Goal: Use online tool/utility: Utilize a website feature to perform a specific function

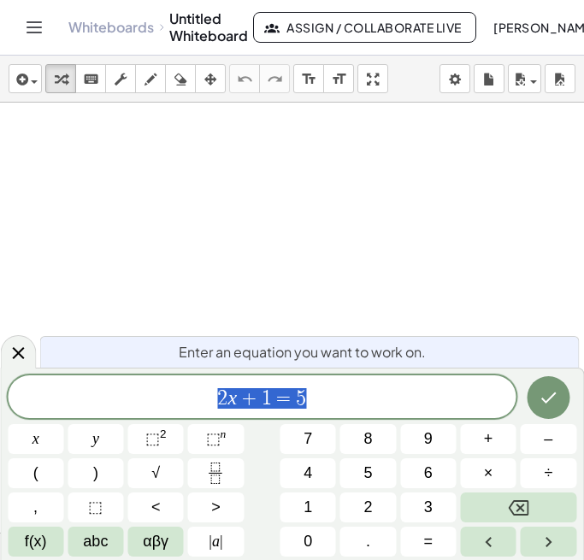
click at [19, 351] on icon at bounding box center [18, 353] width 21 height 21
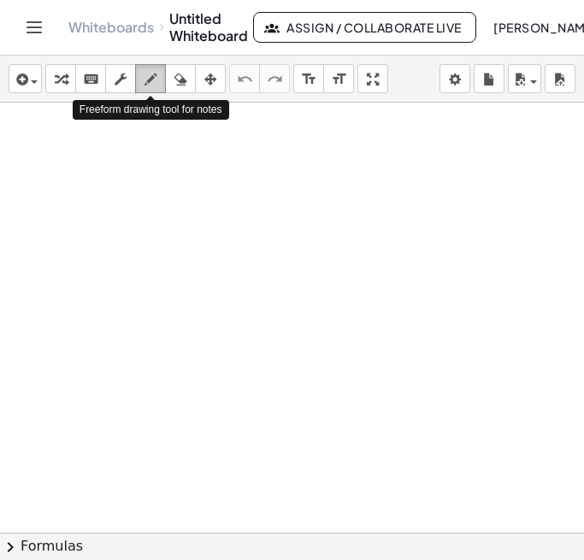
click at [152, 82] on icon "button" at bounding box center [151, 79] width 12 height 21
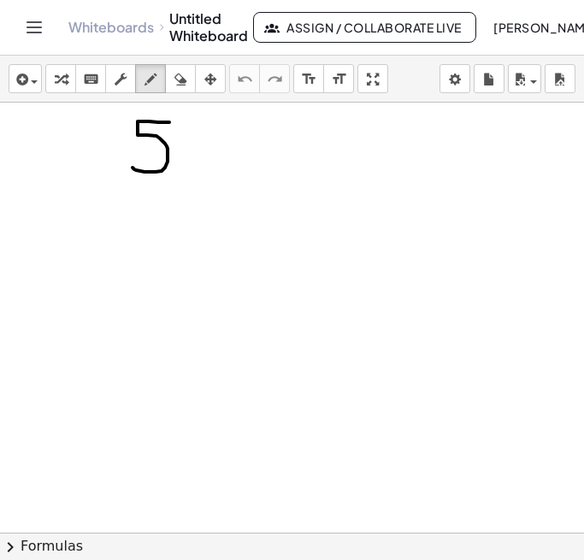
drag, startPoint x: 169, startPoint y: 122, endPoint x: 133, endPoint y: 167, distance: 57.2
click at [133, 167] on div at bounding box center [292, 533] width 584 height 860
click at [190, 127] on div at bounding box center [292, 533] width 584 height 860
drag, startPoint x: 178, startPoint y: 150, endPoint x: 212, endPoint y: 130, distance: 39.5
click at [212, 130] on div at bounding box center [292, 533] width 584 height 860
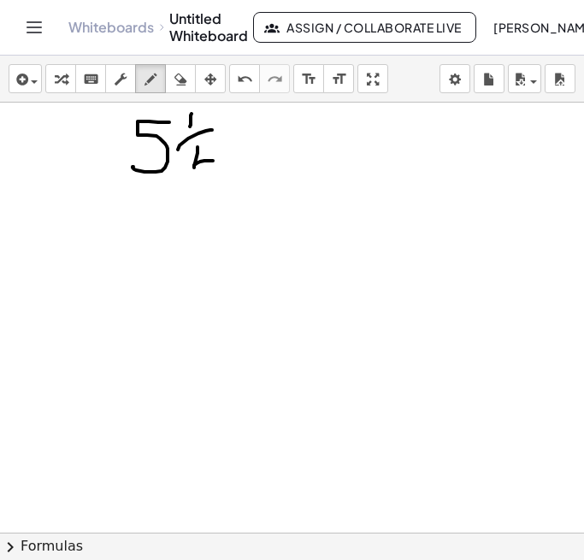
drag, startPoint x: 198, startPoint y: 147, endPoint x: 216, endPoint y: 161, distance: 23.3
click at [216, 161] on div at bounding box center [292, 533] width 584 height 860
drag, startPoint x: 204, startPoint y: 151, endPoint x: 204, endPoint y: 186, distance: 35.1
click at [204, 186] on div at bounding box center [292, 533] width 584 height 860
click at [248, 128] on div at bounding box center [292, 533] width 584 height 860
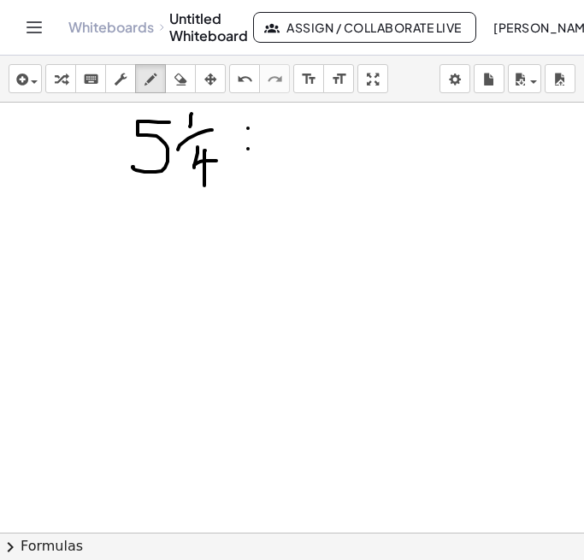
click at [248, 149] on div at bounding box center [292, 533] width 584 height 860
drag, startPoint x: 240, startPoint y: 139, endPoint x: 263, endPoint y: 139, distance: 22.2
click at [263, 139] on div at bounding box center [292, 533] width 584 height 860
drag, startPoint x: 278, startPoint y: 124, endPoint x: 277, endPoint y: 165, distance: 41.1
click at [277, 165] on div at bounding box center [292, 533] width 584 height 860
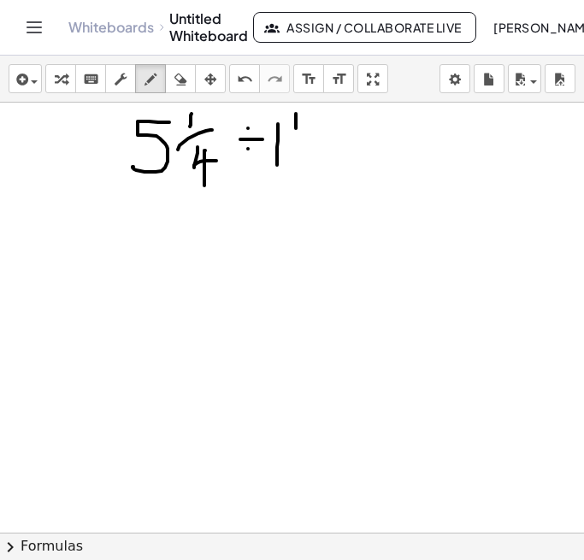
drag, startPoint x: 296, startPoint y: 114, endPoint x: 296, endPoint y: 131, distance: 17.1
click at [296, 131] on div at bounding box center [292, 533] width 584 height 860
drag, startPoint x: 308, startPoint y: 129, endPoint x: 290, endPoint y: 152, distance: 29.3
click at [290, 152] on div at bounding box center [292, 533] width 584 height 860
drag, startPoint x: 303, startPoint y: 149, endPoint x: 324, endPoint y: 158, distance: 23.4
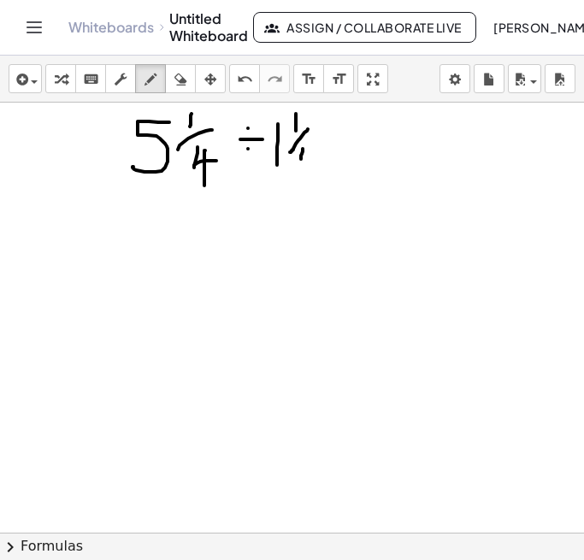
click at [324, 158] on div at bounding box center [292, 533] width 584 height 860
drag, startPoint x: 313, startPoint y: 146, endPoint x: 312, endPoint y: 176, distance: 29.9
click at [312, 176] on div at bounding box center [292, 533] width 584 height 860
drag, startPoint x: 124, startPoint y: 191, endPoint x: 356, endPoint y: 192, distance: 231.8
click at [356, 192] on div at bounding box center [292, 533] width 584 height 860
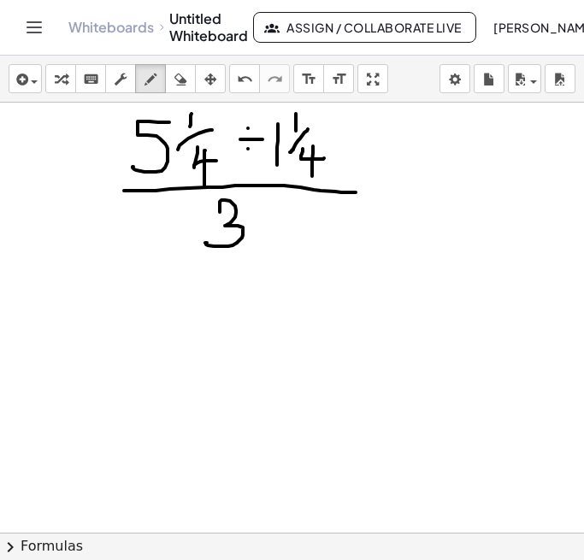
drag, startPoint x: 220, startPoint y: 211, endPoint x: 207, endPoint y: 243, distance: 34.1
click at [207, 243] on div at bounding box center [292, 533] width 584 height 860
drag, startPoint x: 249, startPoint y: 197, endPoint x: 255, endPoint y: 211, distance: 15.7
click at [255, 211] on div at bounding box center [292, 533] width 584 height 860
drag, startPoint x: 275, startPoint y: 211, endPoint x: 254, endPoint y: 228, distance: 26.7
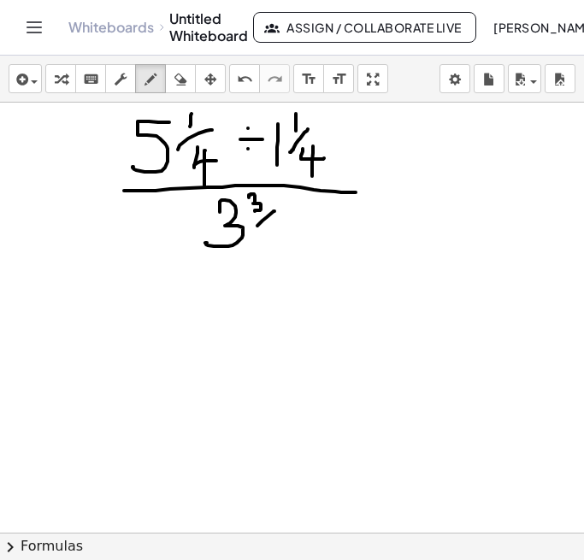
click at [254, 228] on div at bounding box center [292, 533] width 584 height 860
drag, startPoint x: 265, startPoint y: 233, endPoint x: 292, endPoint y: 235, distance: 26.6
click at [292, 235] on div at bounding box center [292, 533] width 584 height 860
drag, startPoint x: 279, startPoint y: 227, endPoint x: 277, endPoint y: 245, distance: 17.2
click at [277, 245] on div at bounding box center [292, 533] width 584 height 860
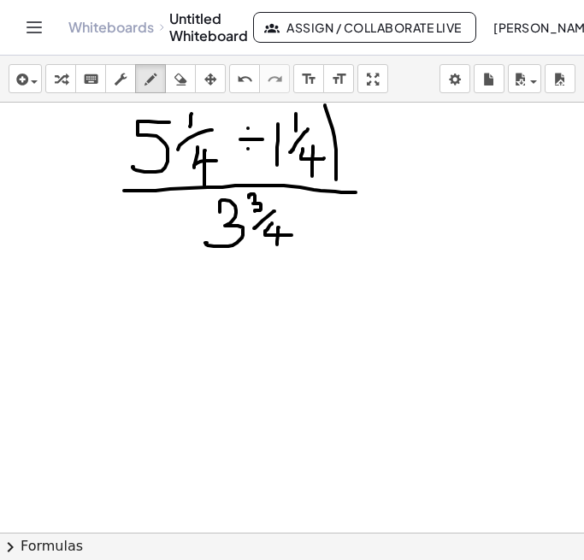
drag, startPoint x: 325, startPoint y: 105, endPoint x: 336, endPoint y: 180, distance: 75.2
click at [336, 180] on div at bounding box center [292, 533] width 584 height 860
drag, startPoint x: 127, startPoint y: 114, endPoint x: 127, endPoint y: 180, distance: 65.9
click at [127, 180] on div at bounding box center [292, 533] width 584 height 860
drag, startPoint x: 137, startPoint y: 314, endPoint x: 154, endPoint y: 364, distance: 53.3
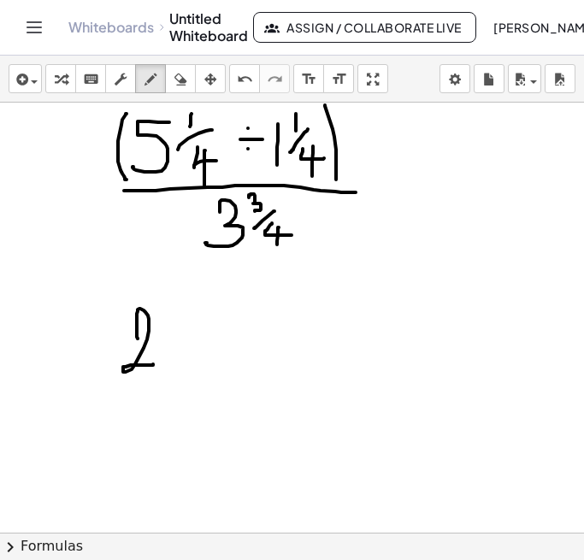
click at [154, 364] on div at bounding box center [292, 533] width 584 height 860
drag, startPoint x: 167, startPoint y: 317, endPoint x: 163, endPoint y: 360, distance: 42.9
click at [163, 360] on div at bounding box center [292, 533] width 584 height 860
drag, startPoint x: 109, startPoint y: 385, endPoint x: 185, endPoint y: 379, distance: 76.3
click at [185, 379] on div at bounding box center [292, 533] width 584 height 860
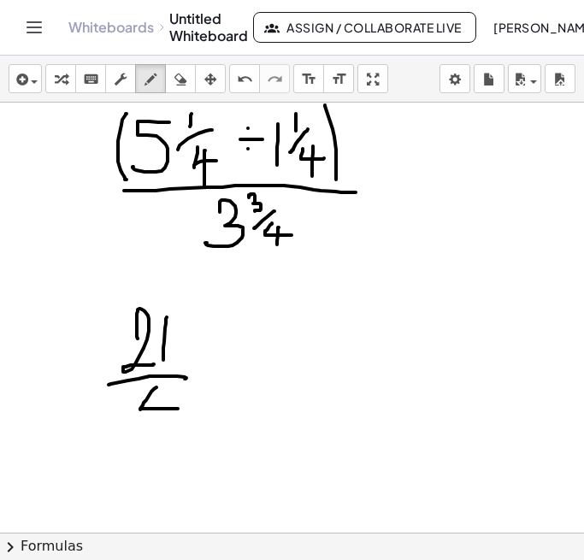
drag, startPoint x: 157, startPoint y: 387, endPoint x: 178, endPoint y: 409, distance: 30.2
click at [178, 409] on div at bounding box center [292, 533] width 584 height 860
drag, startPoint x: 162, startPoint y: 398, endPoint x: 161, endPoint y: 432, distance: 34.2
click at [161, 432] on div at bounding box center [292, 533] width 584 height 860
click at [235, 359] on div at bounding box center [292, 533] width 584 height 860
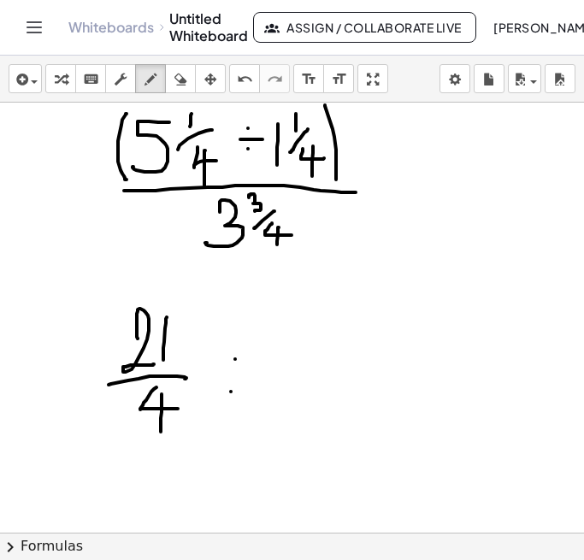
drag, startPoint x: 231, startPoint y: 392, endPoint x: 230, endPoint y: 381, distance: 11.2
click at [231, 391] on div at bounding box center [292, 533] width 584 height 860
drag, startPoint x: 233, startPoint y: 376, endPoint x: 258, endPoint y: 381, distance: 26.0
click at [258, 381] on div at bounding box center [292, 533] width 584 height 860
drag, startPoint x: 316, startPoint y: 319, endPoint x: 305, endPoint y: 351, distance: 33.5
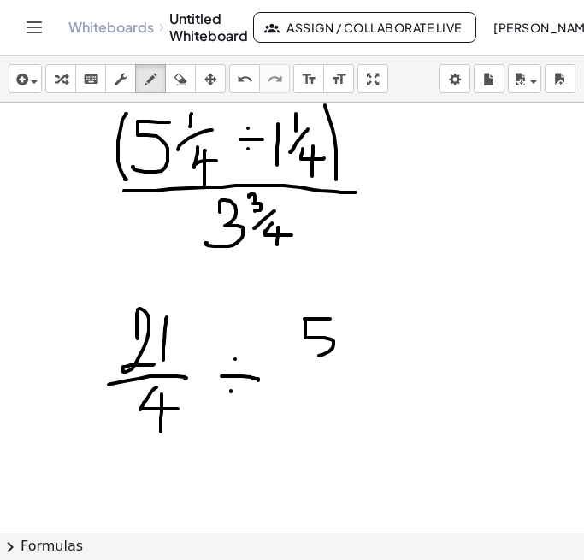
click at [305, 351] on div at bounding box center [292, 533] width 584 height 860
drag, startPoint x: 295, startPoint y: 378, endPoint x: 351, endPoint y: 371, distance: 56.0
click at [351, 371] on div at bounding box center [292, 533] width 584 height 860
drag, startPoint x: 318, startPoint y: 391, endPoint x: 350, endPoint y: 401, distance: 33.3
click at [350, 401] on div at bounding box center [292, 533] width 584 height 860
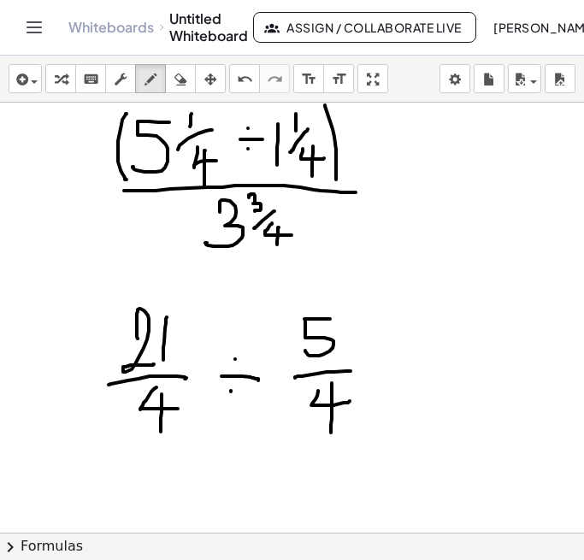
drag, startPoint x: 332, startPoint y: 383, endPoint x: 331, endPoint y: 432, distance: 48.8
click at [331, 432] on div at bounding box center [292, 533] width 584 height 860
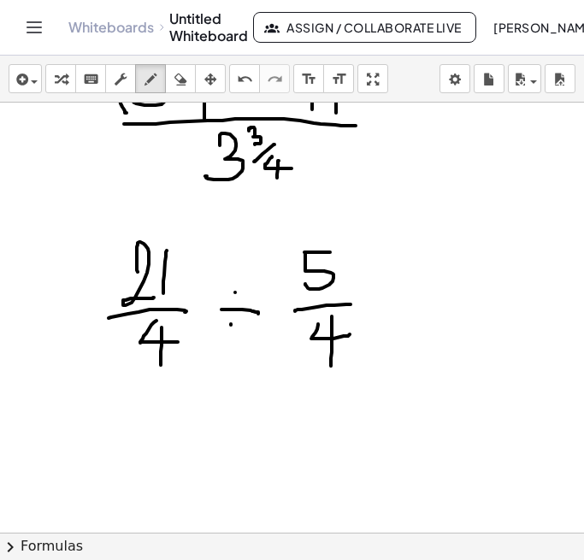
scroll to position [71, 0]
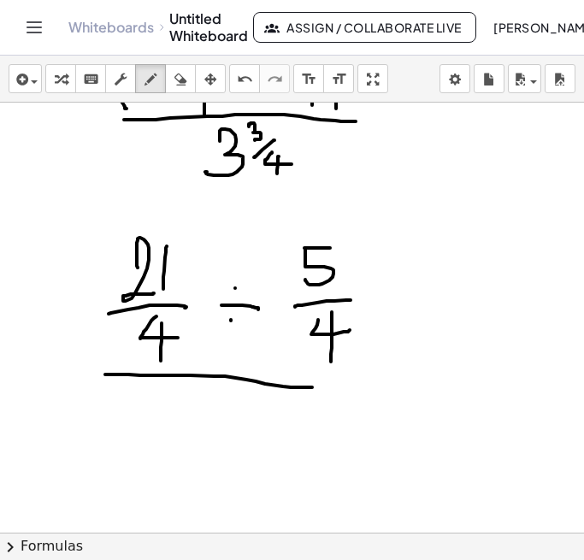
drag, startPoint x: 105, startPoint y: 375, endPoint x: 290, endPoint y: 245, distance: 225.9
click at [350, 388] on div at bounding box center [292, 462] width 584 height 860
drag
click at [202, 432] on div at bounding box center [292, 462] width 584 height 860
click at [216, 432] on div at bounding box center [292, 462] width 584 height 860
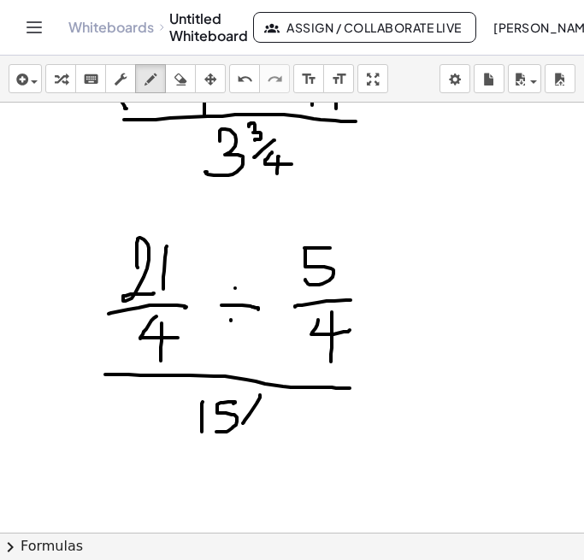
click at [243, 423] on div at bounding box center [292, 462] width 584 height 860
click at [186, 82] on icon "button" at bounding box center [180, 79] width 12 height 21
drag, startPoint x: 289, startPoint y: 443, endPoint x: 279, endPoint y: 431, distance: 15.8
click at [279, 431] on div at bounding box center [292, 462] width 584 height 860
click at [150, 86] on icon "button" at bounding box center [151, 79] width 12 height 21
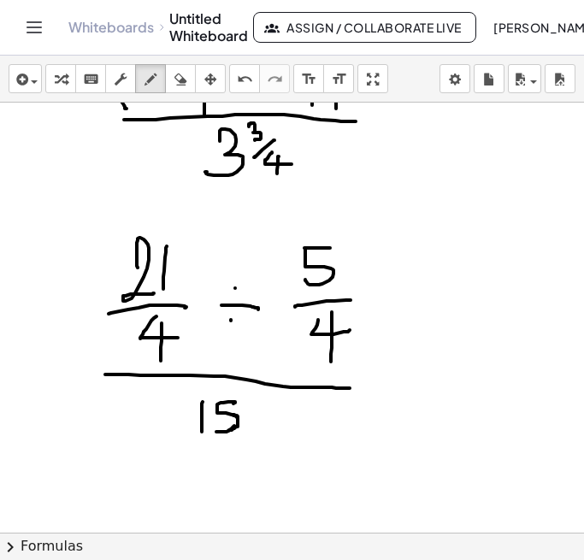
drag, startPoint x: 233, startPoint y: 416, endPoint x: 228, endPoint y: 431, distance: 16.2
click at [228, 431] on div at bounding box center [292, 462] width 584 height 860
drag, startPoint x: 187, startPoint y: 448, endPoint x: 242, endPoint y: 452, distance: 54.8
click at [254, 446] on div at bounding box center [292, 462] width 584 height 860
drag, startPoint x: 224, startPoint y: 461, endPoint x: 257, endPoint y: 475, distance: 36.1
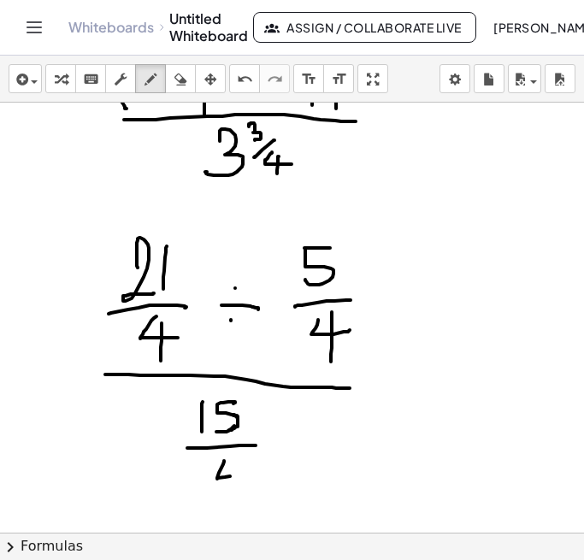
click at [257, 475] on div at bounding box center [292, 462] width 584 height 860
drag, startPoint x: 241, startPoint y: 464, endPoint x: 240, endPoint y: 506, distance: 41.9
click at [240, 506] on div at bounding box center [292, 462] width 584 height 860
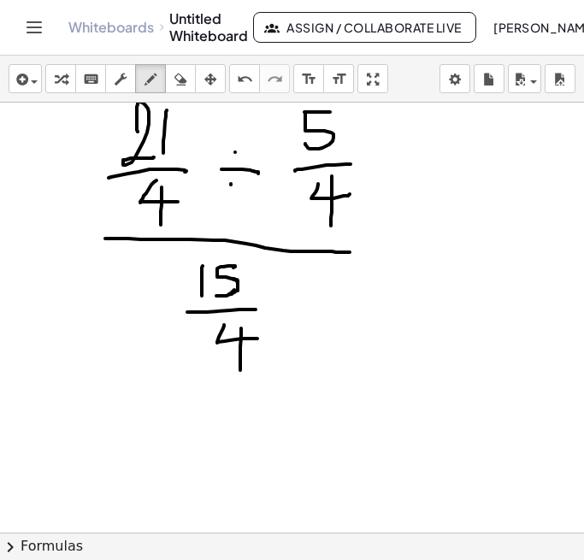
scroll to position [210, 0]
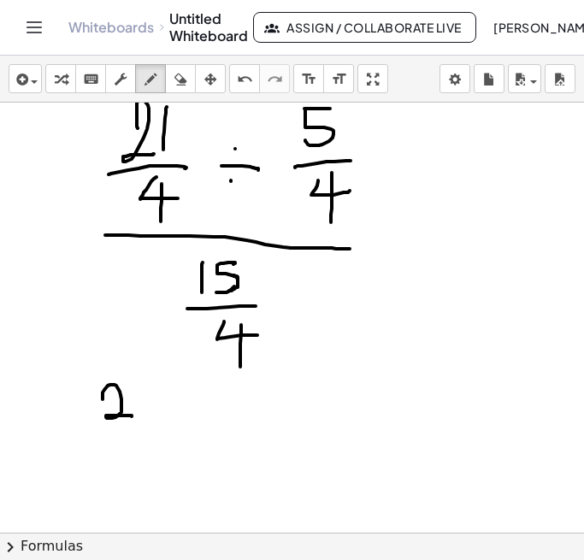
drag, startPoint x: 103, startPoint y: 399, endPoint x: 132, endPoint y: 416, distance: 33.7
click at [132, 416] on div at bounding box center [292, 322] width 584 height 860
drag, startPoint x: 132, startPoint y: 390, endPoint x: 133, endPoint y: 414, distance: 24.0
click at [133, 414] on div at bounding box center [292, 322] width 584 height 860
drag, startPoint x: 98, startPoint y: 428, endPoint x: 146, endPoint y: 430, distance: 48.0
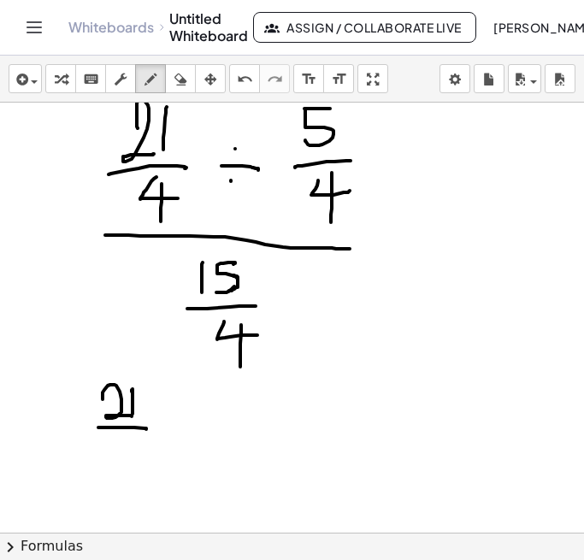
click at [146, 430] on div at bounding box center [292, 322] width 584 height 860
drag, startPoint x: 121, startPoint y: 441, endPoint x: 145, endPoint y: 459, distance: 29.9
click at [145, 459] on div at bounding box center [292, 322] width 584 height 860
click at [128, 485] on div at bounding box center [292, 322] width 584 height 860
drag, startPoint x: 192, startPoint y: 420, endPoint x: 180, endPoint y: 442, distance: 25.3
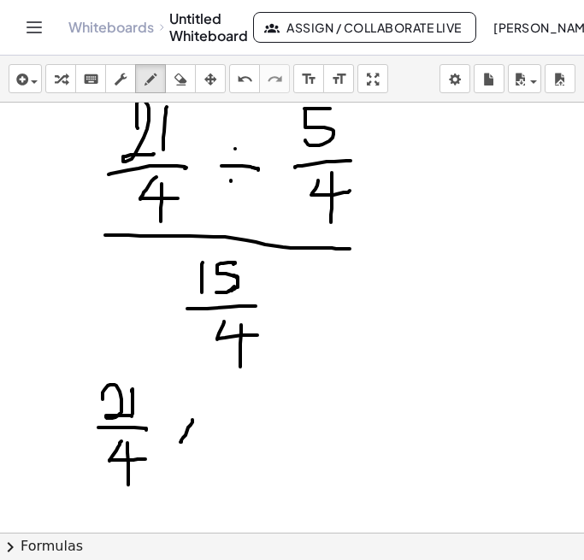
click at [180, 442] on div at bounding box center [292, 322] width 584 height 860
drag, startPoint x: 177, startPoint y: 430, endPoint x: 204, endPoint y: 449, distance: 32.5
click at [204, 449] on div at bounding box center [292, 322] width 584 height 860
drag, startPoint x: 245, startPoint y: 398, endPoint x: 259, endPoint y: 416, distance: 23.1
click at [259, 416] on div at bounding box center [292, 322] width 584 height 860
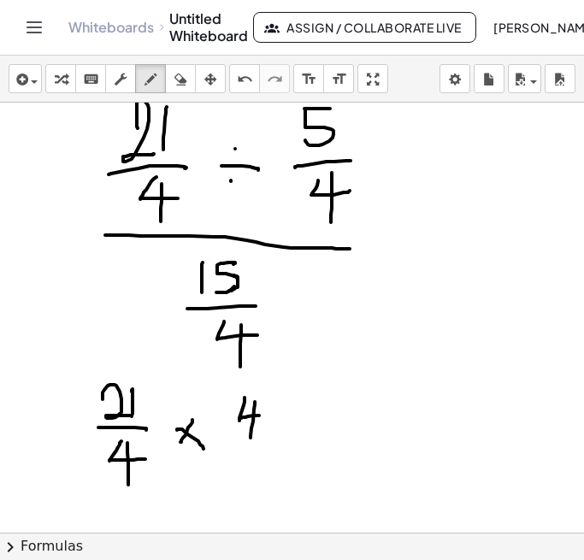
drag, startPoint x: 255, startPoint y: 402, endPoint x: 251, endPoint y: 438, distance: 36.2
click at [251, 438] on div at bounding box center [292, 322] width 584 height 860
drag, startPoint x: 229, startPoint y: 442, endPoint x: 281, endPoint y: 446, distance: 51.5
click at [281, 446] on div at bounding box center [292, 322] width 584 height 860
drag, startPoint x: 254, startPoint y: 462, endPoint x: 239, endPoint y: 480, distance: 23.1
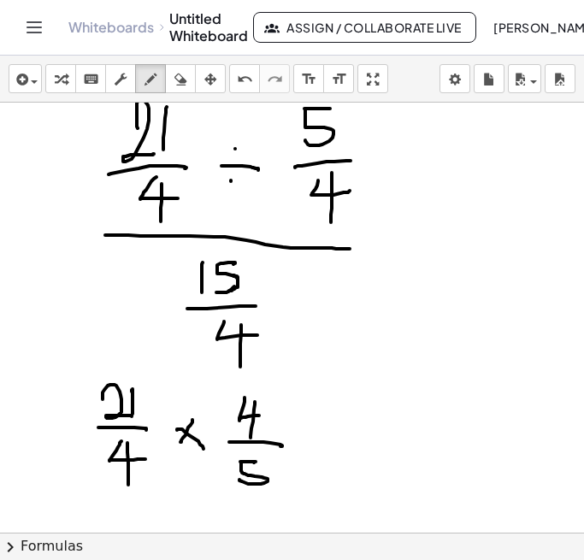
click at [239, 480] on div at bounding box center [292, 322] width 584 height 860
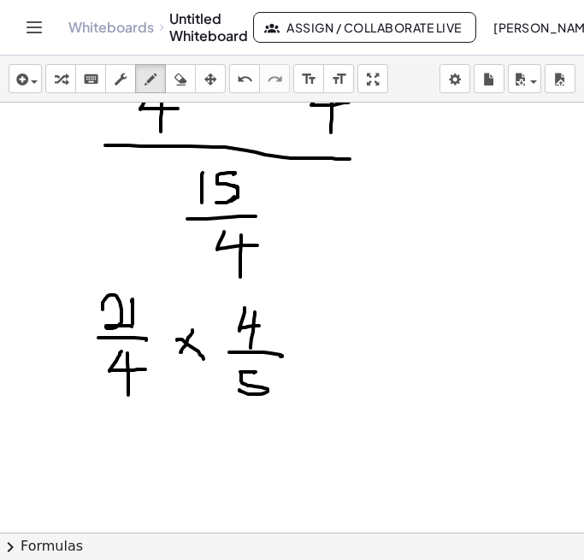
scroll to position [303, 0]
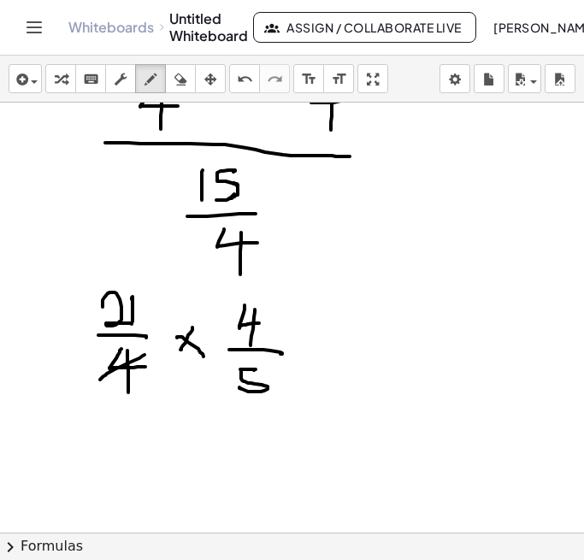
click at [100, 380] on div at bounding box center [292, 230] width 584 height 860
click at [231, 338] on div at bounding box center [292, 230] width 584 height 860
click at [328, 345] on div at bounding box center [292, 230] width 584 height 860
click at [328, 356] on div at bounding box center [292, 230] width 584 height 860
click at [248, 401] on div at bounding box center [292, 230] width 584 height 860
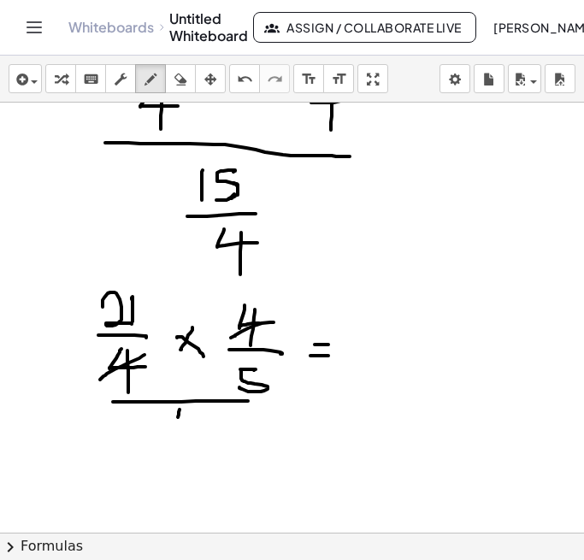
click at [176, 431] on div at bounding box center [292, 230] width 584 height 860
click at [192, 433] on div at bounding box center [292, 230] width 584 height 860
click at [211, 440] on div at bounding box center [292, 230] width 584 height 860
click at [210, 468] on div at bounding box center [292, 230] width 584 height 860
click at [200, 475] on div at bounding box center [292, 230] width 584 height 860
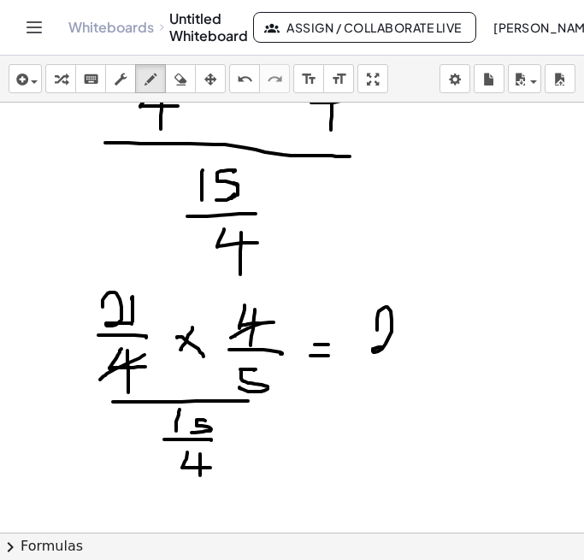
click at [397, 346] on div at bounding box center [292, 230] width 584 height 860
click at [403, 346] on div at bounding box center [292, 230] width 584 height 860
click at [410, 367] on div at bounding box center [292, 230] width 584 height 860
click at [378, 411] on div at bounding box center [292, 230] width 584 height 860
click at [425, 376] on div at bounding box center [292, 230] width 584 height 860
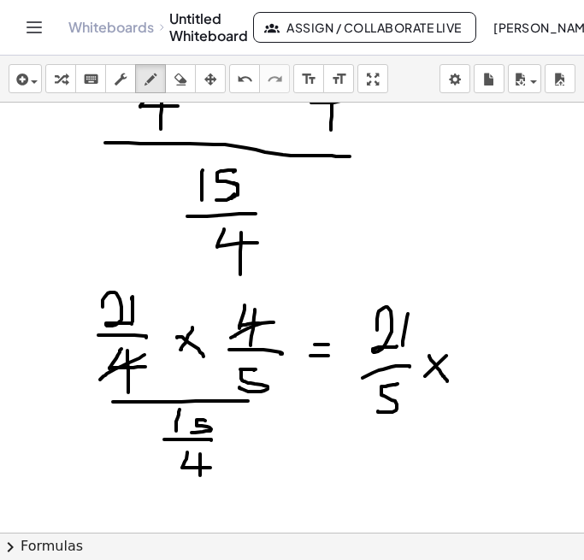
click at [447, 381] on div at bounding box center [292, 230] width 584 height 860
click at [478, 346] on div at bounding box center [292, 230] width 584 height 860
click at [493, 338] on div at bounding box center [292, 230] width 584 height 860
click at [527, 358] on div at bounding box center [292, 230] width 584 height 860
click at [523, 382] on div at bounding box center [292, 230] width 584 height 860
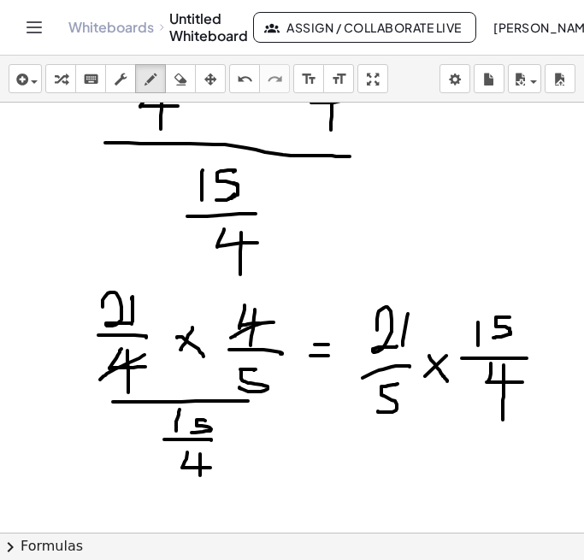
click at [503, 420] on div at bounding box center [292, 230] width 584 height 860
click at [363, 427] on div at bounding box center [292, 230] width 584 height 860
click at [390, 489] on div at bounding box center [292, 230] width 584 height 860
click at [529, 310] on div at bounding box center [292, 230] width 584 height 860
click at [502, 282] on div at bounding box center [292, 230] width 584 height 860
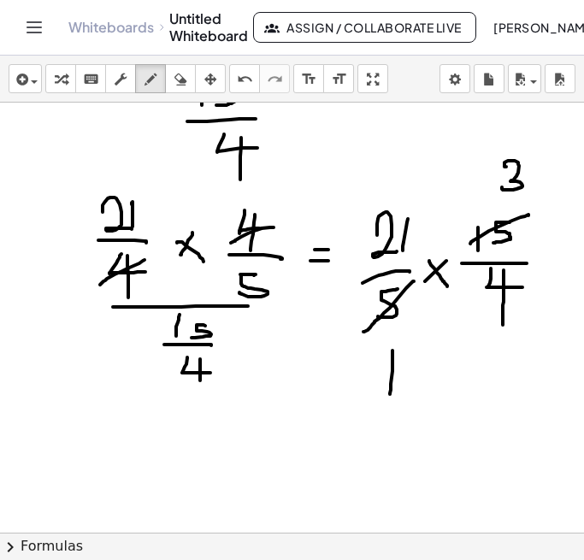
scroll to position [400, 0]
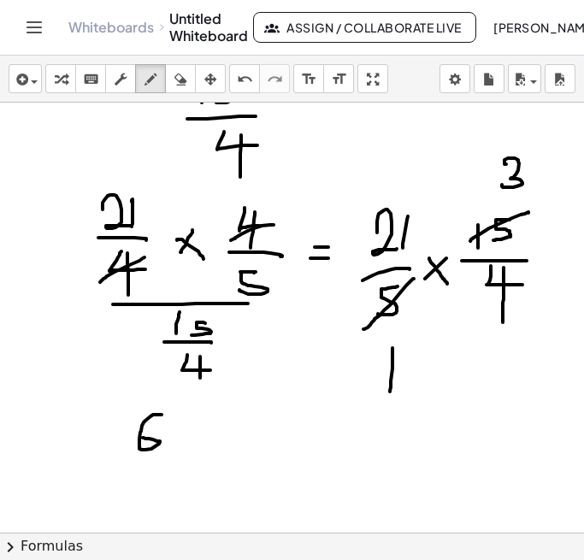
click at [143, 438] on div at bounding box center [292, 132] width 584 height 860
click at [188, 445] on div at bounding box center [292, 132] width 584 height 860
click at [198, 457] on div at bounding box center [292, 132] width 584 height 860
click at [187, 476] on div at bounding box center [292, 132] width 584 height 860
click at [174, 505] on div at bounding box center [292, 132] width 584 height 860
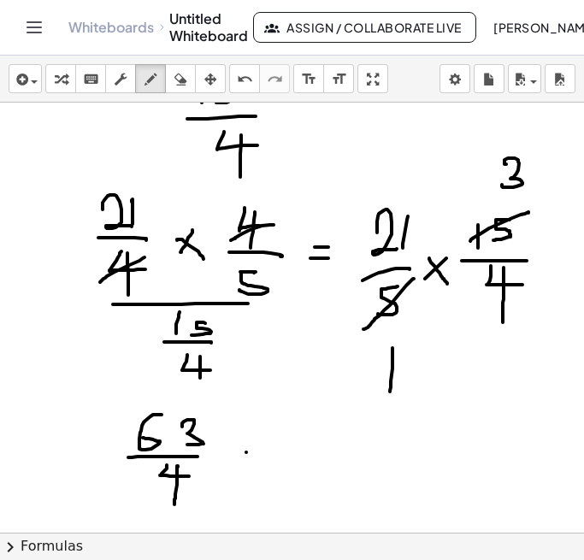
click at [263, 452] on div at bounding box center [292, 132] width 584 height 860
click at [269, 463] on div at bounding box center [292, 132] width 584 height 860
drag, startPoint x: 363, startPoint y: 435, endPoint x: 363, endPoint y: 459, distance: 23.9
click at [363, 459] on div at bounding box center [292, 132] width 584 height 860
drag, startPoint x: 380, startPoint y: 437, endPoint x: 381, endPoint y: 453, distance: 16.3
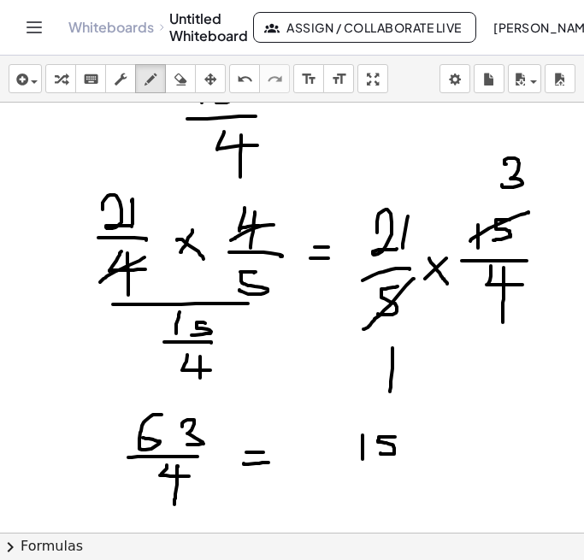
click at [381, 453] on div at bounding box center [292, 132] width 584 height 860
click at [406, 450] on div at bounding box center [292, 132] width 584 height 860
drag, startPoint x: 412, startPoint y: 435, endPoint x: 424, endPoint y: 457, distance: 24.5
click at [424, 457] on div at bounding box center [292, 132] width 584 height 860
drag, startPoint x: 449, startPoint y: 436, endPoint x: 437, endPoint y: 456, distance: 23.0
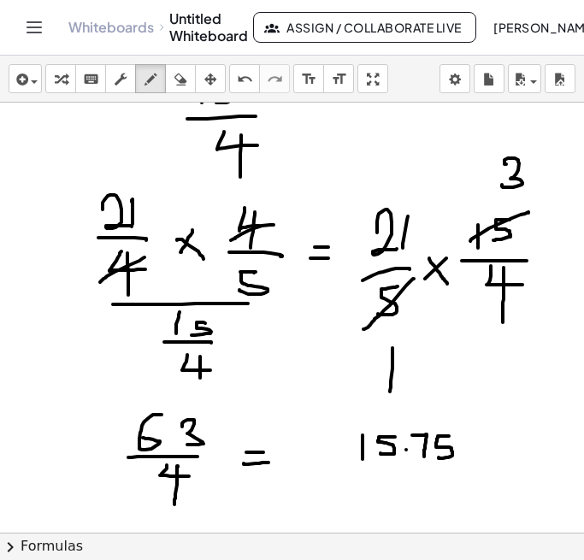
click at [437, 456] on div at bounding box center [292, 132] width 584 height 860
drag, startPoint x: 473, startPoint y: 444, endPoint x: 505, endPoint y: 428, distance: 35.2
click at [505, 428] on div at bounding box center [292, 132] width 584 height 860
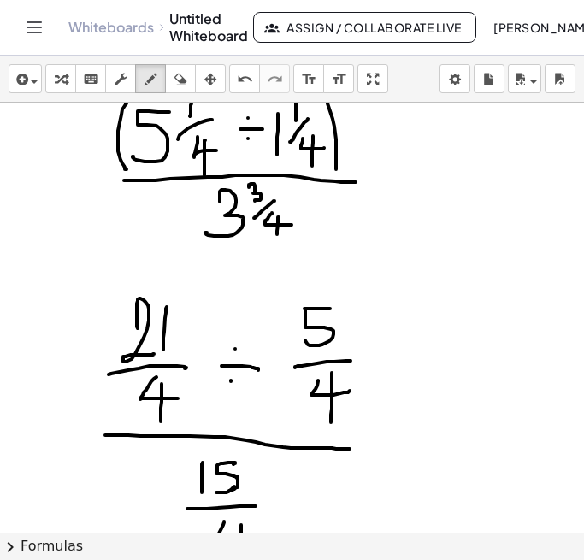
scroll to position [0, 0]
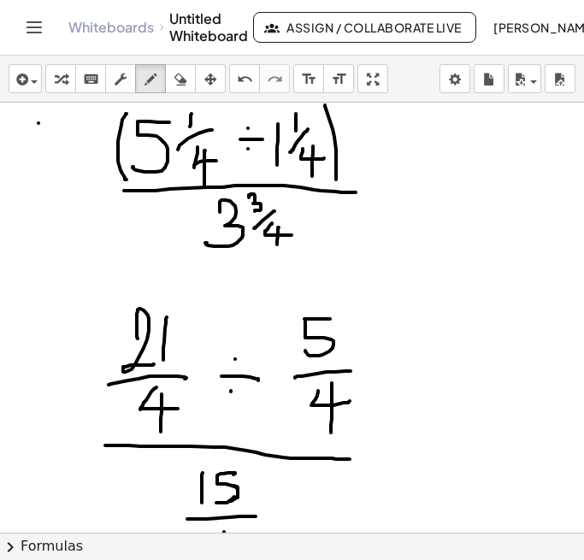
drag, startPoint x: 38, startPoint y: 123, endPoint x: 37, endPoint y: 153, distance: 30.0
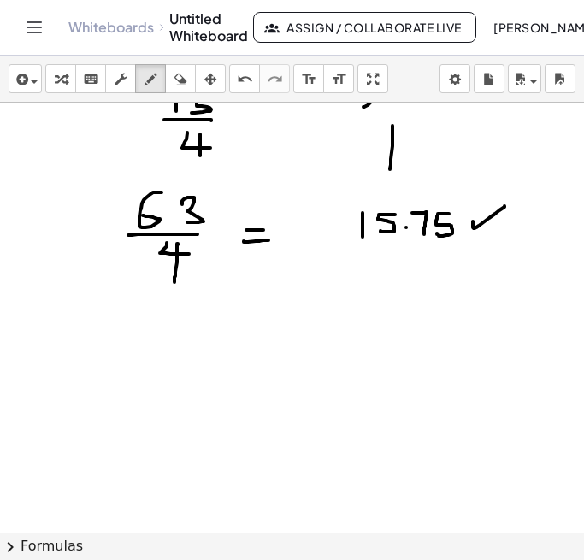
scroll to position [605, 0]
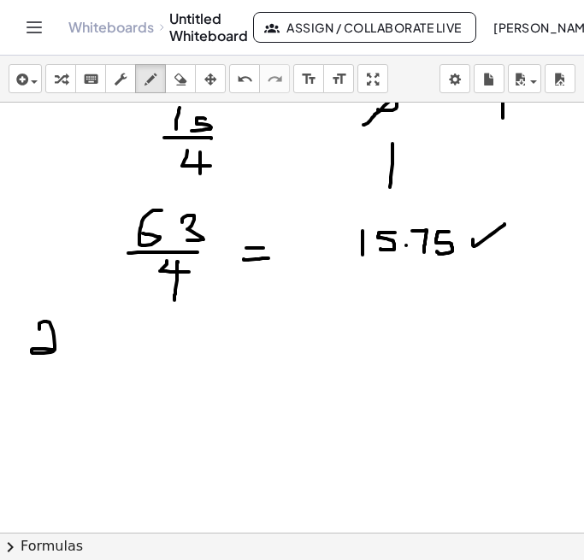
drag, startPoint x: 39, startPoint y: 329, endPoint x: 55, endPoint y: 350, distance: 25.7
click at [55, 350] on div at bounding box center [292, 143] width 584 height 1291
drag, startPoint x: 24, startPoint y: 304, endPoint x: 33, endPoint y: 306, distance: 9.6
click at [33, 306] on div at bounding box center [292, 143] width 584 height 1291
click at [457, 85] on body "Graspable Math Activities Get Started Activity Bank Assigned Work Classes White…" at bounding box center [292, 280] width 584 height 560
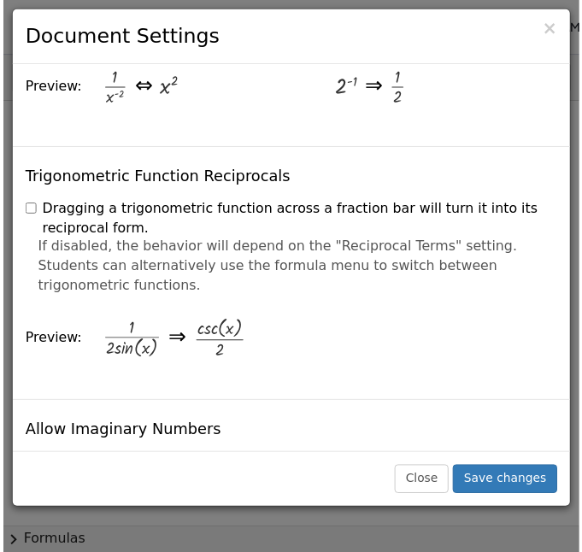
scroll to position [2882, 0]
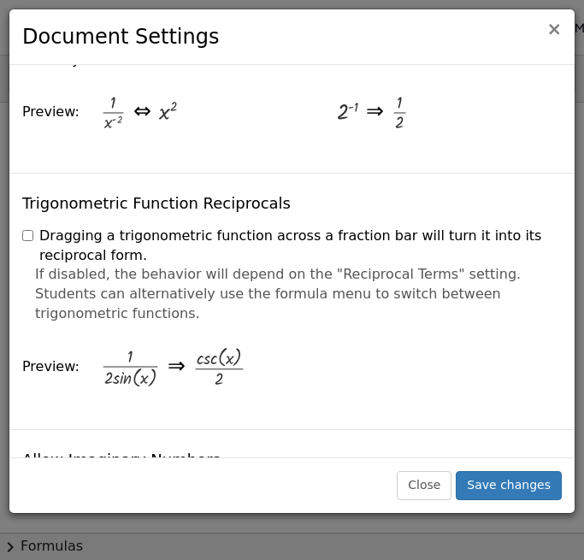
click at [556, 34] on span "×" at bounding box center [553, 29] width 15 height 21
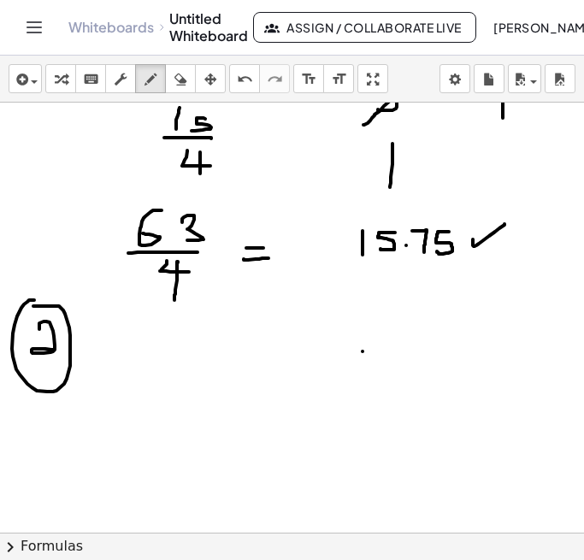
click at [363, 351] on div at bounding box center [292, 143] width 584 height 1291
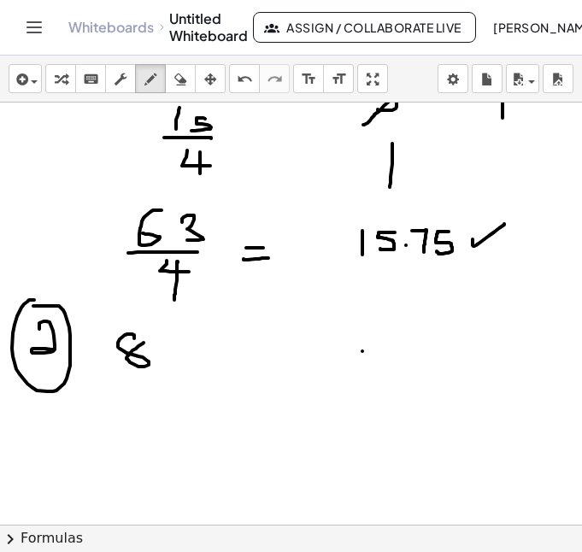
drag, startPoint x: 134, startPoint y: 335, endPoint x: 144, endPoint y: 344, distance: 12.7
click at [144, 344] on div at bounding box center [291, 143] width 582 height 1291
drag, startPoint x: 160, startPoint y: 344, endPoint x: 160, endPoint y: 360, distance: 16.2
click at [160, 360] on div at bounding box center [291, 143] width 582 height 1291
drag, startPoint x: 154, startPoint y: 353, endPoint x: 182, endPoint y: 349, distance: 28.5
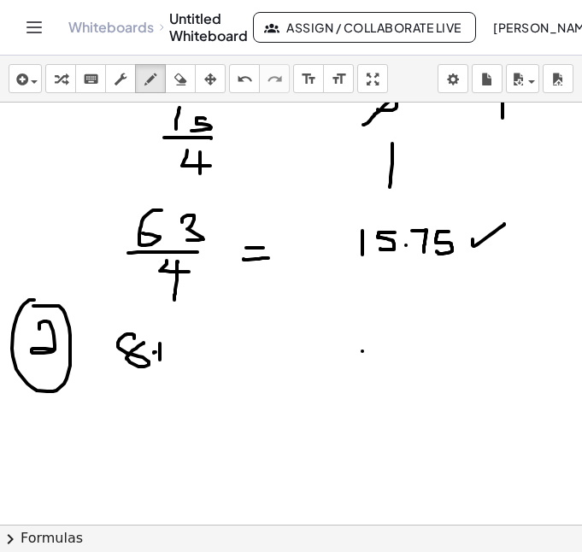
click at [182, 349] on div at bounding box center [291, 143] width 582 height 1291
drag, startPoint x: 179, startPoint y: 339, endPoint x: 192, endPoint y: 363, distance: 28.3
click at [192, 363] on div at bounding box center [291, 143] width 582 height 1291
drag, startPoint x: 204, startPoint y: 344, endPoint x: 204, endPoint y: 361, distance: 17.1
click at [204, 360] on div at bounding box center [291, 143] width 582 height 1291
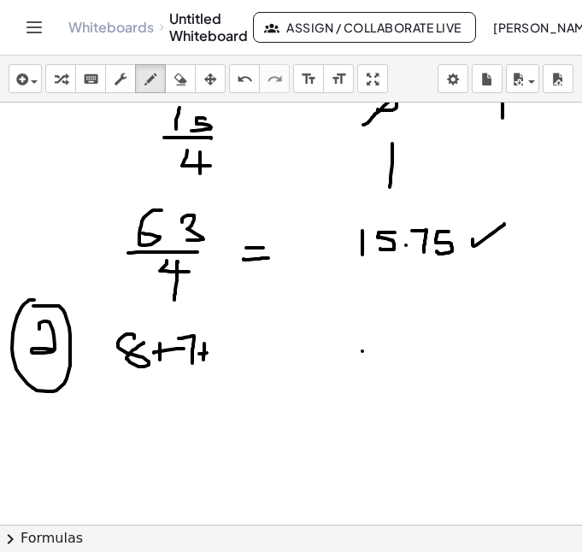
drag, startPoint x: 199, startPoint y: 354, endPoint x: 218, endPoint y: 351, distance: 19.0
click at [218, 351] on div at bounding box center [291, 143] width 582 height 1291
drag, startPoint x: 239, startPoint y: 337, endPoint x: 239, endPoint y: 356, distance: 18.8
click at [239, 356] on div at bounding box center [291, 143] width 582 height 1291
drag, startPoint x: 258, startPoint y: 331, endPoint x: 257, endPoint y: 352, distance: 21.4
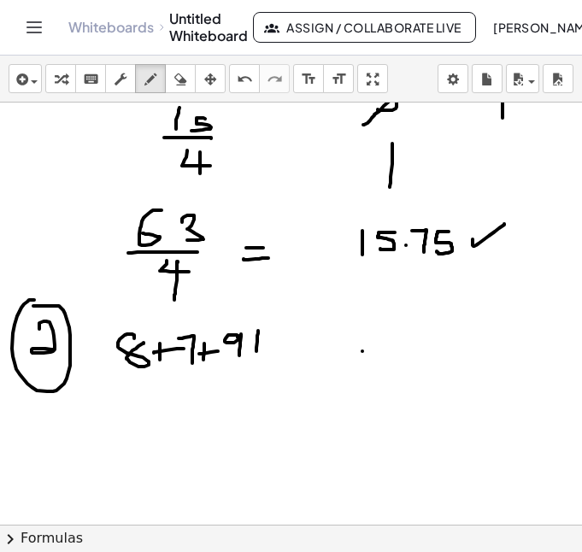
click at [257, 352] on div at bounding box center [291, 143] width 582 height 1291
drag, startPoint x: 247, startPoint y: 345, endPoint x: 272, endPoint y: 344, distance: 24.8
click at [272, 344] on div at bounding box center [291, 143] width 582 height 1291
click at [294, 338] on div at bounding box center [291, 143] width 582 height 1291
drag, startPoint x: 313, startPoint y: 328, endPoint x: 313, endPoint y: 348, distance: 19.7
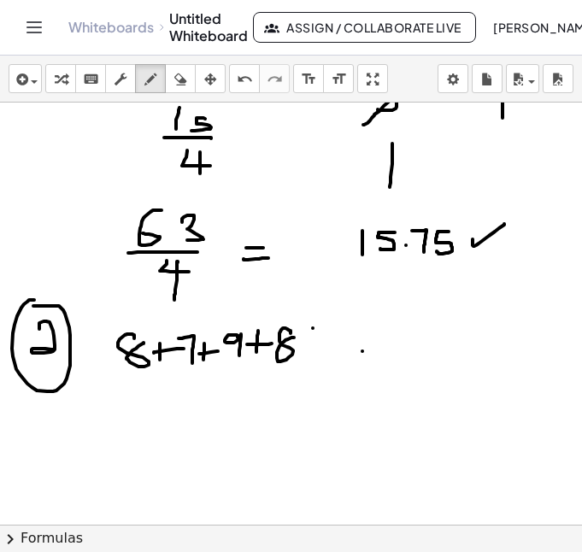
click at [313, 348] on div at bounding box center [291, 143] width 582 height 1291
drag, startPoint x: 302, startPoint y: 342, endPoint x: 323, endPoint y: 342, distance: 21.4
click at [323, 342] on div at bounding box center [291, 143] width 582 height 1291
drag, startPoint x: 342, startPoint y: 325, endPoint x: 348, endPoint y: 347, distance: 23.0
click at [348, 347] on div at bounding box center [291, 143] width 582 height 1291
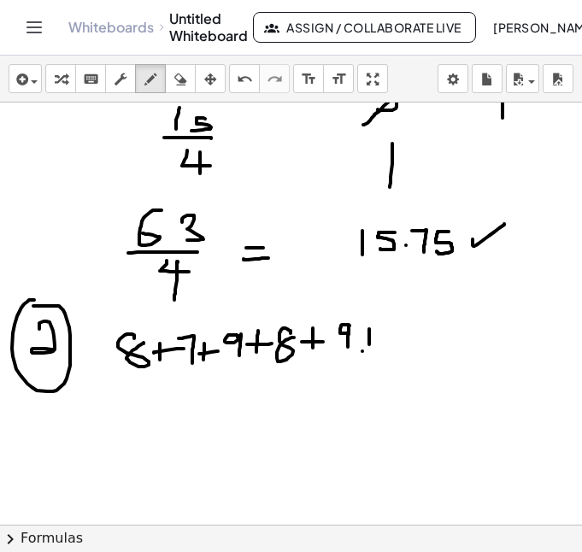
drag, startPoint x: 369, startPoint y: 329, endPoint x: 369, endPoint y: 347, distance: 18.0
click at [369, 347] on div at bounding box center [291, 143] width 582 height 1291
drag, startPoint x: 368, startPoint y: 340, endPoint x: 386, endPoint y: 337, distance: 18.3
click at [386, 337] on div at bounding box center [291, 143] width 582 height 1291
drag, startPoint x: 384, startPoint y: 329, endPoint x: 394, endPoint y: 341, distance: 15.8
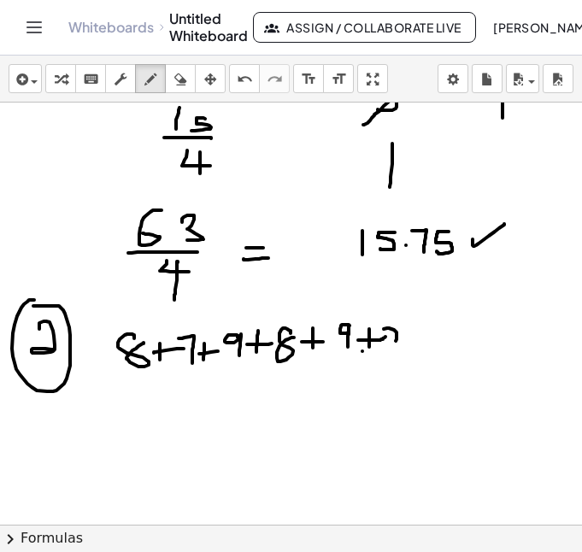
click at [395, 341] on div at bounding box center [291, 143] width 582 height 1291
drag, startPoint x: 405, startPoint y: 328, endPoint x: 415, endPoint y: 339, distance: 13.9
click at [415, 339] on div at bounding box center [291, 143] width 582 height 1291
drag, startPoint x: 428, startPoint y: 328, endPoint x: 428, endPoint y: 344, distance: 15.4
click at [428, 344] on div at bounding box center [291, 143] width 582 height 1291
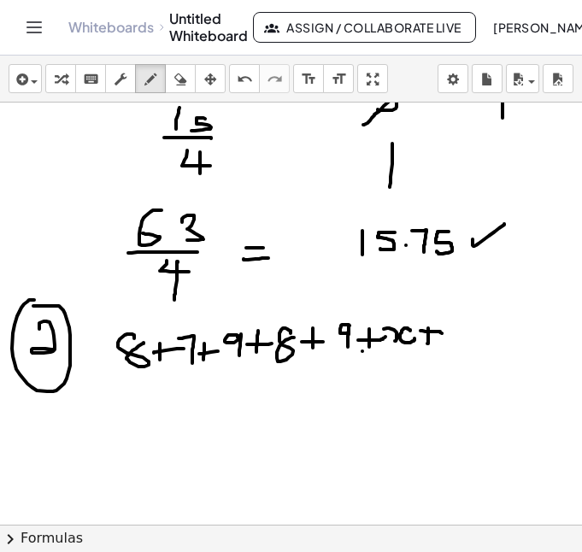
drag, startPoint x: 421, startPoint y: 331, endPoint x: 442, endPoint y: 334, distance: 21.5
click at [442, 334] on div at bounding box center [291, 143] width 582 height 1291
drag, startPoint x: 457, startPoint y: 323, endPoint x: 448, endPoint y: 340, distance: 19.1
click at [448, 340] on div at bounding box center [291, 143] width 582 height 1291
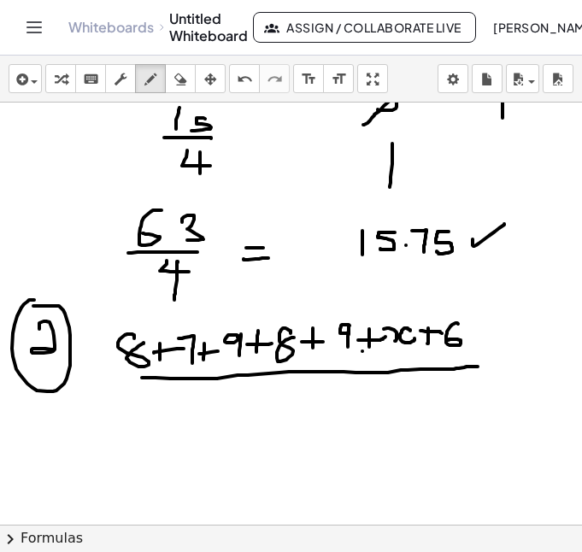
drag, startPoint x: 142, startPoint y: 378, endPoint x: 478, endPoint y: 367, distance: 336.3
click at [478, 367] on div at bounding box center [291, 143] width 582 height 1291
drag, startPoint x: 281, startPoint y: 393, endPoint x: 306, endPoint y: 422, distance: 39.4
click at [306, 422] on div at bounding box center [291, 143] width 582 height 1291
drag, startPoint x: 485, startPoint y: 359, endPoint x: 496, endPoint y: 362, distance: 11.4
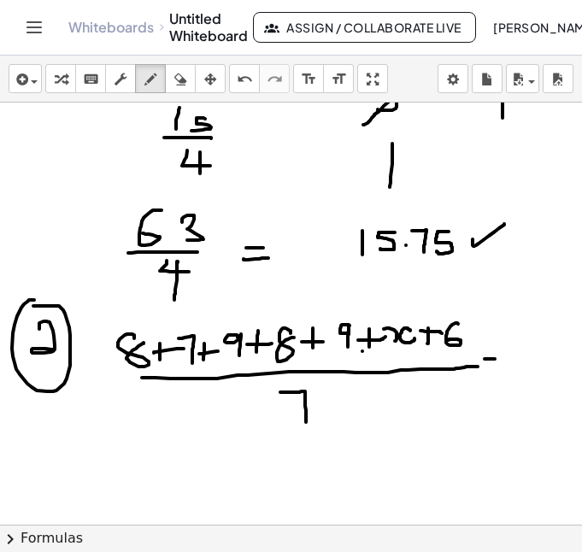
click at [496, 361] on div at bounding box center [291, 143] width 582 height 1291
drag, startPoint x: 477, startPoint y: 371, endPoint x: 492, endPoint y: 373, distance: 14.6
click at [492, 373] on div at bounding box center [291, 143] width 582 height 1291
drag, startPoint x: 528, startPoint y: 339, endPoint x: 537, endPoint y: 346, distance: 11.6
click at [537, 346] on div at bounding box center [291, 143] width 582 height 1291
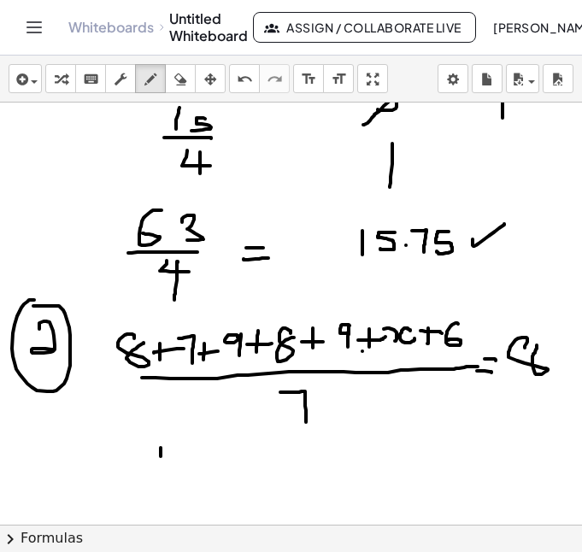
drag, startPoint x: 161, startPoint y: 448, endPoint x: 159, endPoint y: 469, distance: 20.6
click at [159, 469] on div at bounding box center [291, 143] width 582 height 1291
drag, startPoint x: 177, startPoint y: 447, endPoint x: 173, endPoint y: 458, distance: 11.1
click at [173, 458] on div at bounding box center [291, 143] width 582 height 1291
drag, startPoint x: 198, startPoint y: 452, endPoint x: 196, endPoint y: 463, distance: 11.2
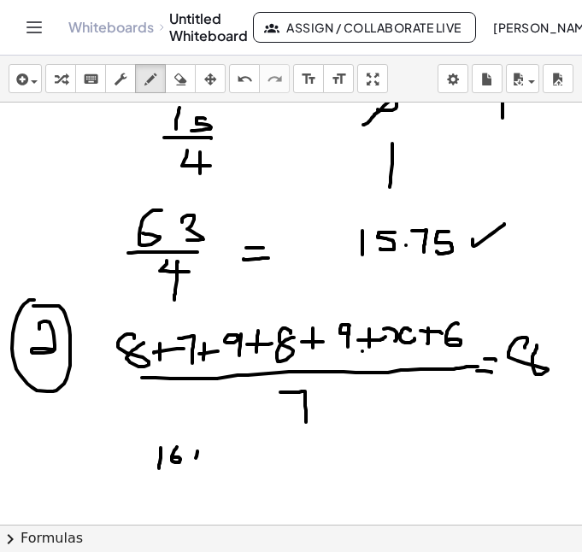
click at [196, 463] on div at bounding box center [291, 143] width 582 height 1291
drag, startPoint x: 190, startPoint y: 458, endPoint x: 206, endPoint y: 457, distance: 16.3
click at [206, 457] on div at bounding box center [291, 143] width 582 height 1291
drag, startPoint x: 217, startPoint y: 454, endPoint x: 216, endPoint y: 465, distance: 11.2
click at [216, 465] on div at bounding box center [291, 143] width 582 height 1291
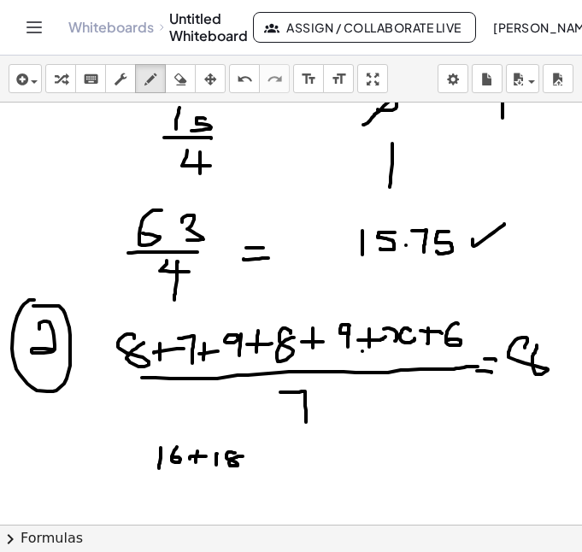
click at [243, 457] on div at bounding box center [291, 143] width 582 height 1291
drag, startPoint x: 251, startPoint y: 452, endPoint x: 251, endPoint y: 465, distance: 12.8
click at [251, 464] on div at bounding box center [291, 143] width 582 height 1291
drag, startPoint x: 243, startPoint y: 458, endPoint x: 265, endPoint y: 458, distance: 22.2
click at [265, 458] on div at bounding box center [291, 143] width 582 height 1291
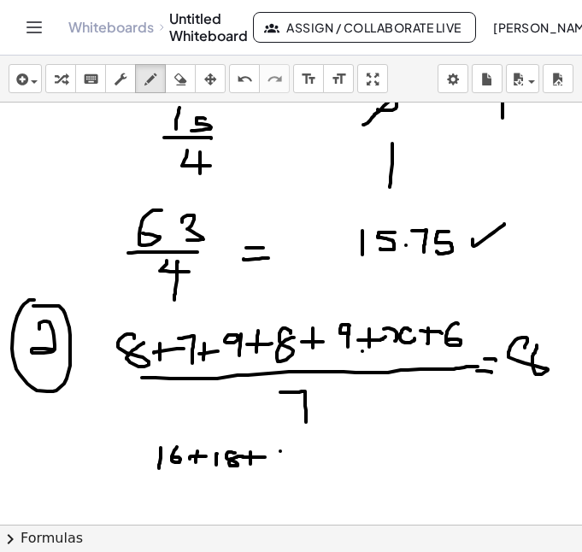
drag, startPoint x: 281, startPoint y: 452, endPoint x: 280, endPoint y: 471, distance: 19.7
click at [280, 471] on div at bounding box center [291, 143] width 582 height 1291
drag, startPoint x: 283, startPoint y: 458, endPoint x: 295, endPoint y: 465, distance: 14.2
click at [290, 468] on div at bounding box center [291, 143] width 582 height 1291
drag, startPoint x: 313, startPoint y: 458, endPoint x: 314, endPoint y: 470, distance: 12.9
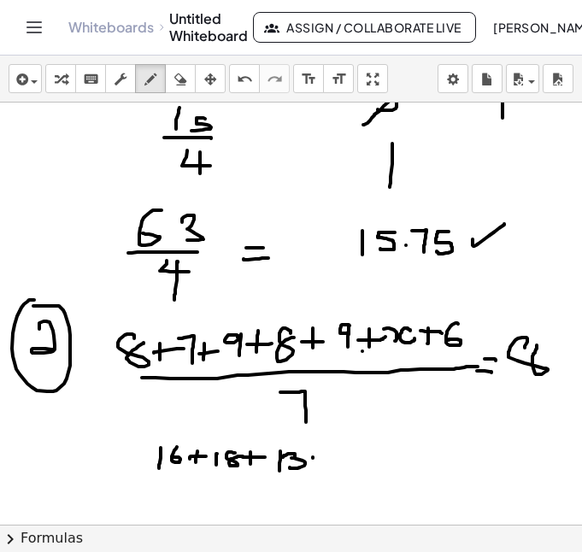
click at [314, 470] on div at bounding box center [291, 143] width 582 height 1291
drag, startPoint x: 310, startPoint y: 464, endPoint x: 334, endPoint y: 462, distance: 23.2
click at [334, 462] on div at bounding box center [291, 143] width 582 height 1291
drag, startPoint x: 338, startPoint y: 456, endPoint x: 358, endPoint y: 462, distance: 21.4
click at [346, 466] on div at bounding box center [291, 143] width 582 height 1291
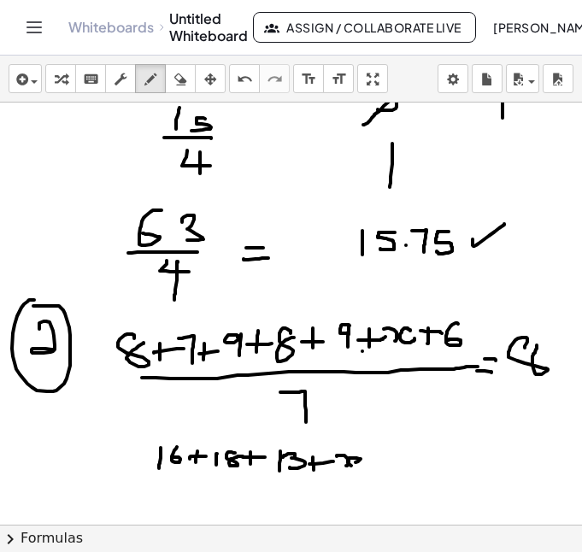
click at [358, 466] on div at bounding box center [291, 143] width 582 height 1291
drag, startPoint x: 157, startPoint y: 477, endPoint x: 357, endPoint y: 473, distance: 201.0
click at [357, 473] on div at bounding box center [291, 143] width 582 height 1291
drag, startPoint x: 257, startPoint y: 488, endPoint x: 270, endPoint y: 509, distance: 24.7
click at [270, 502] on div at bounding box center [291, 143] width 582 height 1291
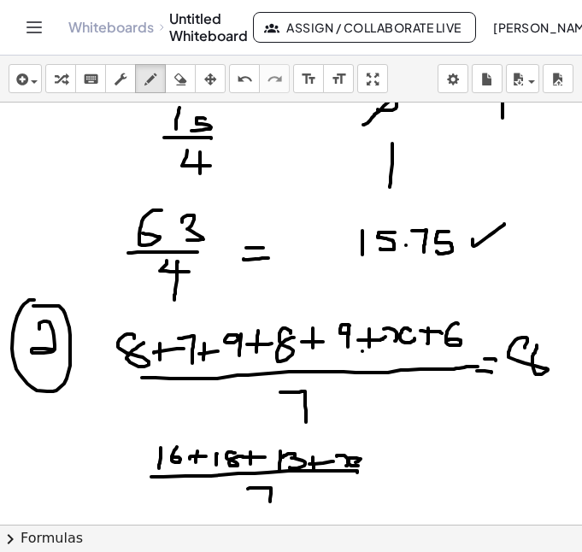
click at [398, 468] on div at bounding box center [291, 143] width 582 height 1291
click at [401, 476] on div at bounding box center [291, 143] width 582 height 1291
drag, startPoint x: 433, startPoint y: 454, endPoint x: 458, endPoint y: 449, distance: 26.2
click at [458, 448] on div at bounding box center [291, 143] width 582 height 1291
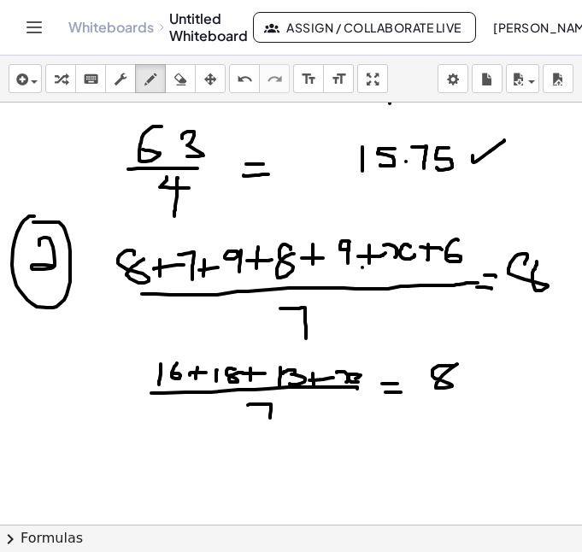
scroll to position [691, 0]
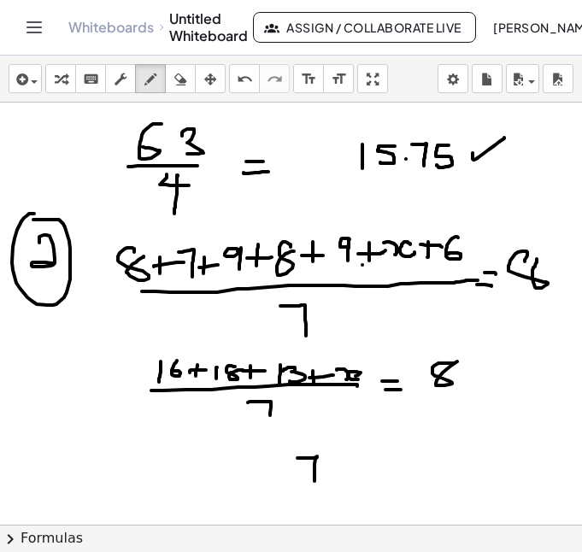
drag, startPoint x: 304, startPoint y: 458, endPoint x: 315, endPoint y: 481, distance: 25.6
click at [315, 481] on div at bounding box center [291, 57] width 582 height 1291
drag, startPoint x: 274, startPoint y: 464, endPoint x: 285, endPoint y: 473, distance: 14.0
click at [285, 473] on div at bounding box center [291, 57] width 582 height 1291
drag, startPoint x: 281, startPoint y: 460, endPoint x: 278, endPoint y: 493, distance: 33.5
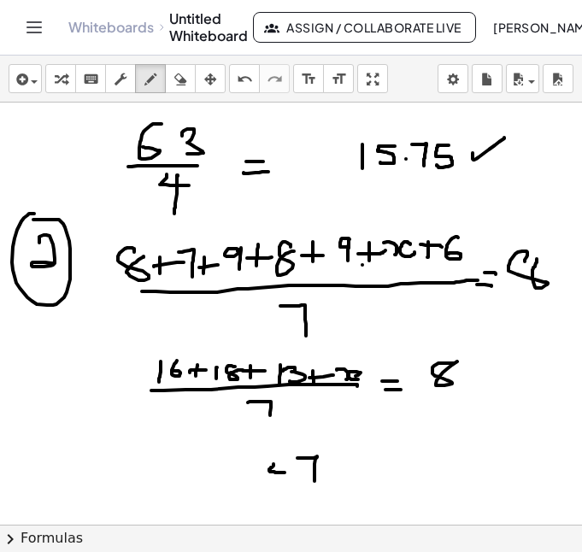
click at [278, 492] on div at bounding box center [291, 57] width 582 height 1291
drag, startPoint x: 266, startPoint y: 495, endPoint x: 325, endPoint y: 494, distance: 59.0
click at [325, 494] on div at bounding box center [291, 57] width 582 height 1291
drag, startPoint x: 301, startPoint y: 500, endPoint x: 310, endPoint y: 521, distance: 22.2
click at [310, 521] on div at bounding box center [291, 57] width 582 height 1291
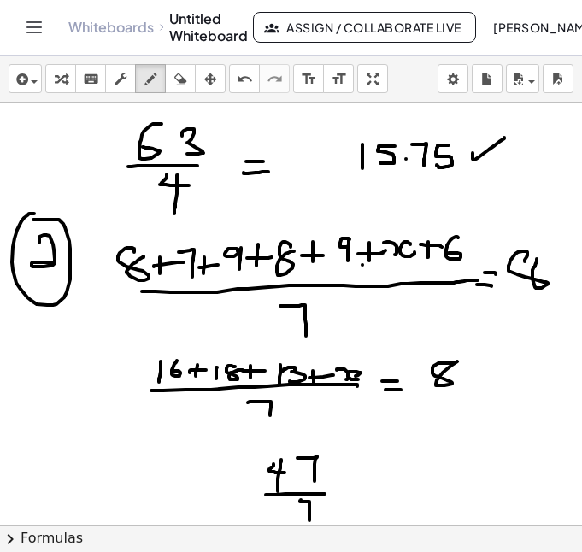
drag, startPoint x: 328, startPoint y: 473, endPoint x: 343, endPoint y: 472, distance: 14.6
click at [343, 472] on div at bounding box center [291, 57] width 582 height 1291
drag, startPoint x: 336, startPoint y: 464, endPoint x: 334, endPoint y: 477, distance: 13.8
click at [334, 477] on div at bounding box center [291, 57] width 582 height 1291
drag, startPoint x: 348, startPoint y: 461, endPoint x: 351, endPoint y: 473, distance: 12.5
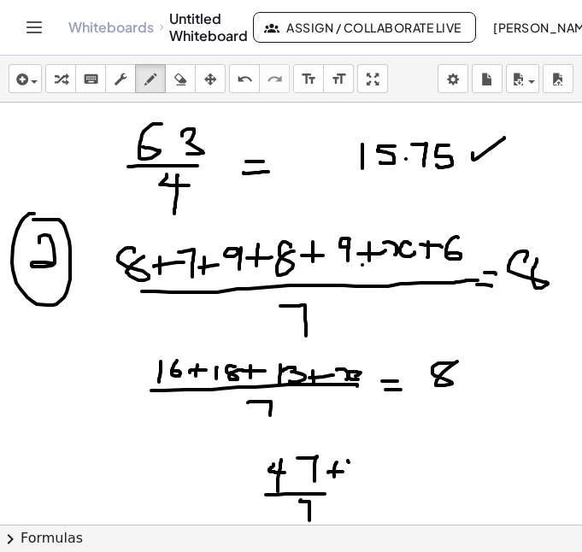
click at [355, 472] on div at bounding box center [291, 57] width 582 height 1291
drag, startPoint x: 365, startPoint y: 462, endPoint x: 374, endPoint y: 479, distance: 19.1
click at [374, 479] on div at bounding box center [291, 57] width 582 height 1291
drag, startPoint x: 381, startPoint y: 480, endPoint x: 396, endPoint y: 480, distance: 15.4
click at [396, 480] on div at bounding box center [291, 57] width 582 height 1291
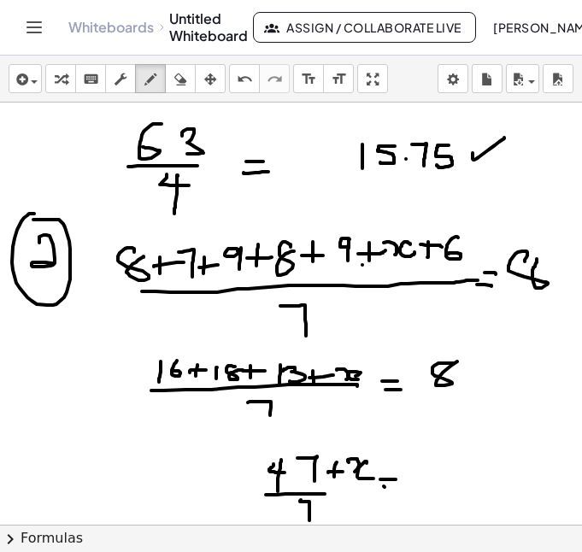
drag, startPoint x: 384, startPoint y: 487, endPoint x: 403, endPoint y: 488, distance: 18.9
click at [402, 487] on div at bounding box center [291, 57] width 582 height 1291
drag, startPoint x: 443, startPoint y: 472, endPoint x: 456, endPoint y: 466, distance: 14.2
click at [455, 465] on div at bounding box center [291, 57] width 582 height 1291
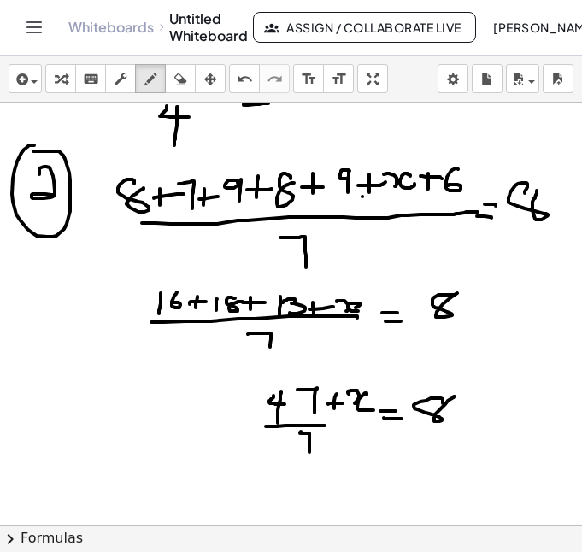
scroll to position [783, 0]
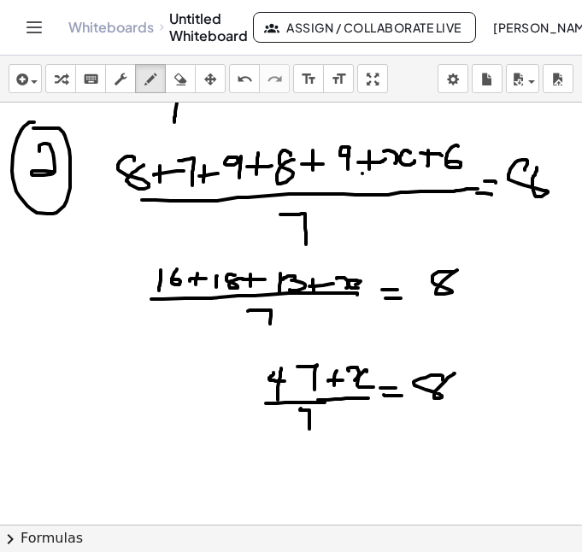
drag, startPoint x: 318, startPoint y: 400, endPoint x: 370, endPoint y: 403, distance: 52.2
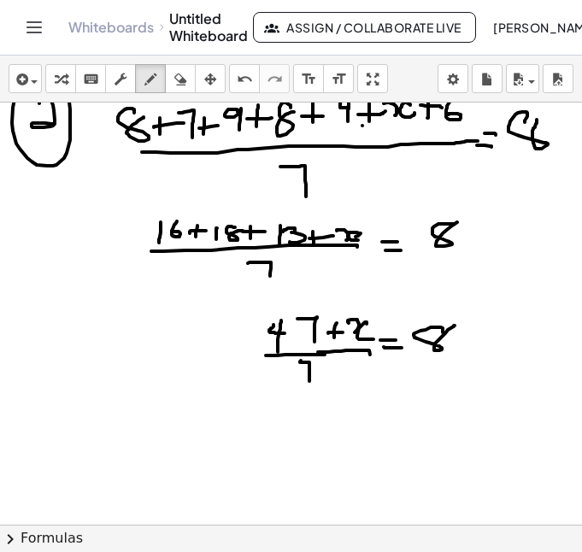
scroll to position [841, 0]
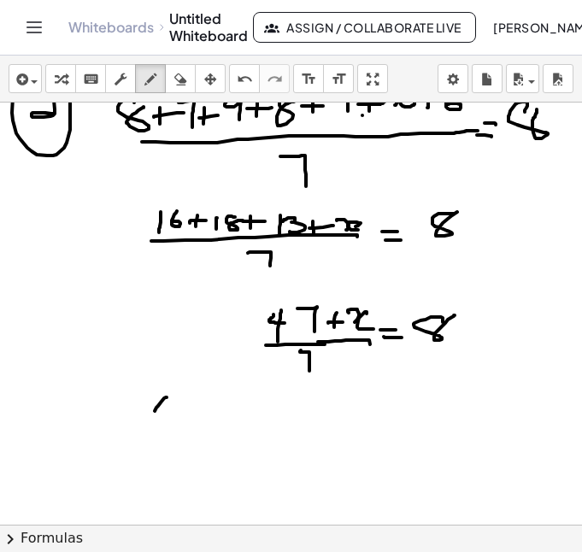
drag, startPoint x: 167, startPoint y: 398, endPoint x: 179, endPoint y: 407, distance: 15.2
drag, startPoint x: 175, startPoint y: 401, endPoint x: 169, endPoint y: 422, distance: 22.2
drag, startPoint x: 184, startPoint y: 399, endPoint x: 191, endPoint y: 419, distance: 20.8
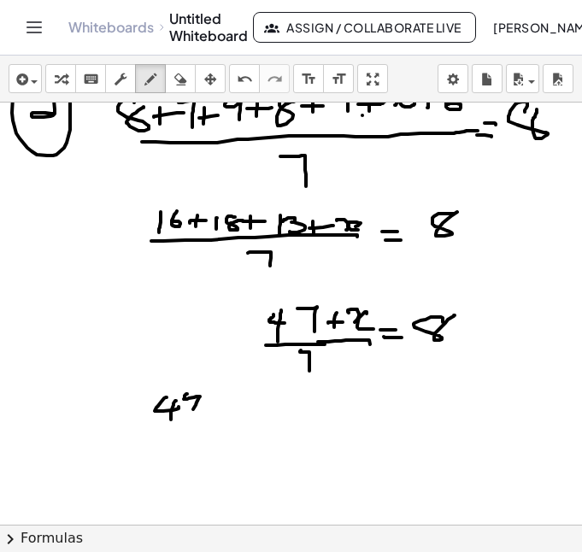
drag, startPoint x: 157, startPoint y: 429, endPoint x: 180, endPoint y: 431, distance: 24.0
drag, startPoint x: 170, startPoint y: 434, endPoint x: 178, endPoint y: 471, distance: 37.6
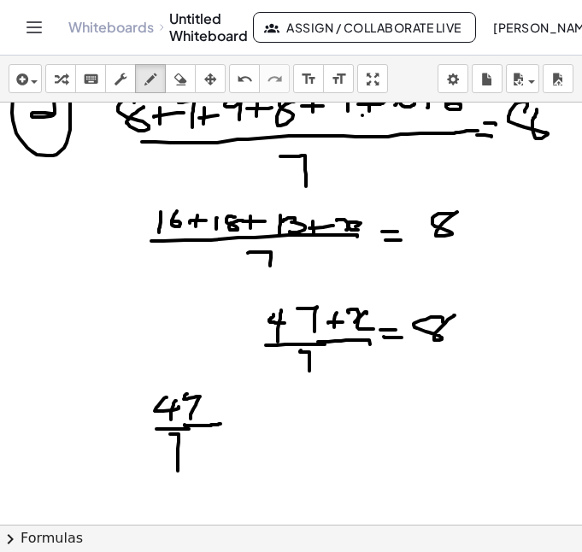
drag, startPoint x: 185, startPoint y: 425, endPoint x: 223, endPoint y: 424, distance: 38.5
drag, startPoint x: 211, startPoint y: 403, endPoint x: 209, endPoint y: 415, distance: 12.2
drag, startPoint x: 204, startPoint y: 410, endPoint x: 221, endPoint y: 409, distance: 16.3
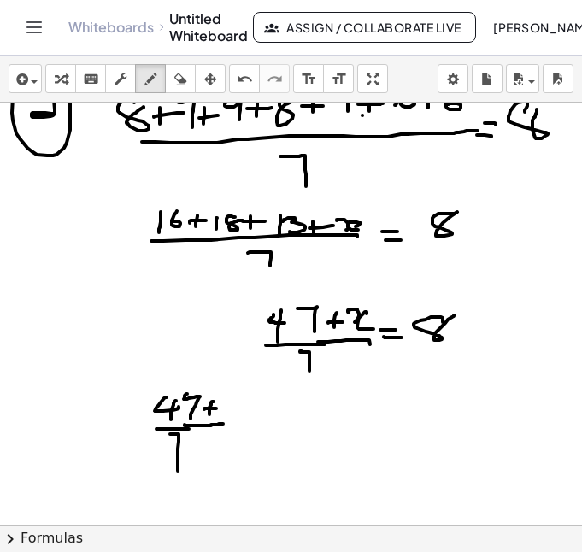
drag, startPoint x: 230, startPoint y: 397, endPoint x: 225, endPoint y: 411, distance: 14.6
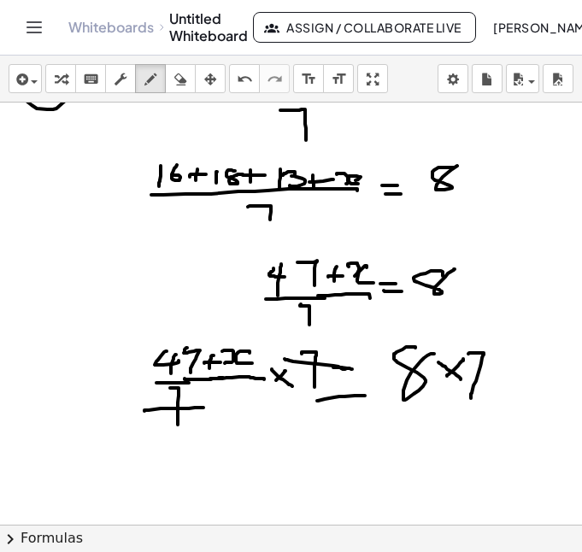
scroll to position [888, 0]
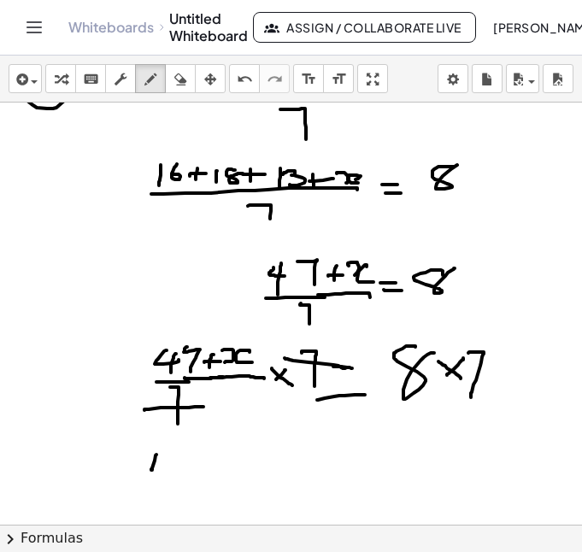
click at [174, 466] on div at bounding box center [291, 60] width 582 height 1690
click at [163, 477] on div at bounding box center [291, 60] width 582 height 1690
click at [188, 473] on div at bounding box center [291, 60] width 582 height 1690
click at [227, 464] on div at bounding box center [291, 60] width 582 height 1690
click at [215, 475] on div at bounding box center [291, 60] width 582 height 1690
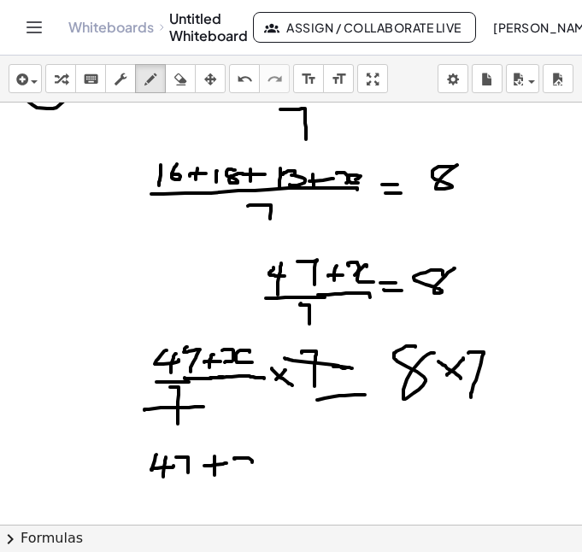
click at [237, 472] on div at bounding box center [291, 60] width 582 height 1690
click at [275, 474] on div at bounding box center [291, 60] width 582 height 1690
click at [313, 465] on div at bounding box center [291, 60] width 582 height 1690
click at [316, 470] on div at bounding box center [291, 60] width 582 height 1690
click at [362, 477] on div at bounding box center [291, 60] width 582 height 1690
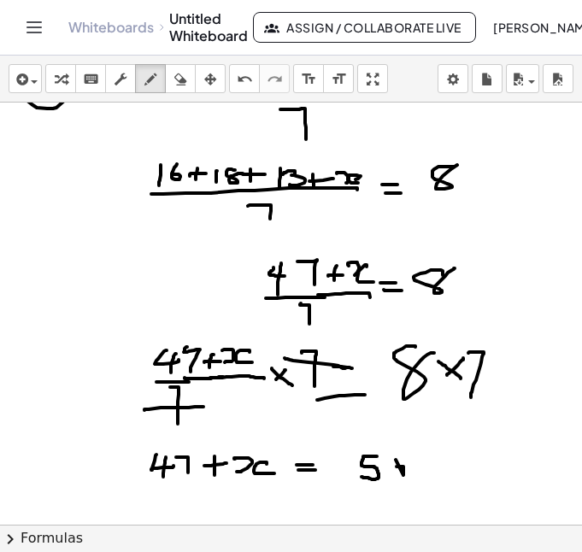
click at [389, 471] on div at bounding box center [291, 60] width 582 height 1690
click at [391, 464] on div at bounding box center [291, 60] width 582 height 1690
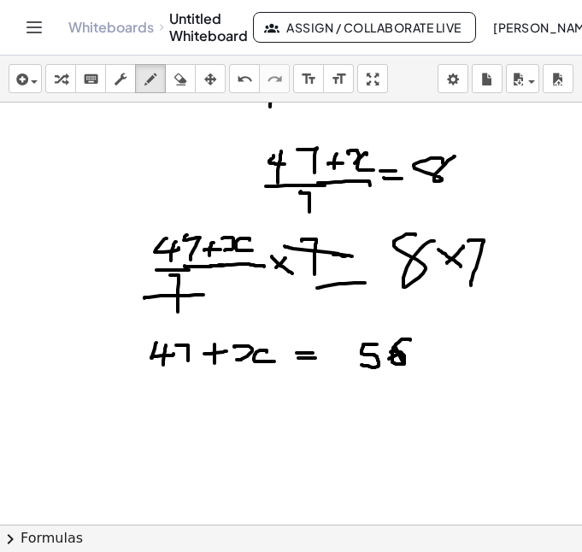
scroll to position [1005, 0]
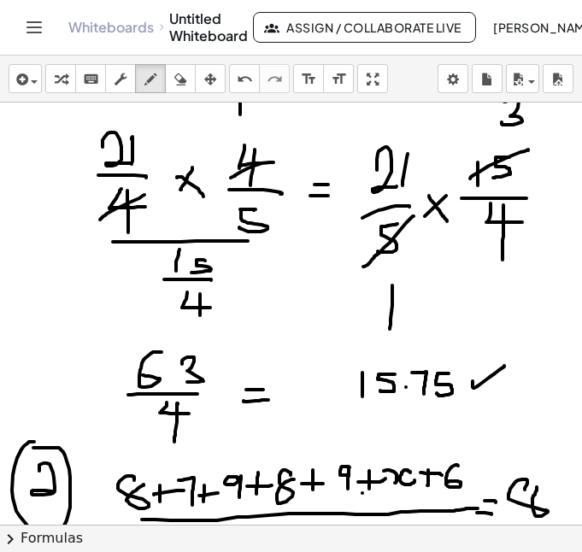
scroll to position [459, 0]
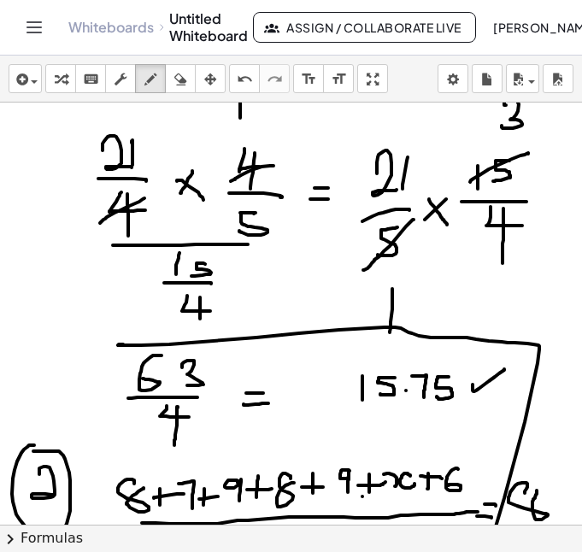
drag, startPoint x: 123, startPoint y: 345, endPoint x: 245, endPoint y: 466, distance: 172.3
click at [410, 532] on div "insert select one: Math Expression Function Text Youtube Video Graphing Geometr…" at bounding box center [291, 304] width 582 height 497
drag, startPoint x: 103, startPoint y: 348, endPoint x: 13, endPoint y: 514, distance: 189.1
click at [13, 514] on div at bounding box center [291, 488] width 582 height 1690
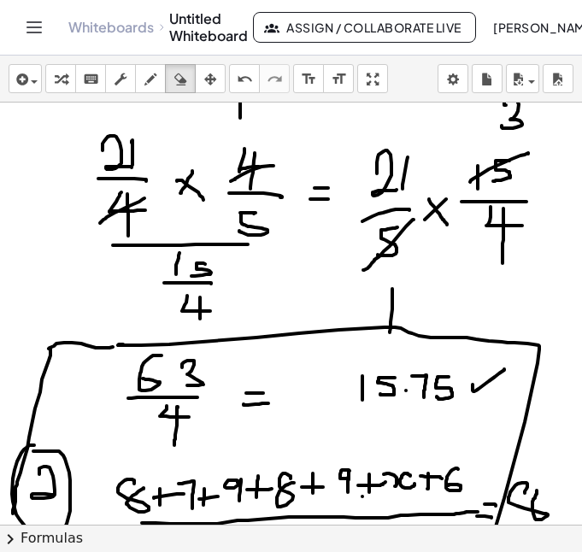
drag, startPoint x: 181, startPoint y: 79, endPoint x: 386, endPoint y: 427, distance: 403.6
click at [181, 80] on icon "button" at bounding box center [180, 79] width 12 height 21
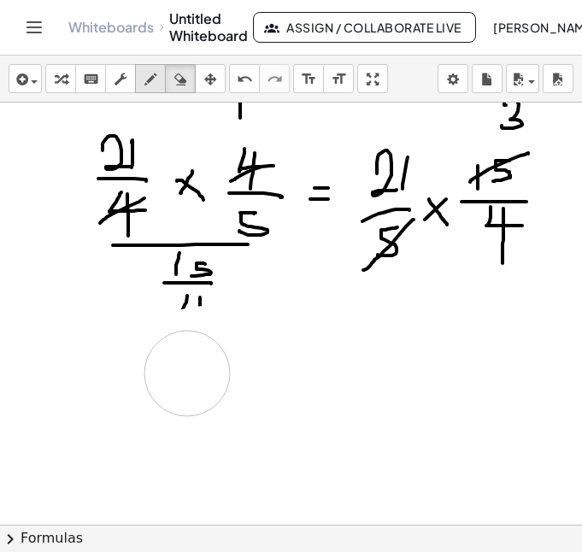
drag, startPoint x: 460, startPoint y: 429, endPoint x: 152, endPoint y: 88, distance: 459.6
click at [145, 413] on div at bounding box center [291, 488] width 582 height 1690
click at [153, 86] on icon "button" at bounding box center [151, 79] width 12 height 21
drag, startPoint x: 184, startPoint y: 309, endPoint x: 211, endPoint y: 304, distance: 27.7
click at [225, 300] on div at bounding box center [291, 488] width 582 height 1690
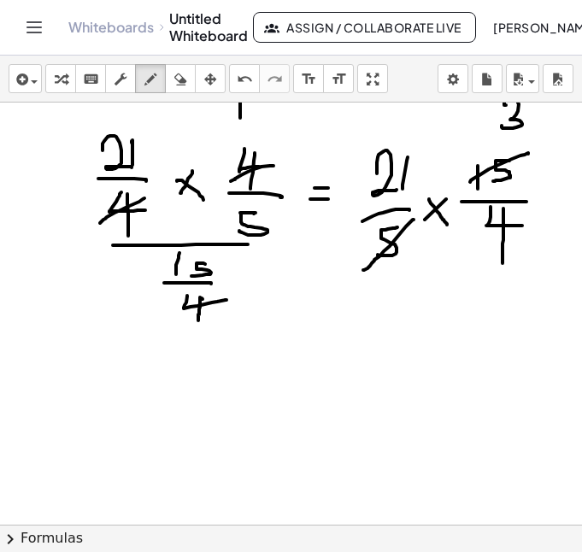
drag, startPoint x: 202, startPoint y: 298, endPoint x: 198, endPoint y: 321, distance: 22.5
click at [198, 321] on div at bounding box center [291, 488] width 582 height 1690
drag, startPoint x: 177, startPoint y: 369, endPoint x: 213, endPoint y: 375, distance: 36.4
click at [213, 375] on div at bounding box center [291, 488] width 582 height 1690
drag, startPoint x: 214, startPoint y: 361, endPoint x: 214, endPoint y: 383, distance: 22.2
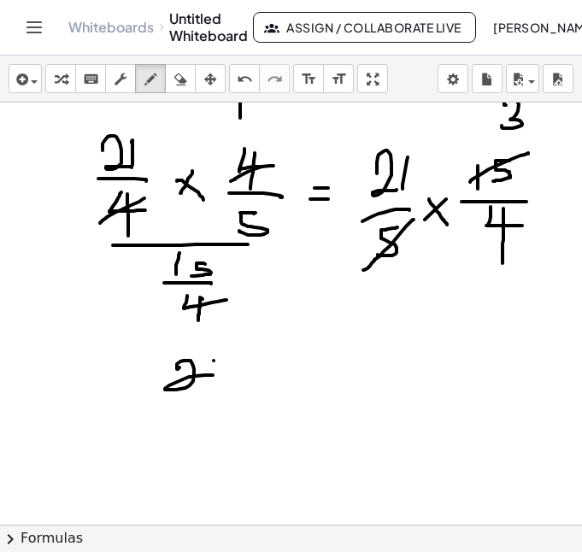
click at [214, 383] on div at bounding box center [291, 488] width 582 height 1690
drag, startPoint x: 159, startPoint y: 407, endPoint x: 241, endPoint y: 405, distance: 82.1
click at [242, 405] on div at bounding box center [291, 488] width 582 height 1690
drag, startPoint x: 211, startPoint y: 421, endPoint x: 192, endPoint y: 451, distance: 35.8
click at [192, 451] on div at bounding box center [291, 488] width 582 height 1690
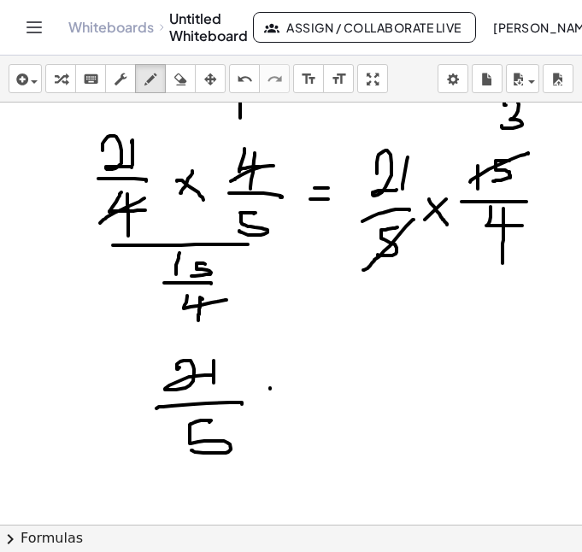
drag, startPoint x: 270, startPoint y: 388, endPoint x: 270, endPoint y: 404, distance: 15.4
click at [270, 389] on div at bounding box center [291, 488] width 582 height 1690
click at [271, 417] on div at bounding box center [291, 488] width 582 height 1690
click at [288, 402] on div at bounding box center [291, 488] width 582 height 1690
drag, startPoint x: 321, startPoint y: 352, endPoint x: 320, endPoint y: 380, distance: 27.4
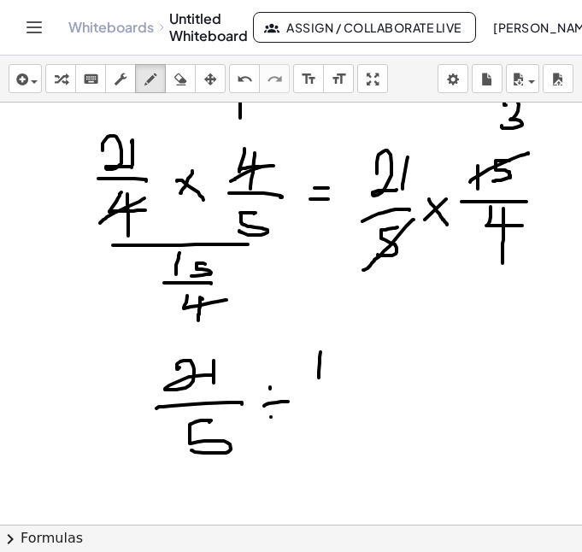
click at [319, 380] on div at bounding box center [291, 488] width 582 height 1690
drag, startPoint x: 339, startPoint y: 355, endPoint x: 343, endPoint y: 377, distance: 22.6
click at [343, 377] on div at bounding box center [291, 488] width 582 height 1690
drag, startPoint x: 319, startPoint y: 389, endPoint x: 352, endPoint y: 393, distance: 33.5
click at [352, 393] on div at bounding box center [291, 488] width 582 height 1690
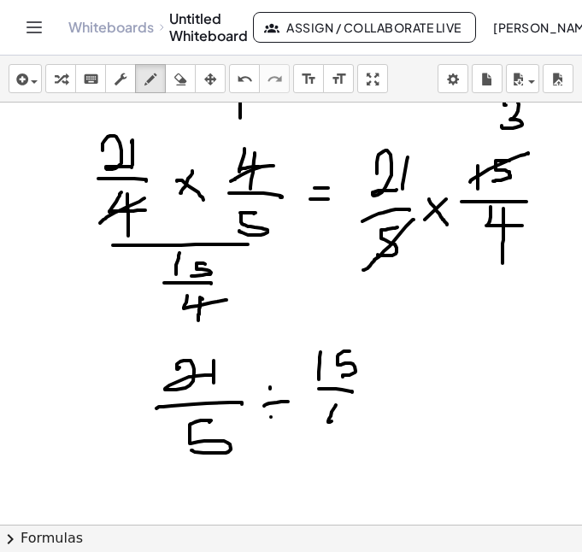
drag, startPoint x: 328, startPoint y: 422, endPoint x: 338, endPoint y: 406, distance: 18.8
click at [357, 419] on div at bounding box center [291, 488] width 582 height 1690
drag, startPoint x: 337, startPoint y: 405, endPoint x: 338, endPoint y: 458, distance: 53.9
click at [338, 458] on div at bounding box center [291, 488] width 582 height 1690
drag, startPoint x: 395, startPoint y: 387, endPoint x: 397, endPoint y: 400, distance: 12.9
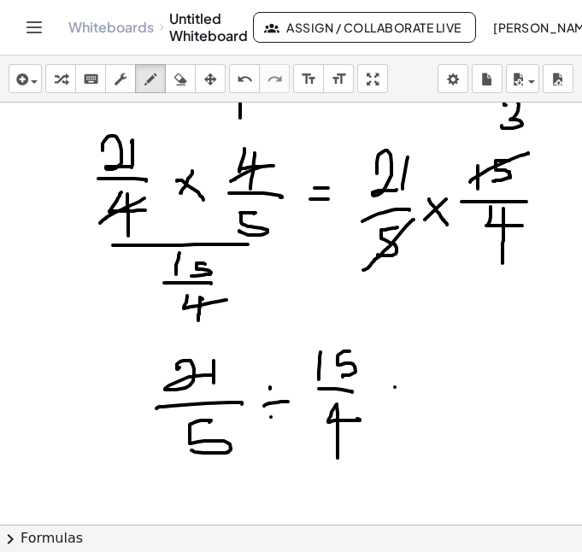
click at [402, 387] on div at bounding box center [291, 488] width 582 height 1690
drag, startPoint x: 394, startPoint y: 403, endPoint x: 418, endPoint y: 403, distance: 23.9
click at [416, 400] on div at bounding box center [291, 488] width 582 height 1690
drag, startPoint x: 427, startPoint y: 380, endPoint x: 447, endPoint y: 395, distance: 25.7
click at [447, 395] on div at bounding box center [291, 488] width 582 height 1690
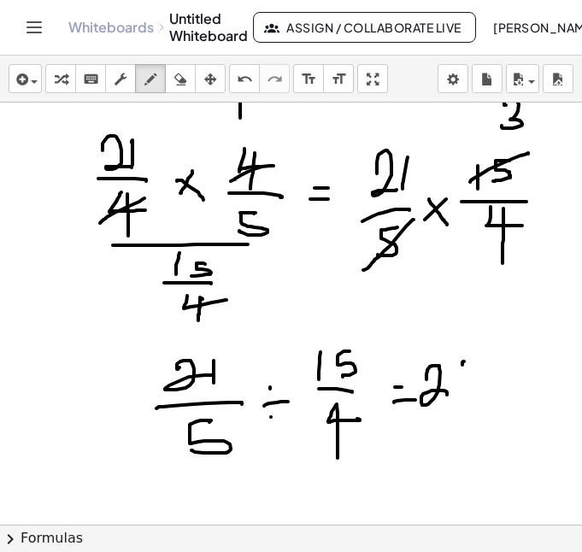
drag, startPoint x: 464, startPoint y: 362, endPoint x: 451, endPoint y: 411, distance: 51.5
click at [459, 405] on div at bounding box center [291, 488] width 582 height 1690
drag, startPoint x: 428, startPoint y: 420, endPoint x: 461, endPoint y: 419, distance: 32.5
click at [461, 418] on div at bounding box center [291, 488] width 582 height 1690
drag, startPoint x: 449, startPoint y: 433, endPoint x: 428, endPoint y: 470, distance: 42.1
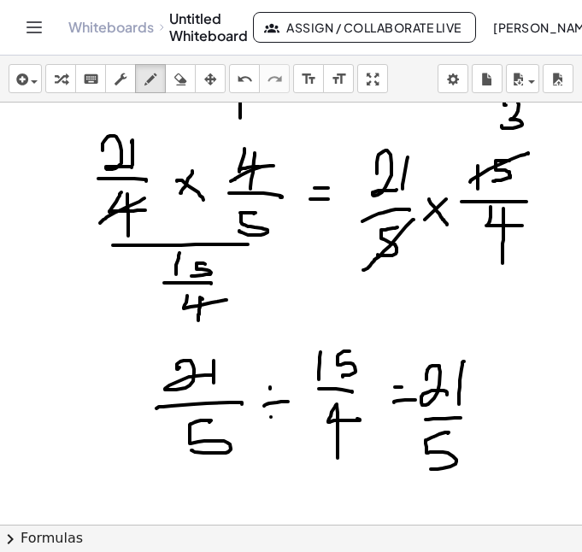
click at [428, 470] on div at bounding box center [291, 488] width 582 height 1690
drag, startPoint x: 494, startPoint y: 411, endPoint x: 474, endPoint y: 437, distance: 33.5
click at [474, 437] on div at bounding box center [291, 488] width 582 height 1690
drag, startPoint x: 477, startPoint y: 422, endPoint x: 493, endPoint y: 433, distance: 19.7
click at [493, 432] on div at bounding box center [291, 488] width 582 height 1690
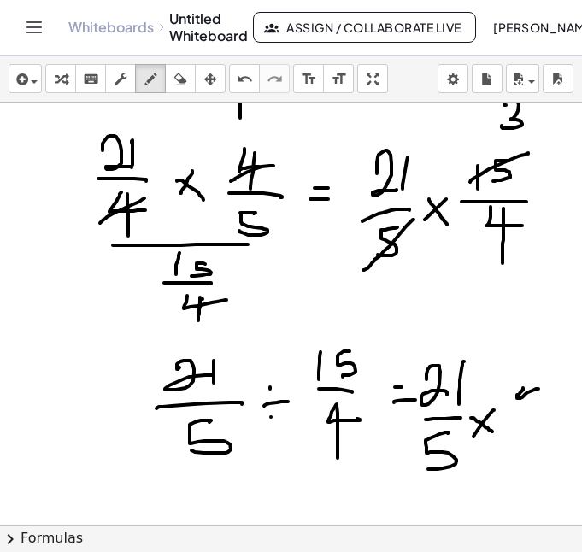
drag, startPoint x: 523, startPoint y: 390, endPoint x: 535, endPoint y: 383, distance: 13.1
click at [540, 388] on div at bounding box center [291, 488] width 582 height 1690
drag, startPoint x: 532, startPoint y: 380, endPoint x: 534, endPoint y: 410, distance: 30.0
click at [533, 410] on div at bounding box center [291, 488] width 582 height 1690
drag, startPoint x: 517, startPoint y: 422, endPoint x: 547, endPoint y: 424, distance: 30.8
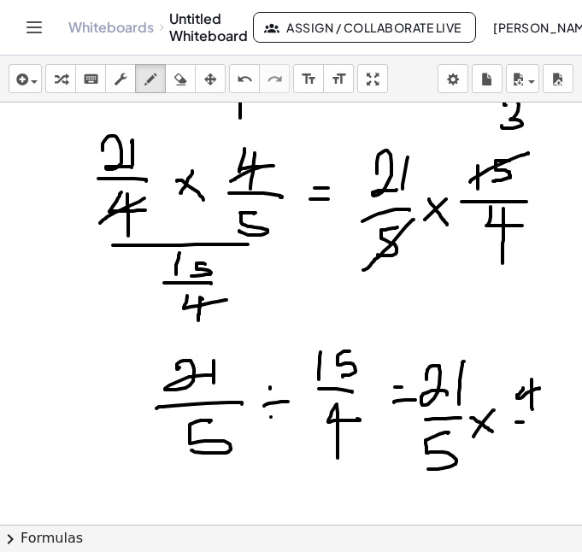
click at [547, 424] on div at bounding box center [291, 488] width 582 height 1690
drag, startPoint x: 517, startPoint y: 440, endPoint x: 522, endPoint y: 464, distance: 23.5
click at [522, 464] on div at bounding box center [291, 488] width 582 height 1690
drag, startPoint x: 542, startPoint y: 446, endPoint x: 540, endPoint y: 462, distance: 15.6
click at [540, 462] on div at bounding box center [291, 488] width 582 height 1690
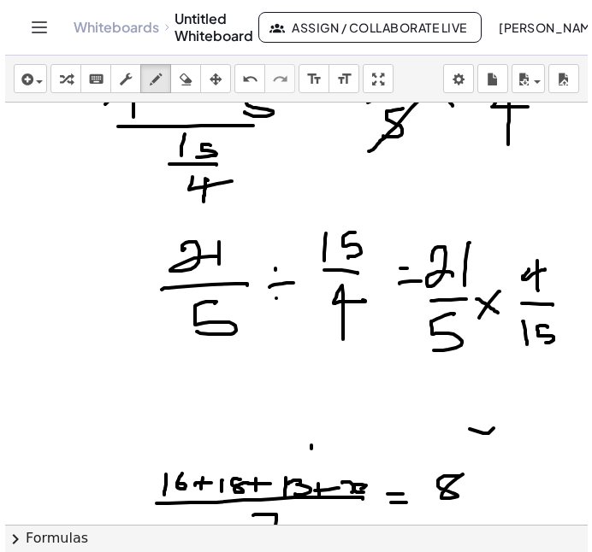
scroll to position [579, 0]
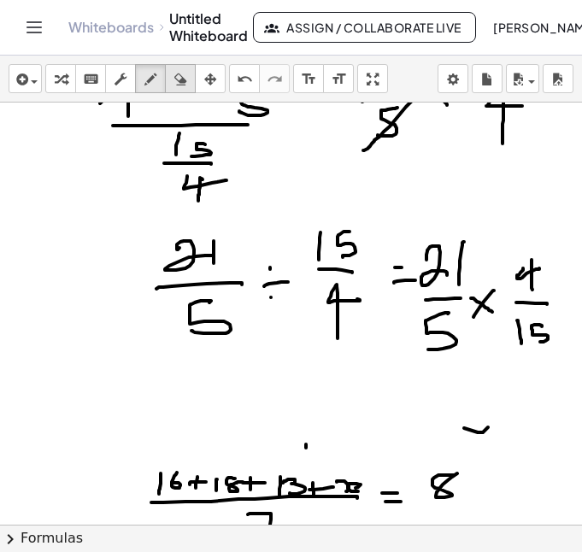
click at [187, 80] on div "button" at bounding box center [180, 78] width 22 height 21
click at [176, 82] on icon "button" at bounding box center [180, 79] width 12 height 21
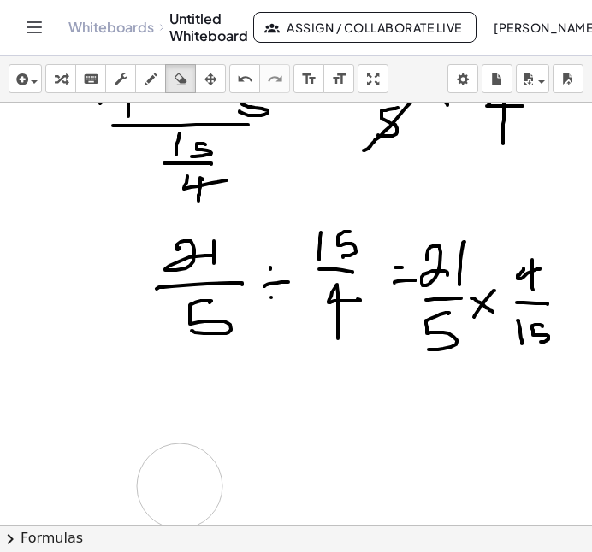
drag, startPoint x: 474, startPoint y: 434, endPoint x: 541, endPoint y: 361, distance: 99.2
click at [414, 552] on html "Graspable Math Activities Get Started Activity Bank Assigned Work Classes White…" at bounding box center [296, 276] width 592 height 552
click at [444, 266] on div at bounding box center [296, 369] width 592 height 1690
click at [233, 82] on div "undo" at bounding box center [244, 78] width 22 height 21
click at [151, 82] on icon "button" at bounding box center [151, 79] width 12 height 21
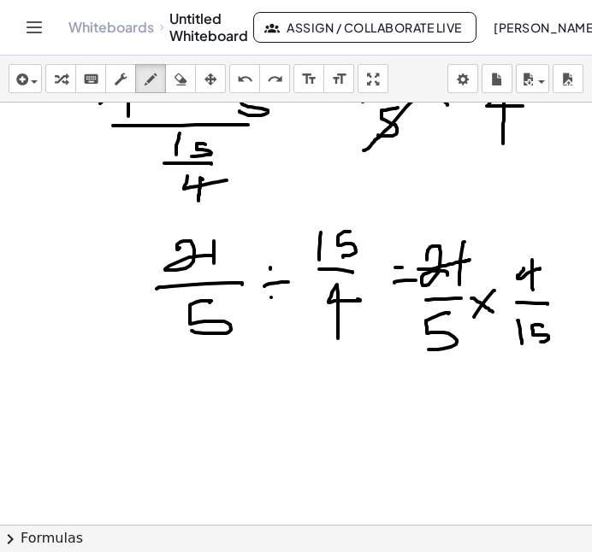
click at [470, 260] on div at bounding box center [296, 369] width 592 height 1690
click at [448, 227] on div at bounding box center [296, 369] width 592 height 1690
click at [552, 331] on div at bounding box center [296, 369] width 592 height 1690
click at [530, 385] on div at bounding box center [296, 369] width 592 height 1690
click at [155, 447] on div at bounding box center [296, 369] width 592 height 1690
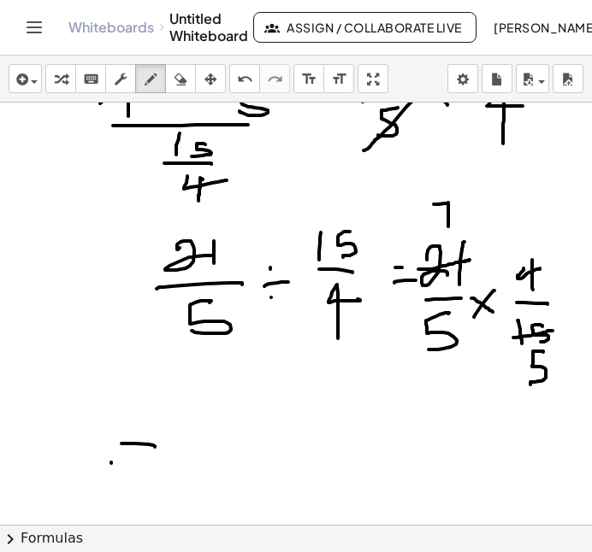
click at [140, 464] on div at bounding box center [296, 369] width 592 height 1690
click at [219, 445] on div at bounding box center [296, 369] width 592 height 1690
click at [238, 434] on div at bounding box center [296, 369] width 592 height 1690
click at [250, 434] on div at bounding box center [296, 369] width 592 height 1690
click at [272, 422] on div at bounding box center [296, 369] width 592 height 1690
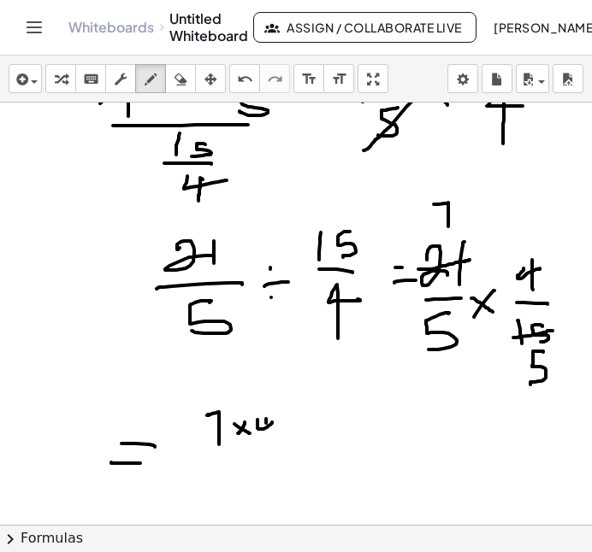
click at [265, 440] on div at bounding box center [296, 369] width 592 height 1690
click at [263, 458] on div at bounding box center [296, 369] width 592 height 1690
click at [240, 481] on div at bounding box center [296, 369] width 592 height 1690
click at [243, 481] on div at bounding box center [296, 369] width 592 height 1690
click at [251, 481] on div at bounding box center [296, 369] width 592 height 1690
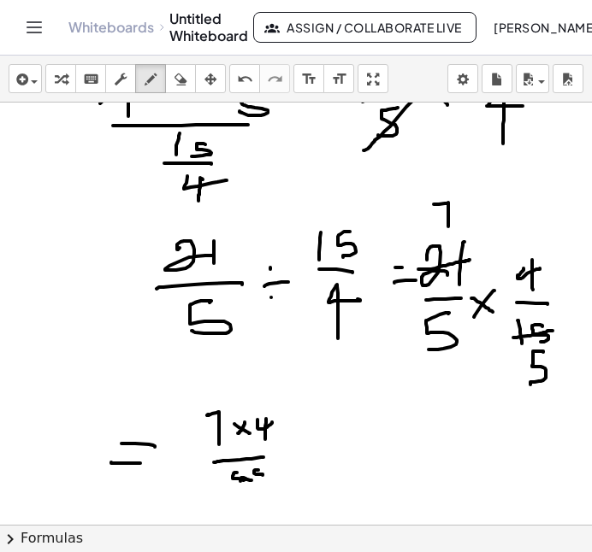
click at [260, 479] on div at bounding box center [296, 369] width 592 height 1690
click at [310, 449] on div at bounding box center [296, 369] width 592 height 1690
click at [316, 457] on div at bounding box center [296, 369] width 592 height 1690
click at [365, 428] on div at bounding box center [296, 369] width 592 height 1690
click at [390, 410] on div at bounding box center [296, 369] width 592 height 1690
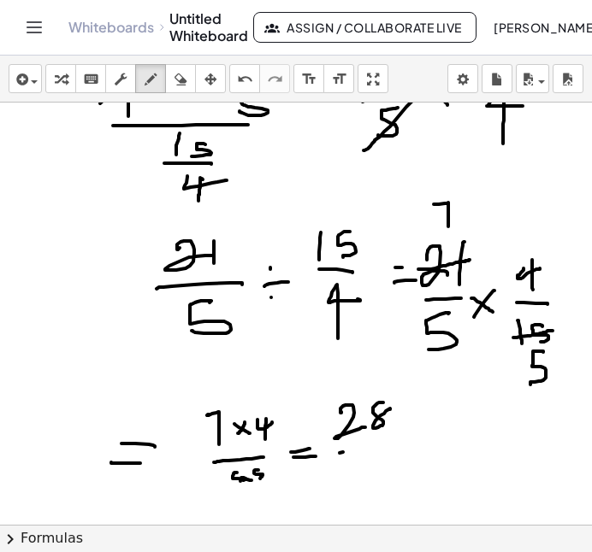
click at [367, 452] on div at bounding box center [296, 369] width 592 height 1690
click at [369, 476] on div at bounding box center [296, 369] width 592 height 1690
click at [375, 475] on div at bounding box center [296, 369] width 592 height 1690
click at [393, 447] on div at bounding box center [296, 369] width 592 height 1690
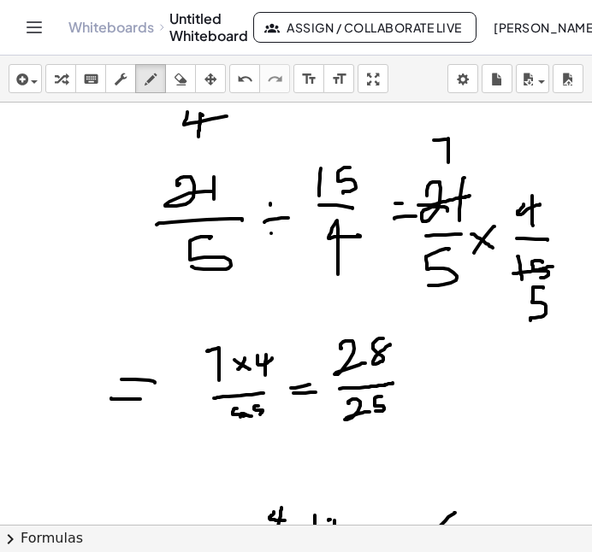
scroll to position [647, 0]
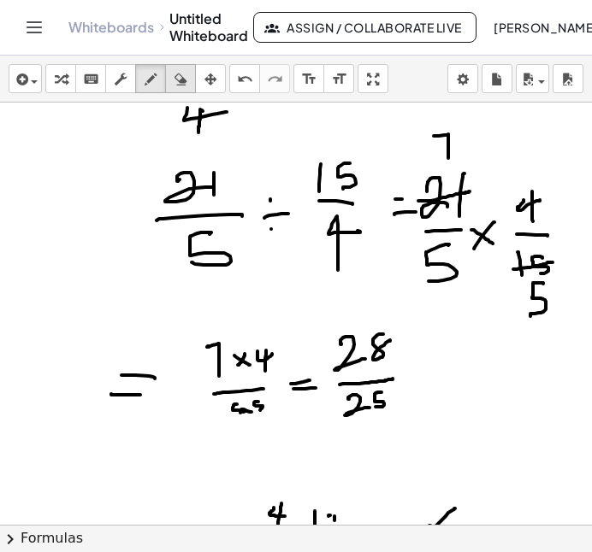
click at [182, 78] on icon "button" at bounding box center [180, 79] width 12 height 21
drag, startPoint x: 478, startPoint y: 493, endPoint x: 74, endPoint y: 281, distance: 456.0
click at [168, 546] on div "insert select one: Math Expression Function Text Youtube Video Graphing Geometr…" at bounding box center [296, 304] width 592 height 497
click at [149, 81] on icon "button" at bounding box center [151, 79] width 12 height 21
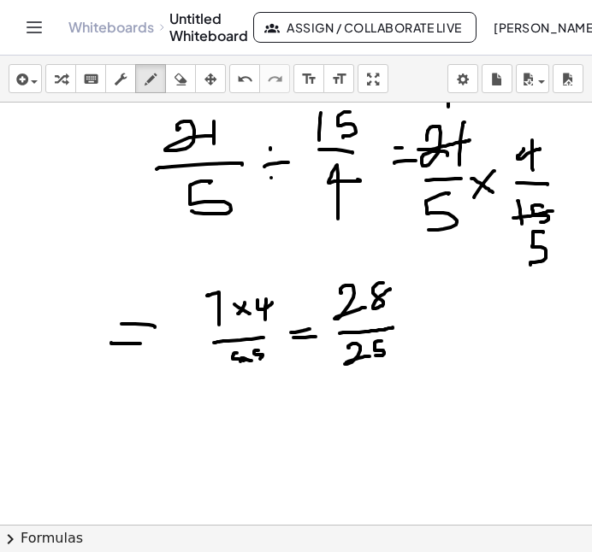
scroll to position [700, 0]
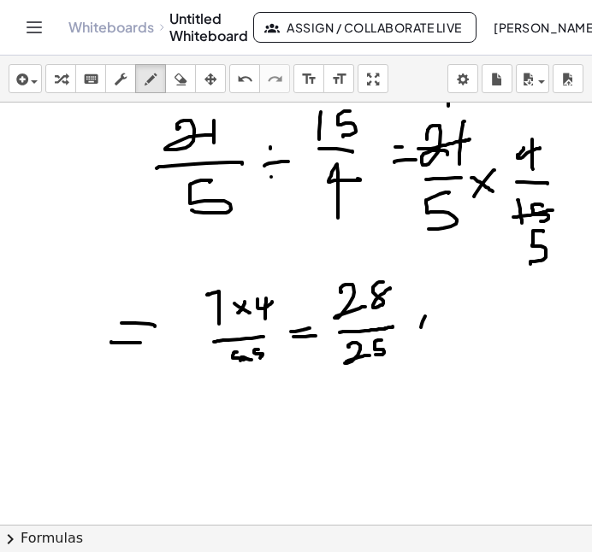
drag, startPoint x: 425, startPoint y: 316, endPoint x: 417, endPoint y: 332, distance: 17.2
click at [417, 332] on div at bounding box center [296, 248] width 592 height 1690
drag, startPoint x: 413, startPoint y: 320, endPoint x: 452, endPoint y: 336, distance: 41.8
click at [450, 335] on div at bounding box center [296, 248] width 592 height 1690
drag, startPoint x: 458, startPoint y: 301, endPoint x: 464, endPoint y: 327, distance: 26.2
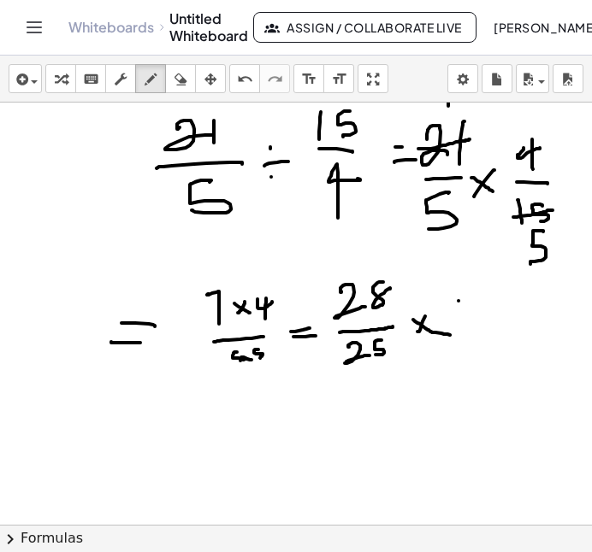
click at [464, 327] on div at bounding box center [296, 248] width 592 height 1690
drag, startPoint x: 471, startPoint y: 312, endPoint x: 478, endPoint y: 305, distance: 9.7
click at [478, 305] on div at bounding box center [296, 248] width 592 height 1690
click at [493, 300] on div at bounding box center [296, 248] width 592 height 1690
drag, startPoint x: 475, startPoint y: 332, endPoint x: 514, endPoint y: 328, distance: 39.5
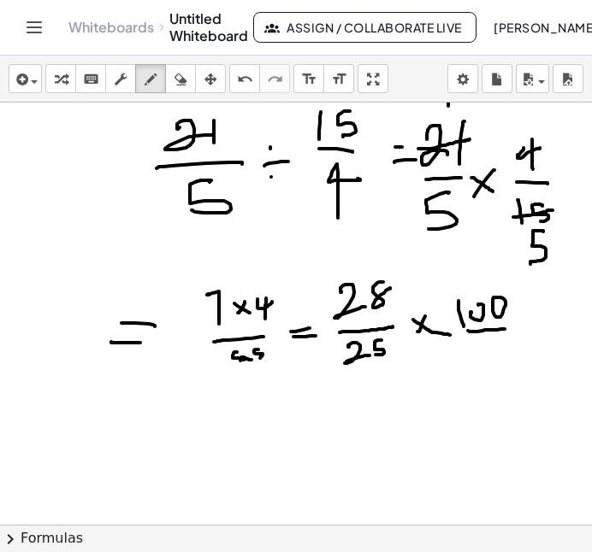
click at [514, 328] on div at bounding box center [296, 248] width 592 height 1690
drag, startPoint x: 481, startPoint y: 352, endPoint x: 486, endPoint y: 362, distance: 10.3
click at [484, 362] on div at bounding box center [296, 248] width 592 height 1690
drag, startPoint x: 499, startPoint y: 345, endPoint x: 504, endPoint y: 356, distance: 11.9
click at [500, 356] on div at bounding box center [296, 248] width 592 height 1690
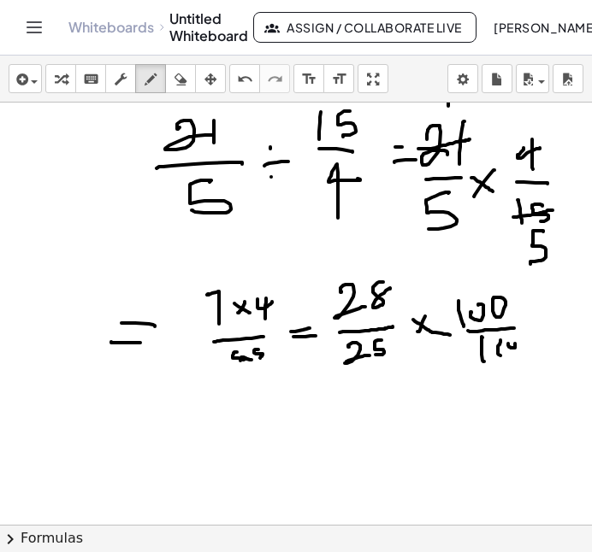
click at [505, 345] on div at bounding box center [296, 248] width 592 height 1690
click at [487, 344] on div at bounding box center [296, 248] width 592 height 1690
click at [511, 336] on div at bounding box center [296, 248] width 592 height 1690
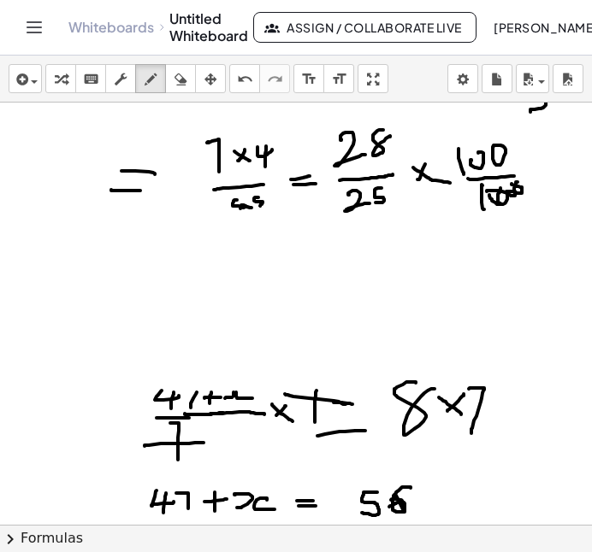
scroll to position [859, 0]
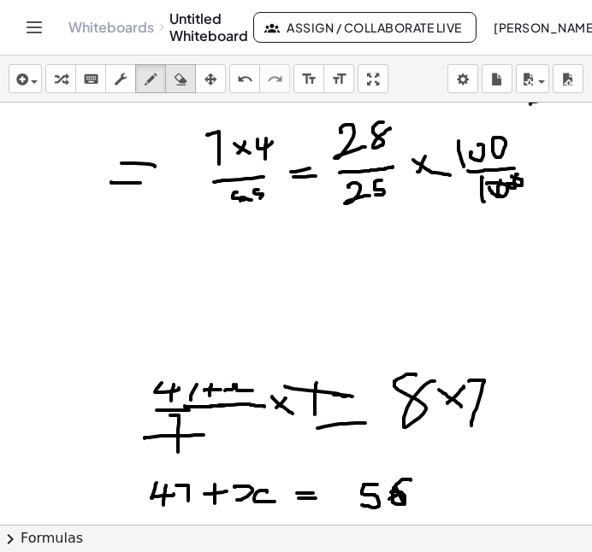
click at [184, 85] on icon "button" at bounding box center [180, 79] width 12 height 21
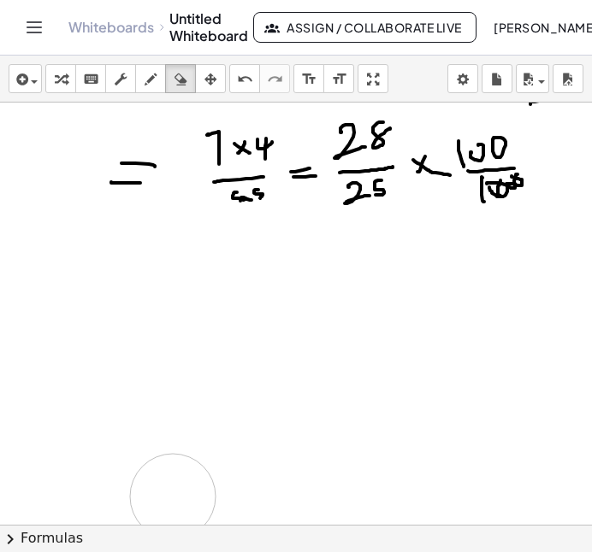
drag, startPoint x: 328, startPoint y: 356, endPoint x: 173, endPoint y: 497, distance: 210.1
click at [173, 497] on div at bounding box center [296, 88] width 592 height 1690
drag, startPoint x: 254, startPoint y: 305, endPoint x: 285, endPoint y: 322, distance: 34.8
click at [285, 322] on div at bounding box center [296, 88] width 592 height 1690
click at [155, 83] on icon "button" at bounding box center [151, 79] width 12 height 21
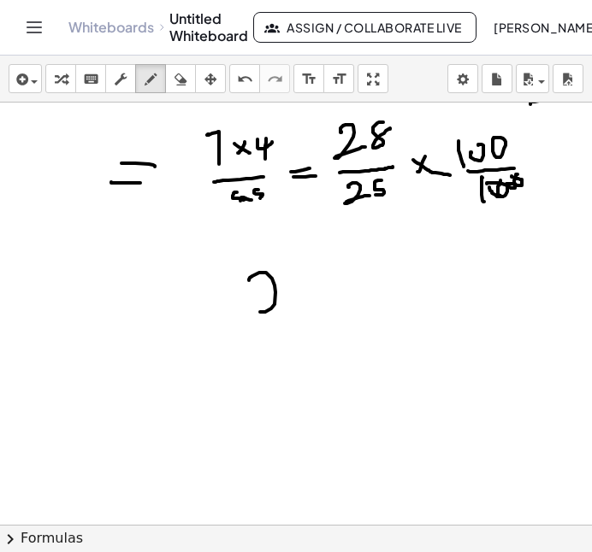
drag, startPoint x: 249, startPoint y: 280, endPoint x: 294, endPoint y: 302, distance: 50.5
click at [294, 301] on div at bounding box center [296, 88] width 592 height 1690
drag, startPoint x: 305, startPoint y: 286, endPoint x: 294, endPoint y: 305, distance: 21.9
click at [294, 305] on div at bounding box center [296, 88] width 592 height 1690
drag, startPoint x: 255, startPoint y: 320, endPoint x: 322, endPoint y: 312, distance: 68.0
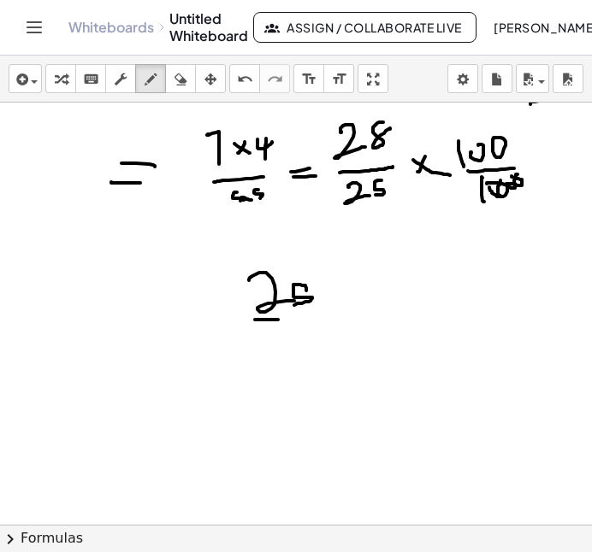
click at [322, 312] on div at bounding box center [296, 88] width 592 height 1690
drag, startPoint x: 304, startPoint y: 279, endPoint x: 294, endPoint y: 321, distance: 43.1
click at [294, 321] on div at bounding box center [296, 88] width 592 height 1690
click at [183, 85] on icon "button" at bounding box center [180, 79] width 12 height 21
drag, startPoint x: 344, startPoint y: 310, endPoint x: 255, endPoint y: 286, distance: 92.1
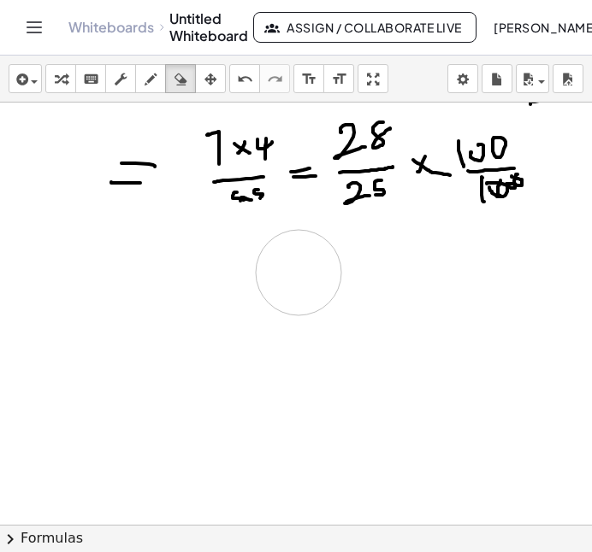
click at [255, 286] on div at bounding box center [296, 88] width 592 height 1690
click at [148, 86] on icon "button" at bounding box center [151, 79] width 12 height 21
drag, startPoint x: 145, startPoint y: 309, endPoint x: 188, endPoint y: 335, distance: 50.3
click at [188, 335] on div at bounding box center [296, 88] width 592 height 1690
drag, startPoint x: 203, startPoint y: 303, endPoint x: 195, endPoint y: 328, distance: 26.8
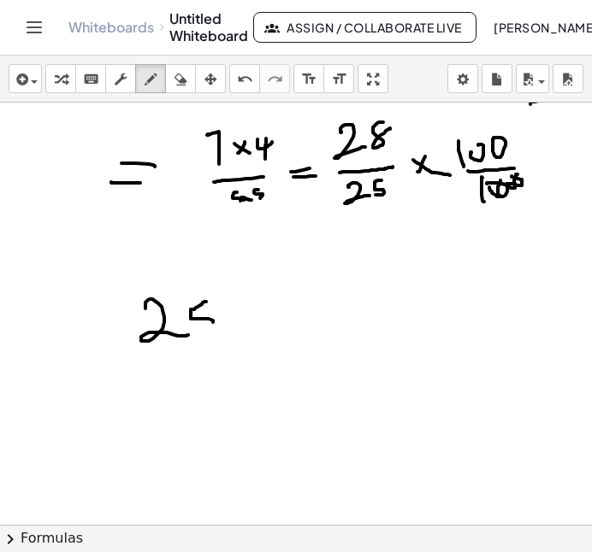
click at [195, 328] on div at bounding box center [296, 88] width 592 height 1690
drag, startPoint x: 135, startPoint y: 354, endPoint x: 363, endPoint y: 281, distance: 239.6
click at [363, 281] on div at bounding box center [296, 88] width 592 height 1690
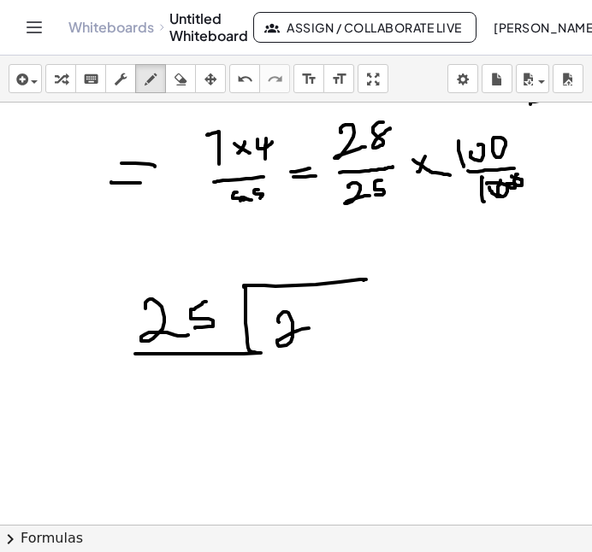
drag, startPoint x: 286, startPoint y: 312, endPoint x: 315, endPoint y: 328, distance: 32.6
click at [315, 328] on div at bounding box center [296, 88] width 592 height 1690
drag, startPoint x: 319, startPoint y: 312, endPoint x: 332, endPoint y: 312, distance: 12.8
click at [332, 312] on div at bounding box center [296, 88] width 592 height 1690
drag, startPoint x: 275, startPoint y: 244, endPoint x: 272, endPoint y: 270, distance: 26.6
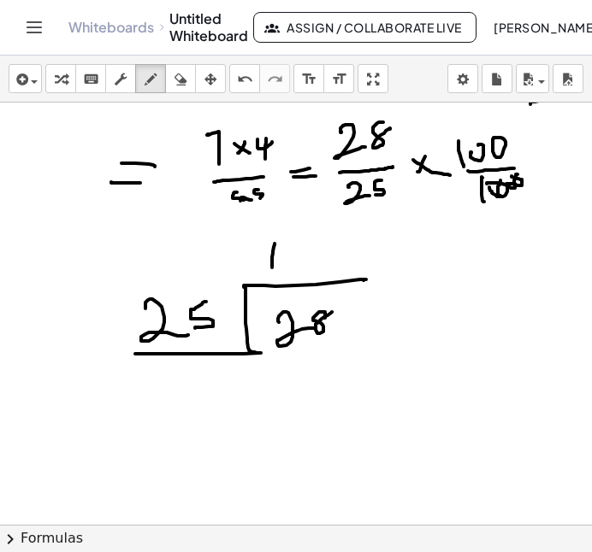
click at [272, 270] on div at bounding box center [296, 88] width 592 height 1690
click at [292, 260] on div at bounding box center [296, 88] width 592 height 1690
drag, startPoint x: 286, startPoint y: 371, endPoint x: 302, endPoint y: 384, distance: 20.7
click at [302, 384] on div at bounding box center [296, 88] width 592 height 1690
drag, startPoint x: 328, startPoint y: 358, endPoint x: 318, endPoint y: 380, distance: 23.4
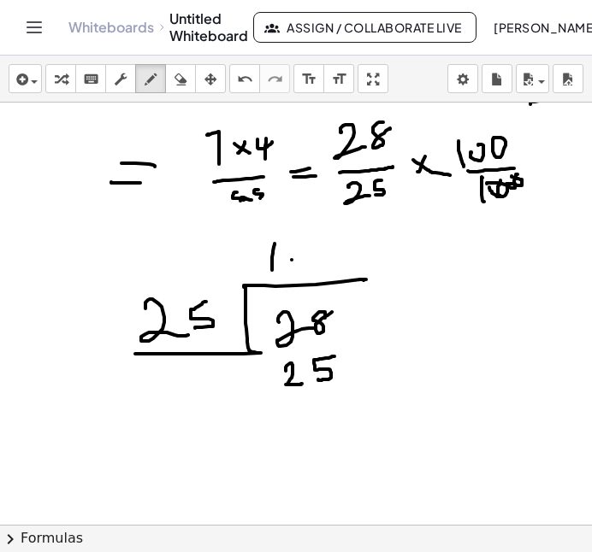
click at [318, 380] on div at bounding box center [296, 88] width 592 height 1690
drag, startPoint x: 257, startPoint y: 395, endPoint x: 351, endPoint y: 399, distance: 94.2
click at [351, 399] on div at bounding box center [296, 88] width 592 height 1690
drag, startPoint x: 290, startPoint y: 416, endPoint x: 298, endPoint y: 433, distance: 18.8
click at [298, 433] on div at bounding box center [296, 88] width 592 height 1690
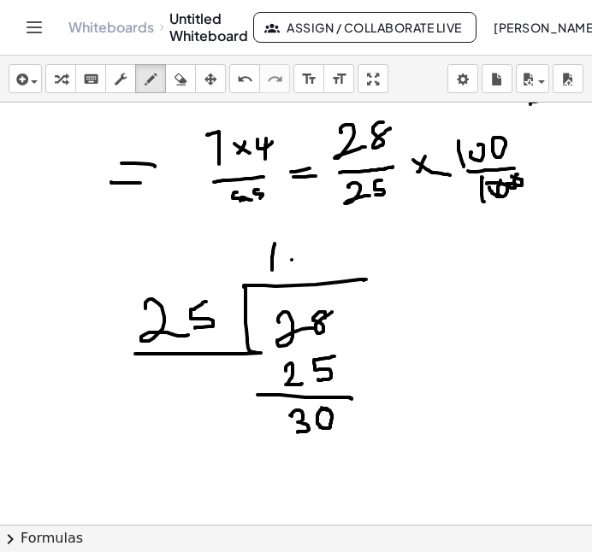
click at [322, 408] on div at bounding box center [296, 88] width 592 height 1690
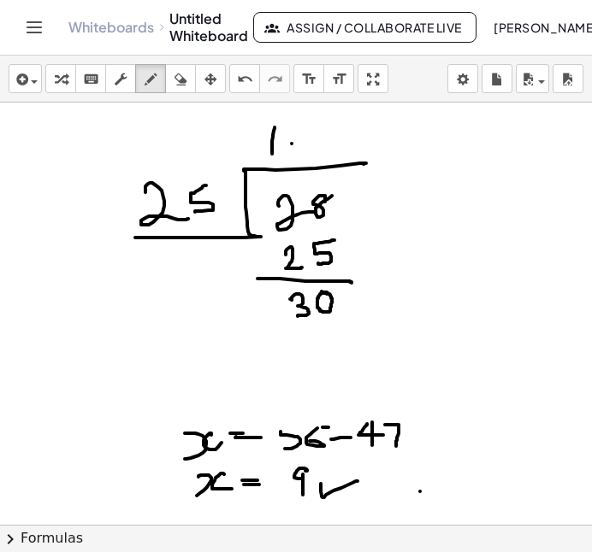
scroll to position [994, 0]
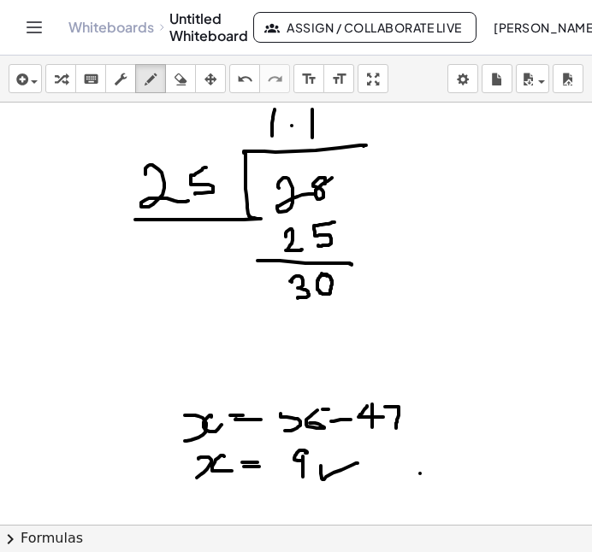
drag, startPoint x: 312, startPoint y: 109, endPoint x: 312, endPoint y: 138, distance: 28.2
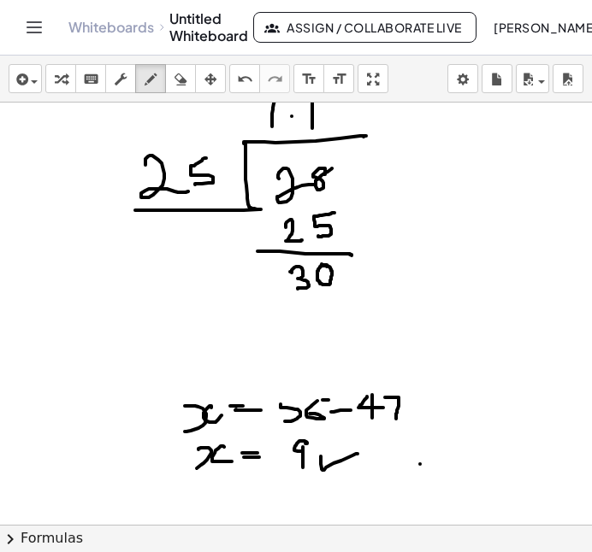
scroll to position [1005, 0]
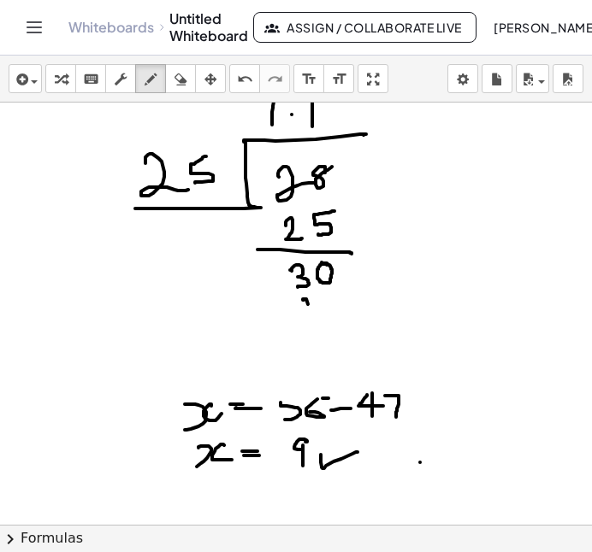
drag, startPoint x: 304, startPoint y: 300, endPoint x: 316, endPoint y: 314, distance: 18.8
drag, startPoint x: 334, startPoint y: 297, endPoint x: 323, endPoint y: 318, distance: 23.7
click at [192, 81] on div "button" at bounding box center [180, 78] width 22 height 21
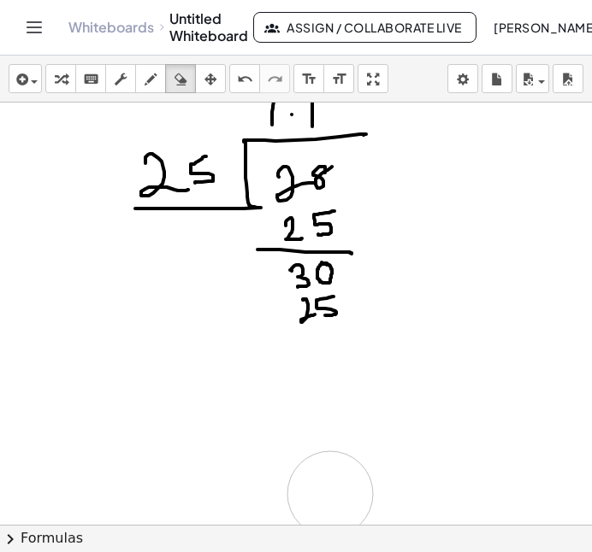
drag, startPoint x: 423, startPoint y: 448, endPoint x: 278, endPoint y: 355, distance: 172.7
click at [154, 82] on icon "button" at bounding box center [151, 79] width 12 height 21
drag, startPoint x: 279, startPoint y: 334, endPoint x: 343, endPoint y: 341, distance: 64.6
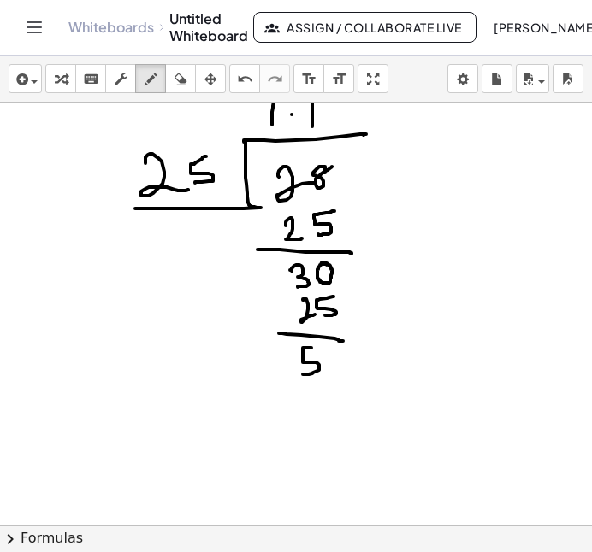
drag, startPoint x: 310, startPoint y: 348, endPoint x: 286, endPoint y: 357, distance: 25.7
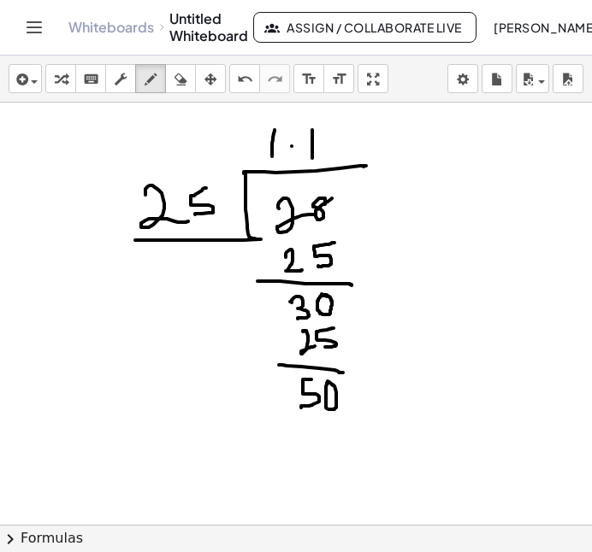
scroll to position [970, 0]
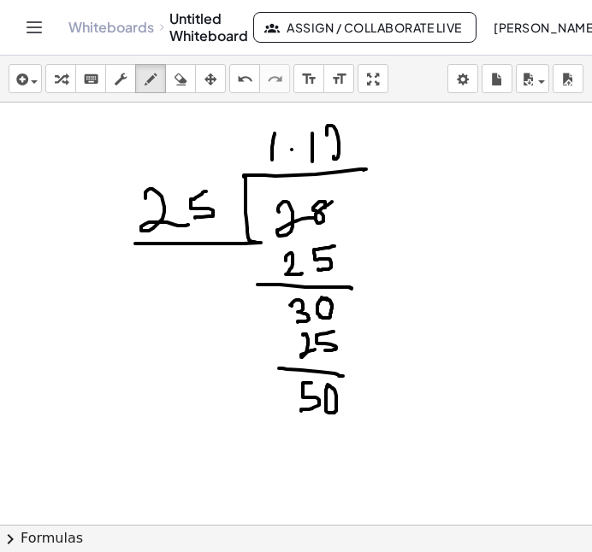
drag, startPoint x: 327, startPoint y: 133, endPoint x: 346, endPoint y: 157, distance: 30.3
drag, startPoint x: 311, startPoint y: 427, endPoint x: 310, endPoint y: 450, distance: 23.1
drag, startPoint x: 329, startPoint y: 429, endPoint x: 328, endPoint y: 442, distance: 12.9
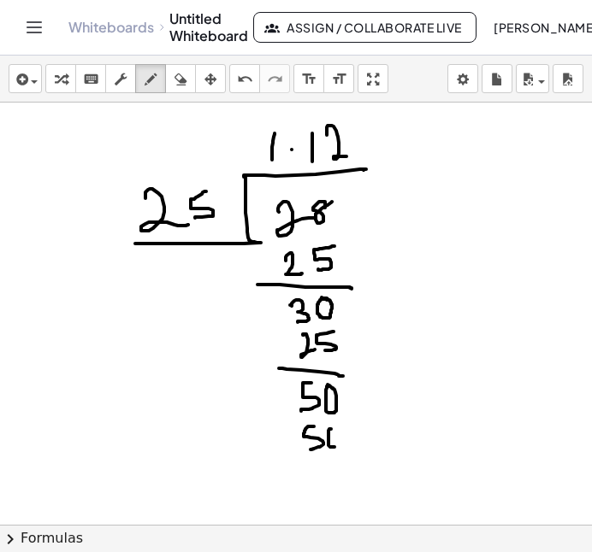
drag, startPoint x: 293, startPoint y: 458, endPoint x: 351, endPoint y: 457, distance: 57.3
drag, startPoint x: 312, startPoint y: 476, endPoint x: 322, endPoint y: 476, distance: 9.4
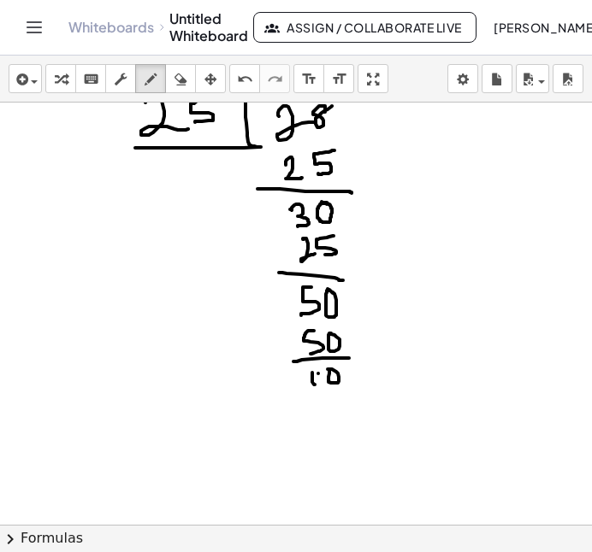
scroll to position [1067, 0]
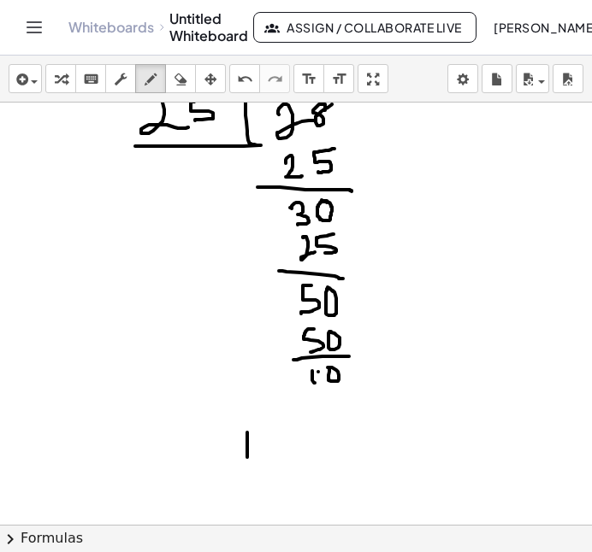
drag, startPoint x: 247, startPoint y: 433, endPoint x: 248, endPoint y: 461, distance: 28.2
drag, startPoint x: 281, startPoint y: 434, endPoint x: 283, endPoint y: 454, distance: 20.7
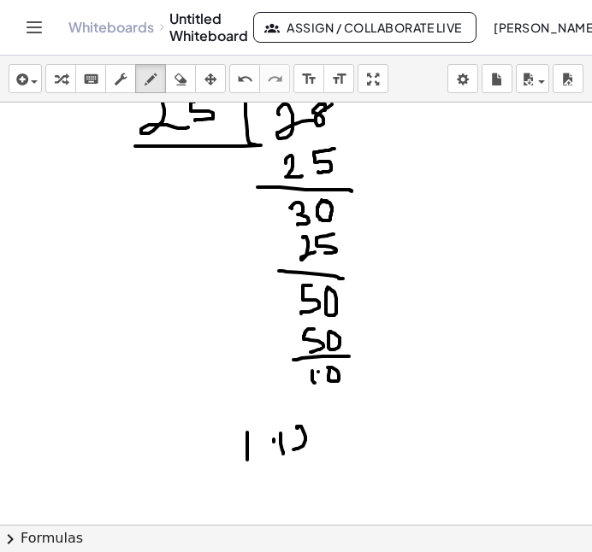
drag, startPoint x: 297, startPoint y: 427, endPoint x: 323, endPoint y: 450, distance: 35.2
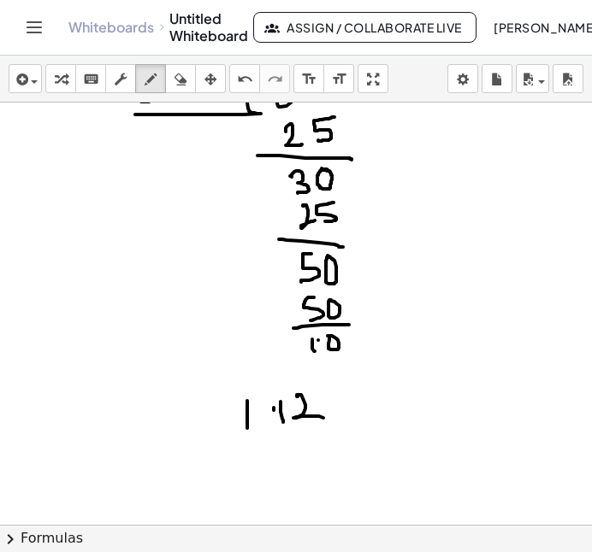
scroll to position [1102, 0]
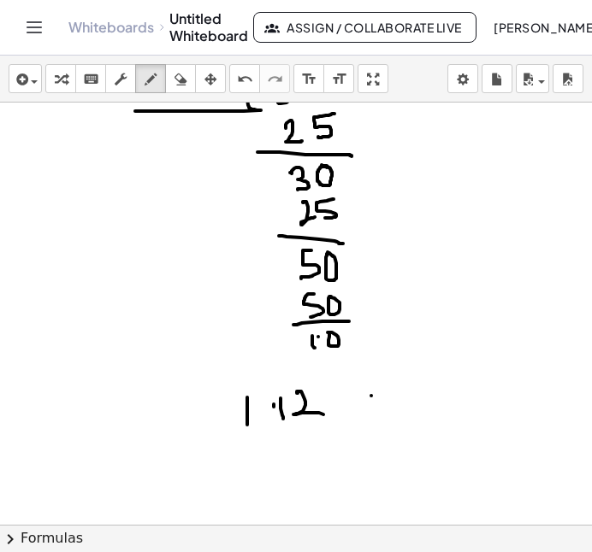
drag, startPoint x: 371, startPoint y: 396, endPoint x: 349, endPoint y: 408, distance: 25.3
drag, startPoint x: 350, startPoint y: 390, endPoint x: 387, endPoint y: 424, distance: 50.9
drag, startPoint x: 395, startPoint y: 397, endPoint x: 395, endPoint y: 420, distance: 23.1
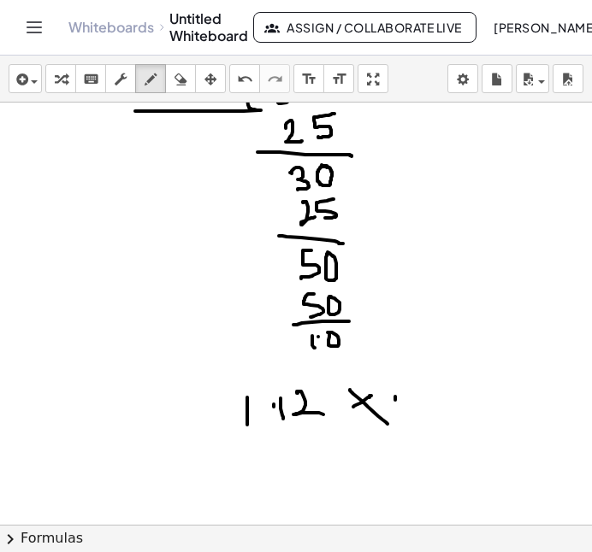
drag, startPoint x: 440, startPoint y: 395, endPoint x: 429, endPoint y: 395, distance: 10.3
drag, startPoint x: 464, startPoint y: 398, endPoint x: 479, endPoint y: 399, distance: 14.6
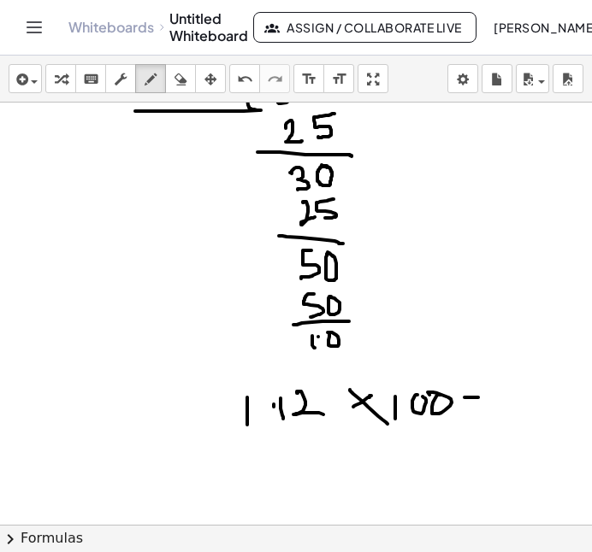
drag, startPoint x: 467, startPoint y: 405, endPoint x: 486, endPoint y: 409, distance: 19.1
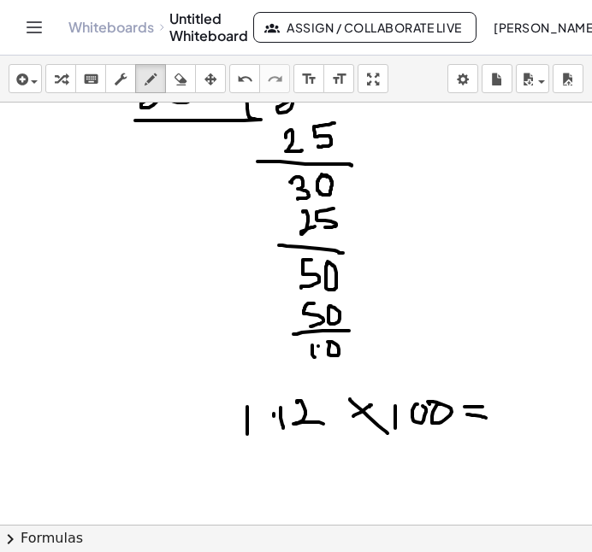
scroll to position [1096, 0]
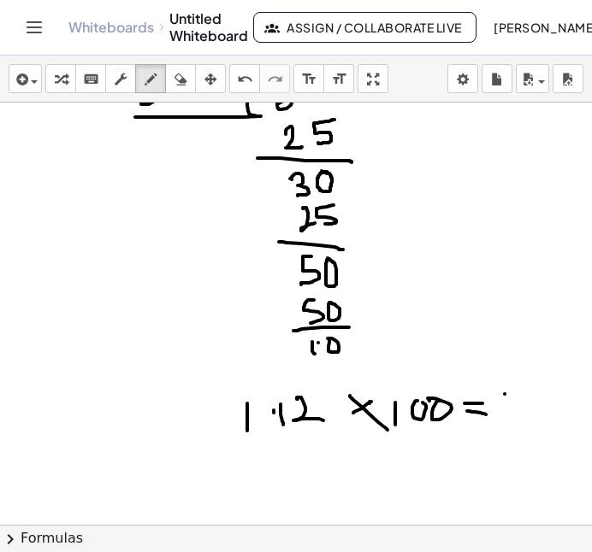
drag, startPoint x: 505, startPoint y: 394, endPoint x: 507, endPoint y: 421, distance: 26.6
drag, startPoint x: 516, startPoint y: 410, endPoint x: 517, endPoint y: 420, distance: 10.3
drag, startPoint x: 527, startPoint y: 404, endPoint x: 541, endPoint y: 411, distance: 16.5
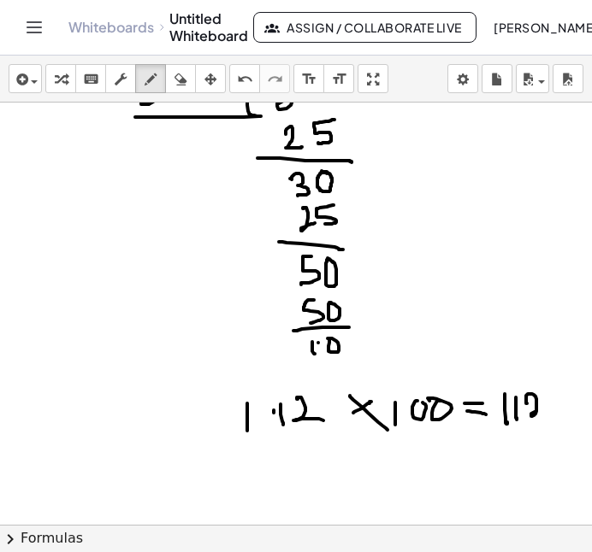
drag, startPoint x: 560, startPoint y: 398, endPoint x: 554, endPoint y: 428, distance: 30.5
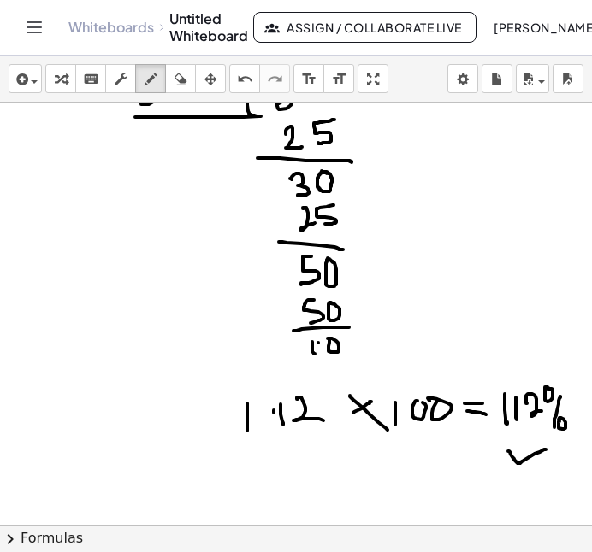
drag, startPoint x: 508, startPoint y: 452, endPoint x: 544, endPoint y: 450, distance: 36.0
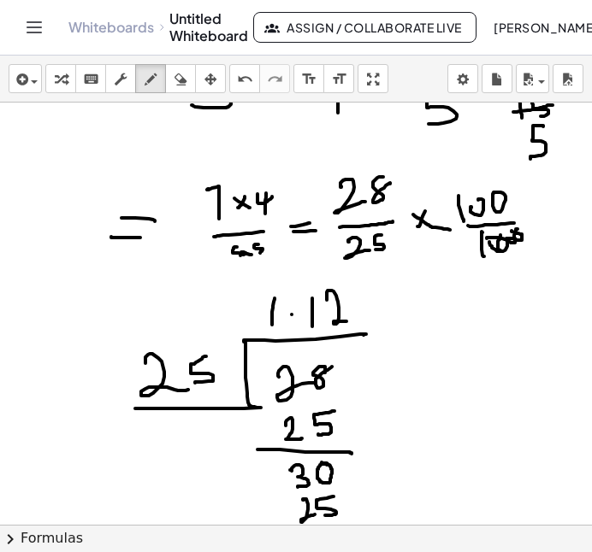
scroll to position [806, 0]
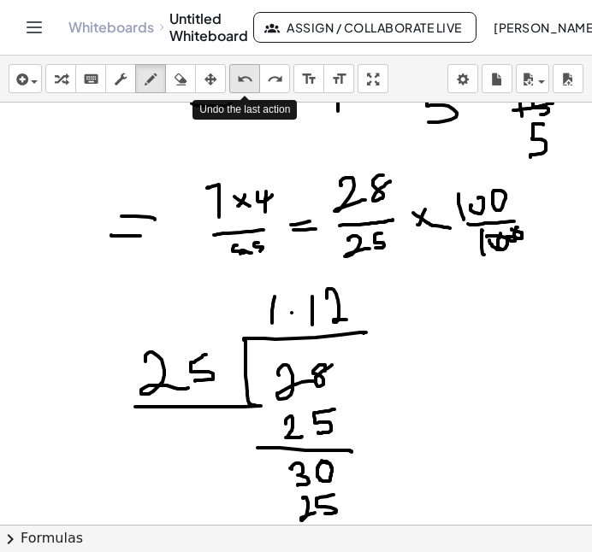
click at [244, 68] on button "undo undo" at bounding box center [244, 78] width 31 height 29
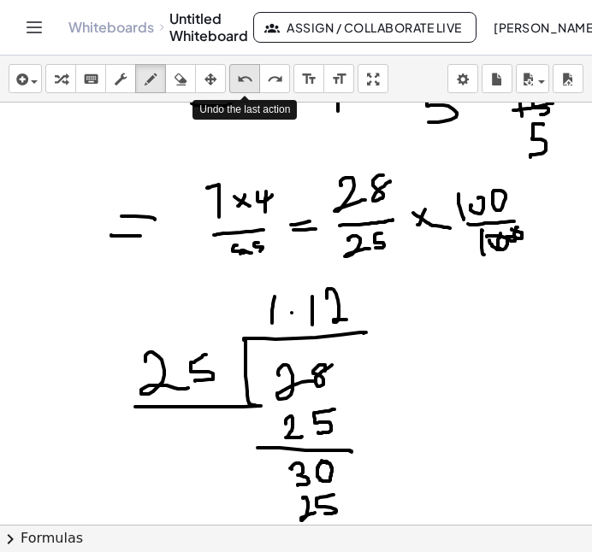
click at [244, 68] on button "undo undo" at bounding box center [244, 78] width 31 height 29
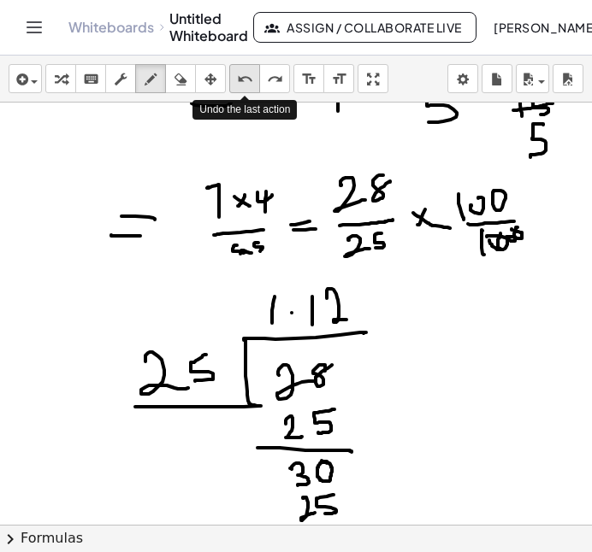
click at [244, 68] on button "undo undo" at bounding box center [244, 78] width 31 height 29
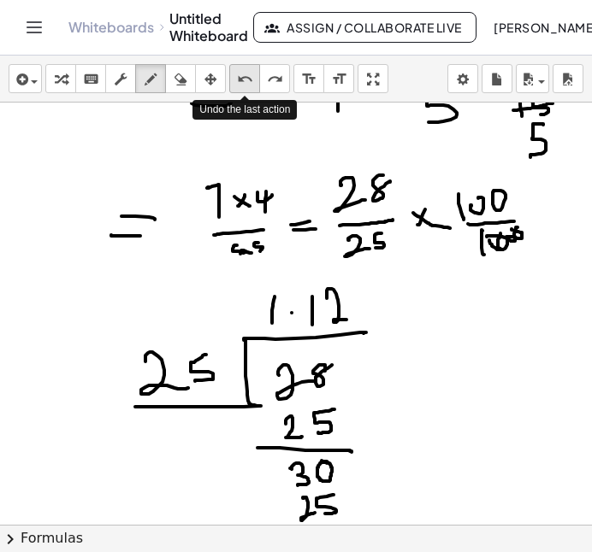
click at [244, 68] on button "undo undo" at bounding box center [244, 78] width 31 height 29
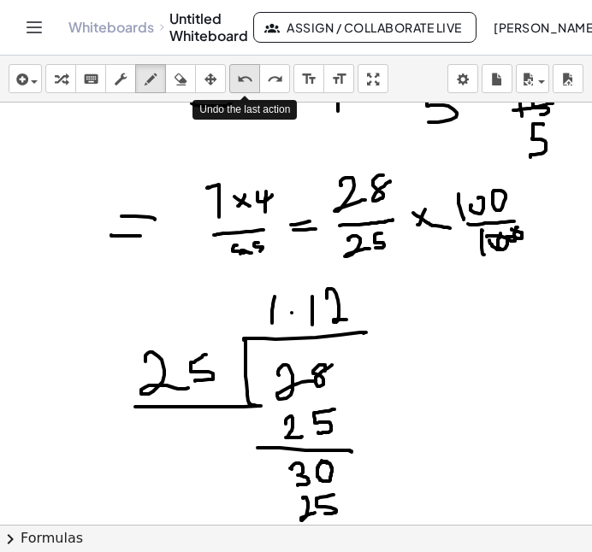
click at [244, 68] on button "undo undo" at bounding box center [244, 78] width 31 height 29
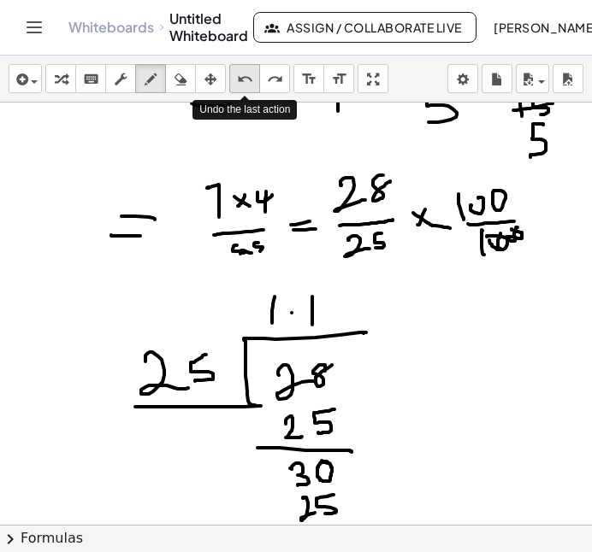
click at [244, 68] on button "undo undo" at bounding box center [244, 78] width 31 height 29
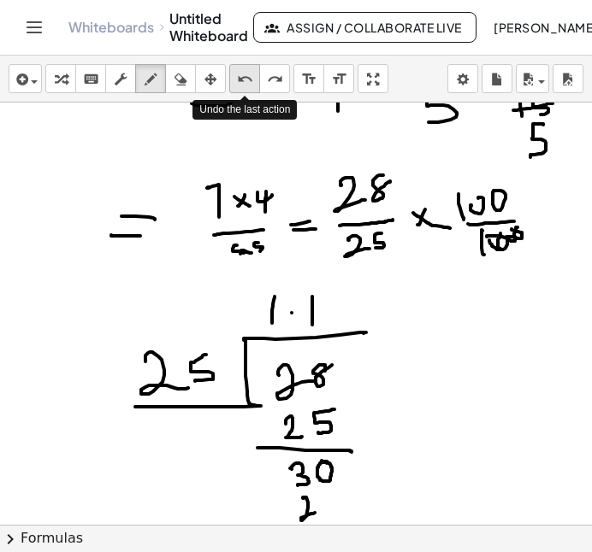
click at [244, 68] on button "undo undo" at bounding box center [244, 78] width 31 height 29
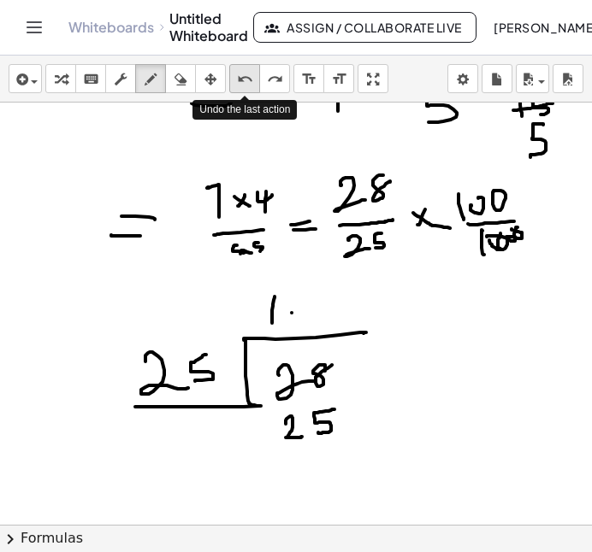
click at [244, 68] on button "undo undo" at bounding box center [244, 78] width 31 height 29
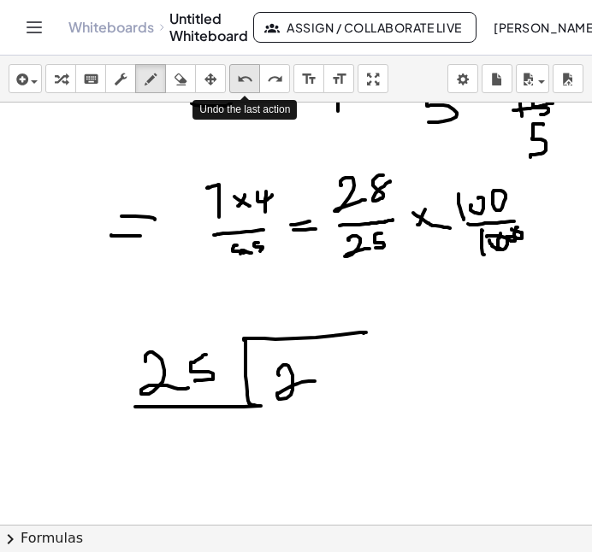
click at [244, 68] on button "undo undo" at bounding box center [244, 78] width 31 height 29
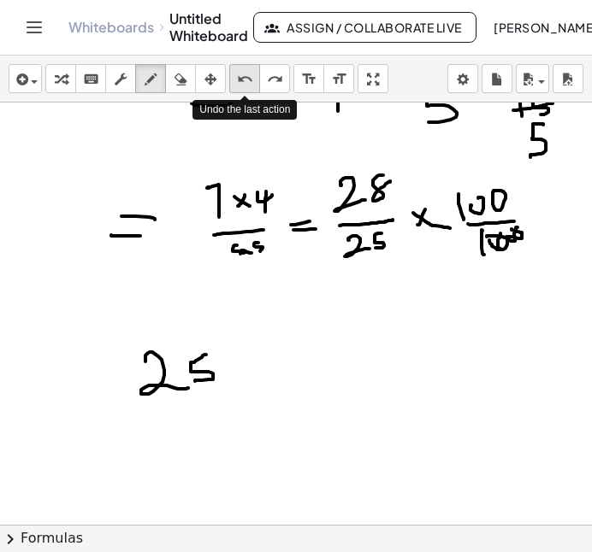
click at [244, 68] on button "undo undo" at bounding box center [244, 78] width 31 height 29
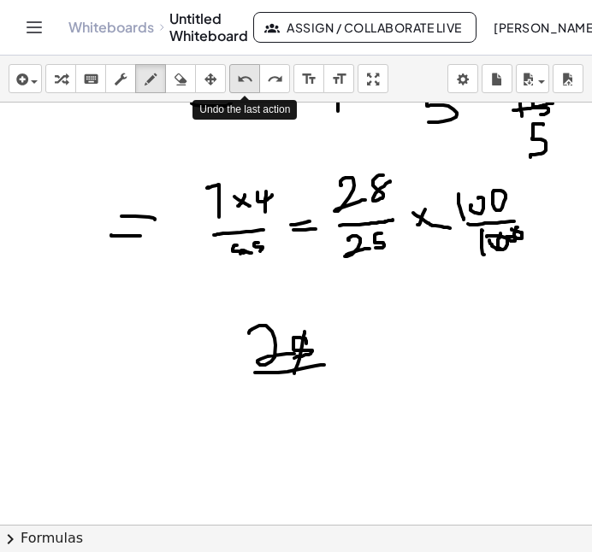
click at [244, 68] on button "undo undo" at bounding box center [244, 78] width 31 height 29
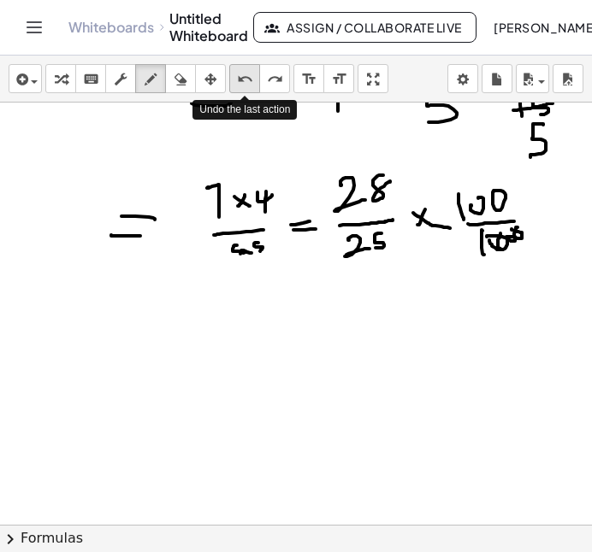
click at [244, 68] on button "undo undo" at bounding box center [244, 78] width 31 height 29
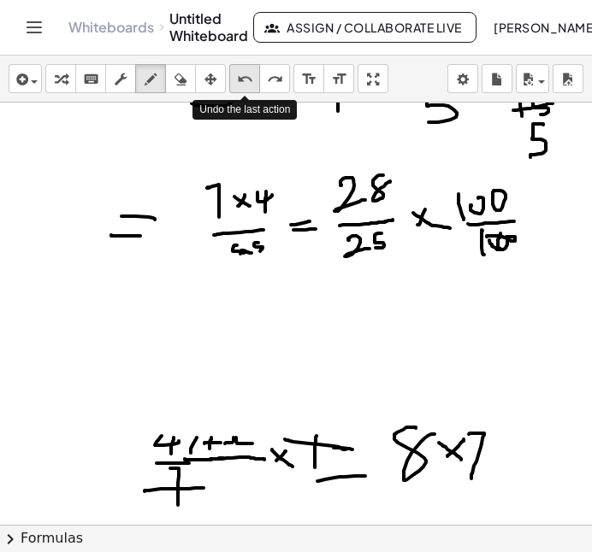
click at [244, 68] on button "undo undo" at bounding box center [244, 78] width 31 height 29
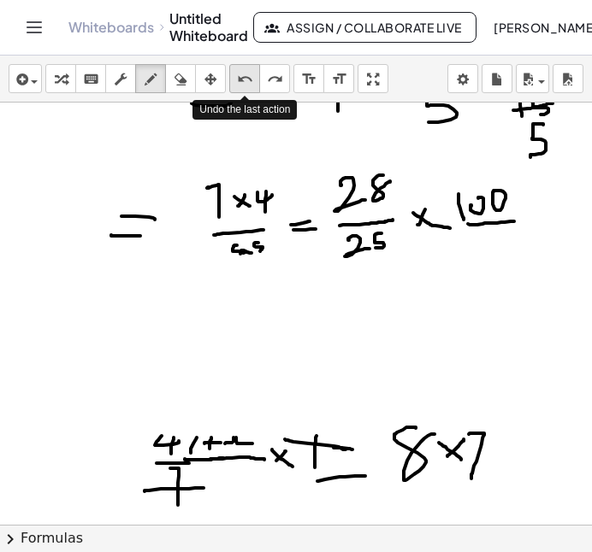
click at [244, 68] on button "undo undo" at bounding box center [244, 78] width 31 height 29
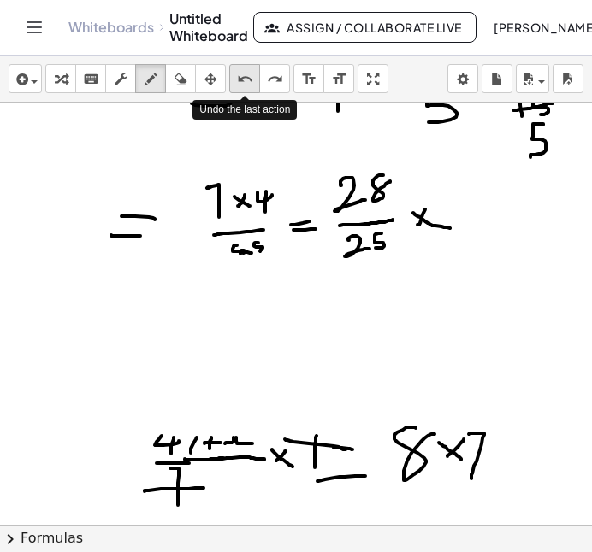
click at [244, 68] on button "undo undo" at bounding box center [244, 78] width 31 height 29
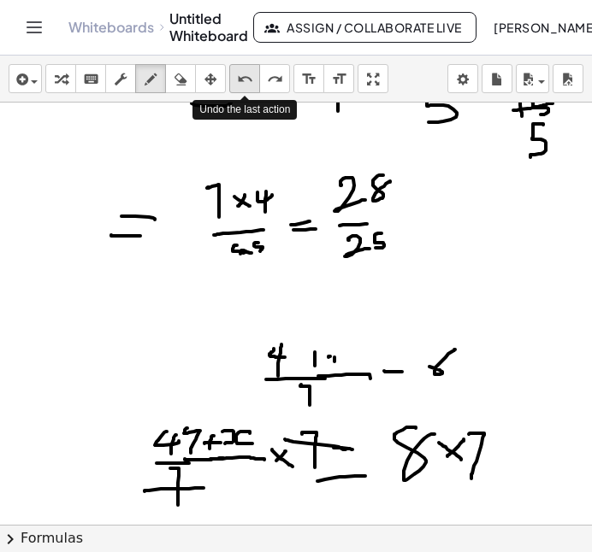
click at [244, 68] on button "undo undo" at bounding box center [244, 78] width 31 height 29
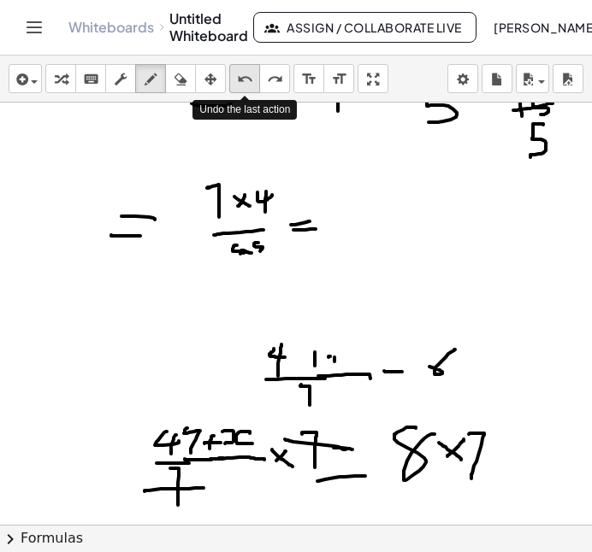
click at [244, 68] on button "undo undo" at bounding box center [244, 78] width 31 height 29
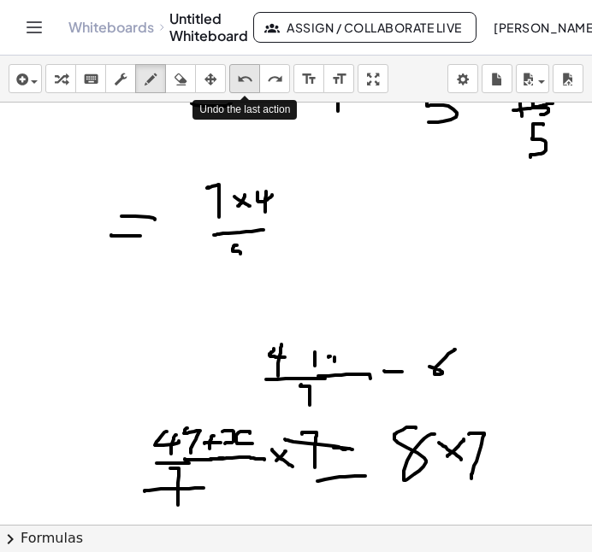
click at [244, 68] on button "undo undo" at bounding box center [244, 78] width 31 height 29
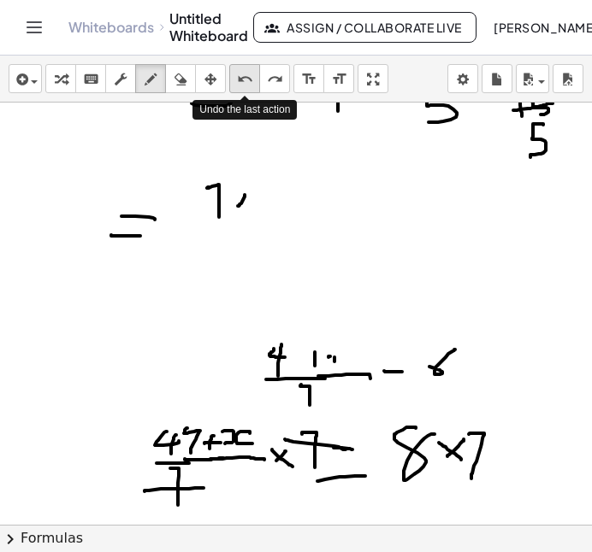
click at [244, 68] on button "undo undo" at bounding box center [244, 78] width 31 height 29
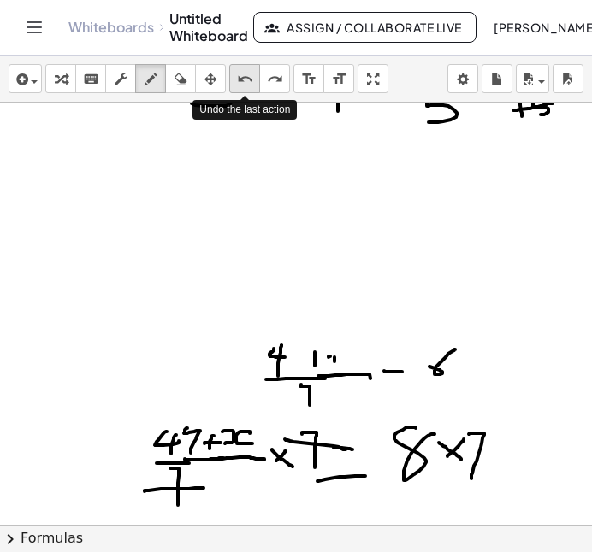
click at [244, 68] on button "undo undo" at bounding box center [244, 78] width 31 height 29
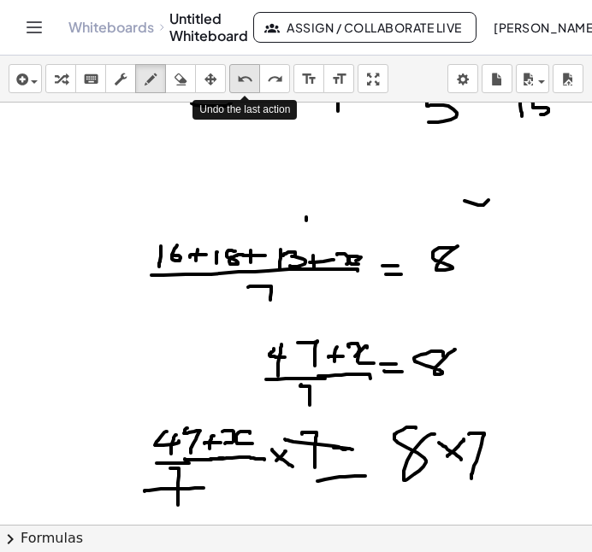
click at [244, 68] on button "undo undo" at bounding box center [244, 78] width 31 height 29
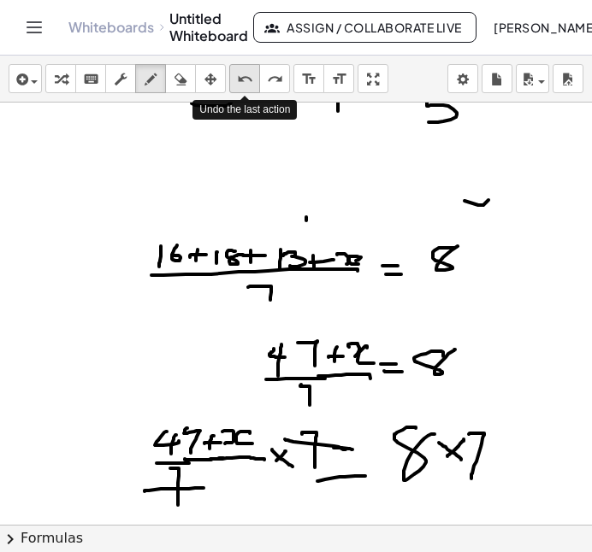
click at [244, 68] on button "undo undo" at bounding box center [244, 78] width 31 height 29
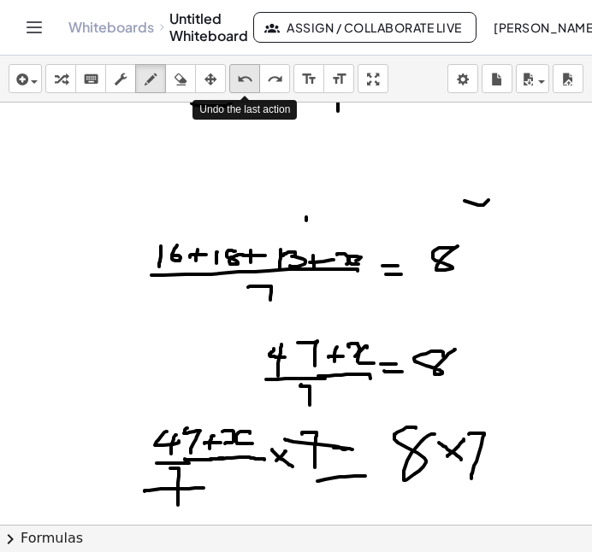
click at [244, 68] on button "undo undo" at bounding box center [244, 78] width 31 height 29
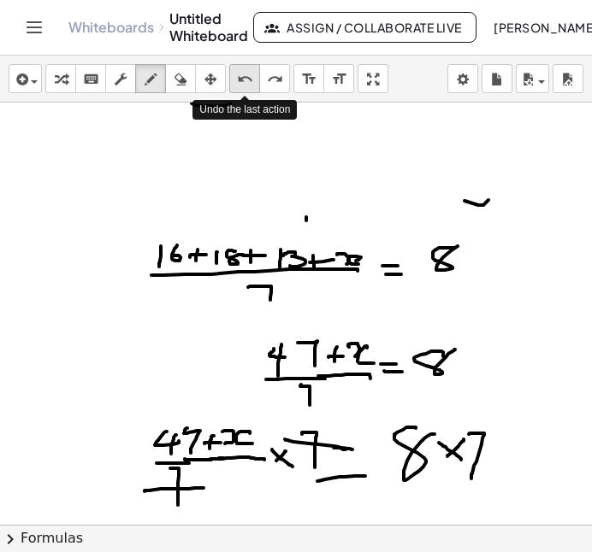
click at [244, 68] on button "undo undo" at bounding box center [244, 78] width 31 height 29
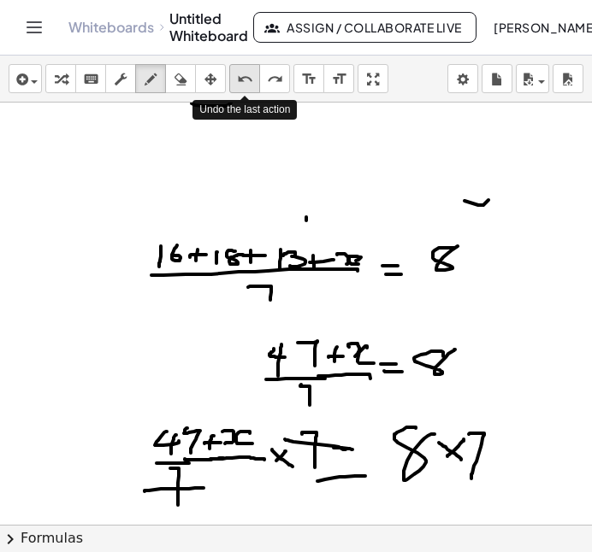
click at [244, 68] on button "undo undo" at bounding box center [244, 78] width 31 height 29
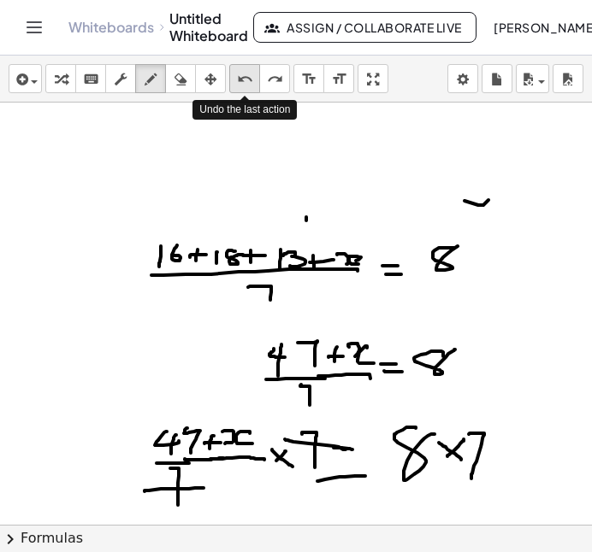
click at [244, 68] on button "undo undo" at bounding box center [244, 78] width 31 height 29
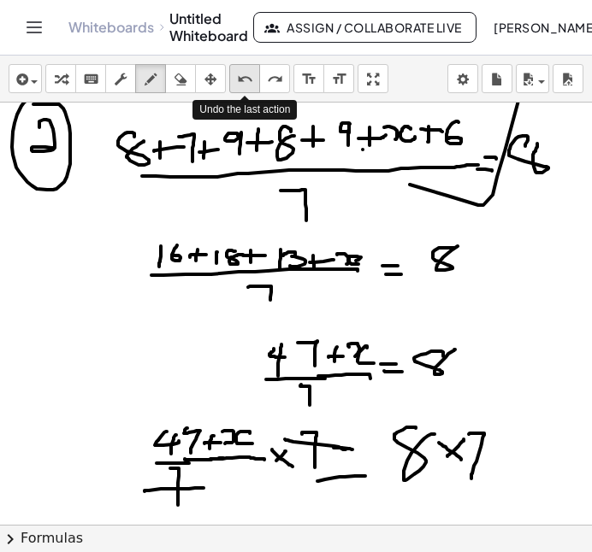
click at [244, 68] on button "undo undo" at bounding box center [244, 78] width 31 height 29
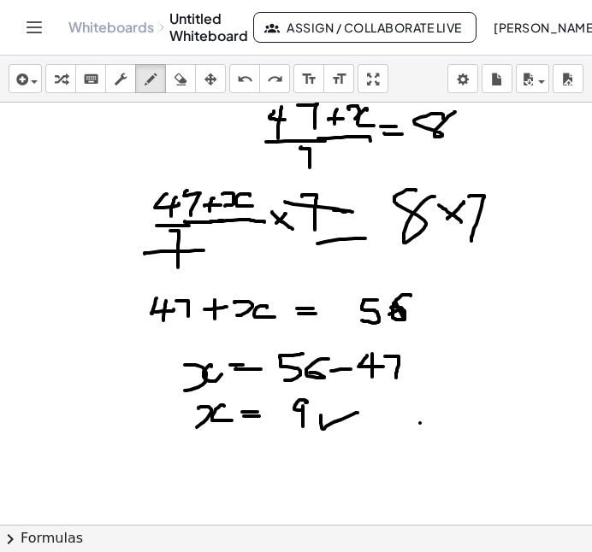
scroll to position [1045, 0]
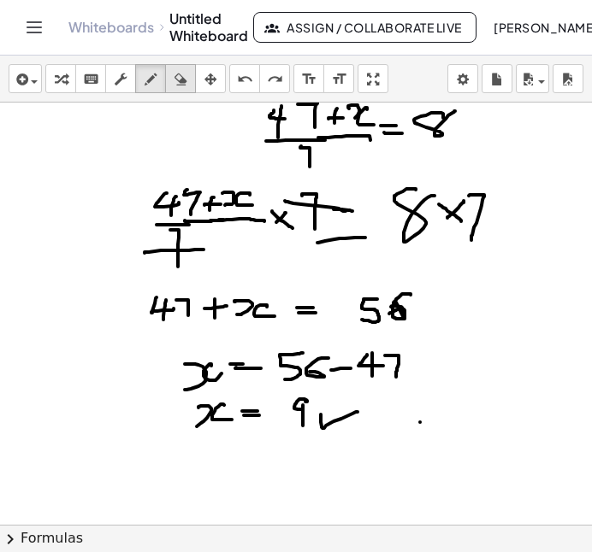
click at [186, 86] on icon "button" at bounding box center [180, 79] width 12 height 21
click at [145, 86] on icon "button" at bounding box center [151, 79] width 12 height 21
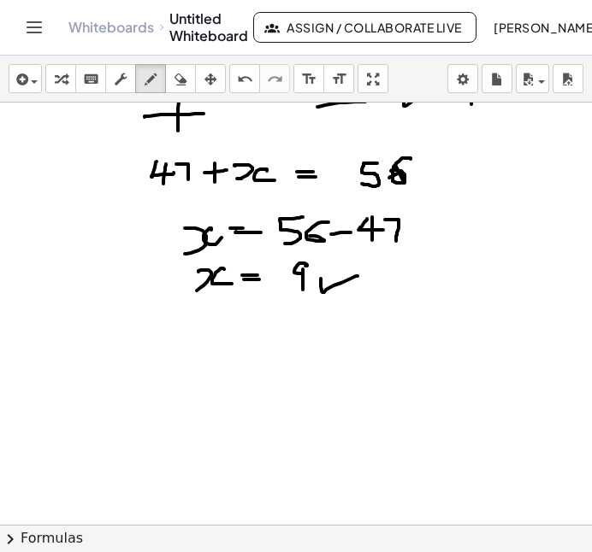
scroll to position [1196, 0]
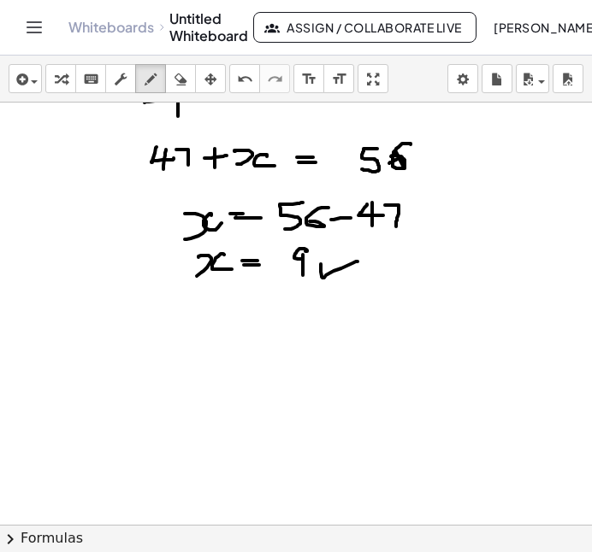
drag, startPoint x: 99, startPoint y: 355, endPoint x: 96, endPoint y: 385, distance: 30.1
drag, startPoint x: 128, startPoint y: 357, endPoint x: 133, endPoint y: 399, distance: 43.0
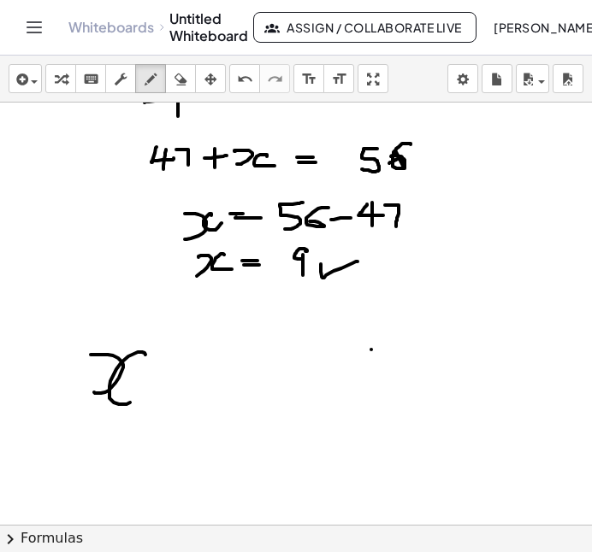
drag, startPoint x: 136, startPoint y: 381, endPoint x: 157, endPoint y: 378, distance: 20.8
drag, startPoint x: 151, startPoint y: 366, endPoint x: 150, endPoint y: 395, distance: 29.1
drag, startPoint x: 175, startPoint y: 361, endPoint x: 190, endPoint y: 399, distance: 40.3
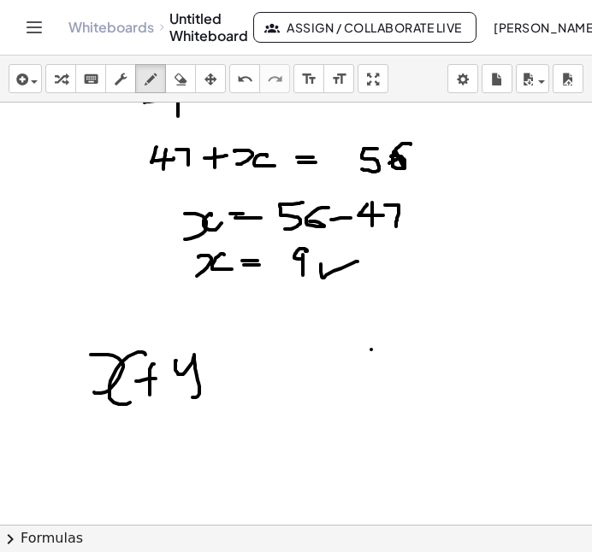
drag, startPoint x: 223, startPoint y: 373, endPoint x: 241, endPoint y: 363, distance: 20.3
drag, startPoint x: 232, startPoint y: 357, endPoint x: 234, endPoint y: 393, distance: 36.0
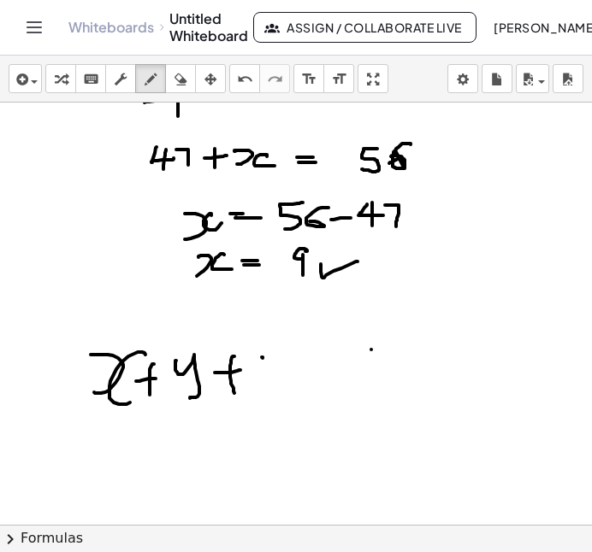
drag, startPoint x: 263, startPoint y: 358, endPoint x: 278, endPoint y: 393, distance: 38.3
drag, startPoint x: 245, startPoint y: 375, endPoint x: 276, endPoint y: 376, distance: 30.8
drag, startPoint x: 303, startPoint y: 366, endPoint x: 320, endPoint y: 368, distance: 17.2
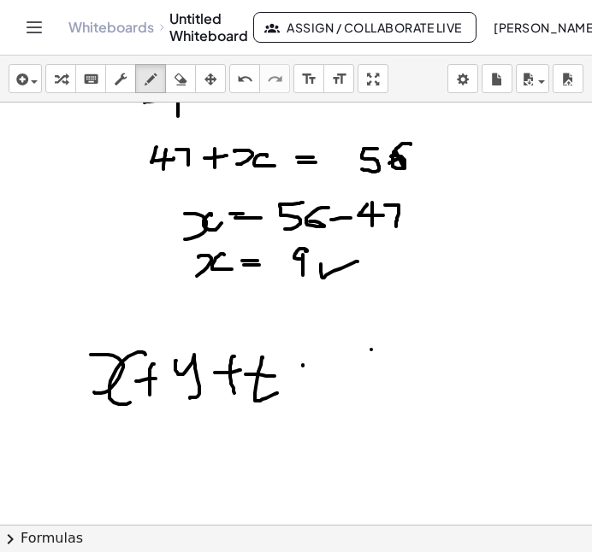
drag, startPoint x: 310, startPoint y: 372, endPoint x: 333, endPoint y: 375, distance: 23.2
drag, startPoint x: 343, startPoint y: 372, endPoint x: 345, endPoint y: 383, distance: 11.2
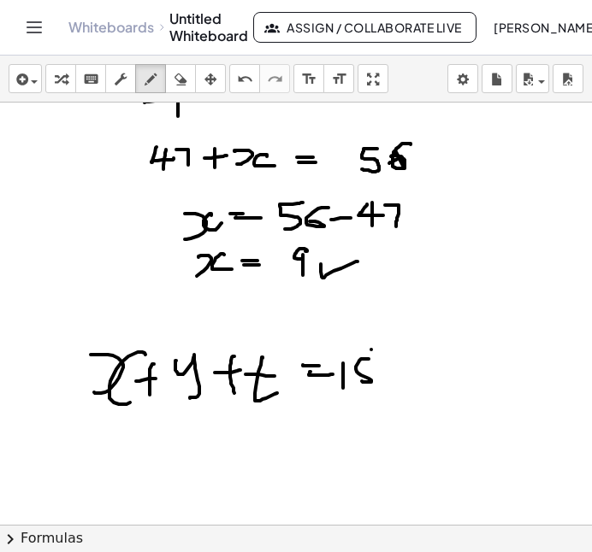
drag, startPoint x: 361, startPoint y: 359, endPoint x: 375, endPoint y: 362, distance: 14.8
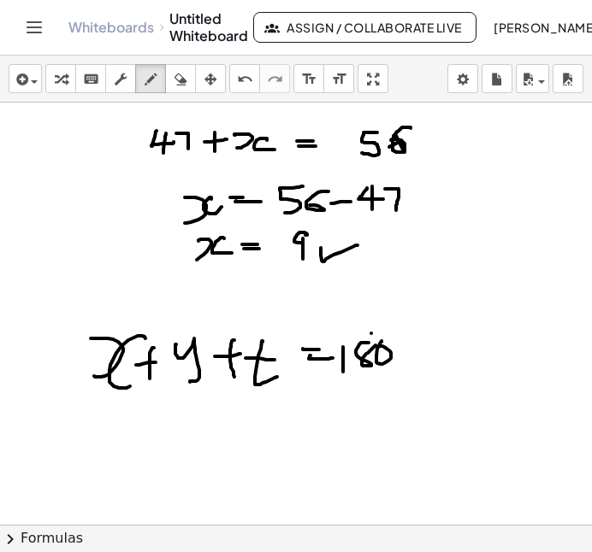
scroll to position [1218, 0]
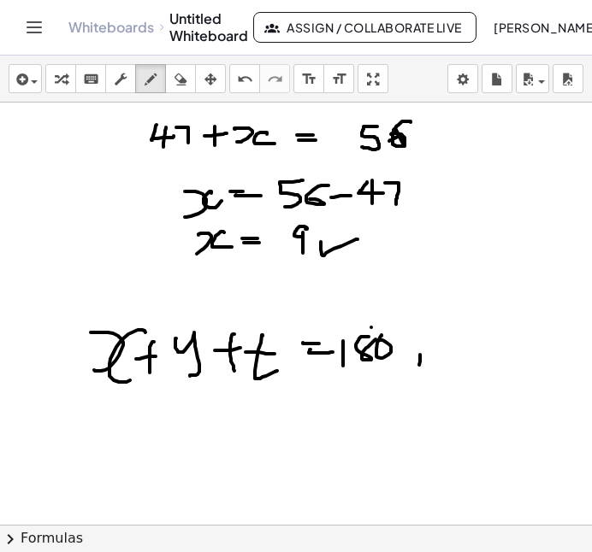
drag, startPoint x: 420, startPoint y: 357, endPoint x: 418, endPoint y: 366, distance: 8.7
drag, startPoint x: 437, startPoint y: 340, endPoint x: 431, endPoint y: 363, distance: 23.9
drag, startPoint x: 457, startPoint y: 336, endPoint x: 462, endPoint y: 347, distance: 12.2
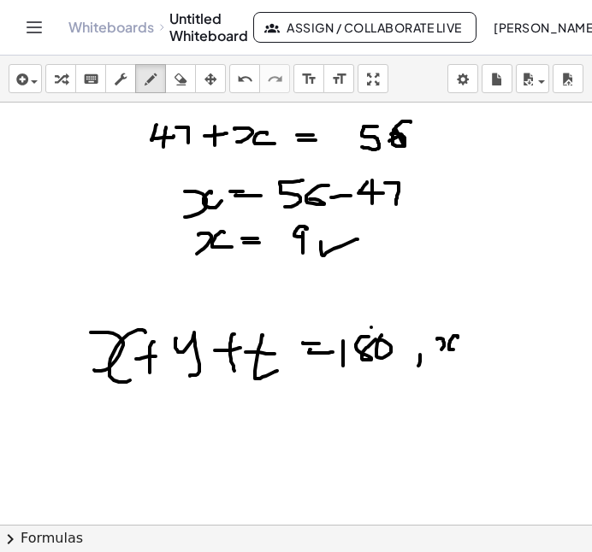
drag, startPoint x: 463, startPoint y: 342, endPoint x: 479, endPoint y: 340, distance: 16.5
drag, startPoint x: 472, startPoint y: 334, endPoint x: 470, endPoint y: 356, distance: 21.4
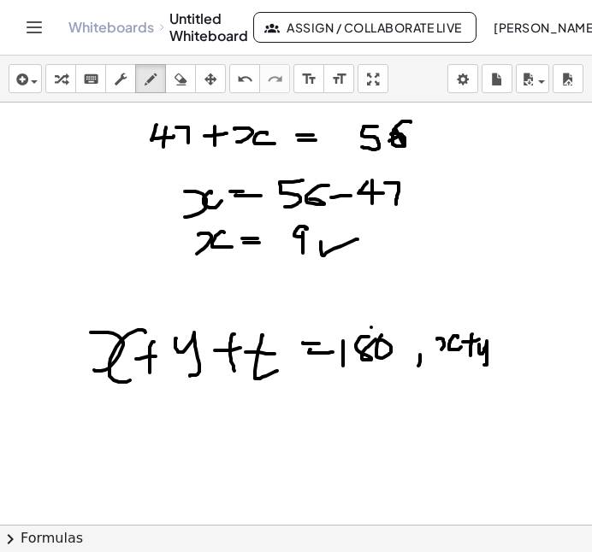
drag, startPoint x: 479, startPoint y: 345, endPoint x: 484, endPoint y: 365, distance: 21.2
drag, startPoint x: 498, startPoint y: 344, endPoint x: 512, endPoint y: 348, distance: 15.2
drag, startPoint x: 504, startPoint y: 353, endPoint x: 516, endPoint y: 351, distance: 12.2
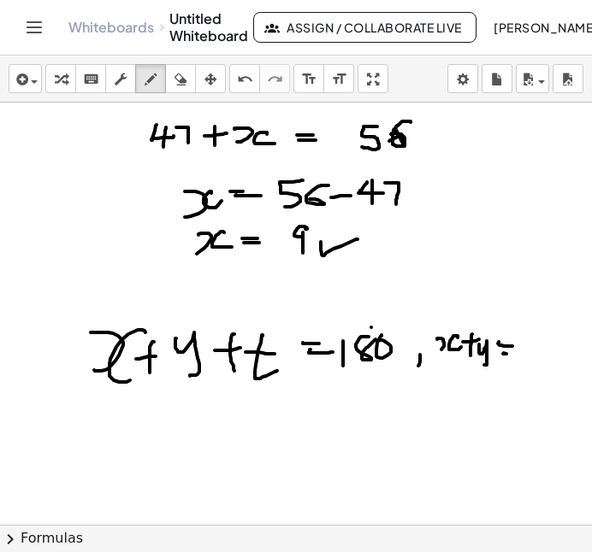
drag, startPoint x: 520, startPoint y: 338, endPoint x: 534, endPoint y: 353, distance: 20.6
drag, startPoint x: 167, startPoint y: 400, endPoint x: 177, endPoint y: 404, distance: 10.8
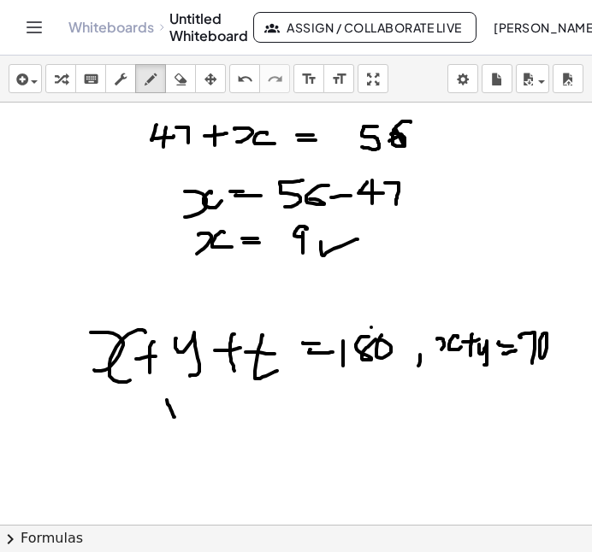
drag, startPoint x: 191, startPoint y: 402, endPoint x: 196, endPoint y: 411, distance: 10.0
drag, startPoint x: 198, startPoint y: 398, endPoint x: 200, endPoint y: 411, distance: 13.9
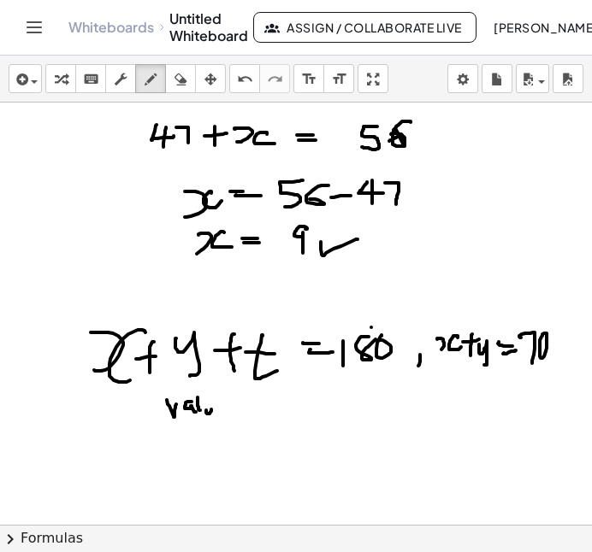
drag, startPoint x: 206, startPoint y: 411, endPoint x: 220, endPoint y: 414, distance: 13.9
drag, startPoint x: 230, startPoint y: 411, endPoint x: 240, endPoint y: 416, distance: 11.5
drag, startPoint x: 302, startPoint y: 395, endPoint x: 313, endPoint y: 412, distance: 20.4
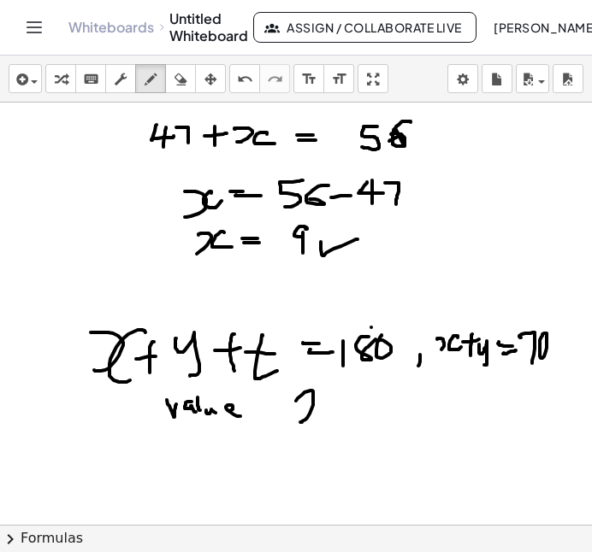
drag, startPoint x: 328, startPoint y: 396, endPoint x: 327, endPoint y: 414, distance: 18.0
drag, startPoint x: 346, startPoint y: 409, endPoint x: 358, endPoint y: 408, distance: 12.9
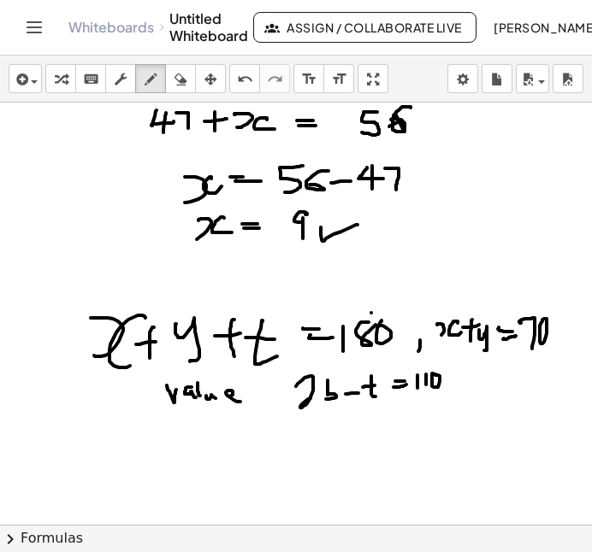
scroll to position [1236, 0]
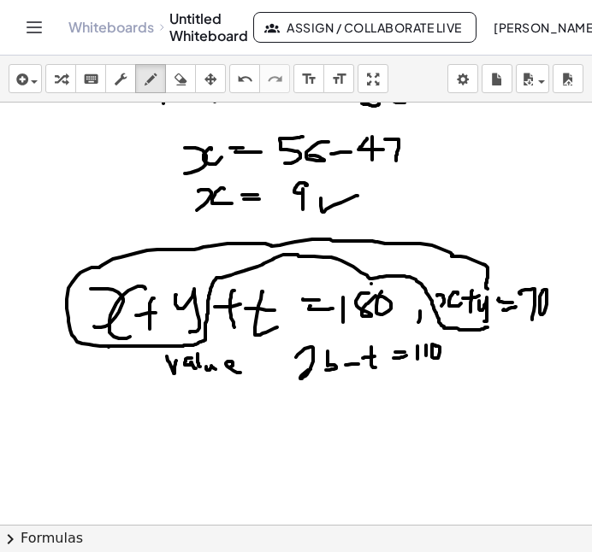
scroll to position [1267, 0]
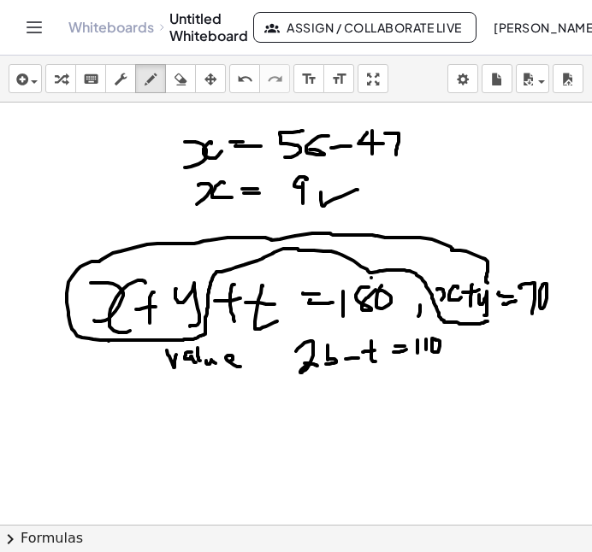
drag, startPoint x: 304, startPoint y: 363, endPoint x: 318, endPoint y: 368, distance: 14.3
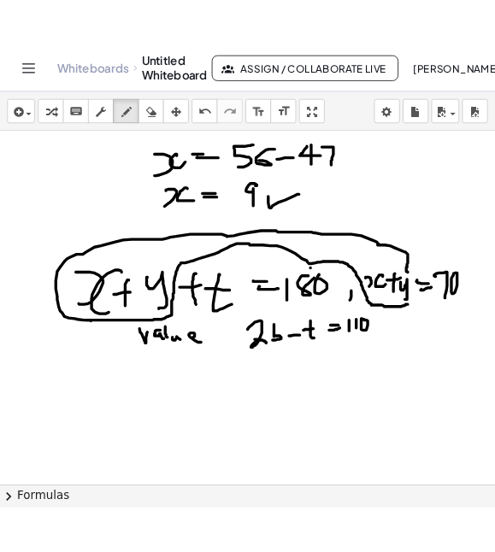
scroll to position [1281, 0]
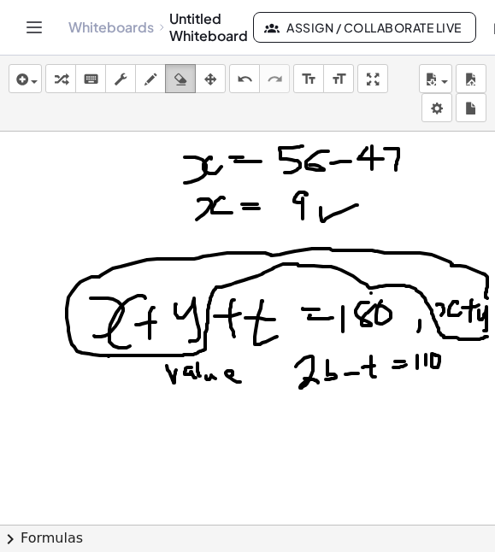
click at [178, 85] on icon "button" at bounding box center [180, 79] width 12 height 21
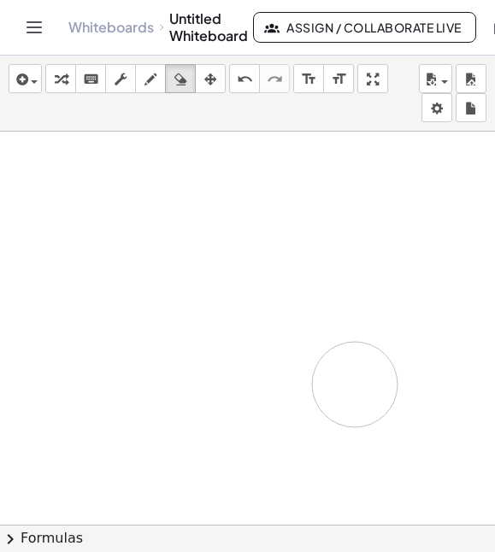
drag, startPoint x: 348, startPoint y: 205, endPoint x: 353, endPoint y: 381, distance: 176.2
click at [154, 87] on icon "button" at bounding box center [151, 79] width 12 height 21
drag, startPoint x: 121, startPoint y: 154, endPoint x: 131, endPoint y: 168, distance: 17.1
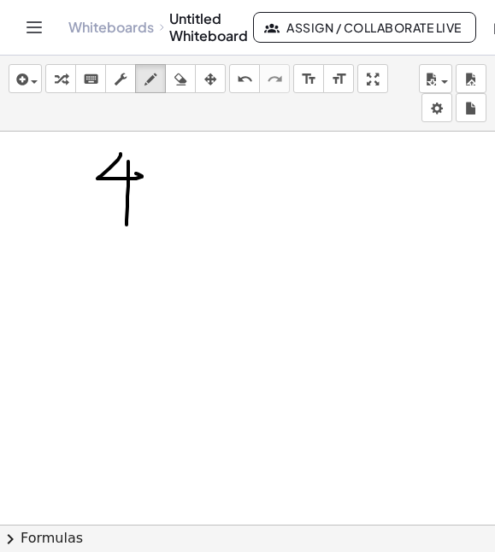
drag, startPoint x: 128, startPoint y: 162, endPoint x: 127, endPoint y: 225, distance: 63.3
drag, startPoint x: 151, startPoint y: 181, endPoint x: 153, endPoint y: 214, distance: 32.5
drag, startPoint x: 174, startPoint y: 184, endPoint x: 181, endPoint y: 202, distance: 19.2
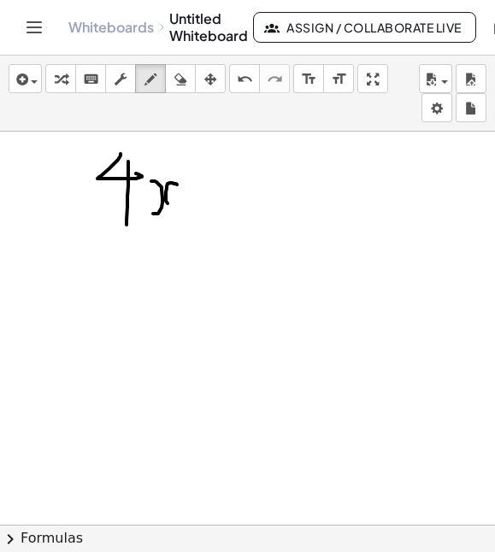
drag, startPoint x: 186, startPoint y: 174, endPoint x: 206, endPoint y: 186, distance: 22.6
drag, startPoint x: 210, startPoint y: 197, endPoint x: 225, endPoint y: 194, distance: 15.6
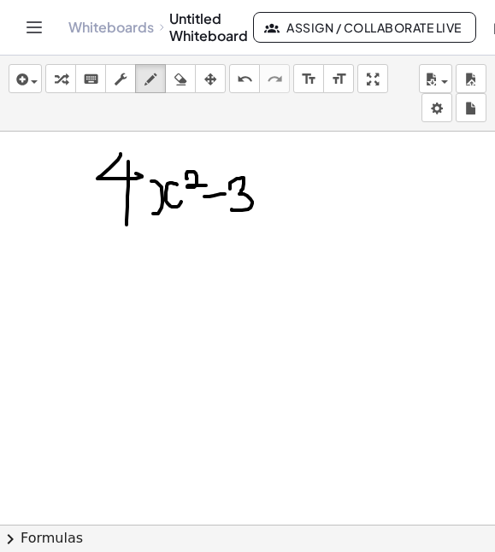
drag, startPoint x: 234, startPoint y: 180, endPoint x: 233, endPoint y: 210, distance: 29.1
drag, startPoint x: 267, startPoint y: 198, endPoint x: 280, endPoint y: 198, distance: 12.8
drag, startPoint x: 264, startPoint y: 186, endPoint x: 293, endPoint y: 186, distance: 29.1
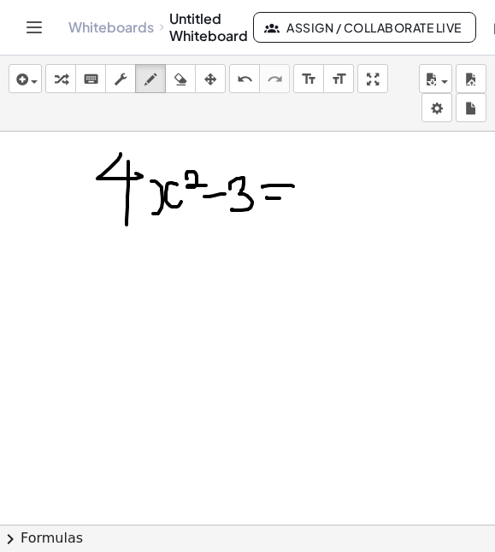
drag, startPoint x: 301, startPoint y: 178, endPoint x: 304, endPoint y: 210, distance: 32.6
drag, startPoint x: 378, startPoint y: 144, endPoint x: 378, endPoint y: 173, distance: 29.1
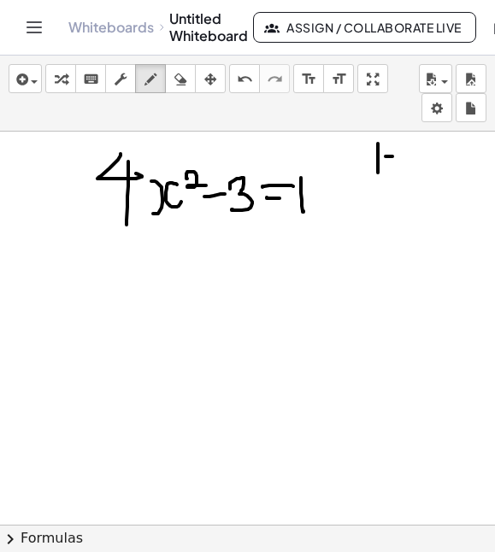
drag, startPoint x: 386, startPoint y: 157, endPoint x: 407, endPoint y: 157, distance: 21.4
drag, startPoint x: 416, startPoint y: 149, endPoint x: 429, endPoint y: 160, distance: 17.6
drag, startPoint x: 445, startPoint y: 150, endPoint x: 442, endPoint y: 162, distance: 13.1
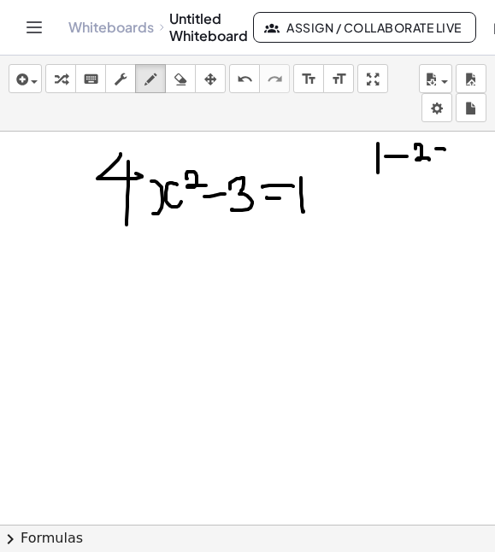
drag, startPoint x: 452, startPoint y: 149, endPoint x: 459, endPoint y: 160, distance: 13.1
drag, startPoint x: 274, startPoint y: 200, endPoint x: 287, endPoint y: 200, distance: 13.7
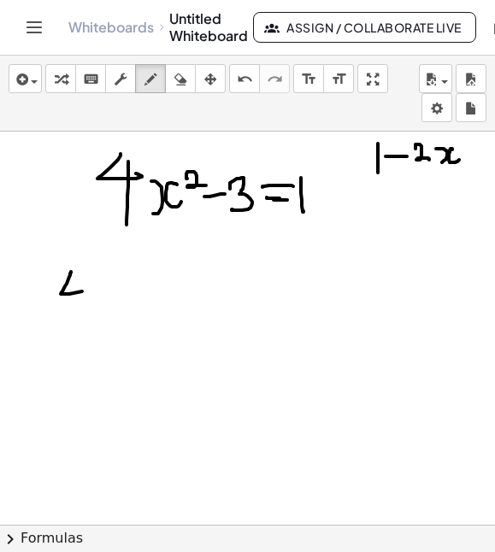
drag, startPoint x: 71, startPoint y: 272, endPoint x: 83, endPoint y: 286, distance: 18.8
drag, startPoint x: 80, startPoint y: 279, endPoint x: 78, endPoint y: 314, distance: 35.2
drag, startPoint x: 95, startPoint y: 291, endPoint x: 94, endPoint y: 308, distance: 17.1
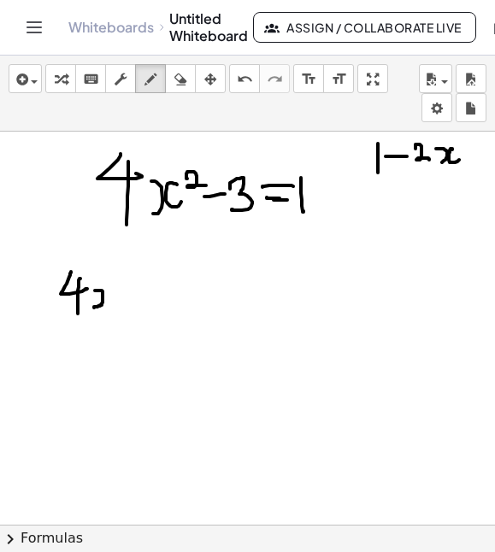
drag, startPoint x: 110, startPoint y: 291, endPoint x: 116, endPoint y: 300, distance: 11.2
drag, startPoint x: 119, startPoint y: 281, endPoint x: 133, endPoint y: 290, distance: 17.3
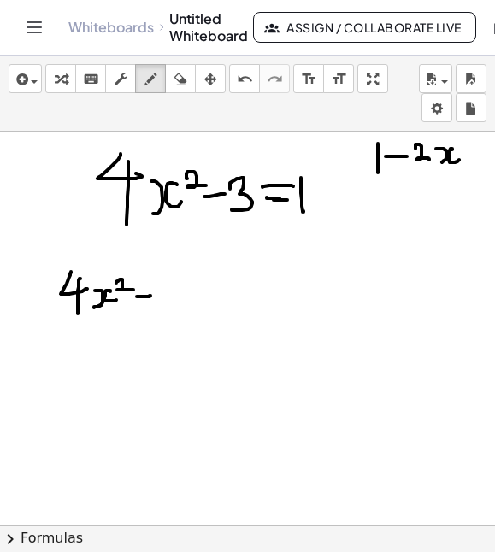
drag, startPoint x: 137, startPoint y: 297, endPoint x: 151, endPoint y: 296, distance: 13.7
drag, startPoint x: 155, startPoint y: 286, endPoint x: 158, endPoint y: 304, distance: 18.3
drag, startPoint x: 178, startPoint y: 283, endPoint x: 180, endPoint y: 295, distance: 12.1
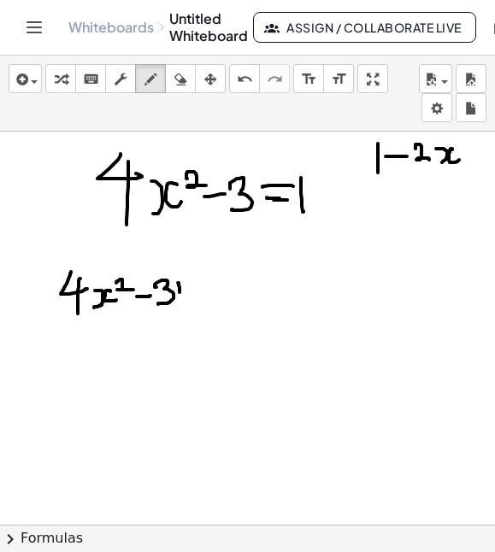
drag, startPoint x: 174, startPoint y: 287, endPoint x: 186, endPoint y: 287, distance: 12.0
drag, startPoint x: 191, startPoint y: 277, endPoint x: 190, endPoint y: 305, distance: 28.2
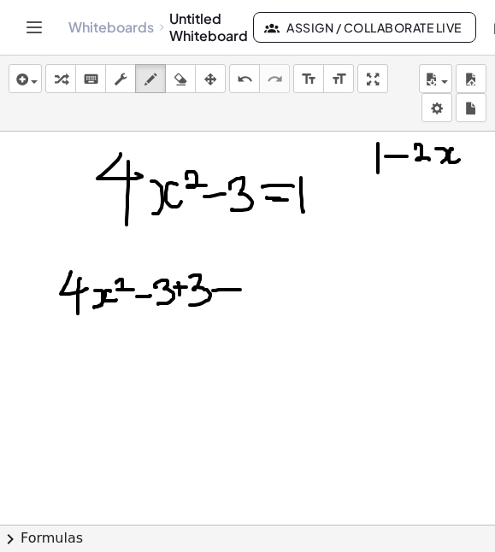
drag, startPoint x: 213, startPoint y: 291, endPoint x: 242, endPoint y: 290, distance: 29.1
drag, startPoint x: 229, startPoint y: 294, endPoint x: 247, endPoint y: 295, distance: 18.0
drag, startPoint x: 269, startPoint y: 281, endPoint x: 271, endPoint y: 303, distance: 22.4
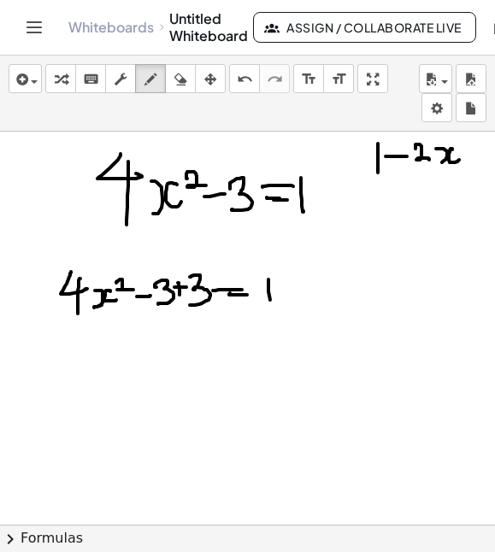
drag, startPoint x: 278, startPoint y: 290, endPoint x: 294, endPoint y: 287, distance: 16.5
drag, startPoint x: 287, startPoint y: 281, endPoint x: 286, endPoint y: 296, distance: 14.6
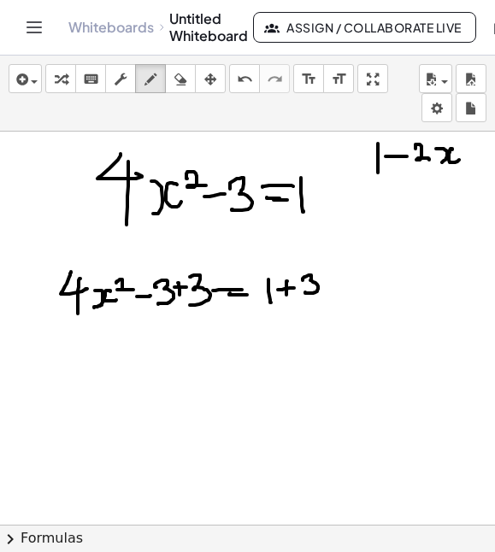
drag, startPoint x: 303, startPoint y: 281, endPoint x: 305, endPoint y: 292, distance: 12.2
drag, startPoint x: 108, startPoint y: 333, endPoint x: 106, endPoint y: 352, distance: 19.7
drag, startPoint x: 100, startPoint y: 349, endPoint x: 124, endPoint y: 348, distance: 24.0
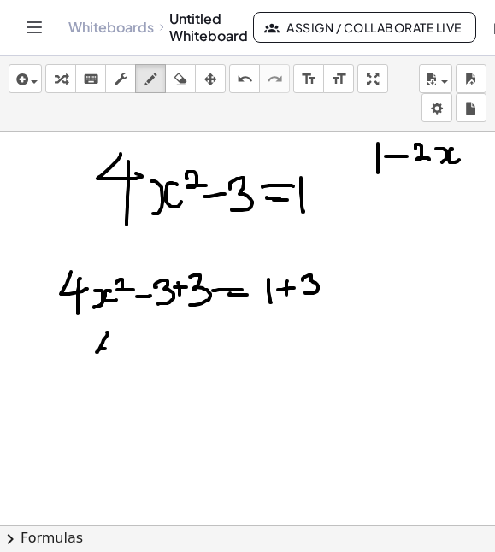
drag, startPoint x: 114, startPoint y: 340, endPoint x: 120, endPoint y: 372, distance: 32.2
drag, startPoint x: 133, startPoint y: 342, endPoint x: 133, endPoint y: 355, distance: 12.9
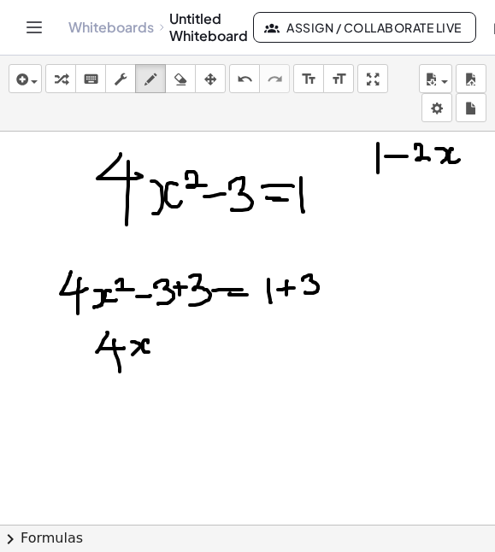
drag, startPoint x: 148, startPoint y: 341, endPoint x: 158, endPoint y: 351, distance: 13.9
drag, startPoint x: 157, startPoint y: 332, endPoint x: 177, endPoint y: 340, distance: 21.1
drag, startPoint x: 196, startPoint y: 340, endPoint x: 210, endPoint y: 339, distance: 13.8
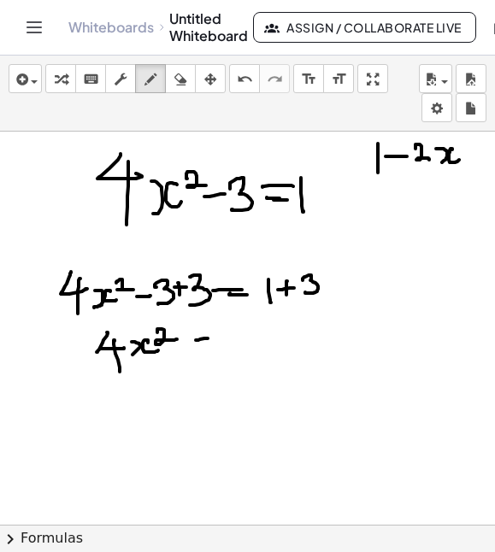
drag, startPoint x: 197, startPoint y: 345, endPoint x: 214, endPoint y: 345, distance: 17.1
drag, startPoint x: 239, startPoint y: 330, endPoint x: 239, endPoint y: 346, distance: 15.4
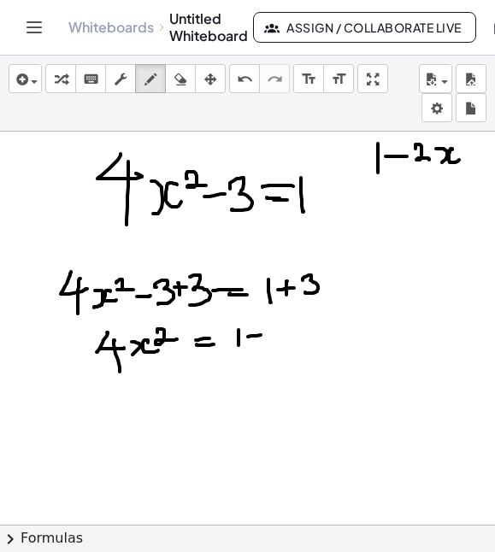
drag, startPoint x: 254, startPoint y: 336, endPoint x: 263, endPoint y: 335, distance: 9.4
drag, startPoint x: 257, startPoint y: 326, endPoint x: 257, endPoint y: 354, distance: 28.2
drag, startPoint x: 273, startPoint y: 329, endPoint x: 269, endPoint y: 354, distance: 25.2
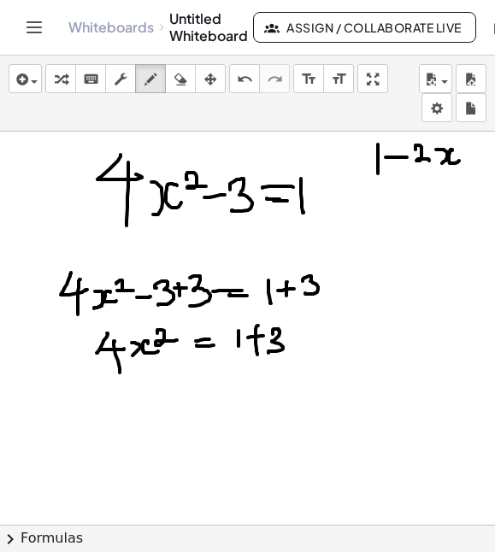
scroll to position [1277, 0]
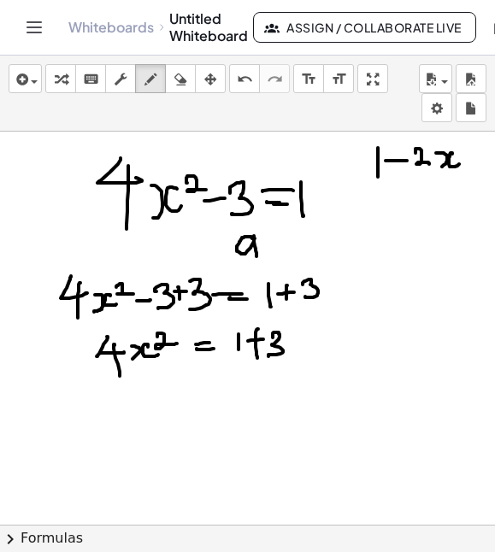
drag, startPoint x: 254, startPoint y: 239, endPoint x: 257, endPoint y: 257, distance: 19.0
drag, startPoint x: 275, startPoint y: 236, endPoint x: 275, endPoint y: 255, distance: 18.8
drag, startPoint x: 265, startPoint y: 247, endPoint x: 284, endPoint y: 245, distance: 19.0
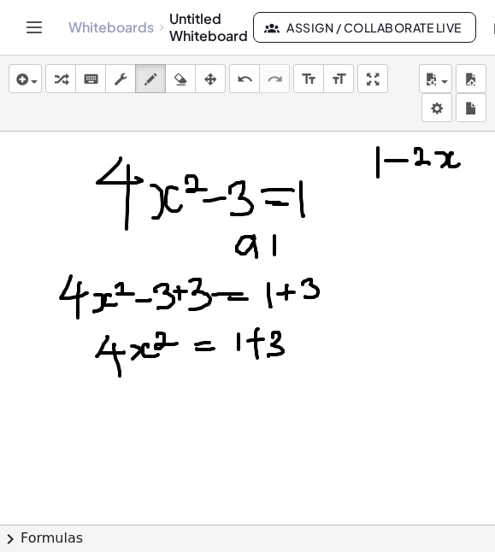
drag, startPoint x: 293, startPoint y: 237, endPoint x: 297, endPoint y: 254, distance: 17.4
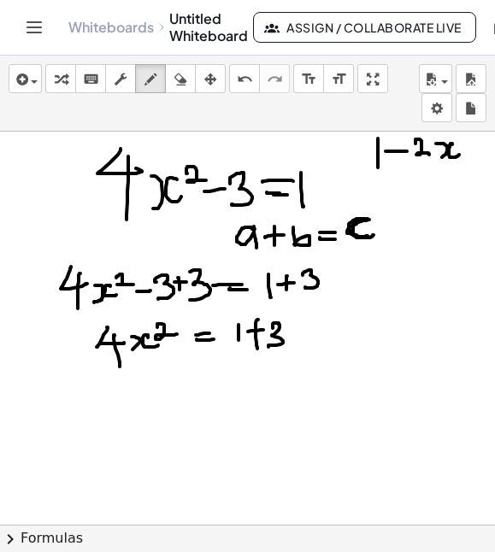
scroll to position [1289, 0]
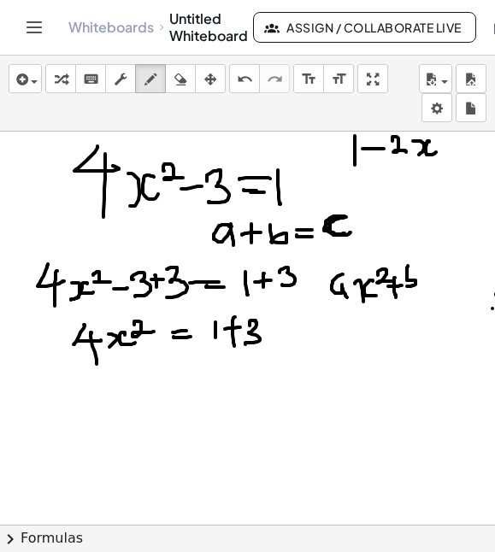
scroll to position [1289, 39]
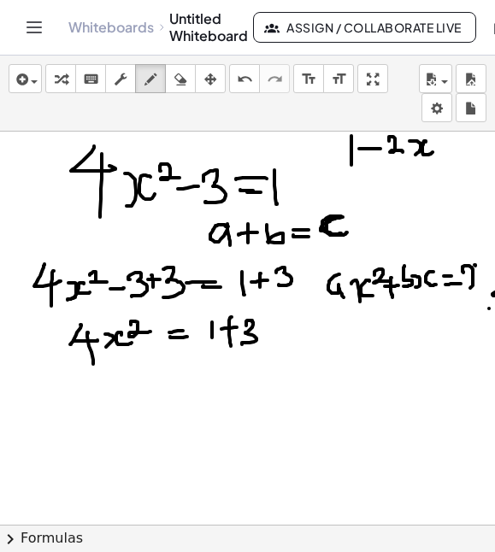
click at [184, 78] on icon "button" at bounding box center [180, 79] width 12 height 21
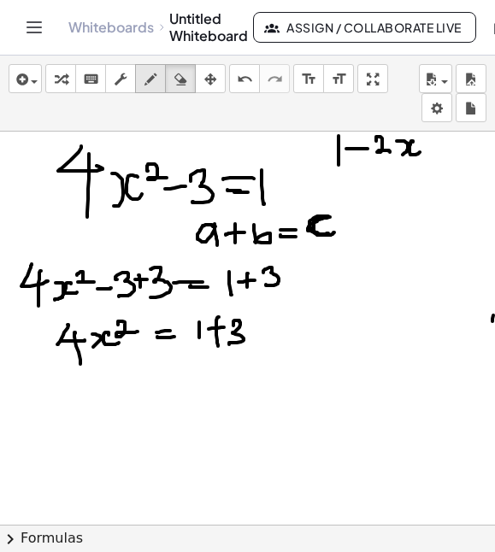
click at [140, 78] on div "button" at bounding box center [150, 78] width 22 height 21
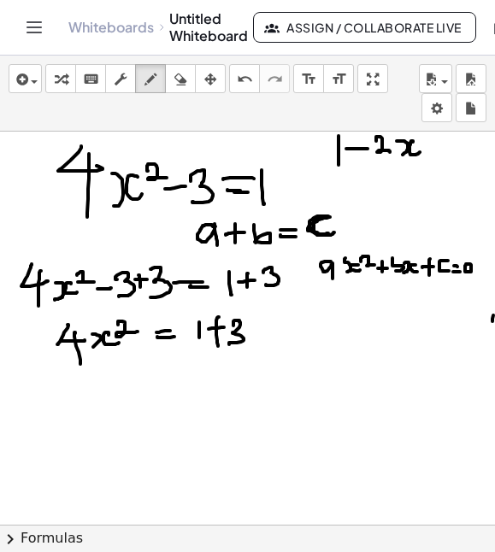
click at [183, 89] on icon "button" at bounding box center [180, 79] width 12 height 21
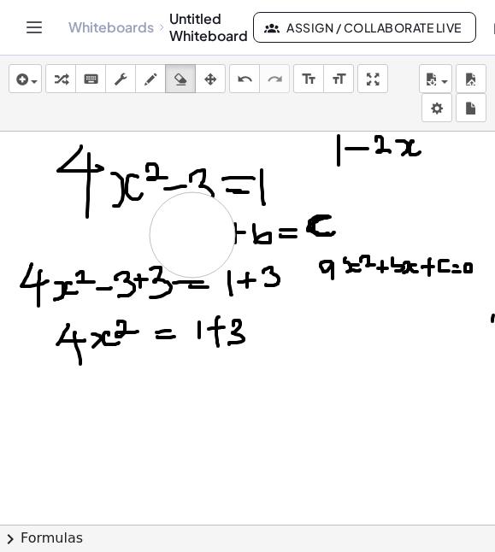
click at [153, 85] on icon "button" at bounding box center [151, 79] width 12 height 21
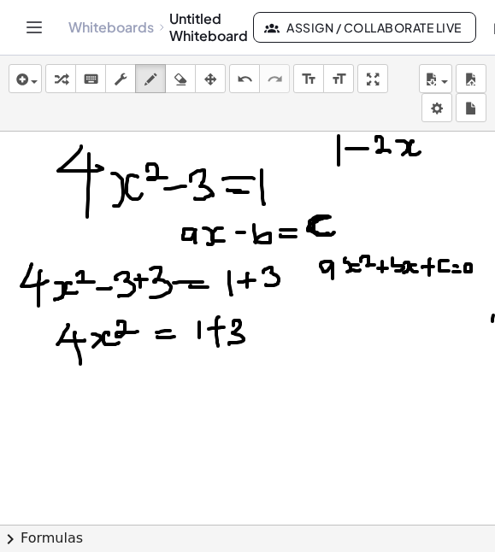
drag, startPoint x: 75, startPoint y: 383, endPoint x: 93, endPoint y: 399, distance: 23.7
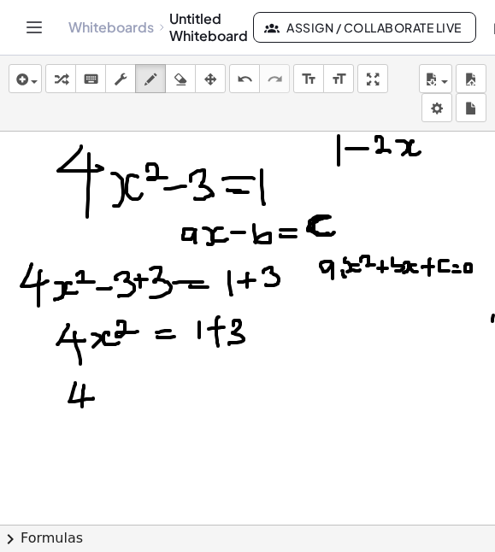
drag, startPoint x: 96, startPoint y: 395, endPoint x: 119, endPoint y: 404, distance: 24.6
drag, startPoint x: 127, startPoint y: 396, endPoint x: 139, endPoint y: 399, distance: 12.5
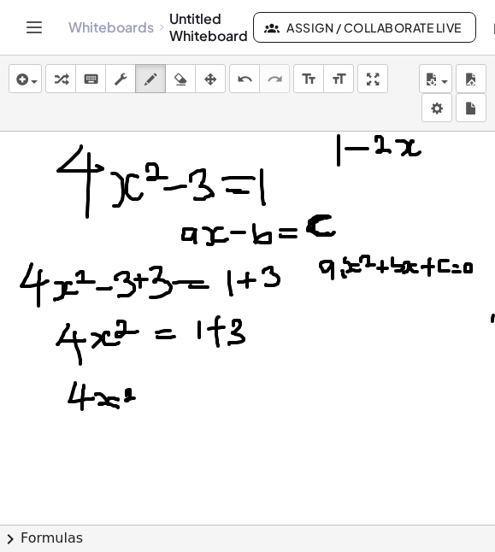
drag, startPoint x: 155, startPoint y: 404, endPoint x: 168, endPoint y: 404, distance: 13.7
drag, startPoint x: 192, startPoint y: 391, endPoint x: 207, endPoint y: 399, distance: 16.5
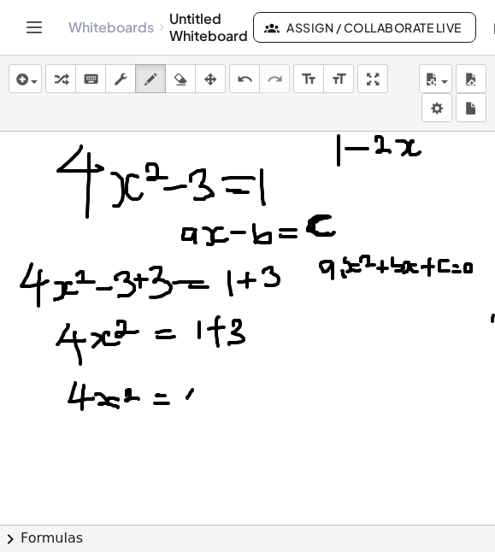
drag, startPoint x: 200, startPoint y: 388, endPoint x: 200, endPoint y: 411, distance: 22.2
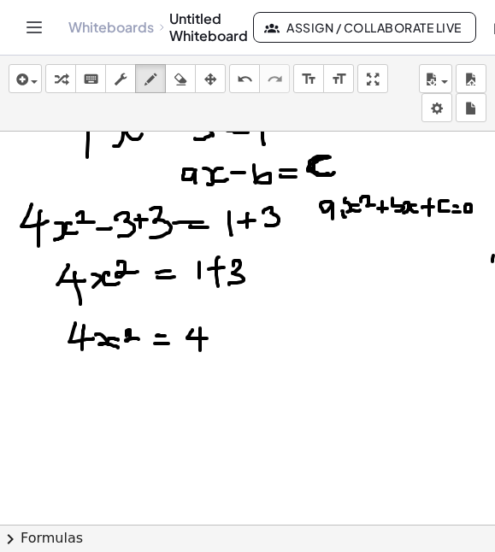
scroll to position [1351, 39]
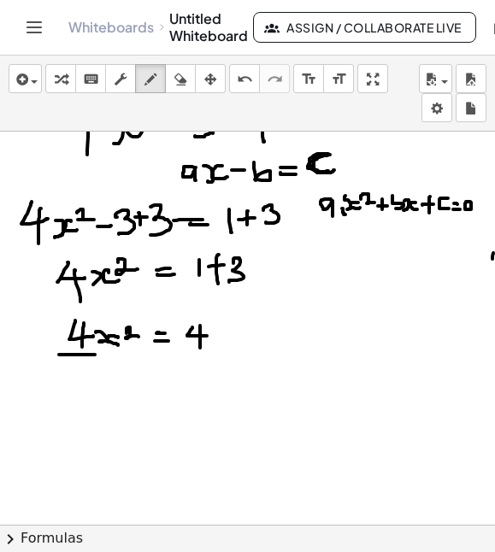
drag, startPoint x: 59, startPoint y: 355, endPoint x: 96, endPoint y: 356, distance: 36.8
drag, startPoint x: 79, startPoint y: 363, endPoint x: 97, endPoint y: 372, distance: 21.0
drag, startPoint x: 86, startPoint y: 361, endPoint x: 85, endPoint y: 390, distance: 29.1
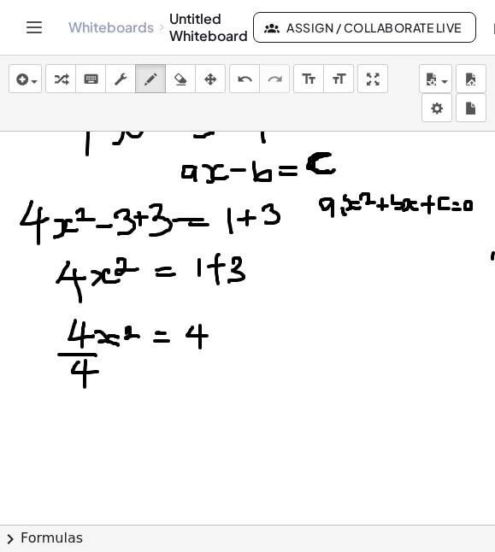
drag, startPoint x: 187, startPoint y: 344, endPoint x: 215, endPoint y: 344, distance: 27.4
drag, startPoint x: 199, startPoint y: 357, endPoint x: 211, endPoint y: 365, distance: 14.7
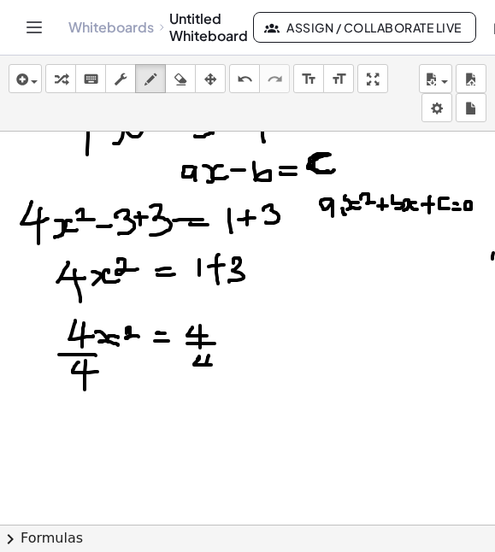
drag, startPoint x: 208, startPoint y: 357, endPoint x: 205, endPoint y: 378, distance: 20.7
drag, startPoint x: 107, startPoint y: 363, endPoint x: 45, endPoint y: 379, distance: 63.7
drag, startPoint x: 92, startPoint y: 322, endPoint x: 63, endPoint y: 332, distance: 30.6
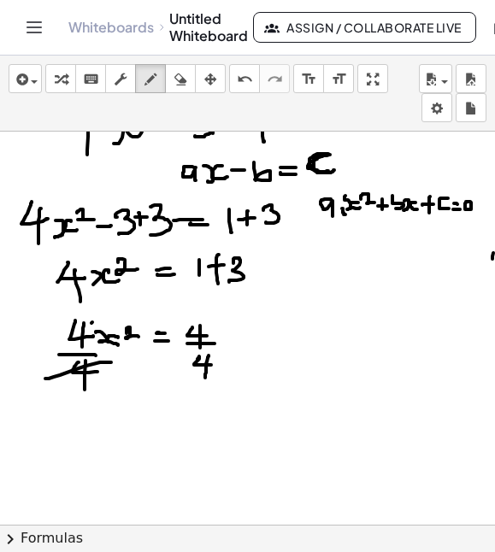
drag, startPoint x: 97, startPoint y: 407, endPoint x: 96, endPoint y: 427, distance: 19.7
drag, startPoint x: 127, startPoint y: 413, endPoint x: 135, endPoint y: 428, distance: 16.5
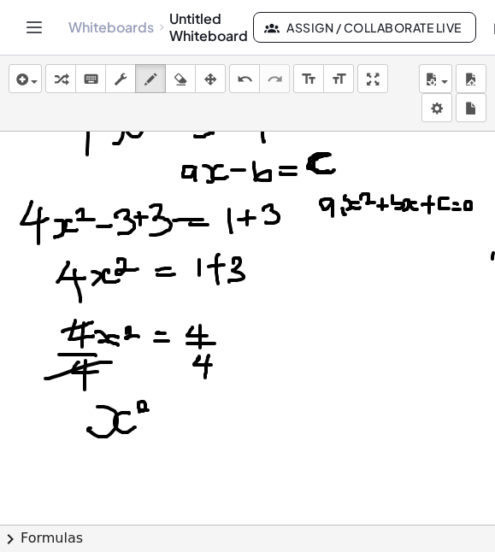
drag, startPoint x: 139, startPoint y: 411, endPoint x: 155, endPoint y: 413, distance: 15.5
drag, startPoint x: 165, startPoint y: 417, endPoint x: 180, endPoint y: 416, distance: 14.6
drag, startPoint x: 170, startPoint y: 422, endPoint x: 189, endPoint y: 422, distance: 18.8
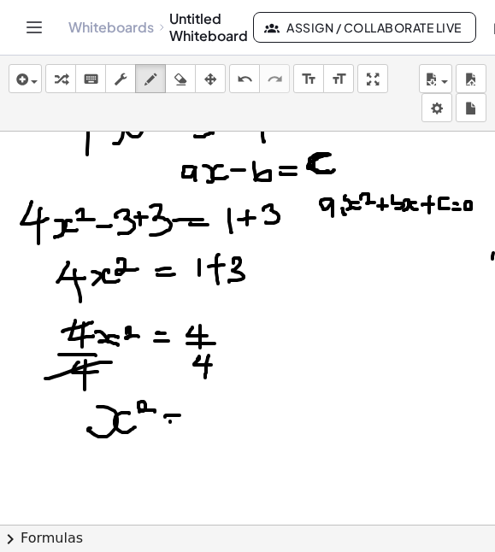
drag, startPoint x: 207, startPoint y: 408, endPoint x: 210, endPoint y: 429, distance: 21.7
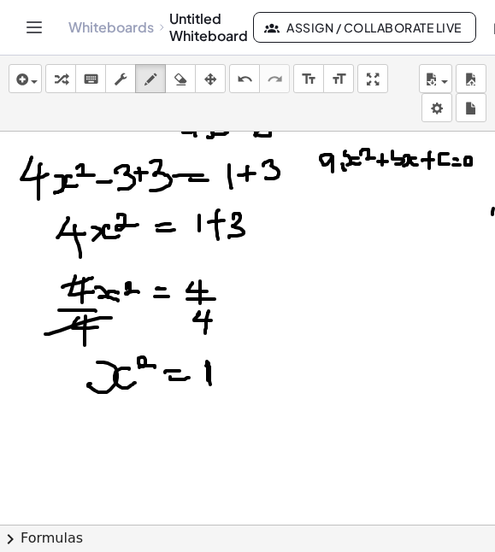
scroll to position [1397, 39]
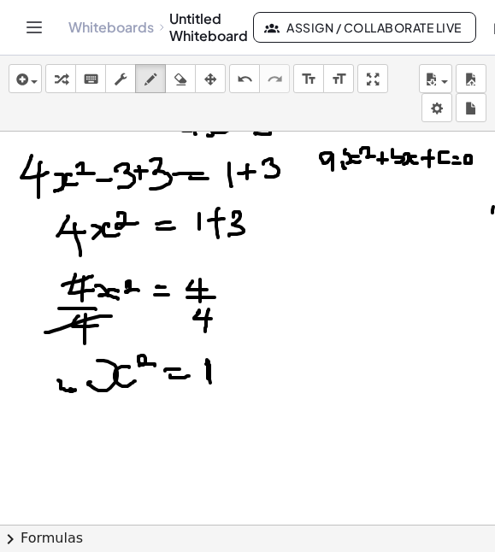
drag, startPoint x: 75, startPoint y: 390, endPoint x: 58, endPoint y: 381, distance: 19.5
click at [241, 86] on icon "undo" at bounding box center [245, 79] width 16 height 21
drag, startPoint x: 58, startPoint y: 387, endPoint x: 162, endPoint y: 348, distance: 110.7
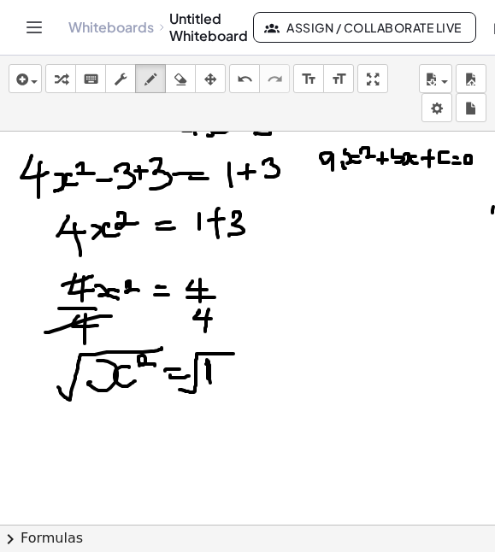
drag, startPoint x: 180, startPoint y: 390, endPoint x: 233, endPoint y: 354, distance: 64.8
drag, startPoint x: 66, startPoint y: 372, endPoint x: 76, endPoint y: 391, distance: 21.4
drag, startPoint x: 134, startPoint y: 356, endPoint x: 151, endPoint y: 366, distance: 19.2
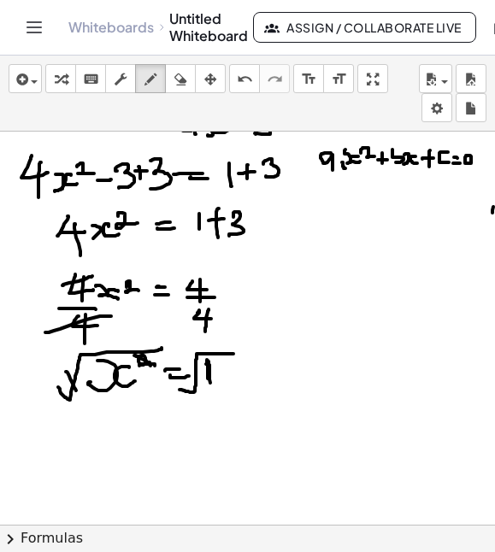
drag, startPoint x: 98, startPoint y: 430, endPoint x: 93, endPoint y: 443, distance: 13.8
drag, startPoint x: 117, startPoint y: 434, endPoint x: 125, endPoint y: 444, distance: 12.8
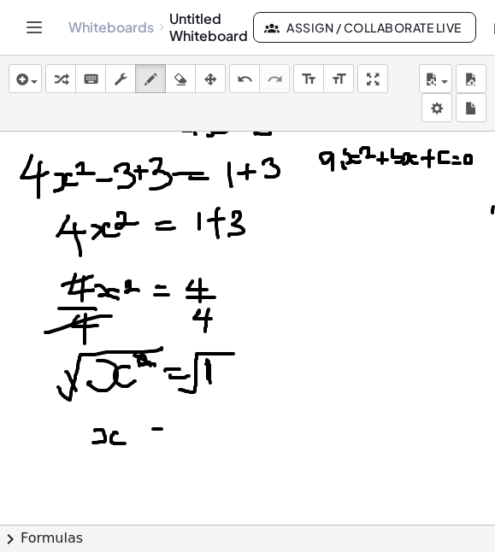
drag, startPoint x: 153, startPoint y: 429, endPoint x: 168, endPoint y: 429, distance: 14.5
drag, startPoint x: 154, startPoint y: 438, endPoint x: 175, endPoint y: 438, distance: 21.4
drag, startPoint x: 200, startPoint y: 413, endPoint x: 200, endPoint y: 446, distance: 33.4
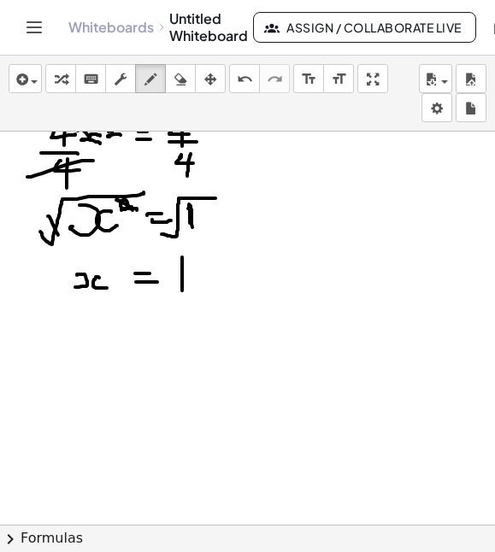
scroll to position [1553, 0]
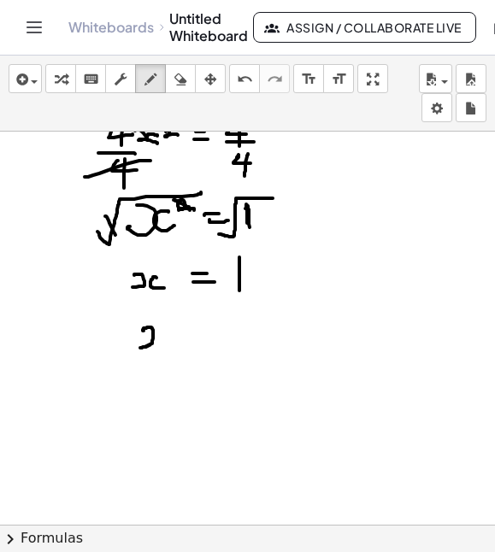
drag, startPoint x: 144, startPoint y: 331, endPoint x: 140, endPoint y: 348, distance: 17.4
drag, startPoint x: 157, startPoint y: 328, endPoint x: 166, endPoint y: 345, distance: 18.8
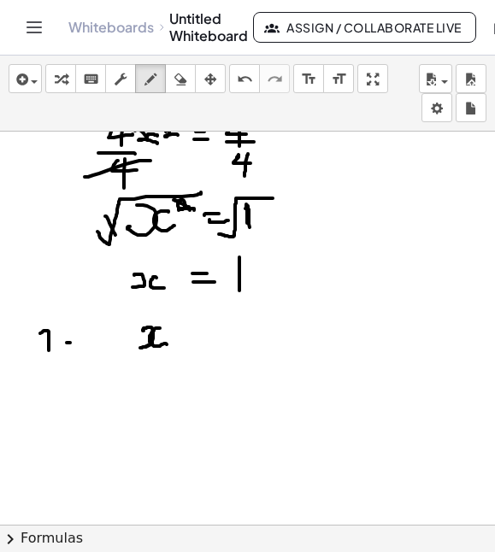
drag, startPoint x: 43, startPoint y: 332, endPoint x: 49, endPoint y: 351, distance: 20.6
drag, startPoint x: 102, startPoint y: 336, endPoint x: 121, endPoint y: 355, distance: 27.2
drag, startPoint x: 128, startPoint y: 328, endPoint x: 137, endPoint y: 357, distance: 30.3
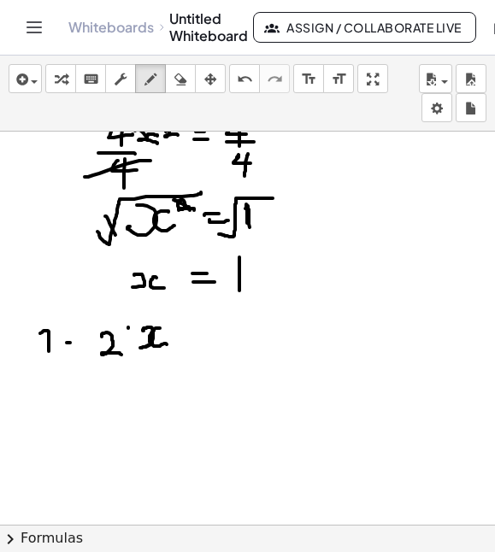
drag, startPoint x: 173, startPoint y: 324, endPoint x: 175, endPoint y: 357, distance: 32.6
drag, startPoint x: 222, startPoint y: 340, endPoint x: 231, endPoint y: 341, distance: 8.7
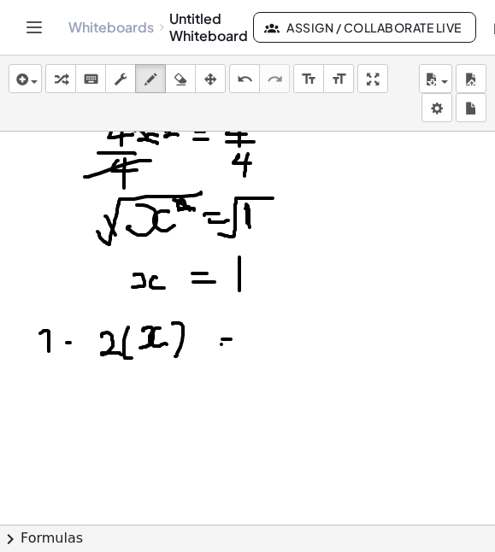
drag, startPoint x: 222, startPoint y: 345, endPoint x: 241, endPoint y: 346, distance: 19.7
drag, startPoint x: 257, startPoint y: 329, endPoint x: 257, endPoint y: 354, distance: 24.8
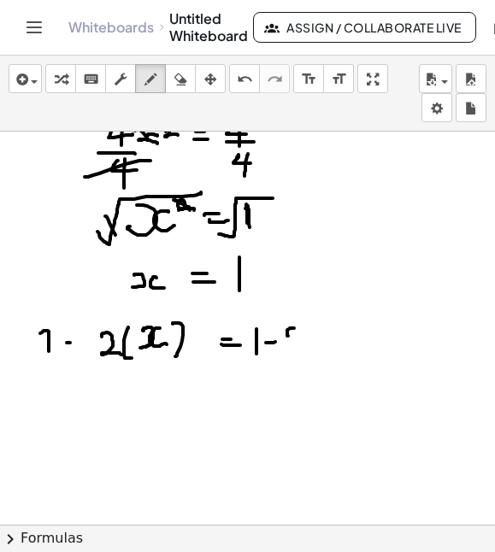
drag, startPoint x: 289, startPoint y: 329, endPoint x: 311, endPoint y: 344, distance: 26.6
drag, startPoint x: 297, startPoint y: 340, endPoint x: 314, endPoint y: 352, distance: 21.4
drag, startPoint x: 321, startPoint y: 326, endPoint x: 323, endPoint y: 342, distance: 16.5
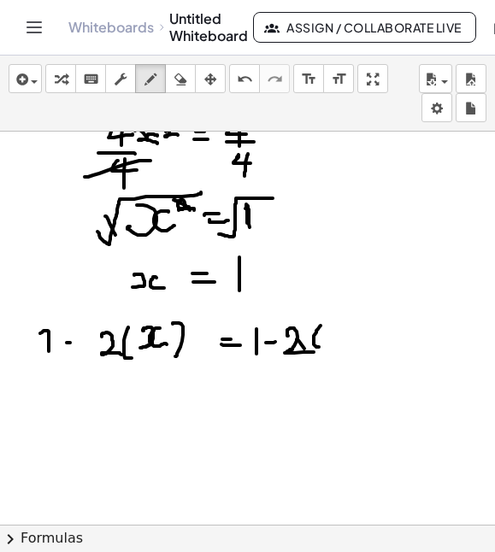
drag, startPoint x: 330, startPoint y: 330, endPoint x: 326, endPoint y: 348, distance: 18.5
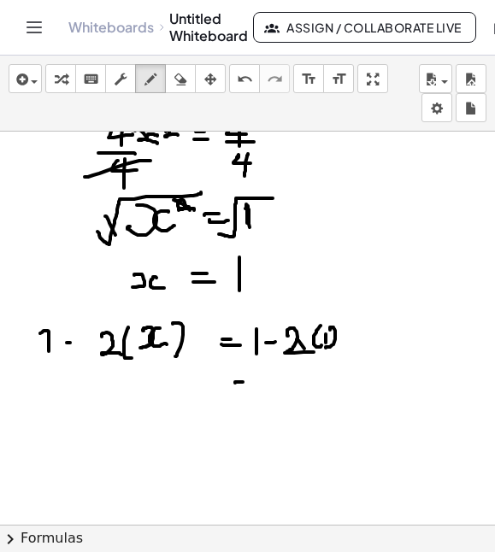
drag, startPoint x: 232, startPoint y: 390, endPoint x: 245, endPoint y: 390, distance: 13.7
drag, startPoint x: 260, startPoint y: 376, endPoint x: 260, endPoint y: 393, distance: 17.1
drag, startPoint x: 267, startPoint y: 386, endPoint x: 280, endPoint y: 384, distance: 12.9
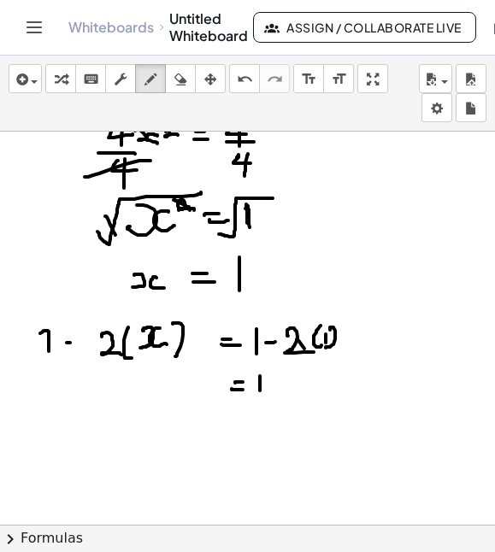
drag, startPoint x: 292, startPoint y: 373, endPoint x: 300, endPoint y: 395, distance: 23.8
drag, startPoint x: 227, startPoint y: 420, endPoint x: 241, endPoint y: 421, distance: 13.7
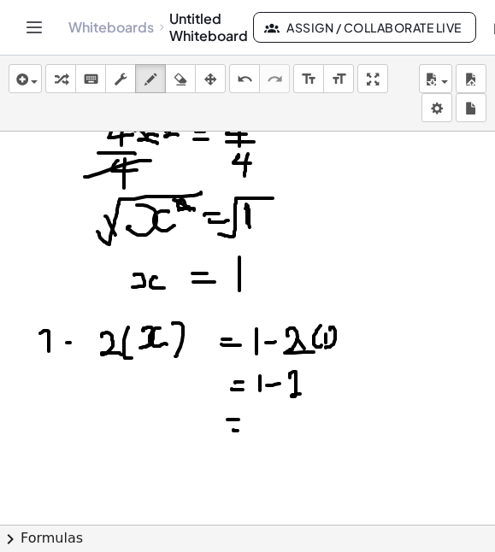
drag, startPoint x: 233, startPoint y: 431, endPoint x: 245, endPoint y: 431, distance: 11.1
drag, startPoint x: 293, startPoint y: 419, endPoint x: 295, endPoint y: 428, distance: 9.6
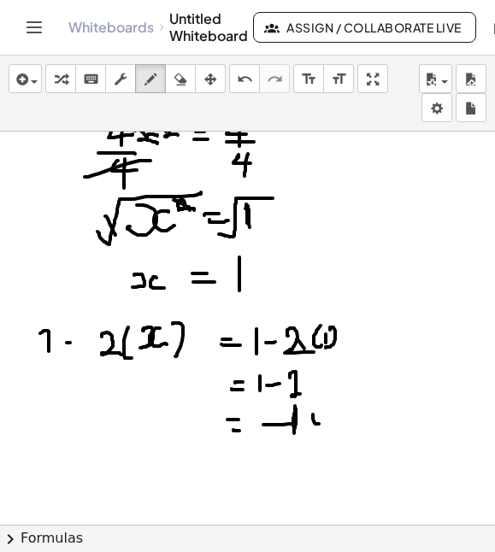
drag, startPoint x: 313, startPoint y: 415, endPoint x: 351, endPoint y: 396, distance: 42.1
click at [178, 95] on div "insert select one: Math Expression Function Text Youtube Video Graphing Geometr…" at bounding box center [247, 94] width 495 height 76
click at [180, 84] on icon "button" at bounding box center [180, 79] width 12 height 21
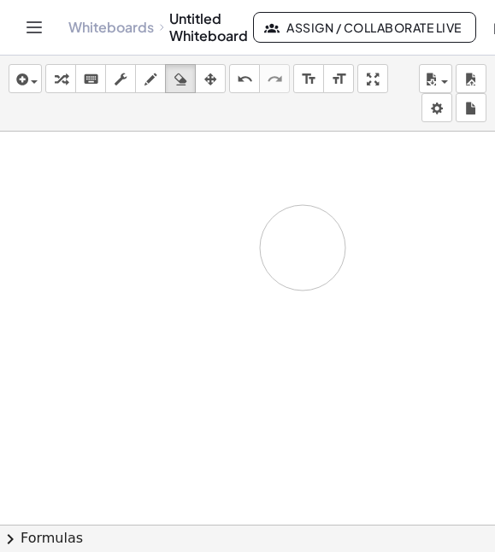
drag, startPoint x: 350, startPoint y: 400, endPoint x: 303, endPoint y: 248, distance: 159.3
click at [151, 80] on icon "button" at bounding box center [151, 79] width 12 height 21
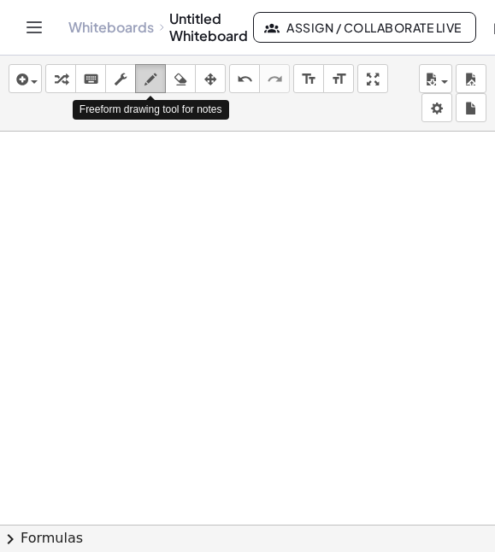
click at [152, 83] on icon "button" at bounding box center [151, 79] width 12 height 21
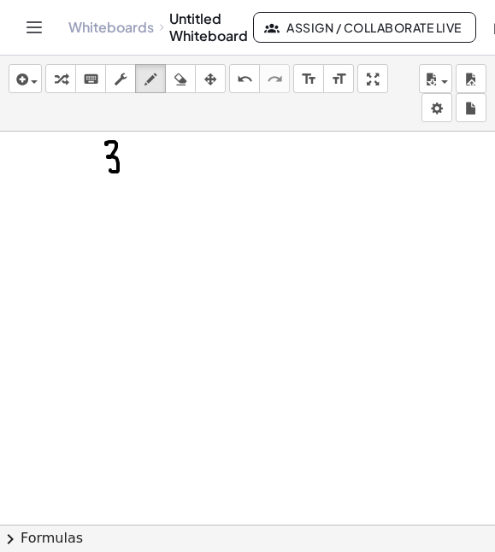
drag, startPoint x: 107, startPoint y: 145, endPoint x: 110, endPoint y: 170, distance: 25.9
drag, startPoint x: 121, startPoint y: 157, endPoint x: 124, endPoint y: 168, distance: 11.4
drag, startPoint x: 139, startPoint y: 157, endPoint x: 147, endPoint y: 168, distance: 13.5
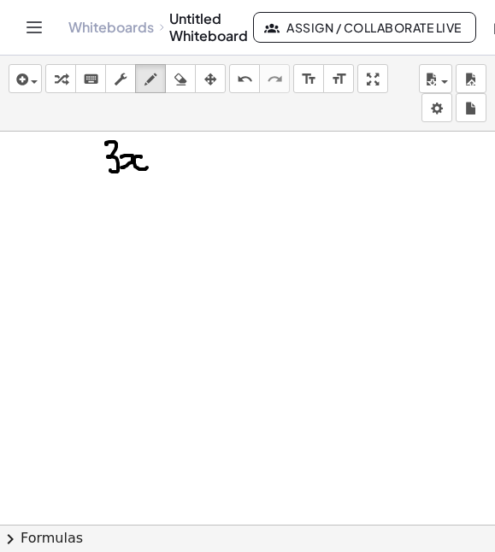
drag, startPoint x: 155, startPoint y: 158, endPoint x: 168, endPoint y: 158, distance: 12.8
drag, startPoint x: 164, startPoint y: 150, endPoint x: 164, endPoint y: 173, distance: 23.1
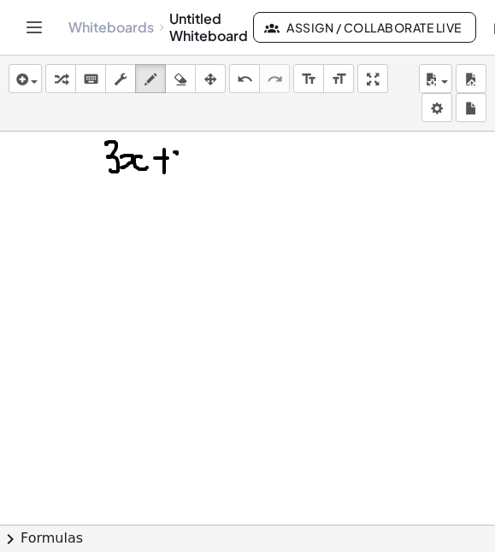
drag, startPoint x: 175, startPoint y: 152, endPoint x: 189, endPoint y: 150, distance: 13.9
drag, startPoint x: 189, startPoint y: 149, endPoint x: 182, endPoint y: 186, distance: 38.2
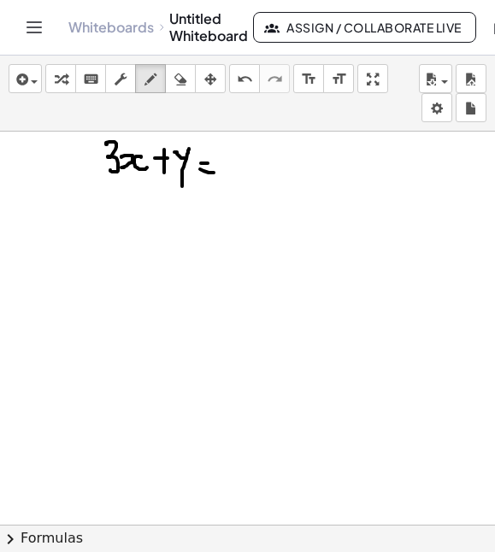
drag, startPoint x: 200, startPoint y: 169, endPoint x: 214, endPoint y: 173, distance: 14.1
drag, startPoint x: 224, startPoint y: 157, endPoint x: 220, endPoint y: 179, distance: 21.8
click at [184, 85] on icon "button" at bounding box center [180, 79] width 12 height 21
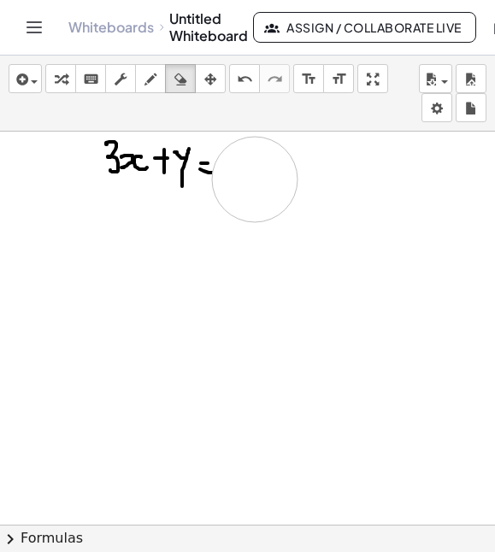
click at [157, 77] on div "button" at bounding box center [150, 78] width 22 height 21
drag, startPoint x: 230, startPoint y: 153, endPoint x: 220, endPoint y: 183, distance: 31.6
drag, startPoint x: 127, startPoint y: 199, endPoint x: 138, endPoint y: 211, distance: 15.8
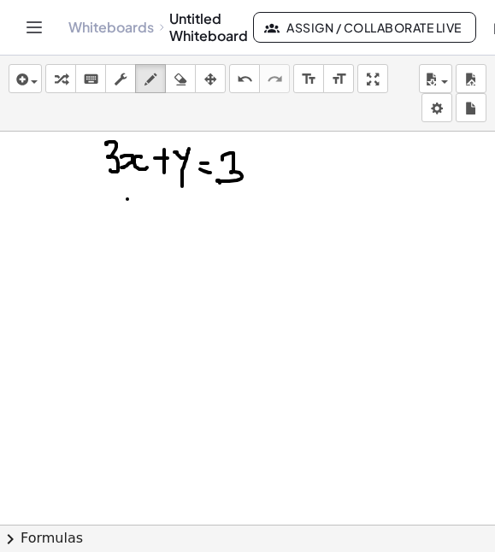
drag, startPoint x: 142, startPoint y: 197, endPoint x: 131, endPoint y: 216, distance: 21.9
drag, startPoint x: 153, startPoint y: 203, endPoint x: 152, endPoint y: 213, distance: 10.3
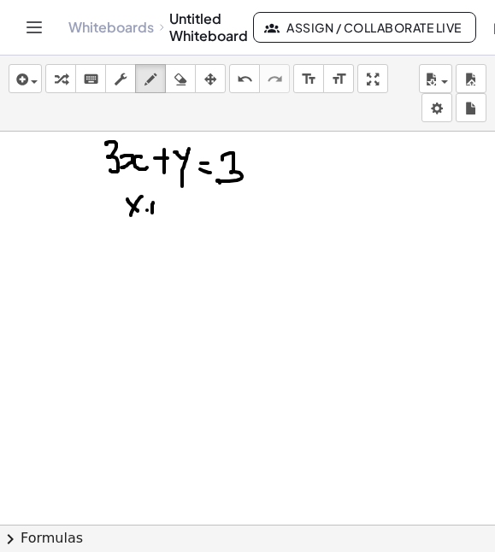
drag, startPoint x: 147, startPoint y: 210, endPoint x: 165, endPoint y: 208, distance: 18.1
drag, startPoint x: 165, startPoint y: 203, endPoint x: 187, endPoint y: 213, distance: 24.5
drag, startPoint x: 187, startPoint y: 204, endPoint x: 204, endPoint y: 213, distance: 19.1
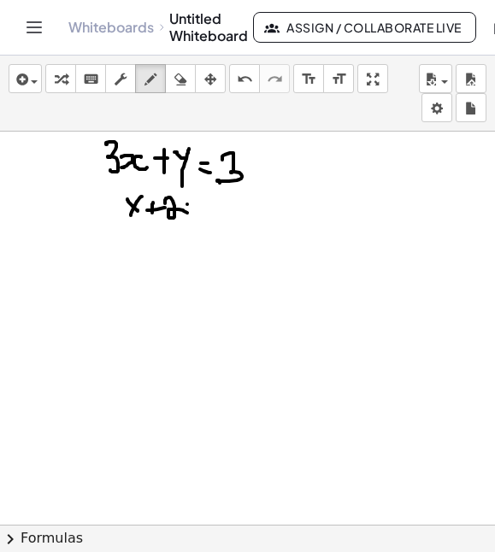
drag, startPoint x: 202, startPoint y: 202, endPoint x: 194, endPoint y: 216, distance: 16.5
drag, startPoint x: 220, startPoint y: 212, endPoint x: 233, endPoint y: 212, distance: 12.8
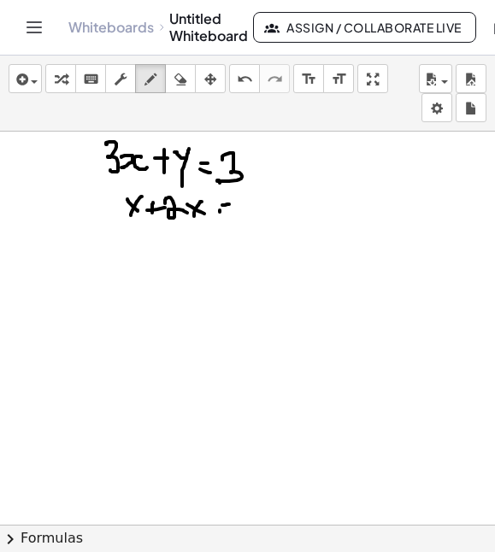
drag, startPoint x: 254, startPoint y: 200, endPoint x: 247, endPoint y: 220, distance: 20.8
drag, startPoint x: 141, startPoint y: 250, endPoint x: 160, endPoint y: 260, distance: 21.4
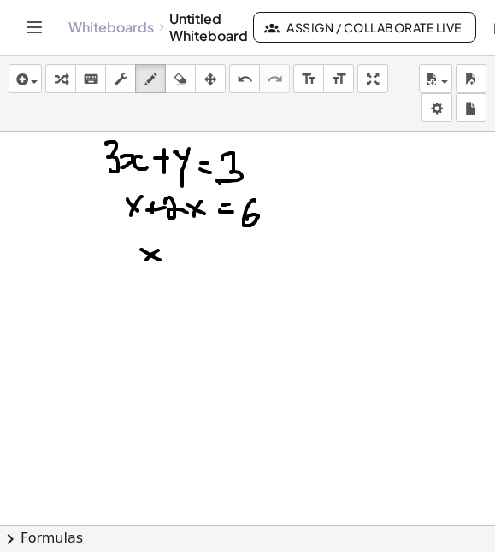
drag, startPoint x: 167, startPoint y: 253, endPoint x: 183, endPoint y: 251, distance: 16.3
drag, startPoint x: 187, startPoint y: 247, endPoint x: 203, endPoint y: 255, distance: 17.2
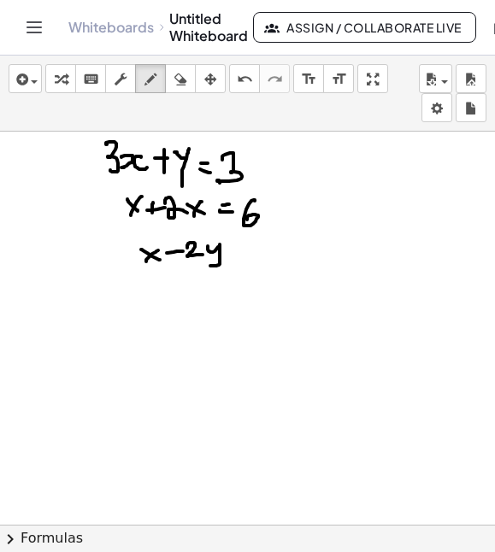
drag, startPoint x: 208, startPoint y: 246, endPoint x: 210, endPoint y: 266, distance: 19.8
drag, startPoint x: 242, startPoint y: 263, endPoint x: 257, endPoint y: 260, distance: 14.8
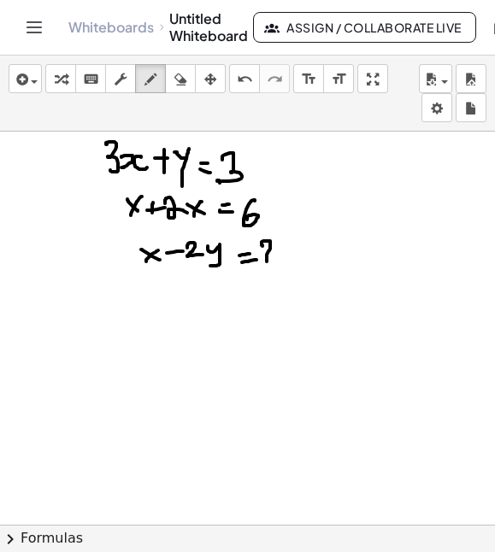
drag, startPoint x: 262, startPoint y: 245, endPoint x: 269, endPoint y: 269, distance: 24.3
drag, startPoint x: 151, startPoint y: 204, endPoint x: 149, endPoint y: 217, distance: 13.1
drag, startPoint x: 146, startPoint y: 213, endPoint x: 162, endPoint y: 213, distance: 16.2
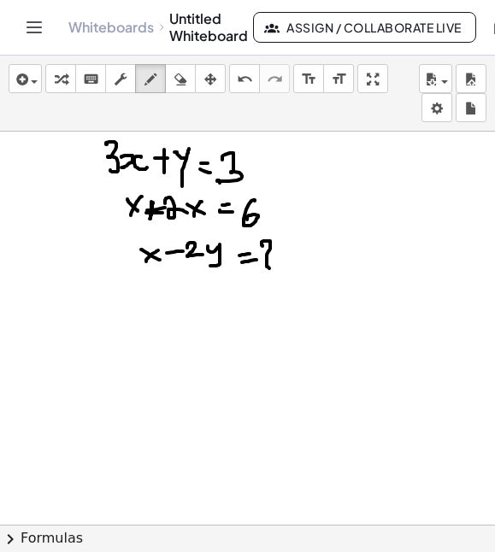
drag, startPoint x: 290, startPoint y: 205, endPoint x: 305, endPoint y: 210, distance: 16.2
drag, startPoint x: 291, startPoint y: 216, endPoint x: 311, endPoint y: 216, distance: 20.5
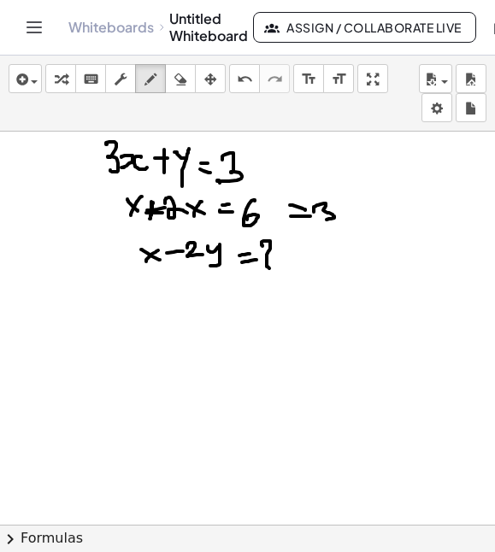
drag, startPoint x: 314, startPoint y: 210, endPoint x: 325, endPoint y: 220, distance: 15.1
drag, startPoint x: 123, startPoint y: 327, endPoint x: 107, endPoint y: 349, distance: 27.5
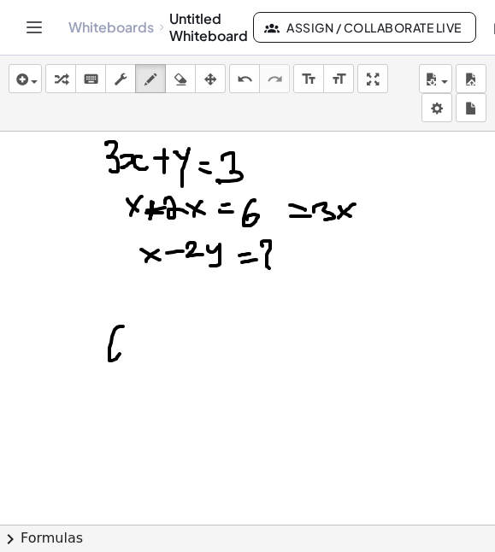
drag, startPoint x: 140, startPoint y: 334, endPoint x: 137, endPoint y: 351, distance: 17.4
drag, startPoint x: 151, startPoint y: 341, endPoint x: 153, endPoint y: 362, distance: 20.7
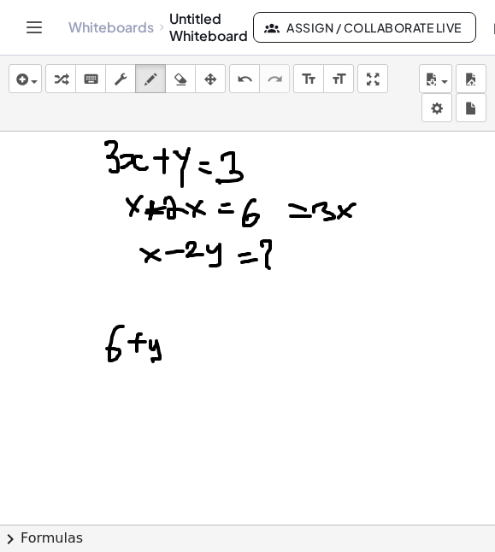
drag, startPoint x: 170, startPoint y: 358, endPoint x: 188, endPoint y: 354, distance: 18.5
drag, startPoint x: 194, startPoint y: 341, endPoint x: 195, endPoint y: 358, distance: 17.1
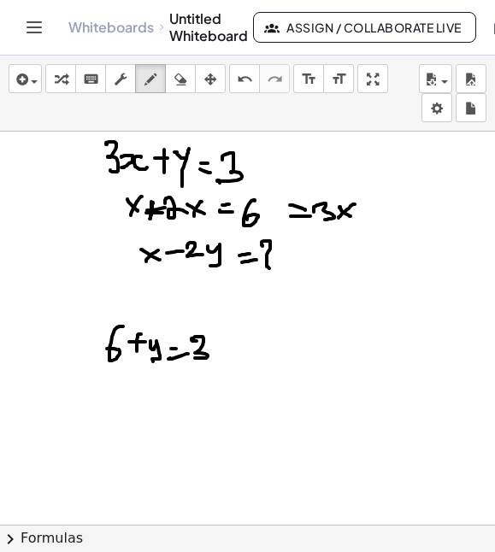
drag, startPoint x: 138, startPoint y: 403, endPoint x: 138, endPoint y: 428, distance: 25.7
drag, startPoint x: 162, startPoint y: 399, endPoint x: 174, endPoint y: 398, distance: 11.2
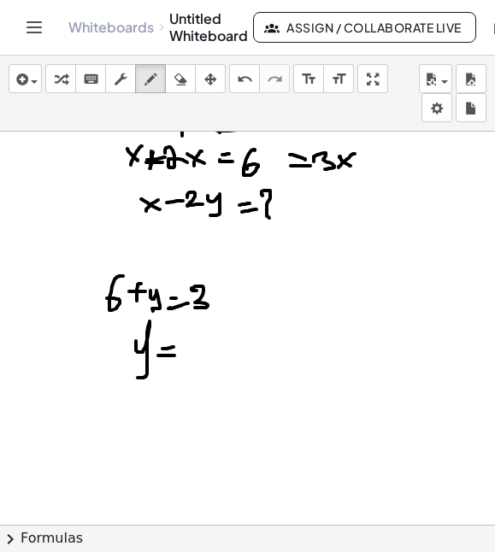
scroll to position [1606, 0]
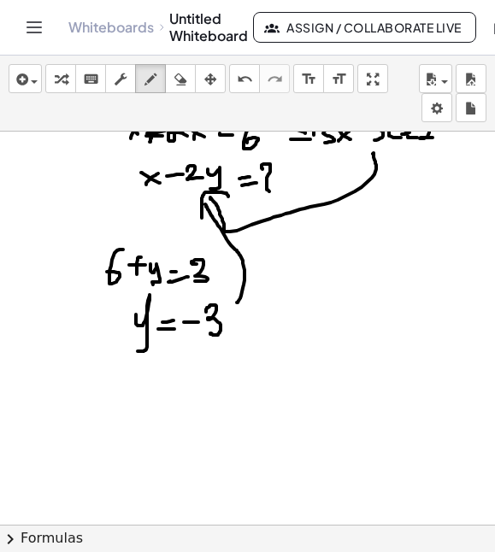
scroll to position [1631, 0]
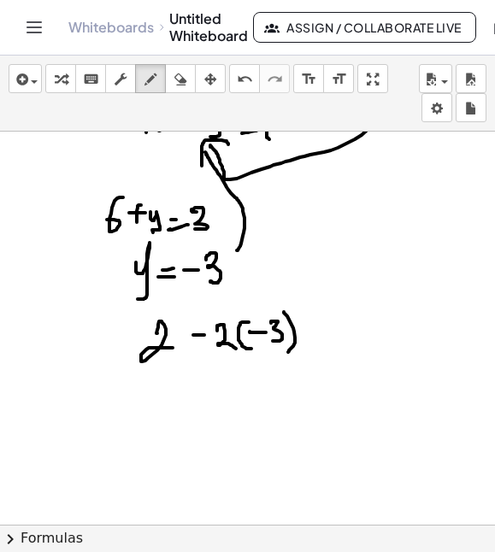
scroll to position [1683, 0]
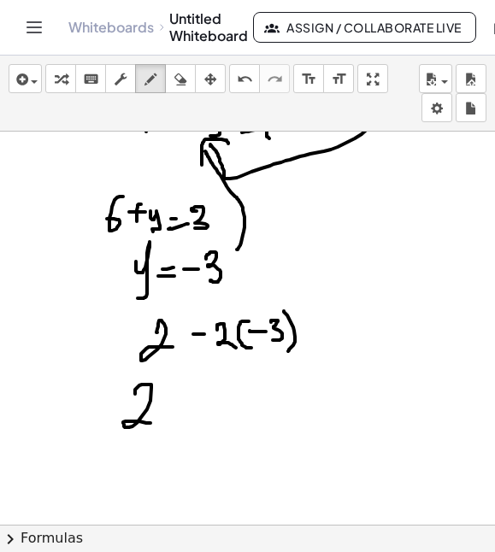
drag, startPoint x: 168, startPoint y: 408, endPoint x: 192, endPoint y: 405, distance: 24.1
drag, startPoint x: 181, startPoint y: 399, endPoint x: 180, endPoint y: 422, distance: 23.2
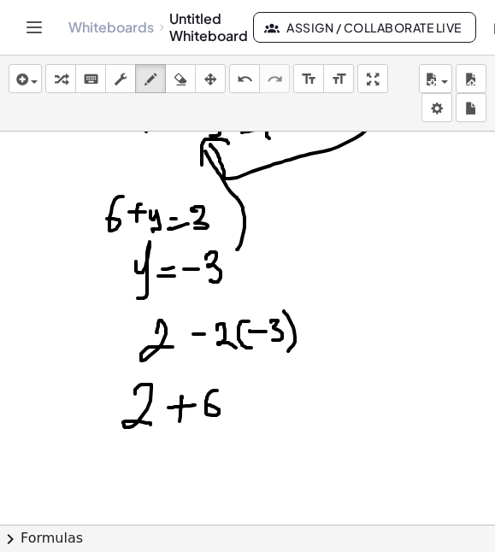
drag, startPoint x: 217, startPoint y: 391, endPoint x: 205, endPoint y: 406, distance: 19.5
drag, startPoint x: 274, startPoint y: 417, endPoint x: 292, endPoint y: 417, distance: 18.0
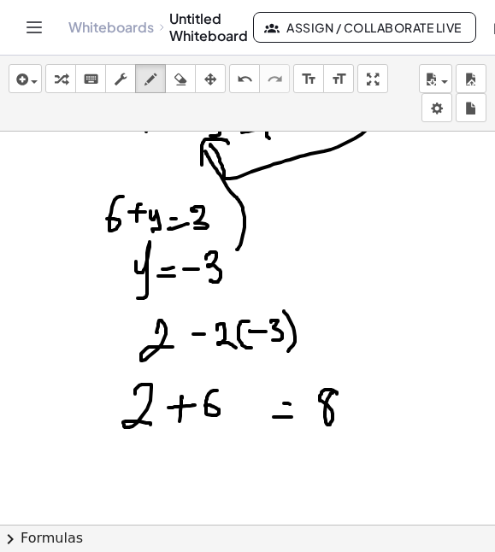
drag, startPoint x: 357, startPoint y: 397, endPoint x: 399, endPoint y: 374, distance: 47.8
click at [176, 83] on icon "button" at bounding box center [180, 79] width 12 height 21
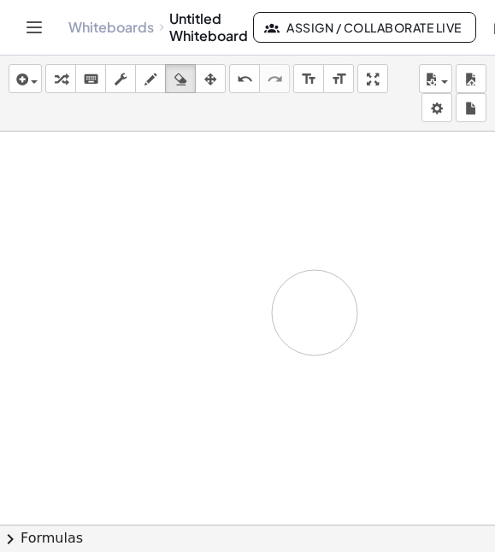
drag, startPoint x: 370, startPoint y: 244, endPoint x: 315, endPoint y: 313, distance: 88.8
click at [151, 79] on icon "button" at bounding box center [151, 79] width 12 height 21
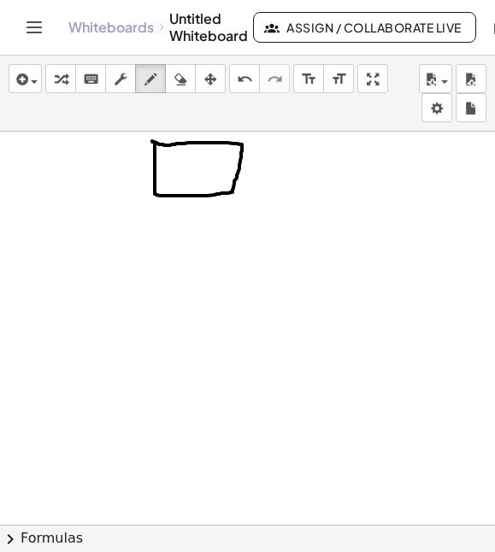
drag, startPoint x: 260, startPoint y: 159, endPoint x: 275, endPoint y: 173, distance: 20.0
drag, startPoint x: 192, startPoint y: 209, endPoint x: 203, endPoint y: 217, distance: 13.4
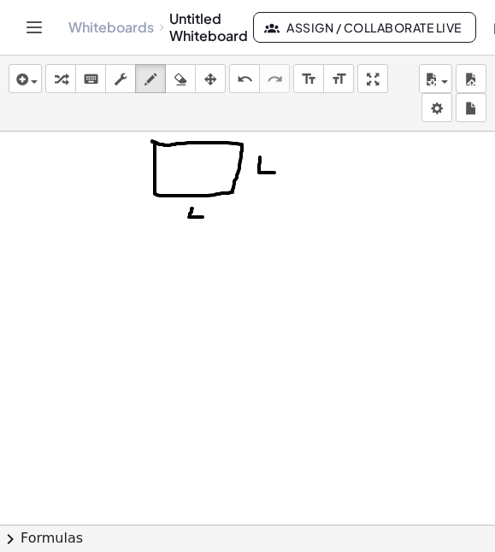
drag, startPoint x: 294, startPoint y: 172, endPoint x: 275, endPoint y: 196, distance: 31.0
drag, startPoint x: 285, startPoint y: 172, endPoint x: 292, endPoint y: 185, distance: 15.0
drag, startPoint x: 153, startPoint y: 258, endPoint x: 184, endPoint y: 249, distance: 32.2
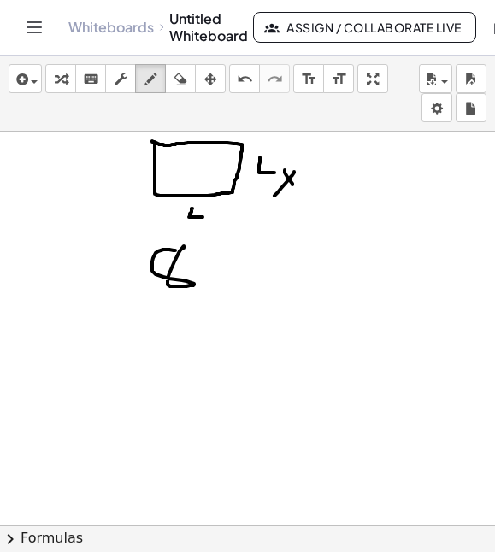
click at [176, 80] on icon "button" at bounding box center [180, 79] width 12 height 21
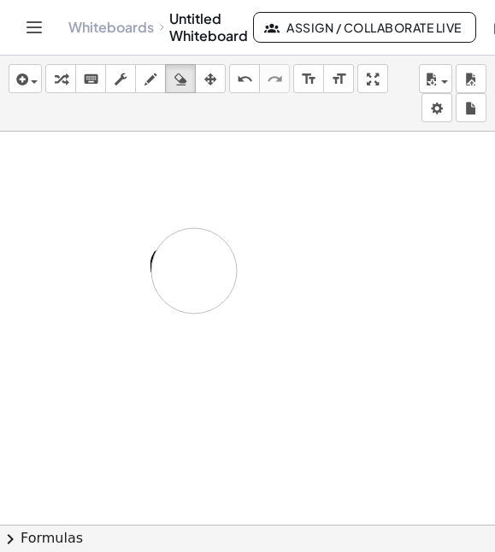
drag, startPoint x: 279, startPoint y: 160, endPoint x: 152, endPoint y: 262, distance: 162.4
click at [149, 88] on icon "button" at bounding box center [151, 79] width 12 height 21
drag, startPoint x: 49, startPoint y: 143, endPoint x: 44, endPoint y: 170, distance: 27.8
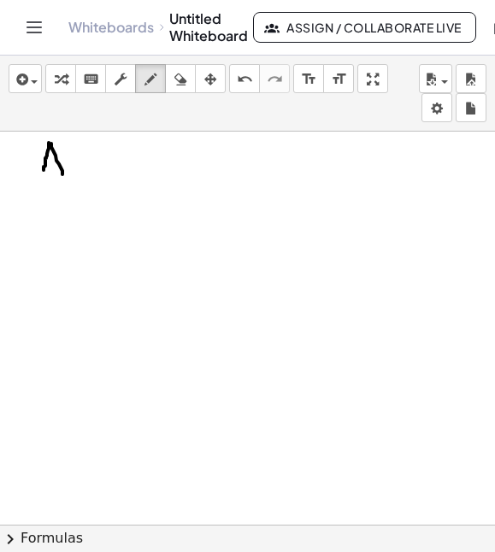
drag, startPoint x: 51, startPoint y: 144, endPoint x: 64, endPoint y: 181, distance: 39.8
drag, startPoint x: 45, startPoint y: 165, endPoint x: 61, endPoint y: 165, distance: 15.4
drag, startPoint x: 97, startPoint y: 160, endPoint x: 80, endPoint y: 177, distance: 23.6
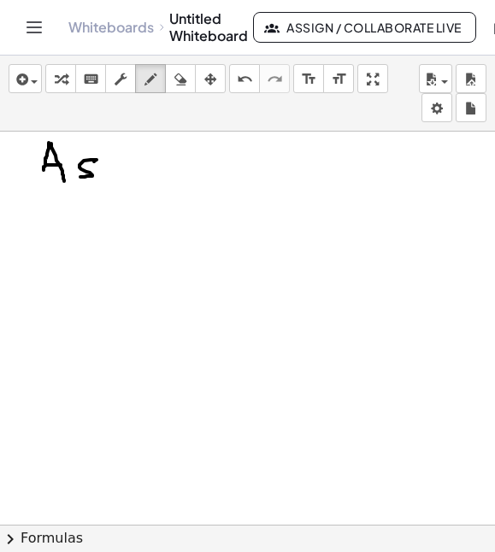
drag, startPoint x: 112, startPoint y: 151, endPoint x: 103, endPoint y: 177, distance: 27.9
drag, startPoint x: 106, startPoint y: 168, endPoint x: 117, endPoint y: 176, distance: 14.0
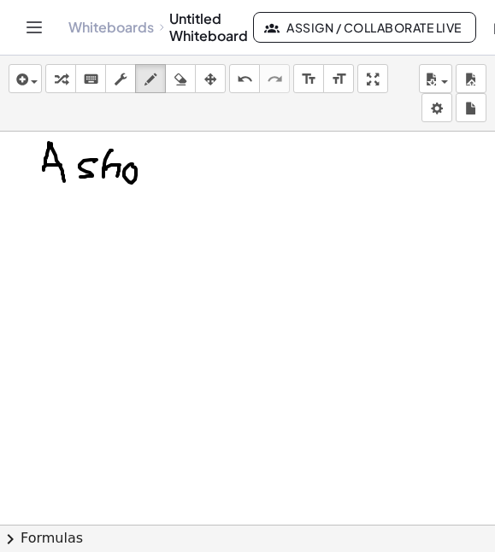
drag, startPoint x: 137, startPoint y: 168, endPoint x: 139, endPoint y: 186, distance: 18.9
drag, startPoint x: 144, startPoint y: 174, endPoint x: 154, endPoint y: 186, distance: 15.1
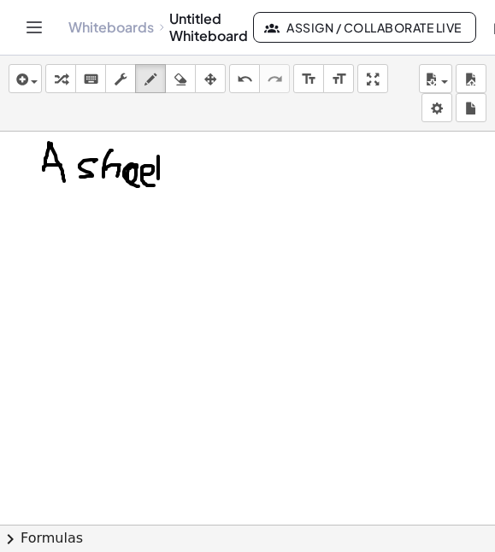
drag, startPoint x: 158, startPoint y: 157, endPoint x: 169, endPoint y: 182, distance: 28.0
drag, startPoint x: 155, startPoint y: 167, endPoint x: 165, endPoint y: 166, distance: 10.3
drag, startPoint x: 192, startPoint y: 163, endPoint x: 209, endPoint y: 163, distance: 16.2
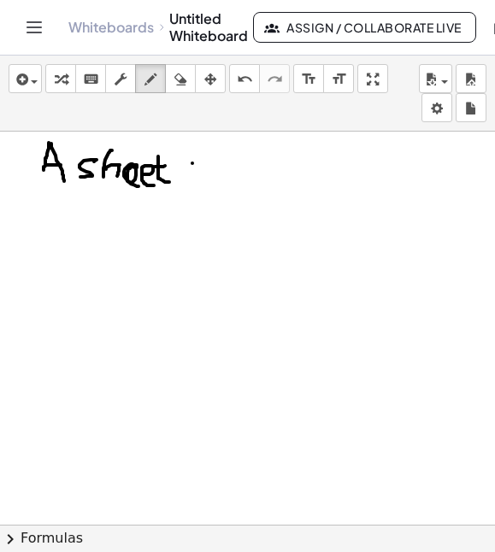
drag, startPoint x: 198, startPoint y: 169, endPoint x: 212, endPoint y: 169, distance: 14.5
drag, startPoint x: 250, startPoint y: 167, endPoint x: 252, endPoint y: 157, distance: 9.8
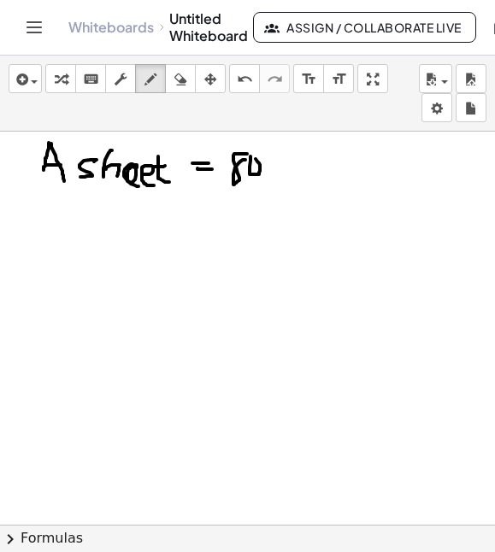
drag, startPoint x: 272, startPoint y: 164, endPoint x: 278, endPoint y: 176, distance: 13.4
drag, startPoint x: 279, startPoint y: 169, endPoint x: 288, endPoint y: 174, distance: 10.7
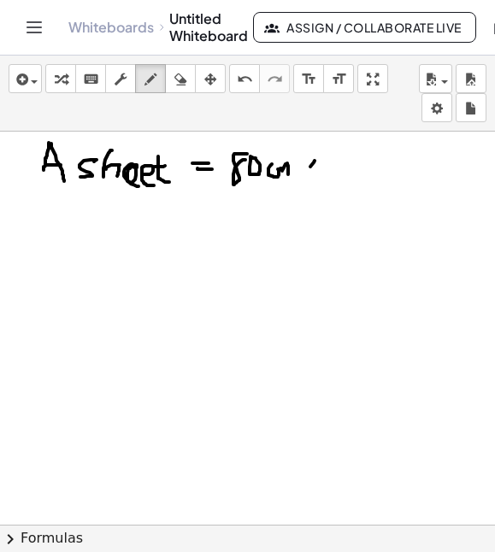
drag, startPoint x: 315, startPoint y: 161, endPoint x: 302, endPoint y: 179, distance: 22.1
drag, startPoint x: 332, startPoint y: 157, endPoint x: 330, endPoint y: 172, distance: 14.6
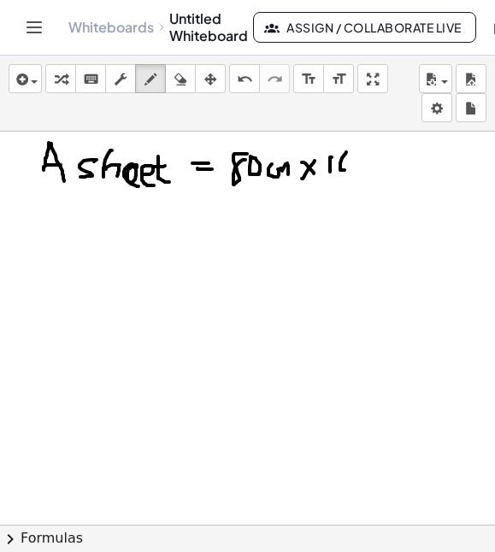
drag, startPoint x: 340, startPoint y: 168, endPoint x: 346, endPoint y: 153, distance: 15.4
drag, startPoint x: 354, startPoint y: 167, endPoint x: 352, endPoint y: 156, distance: 11.2
drag, startPoint x: 373, startPoint y: 158, endPoint x: 387, endPoint y: 168, distance: 17.1
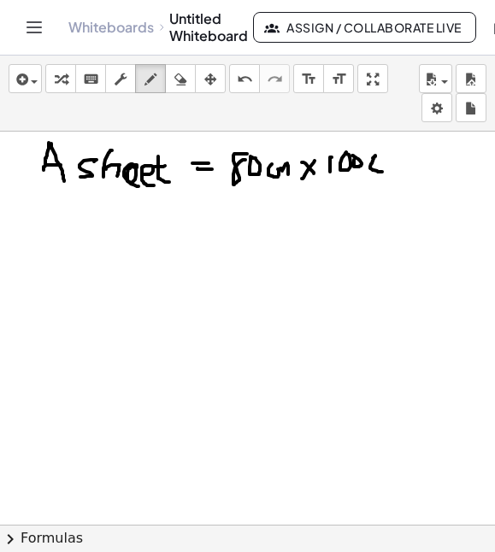
drag, startPoint x: 387, startPoint y: 164, endPoint x: 399, endPoint y: 171, distance: 13.8
drag, startPoint x: 204, startPoint y: 216, endPoint x: 211, endPoint y: 223, distance: 10.3
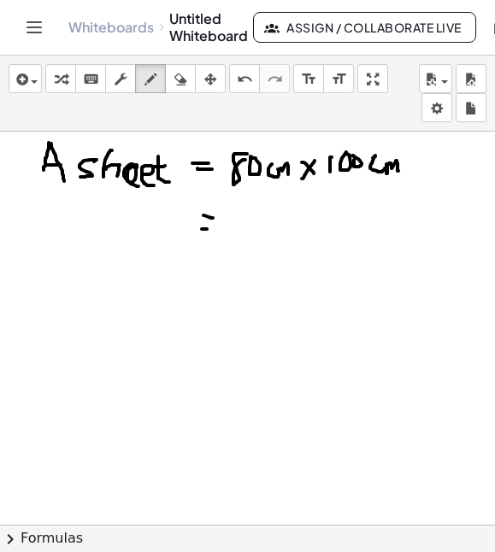
drag, startPoint x: 202, startPoint y: 229, endPoint x: 214, endPoint y: 229, distance: 12.0
drag, startPoint x: 255, startPoint y: 206, endPoint x: 240, endPoint y: 213, distance: 16.1
drag, startPoint x: 242, startPoint y: 210, endPoint x: 253, endPoint y: 206, distance: 11.6
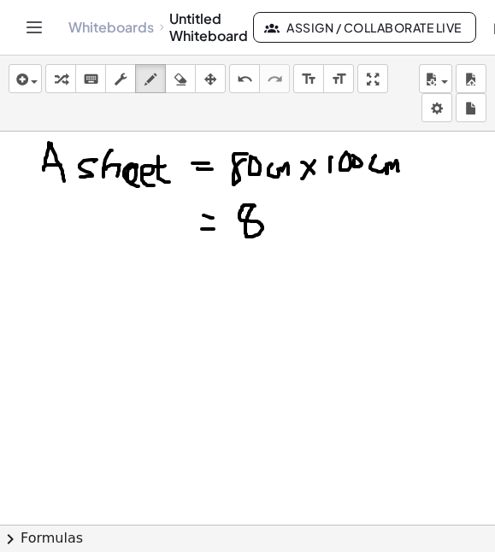
drag, startPoint x: 330, startPoint y: 214, endPoint x: 339, endPoint y: 219, distance: 10.0
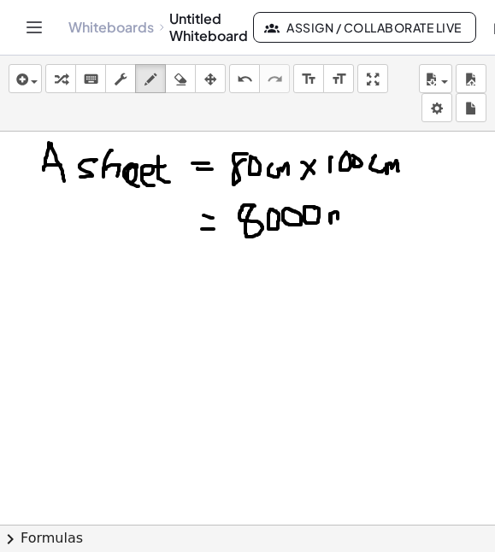
click at [177, 85] on icon "button" at bounding box center [180, 79] width 12 height 21
click at [159, 83] on div "button" at bounding box center [150, 78] width 22 height 21
drag, startPoint x: 317, startPoint y: 207, endPoint x: 314, endPoint y: 223, distance: 16.6
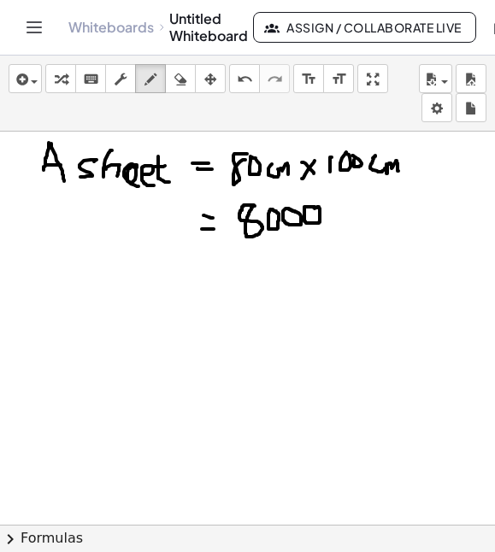
drag, startPoint x: 340, startPoint y: 209, endPoint x: 343, endPoint y: 221, distance: 12.2
drag, startPoint x: 351, startPoint y: 208, endPoint x: 364, endPoint y: 217, distance: 16.6
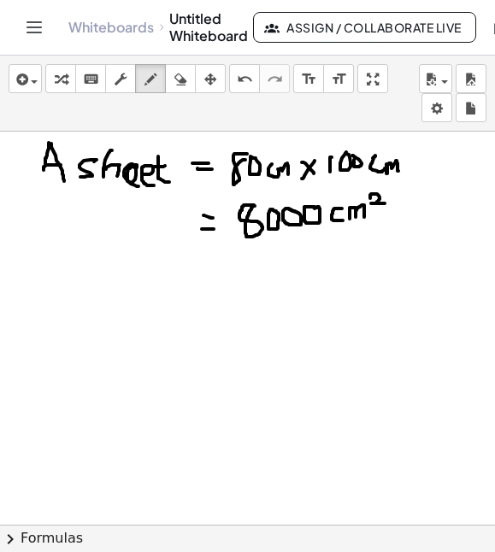
drag, startPoint x: 370, startPoint y: 198, endPoint x: 385, endPoint y: 204, distance: 15.4
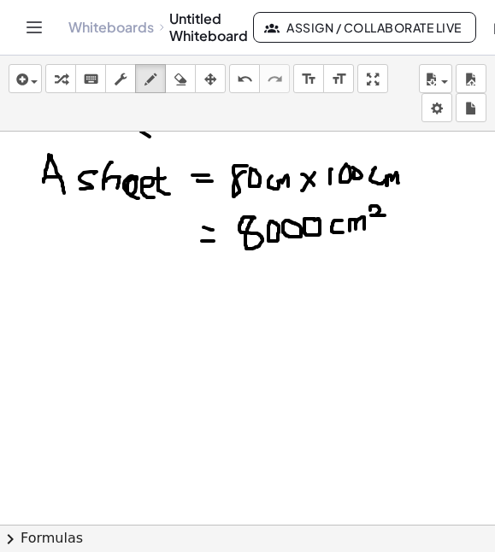
scroll to position [1664, 0]
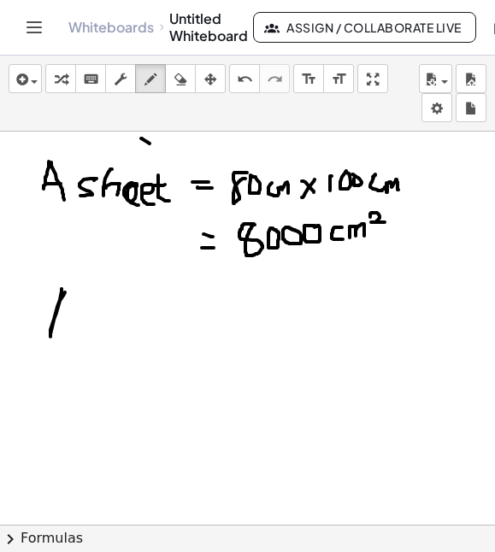
drag, startPoint x: 66, startPoint y: 287, endPoint x: 71, endPoint y: 333, distance: 45.6
drag, startPoint x: 49, startPoint y: 316, endPoint x: 68, endPoint y: 316, distance: 18.8
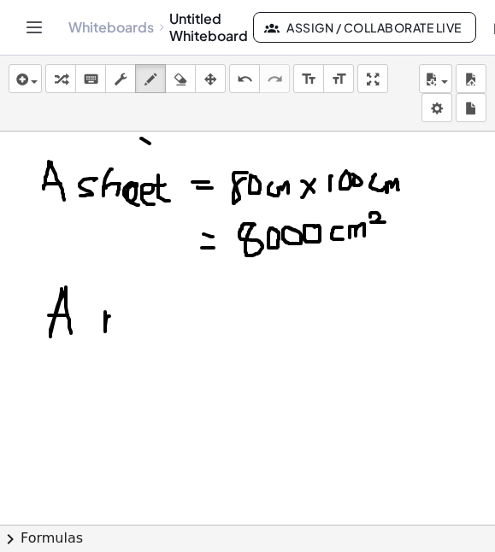
drag, startPoint x: 109, startPoint y: 316, endPoint x: 120, endPoint y: 314, distance: 10.6
drag, startPoint x: 164, startPoint y: 316, endPoint x: 157, endPoint y: 334, distance: 19.5
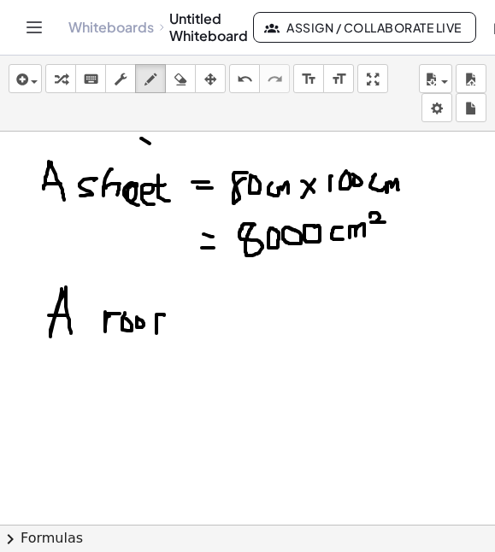
drag, startPoint x: 151, startPoint y: 323, endPoint x: 162, endPoint y: 323, distance: 11.1
drag, startPoint x: 192, startPoint y: 319, endPoint x: 201, endPoint y: 319, distance: 9.4
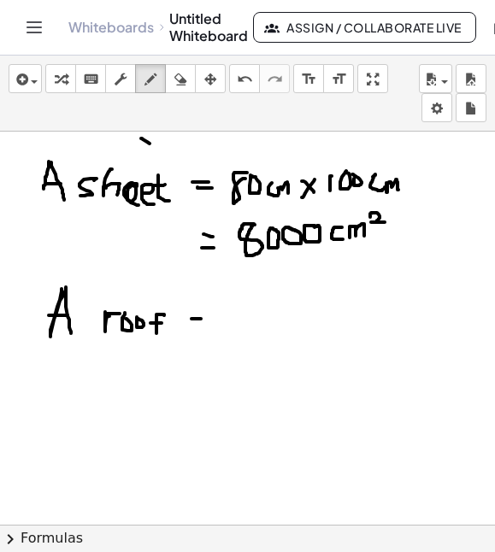
drag, startPoint x: 192, startPoint y: 328, endPoint x: 208, endPoint y: 328, distance: 15.4
drag, startPoint x: 231, startPoint y: 313, endPoint x: 229, endPoint y: 334, distance: 20.6
drag, startPoint x: 242, startPoint y: 318, endPoint x: 250, endPoint y: 310, distance: 10.9
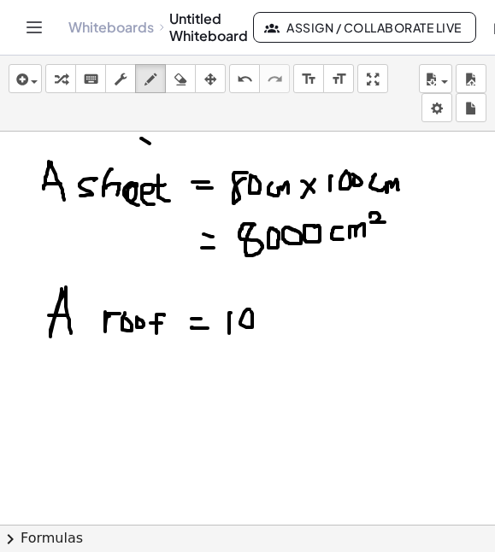
drag, startPoint x: 263, startPoint y: 318, endPoint x: 273, endPoint y: 327, distance: 12.7
drag, startPoint x: 263, startPoint y: 321, endPoint x: 280, endPoint y: 334, distance: 21.9
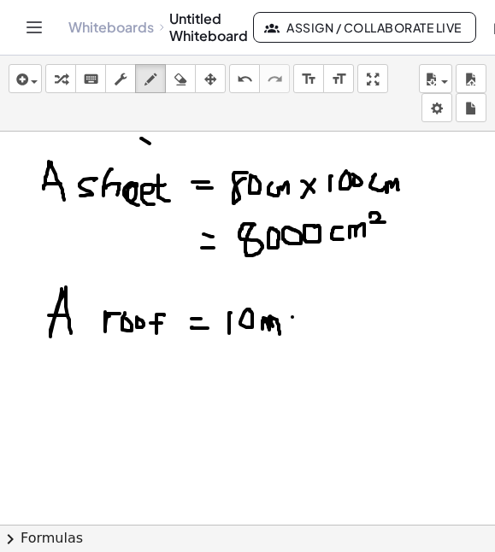
drag, startPoint x: 292, startPoint y: 317, endPoint x: 304, endPoint y: 317, distance: 12.0
drag, startPoint x: 291, startPoint y: 327, endPoint x: 310, endPoint y: 325, distance: 18.9
drag, startPoint x: 341, startPoint y: 310, endPoint x: 340, endPoint y: 332, distance: 21.4
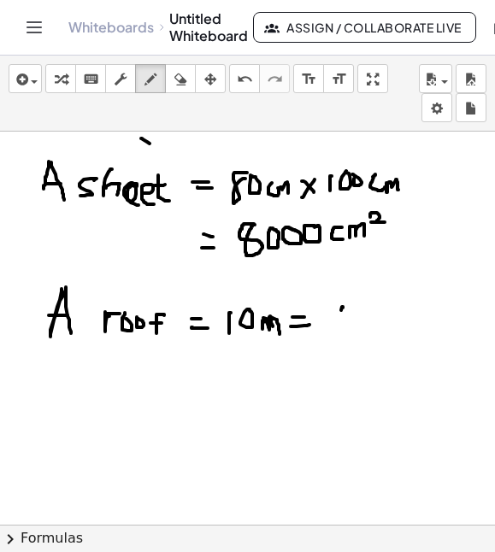
drag, startPoint x: 366, startPoint y: 315, endPoint x: 363, endPoint y: 323, distance: 8.9
drag, startPoint x: 361, startPoint y: 314, endPoint x: 375, endPoint y: 326, distance: 18.8
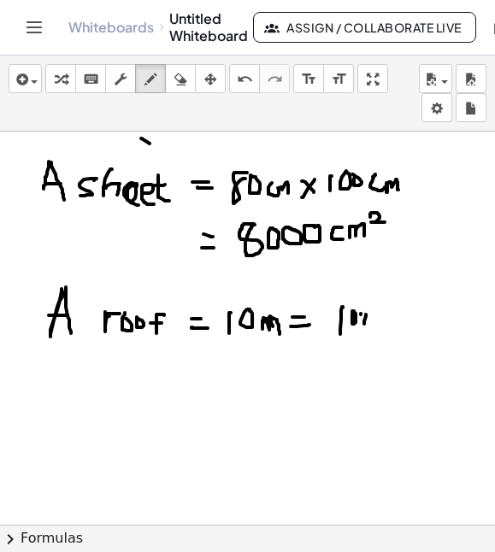
drag, startPoint x: 382, startPoint y: 314, endPoint x: 384, endPoint y: 330, distance: 16.3
drag, startPoint x: 405, startPoint y: 320, endPoint x: 402, endPoint y: 309, distance: 11.4
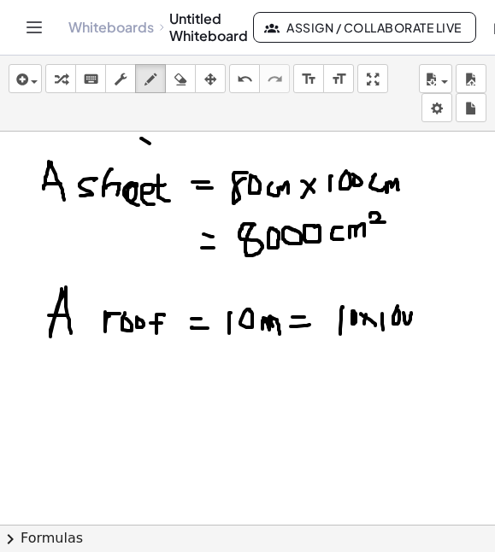
drag, startPoint x: 422, startPoint y: 319, endPoint x: 430, endPoint y: 320, distance: 8.6
drag, startPoint x: 440, startPoint y: 307, endPoint x: 437, endPoint y: 320, distance: 13.1
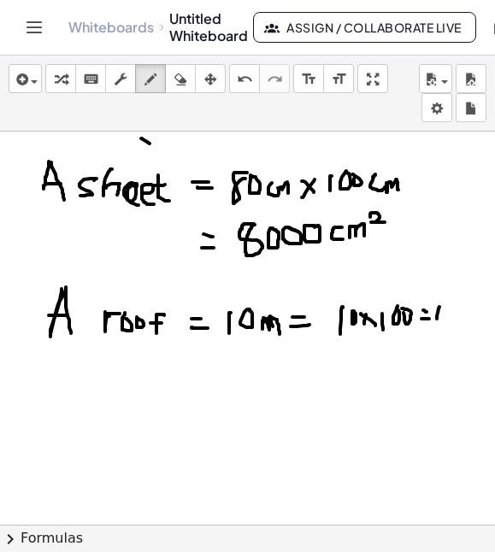
drag, startPoint x: 453, startPoint y: 317, endPoint x: 458, endPoint y: 310, distance: 8.8
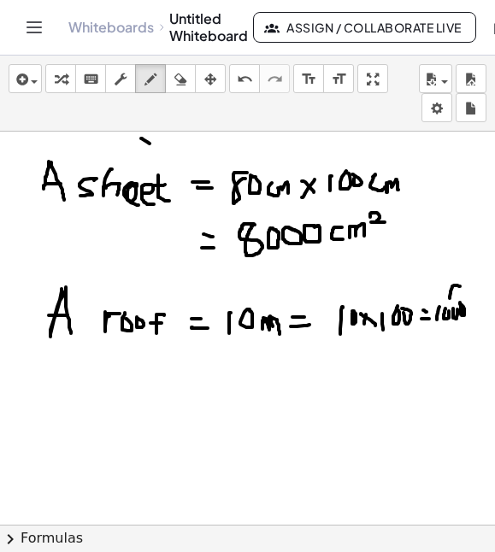
drag, startPoint x: 461, startPoint y: 291, endPoint x: 471, endPoint y: 294, distance: 10.8
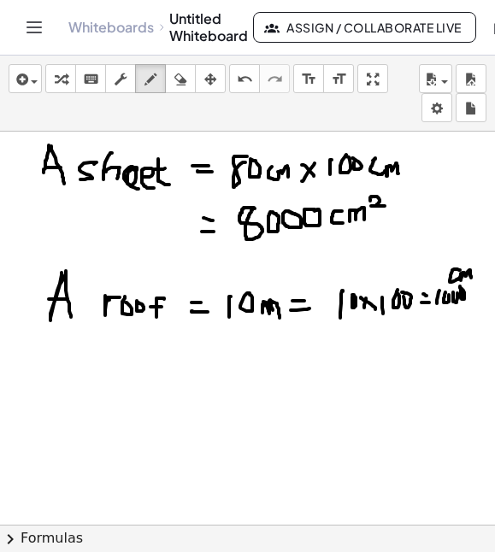
scroll to position [1687, 0]
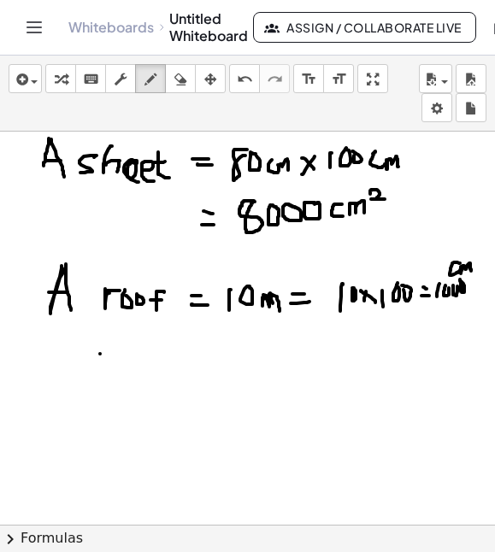
drag, startPoint x: 100, startPoint y: 354, endPoint x: 139, endPoint y: 369, distance: 41.4
drag, startPoint x: 162, startPoint y: 350, endPoint x: 179, endPoint y: 350, distance: 17.1
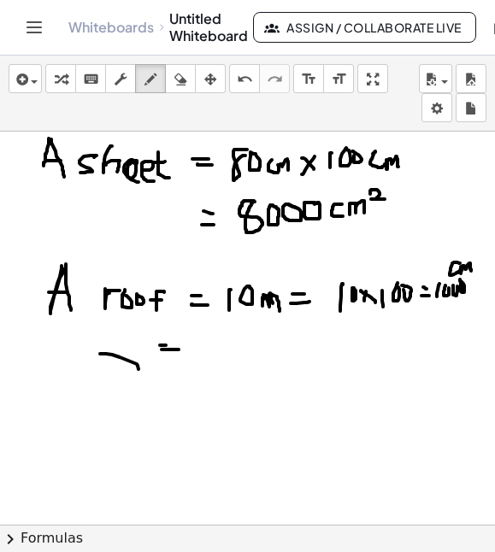
drag, startPoint x: 215, startPoint y: 335, endPoint x: 218, endPoint y: 356, distance: 20.8
drag, startPoint x: 224, startPoint y: 339, endPoint x: 239, endPoint y: 350, distance: 18.3
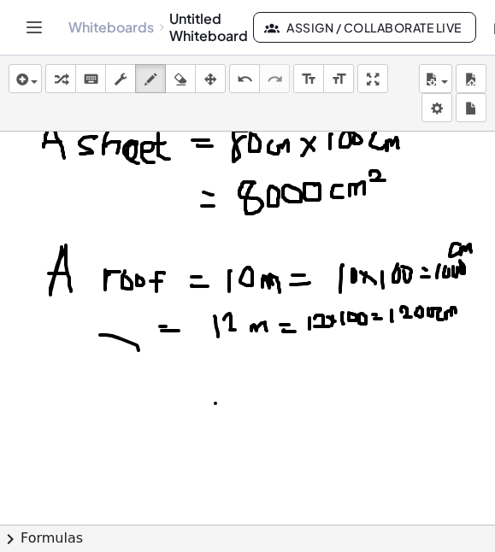
scroll to position [1719, 0]
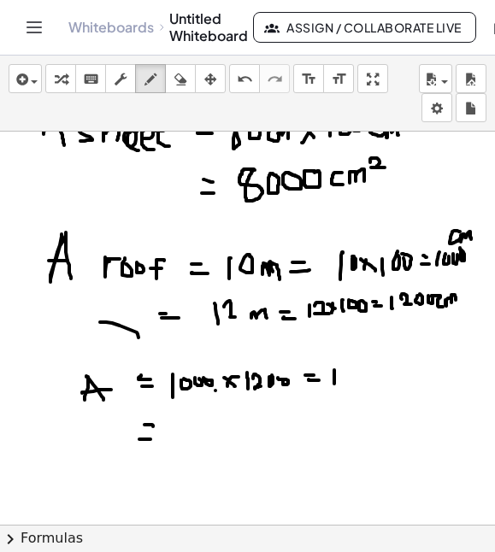
drag, startPoint x: 139, startPoint y: 440, endPoint x: 151, endPoint y: 440, distance: 12.0
drag, startPoint x: 187, startPoint y: 424, endPoint x: 186, endPoint y: 442, distance: 18.0
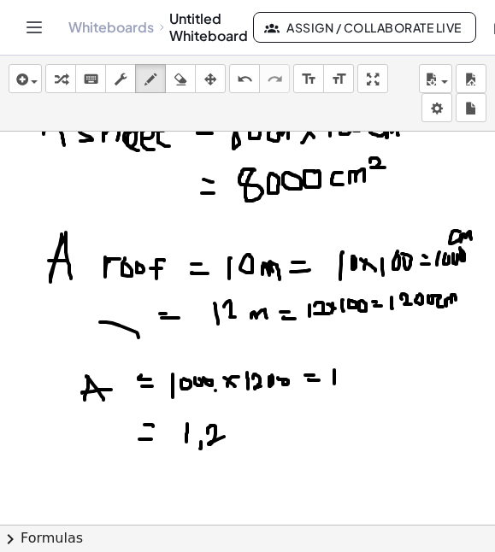
drag, startPoint x: 208, startPoint y: 430, endPoint x: 227, endPoint y: 437, distance: 20.8
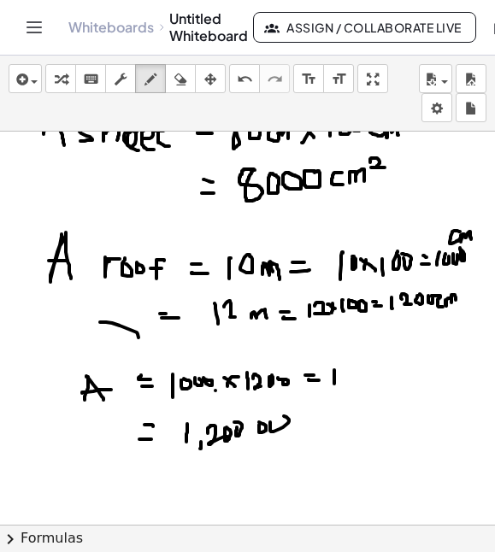
drag, startPoint x: 270, startPoint y: 425, endPoint x: 272, endPoint y: 415, distance: 10.4
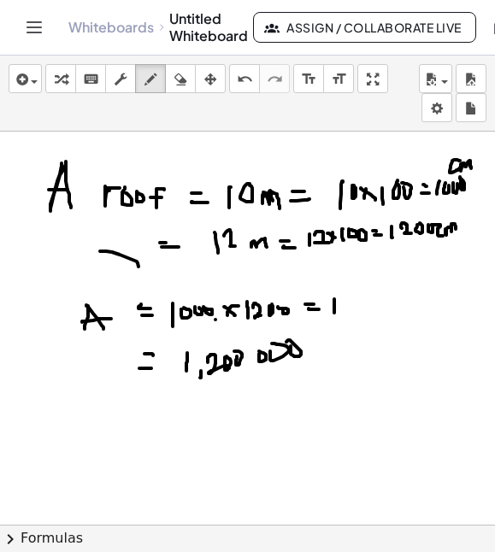
scroll to position [1794, 0]
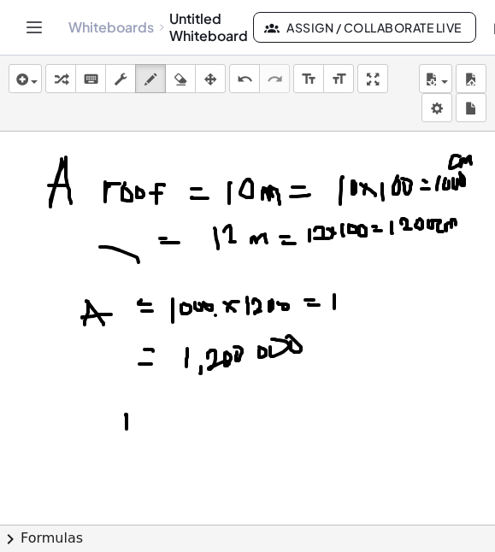
drag, startPoint x: 126, startPoint y: 416, endPoint x: 127, endPoint y: 431, distance: 15.4
drag, startPoint x: 145, startPoint y: 422, endPoint x: 163, endPoint y: 430, distance: 19.9
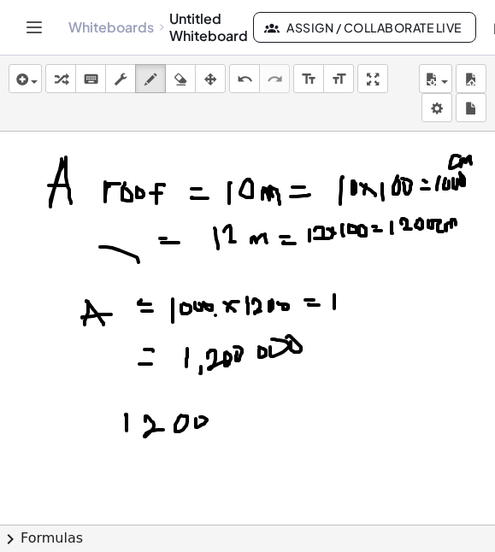
drag, startPoint x: 196, startPoint y: 424, endPoint x: 204, endPoint y: 416, distance: 10.9
drag, startPoint x: 223, startPoint y: 428, endPoint x: 227, endPoint y: 413, distance: 16.0
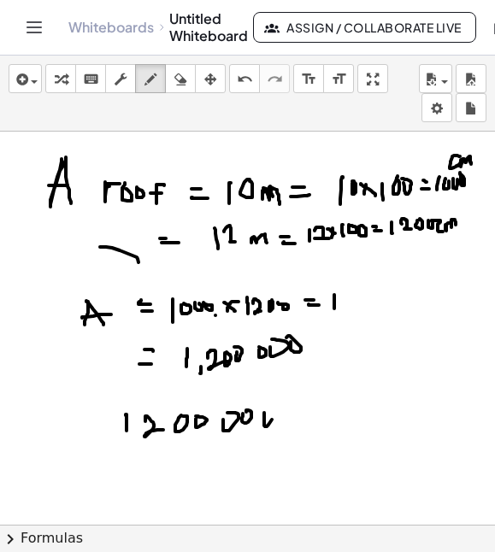
drag, startPoint x: 264, startPoint y: 413, endPoint x: 256, endPoint y: 415, distance: 8.7
drag, startPoint x: 110, startPoint y: 449, endPoint x: 282, endPoint y: 430, distance: 172.9
drag, startPoint x: 321, startPoint y: 346, endPoint x: 338, endPoint y: 346, distance: 17.1
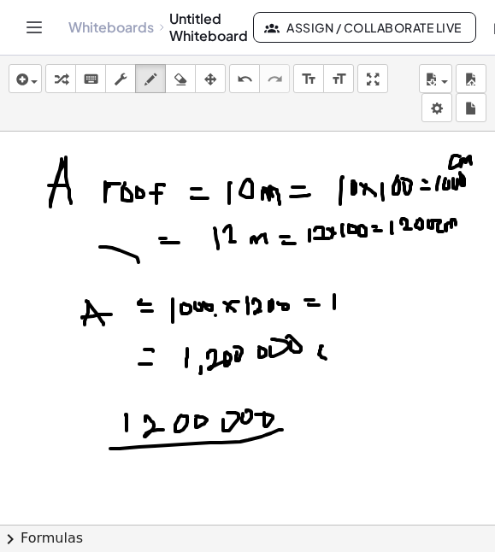
drag, startPoint x: 338, startPoint y: 346, endPoint x: 349, endPoint y: 357, distance: 16.3
drag, startPoint x: 358, startPoint y: 334, endPoint x: 369, endPoint y: 348, distance: 17.6
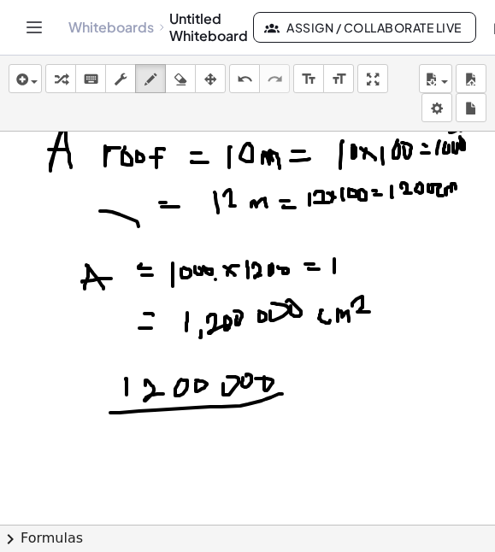
scroll to position [1831, 0]
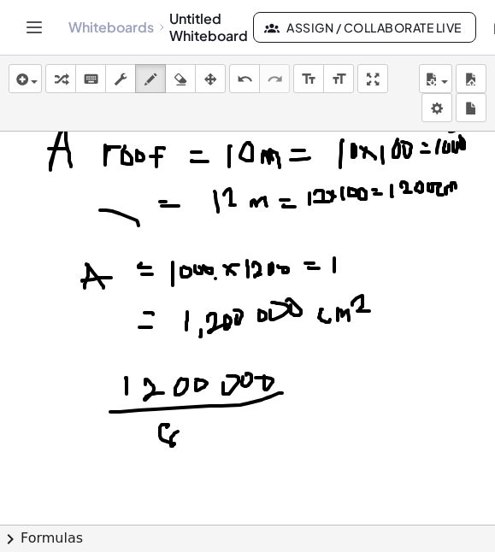
drag, startPoint x: 168, startPoint y: 427, endPoint x: 178, endPoint y: 432, distance: 11.5
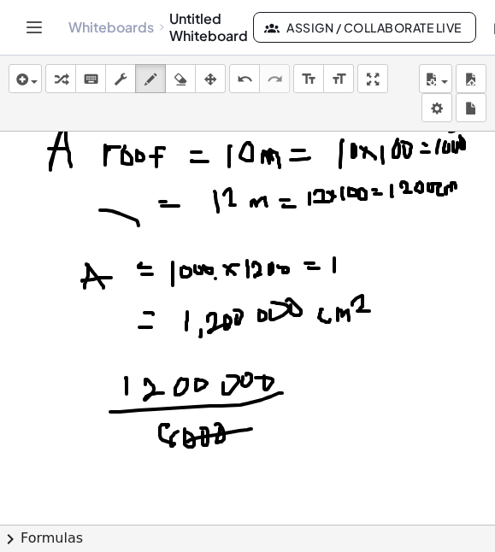
drag, startPoint x: 188, startPoint y: 442, endPoint x: 250, endPoint y: 429, distance: 62.9
drag, startPoint x: 222, startPoint y: 386, endPoint x: 286, endPoint y: 369, distance: 67.0
drag, startPoint x: 302, startPoint y: 393, endPoint x: 316, endPoint y: 393, distance: 13.7
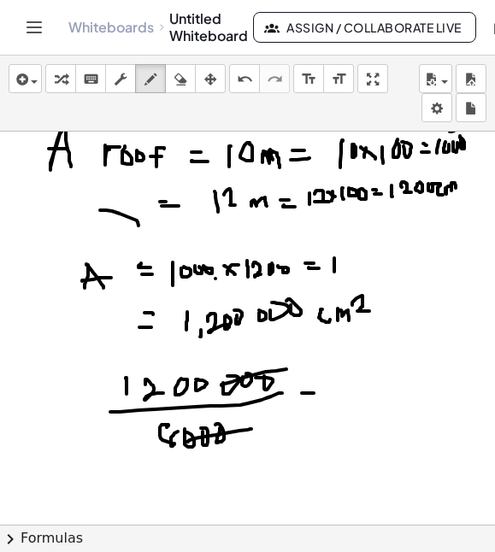
drag, startPoint x: 303, startPoint y: 403, endPoint x: 332, endPoint y: 402, distance: 29.1
drag, startPoint x: 355, startPoint y: 374, endPoint x: 355, endPoint y: 393, distance: 18.8
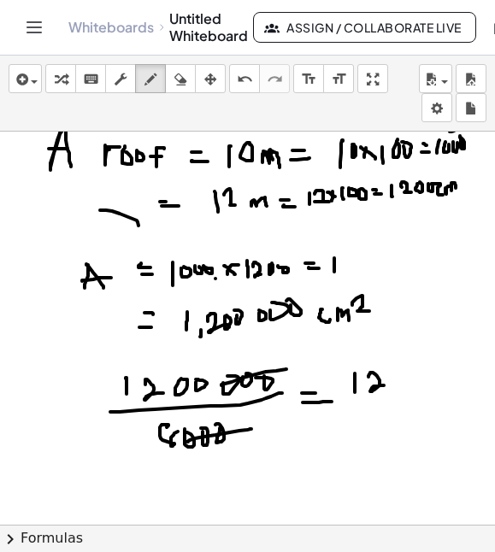
drag, startPoint x: 370, startPoint y: 373, endPoint x: 387, endPoint y: 386, distance: 20.7
drag, startPoint x: 355, startPoint y: 399, endPoint x: 422, endPoint y: 393, distance: 67.0
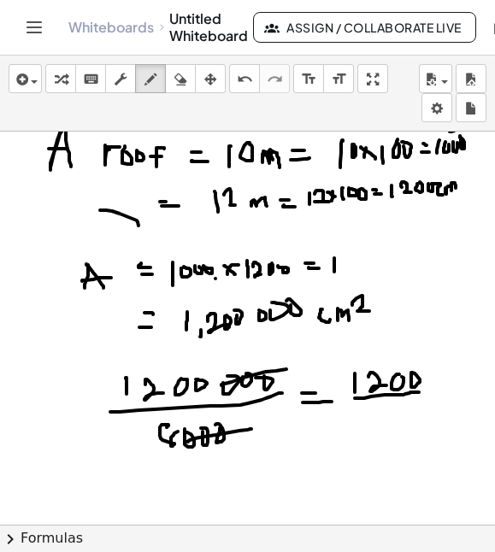
drag, startPoint x: 399, startPoint y: 410, endPoint x: 381, endPoint y: 422, distance: 22.3
drag, startPoint x: 387, startPoint y: 440, endPoint x: 407, endPoint y: 444, distance: 20.0
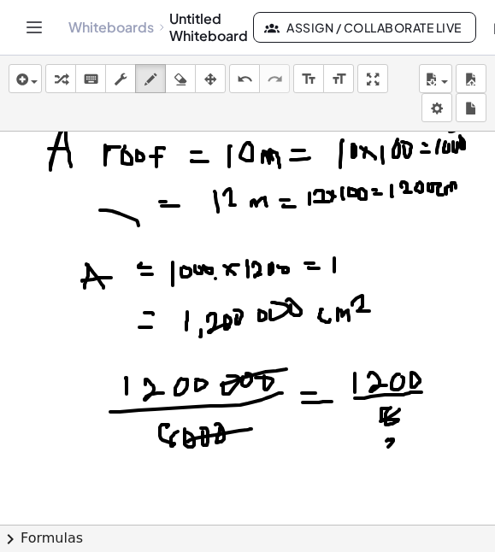
drag, startPoint x: 381, startPoint y: 372, endPoint x: 348, endPoint y: 388, distance: 37.1
drag, startPoint x: 355, startPoint y: 350, endPoint x: 352, endPoint y: 367, distance: 17.3
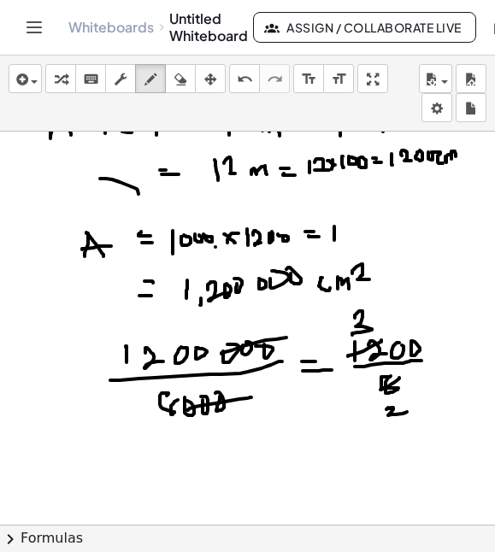
scroll to position [1864, 0]
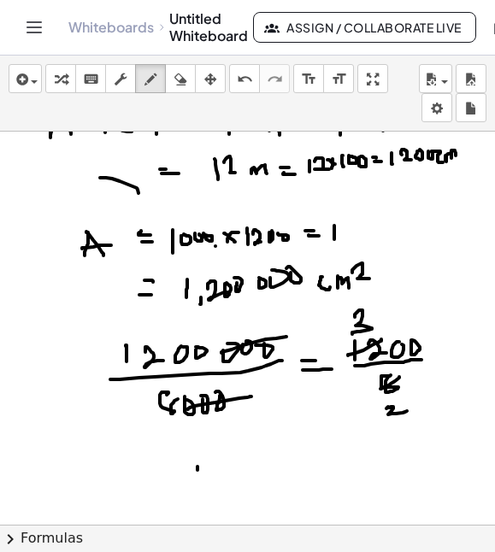
drag, startPoint x: 198, startPoint y: 467, endPoint x: 198, endPoint y: 487, distance: 19.7
drag, startPoint x: 222, startPoint y: 471, endPoint x: 219, endPoint y: 486, distance: 14.9
drag, startPoint x: 245, startPoint y: 470, endPoint x: 277, endPoint y: 480, distance: 33.8
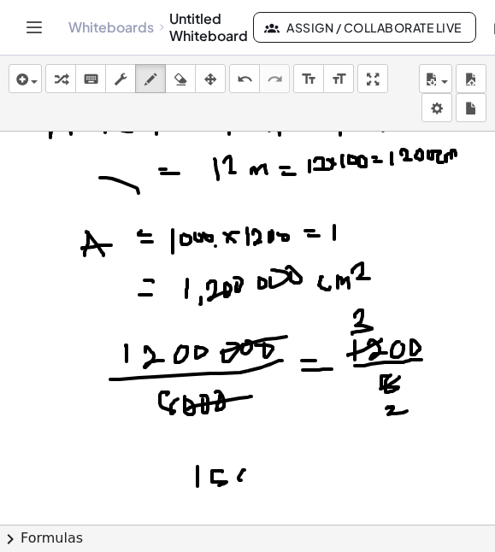
drag, startPoint x: 280, startPoint y: 472, endPoint x: 275, endPoint y: 487, distance: 16.2
drag, startPoint x: 295, startPoint y: 468, endPoint x: 292, endPoint y: 483, distance: 15.8
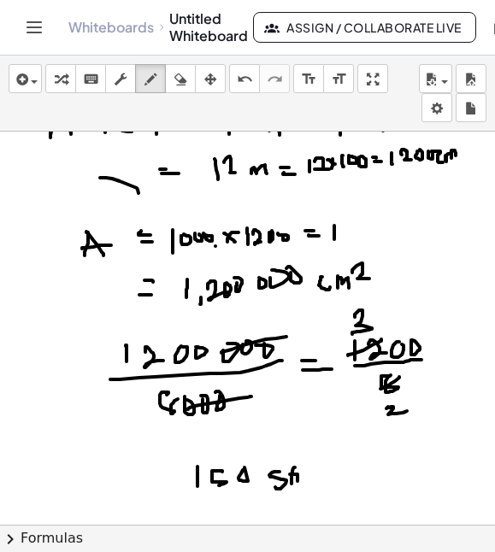
drag, startPoint x: 290, startPoint y: 475, endPoint x: 298, endPoint y: 481, distance: 10.3
drag, startPoint x: 334, startPoint y: 465, endPoint x: 336, endPoint y: 487, distance: 21.5
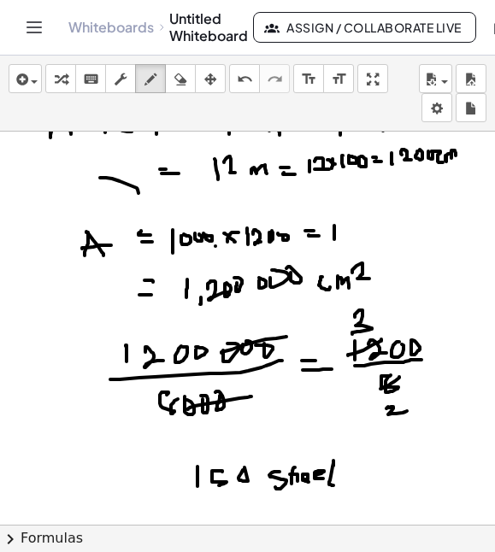
drag, startPoint x: 352, startPoint y: 471, endPoint x: 388, endPoint y: 449, distance: 42.2
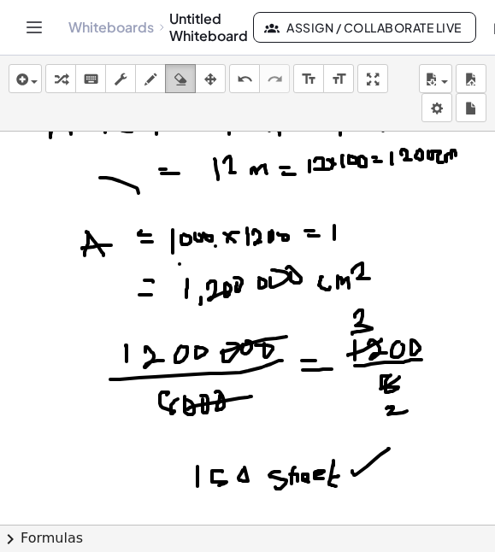
click at [177, 81] on icon "button" at bounding box center [180, 79] width 12 height 21
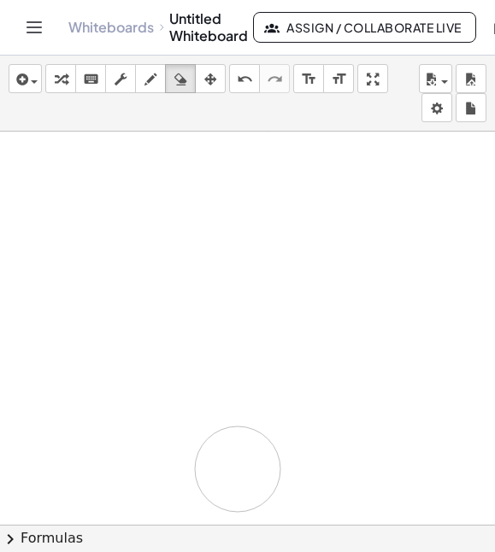
drag, startPoint x: 410, startPoint y: 172, endPoint x: 479, endPoint y: 346, distance: 187.7
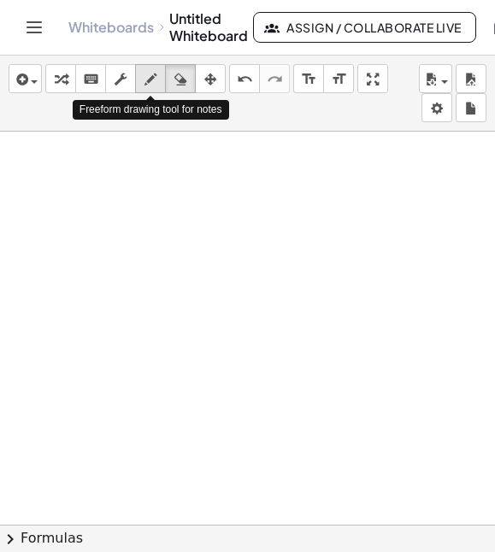
click at [156, 86] on icon "button" at bounding box center [151, 79] width 12 height 21
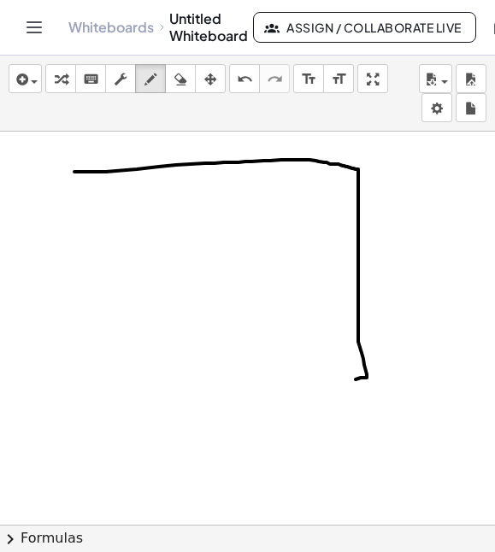
drag, startPoint x: 75, startPoint y: 172, endPoint x: 240, endPoint y: 338, distance: 234.0
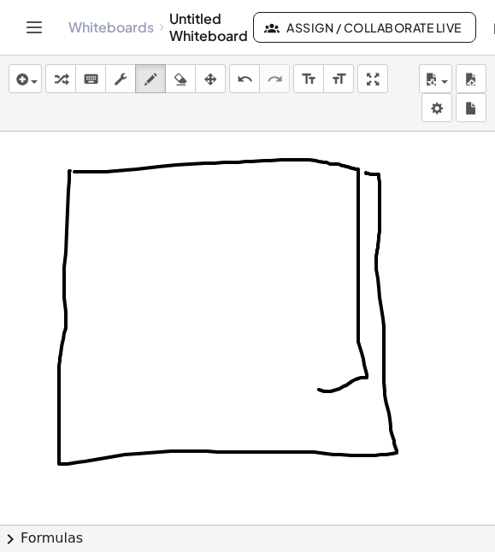
drag, startPoint x: 70, startPoint y: 171, endPoint x: 356, endPoint y: 171, distance: 285.6
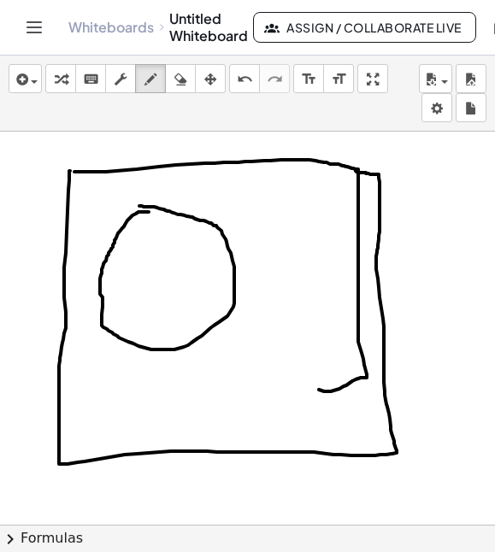
drag, startPoint x: 149, startPoint y: 212, endPoint x: 138, endPoint y: 206, distance: 12.6
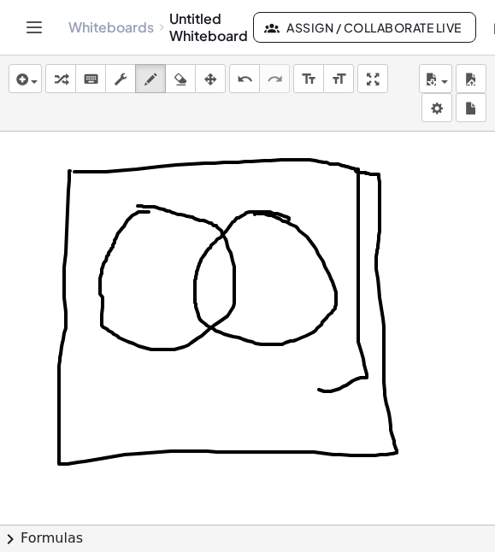
drag, startPoint x: 289, startPoint y: 219, endPoint x: 255, endPoint y: 215, distance: 34.5
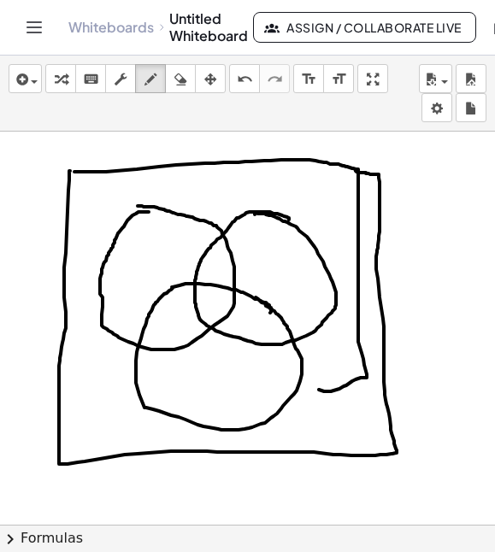
drag, startPoint x: 270, startPoint y: 313, endPoint x: 254, endPoint y: 300, distance: 20.7
drag, startPoint x: 219, startPoint y: 372, endPoint x: 218, endPoint y: 393, distance: 21.4
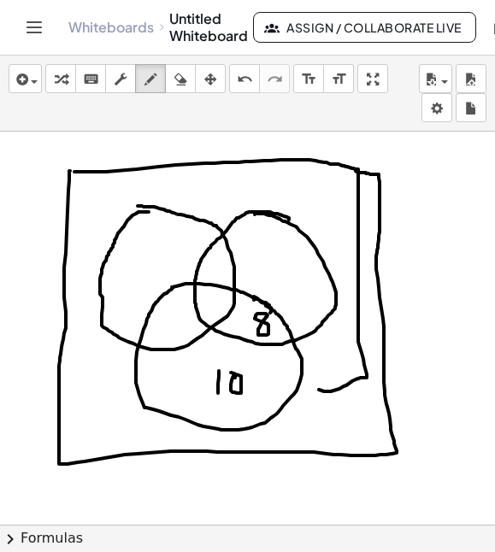
drag, startPoint x: 208, startPoint y: 292, endPoint x: 216, endPoint y: 300, distance: 11.5
drag, startPoint x: 210, startPoint y: 292, endPoint x: 208, endPoint y: 318, distance: 26.6
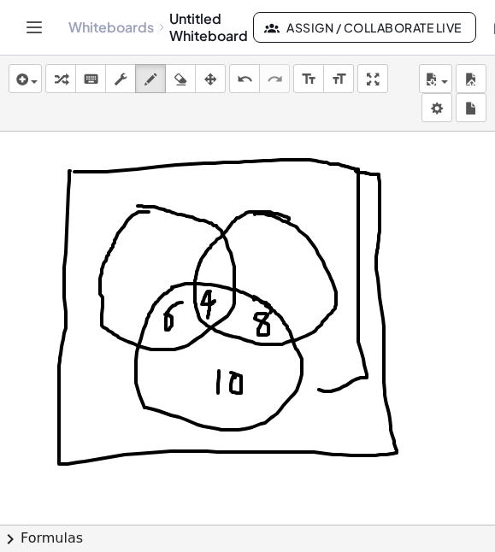
drag, startPoint x: 177, startPoint y: 304, endPoint x: 165, endPoint y: 315, distance: 16.3
drag, startPoint x: 161, startPoint y: 237, endPoint x: 146, endPoint y: 276, distance: 41.9
drag, startPoint x: 210, startPoint y: 264, endPoint x: 227, endPoint y: 268, distance: 16.6
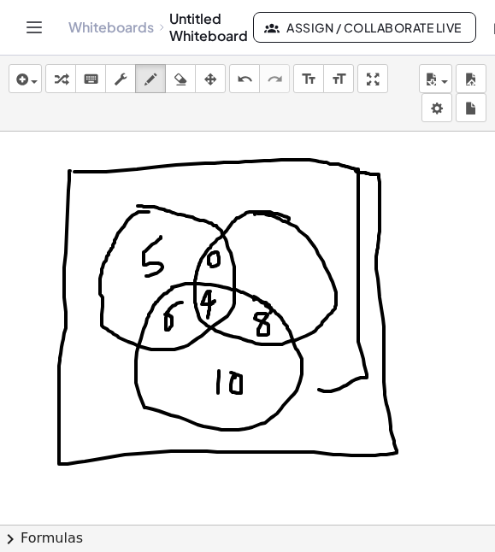
drag, startPoint x: 263, startPoint y: 250, endPoint x: 263, endPoint y: 281, distance: 31.6
drag, startPoint x: 269, startPoint y: 263, endPoint x: 300, endPoint y: 275, distance: 32.7
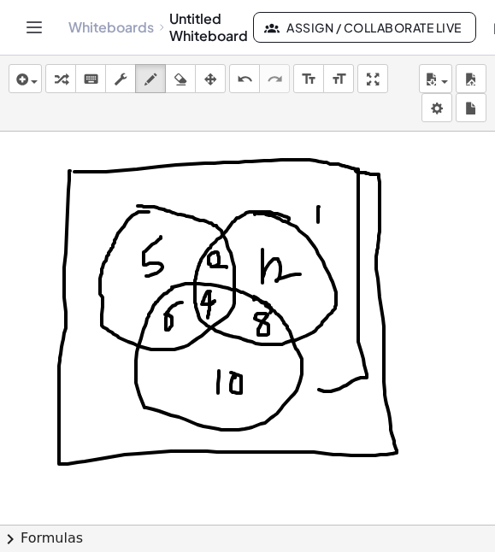
drag, startPoint x: 319, startPoint y: 207, endPoint x: 318, endPoint y: 222, distance: 15.4
drag, startPoint x: 333, startPoint y: 208, endPoint x: 340, endPoint y: 217, distance: 11.6
drag, startPoint x: 341, startPoint y: 204, endPoint x: 351, endPoint y: 204, distance: 9.4
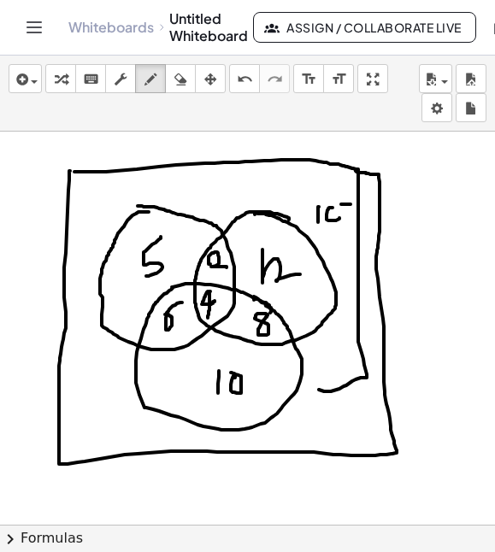
drag, startPoint x: 346, startPoint y: 204, endPoint x: 346, endPoint y: 222, distance: 18.0
drag, startPoint x: 83, startPoint y: 213, endPoint x: 102, endPoint y: 217, distance: 19.3
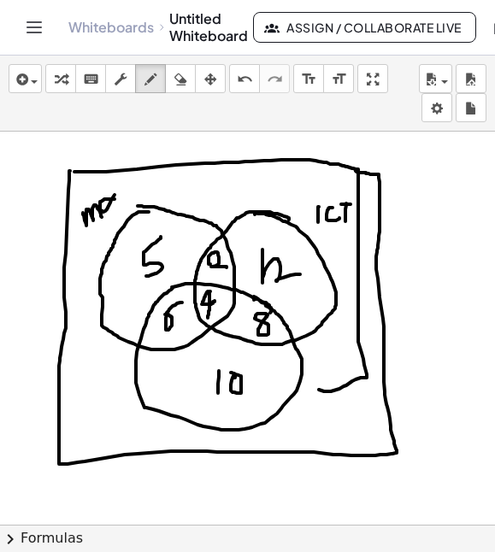
drag, startPoint x: 104, startPoint y: 199, endPoint x: 119, endPoint y: 209, distance: 17.3
drag, startPoint x: 120, startPoint y: 195, endPoint x: 134, endPoint y: 199, distance: 15.2
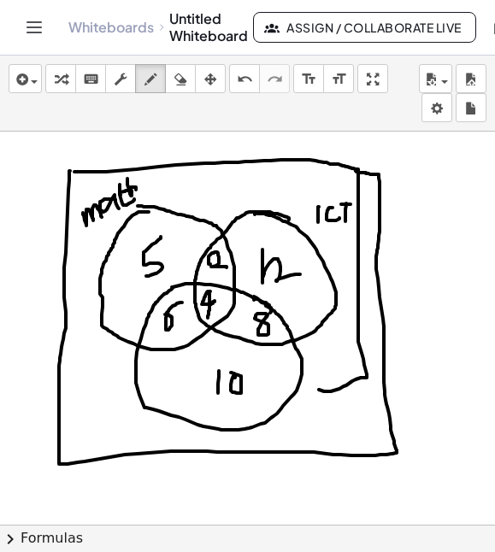
drag, startPoint x: 127, startPoint y: 179, endPoint x: 138, endPoint y: 196, distance: 19.9
drag, startPoint x: 278, startPoint y: 426, endPoint x: 284, endPoint y: 440, distance: 15.7
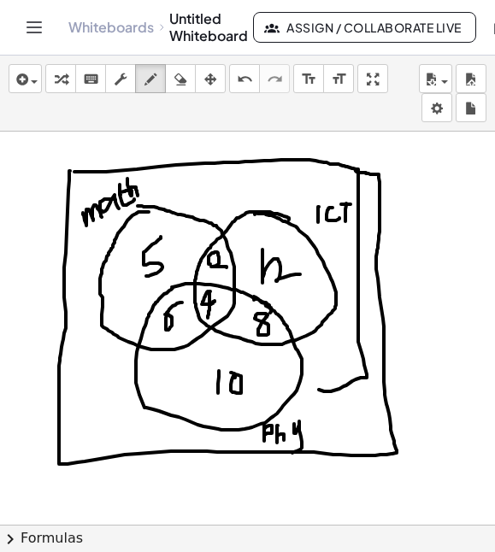
drag, startPoint x: 294, startPoint y: 424, endPoint x: 292, endPoint y: 453, distance: 29.1
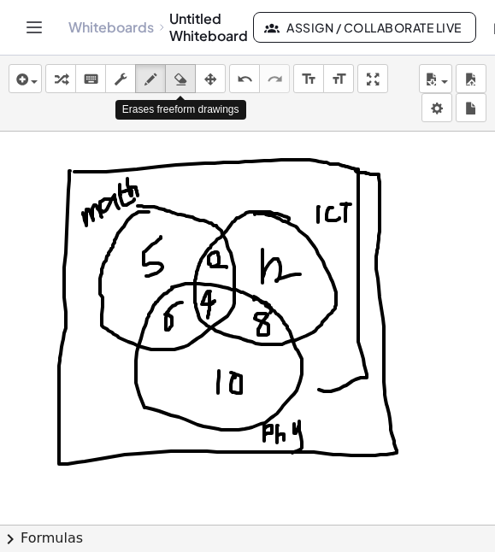
click at [191, 74] on div "button" at bounding box center [180, 78] width 22 height 21
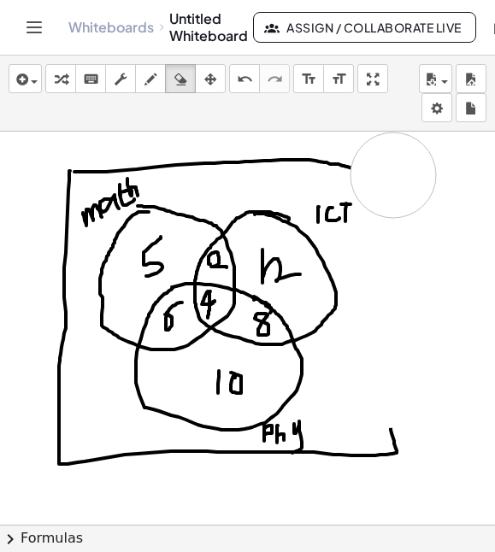
drag, startPoint x: 388, startPoint y: 386, endPoint x: 394, endPoint y: 175, distance: 210.5
click at [152, 81] on icon "button" at bounding box center [151, 79] width 12 height 21
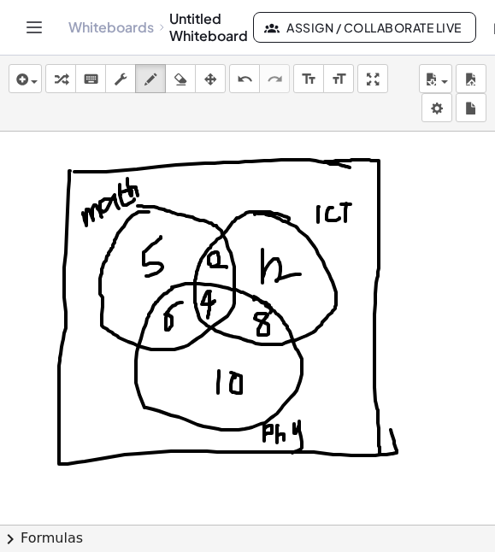
drag, startPoint x: 325, startPoint y: 162, endPoint x: 380, endPoint y: 455, distance: 298.4
click at [184, 74] on icon "button" at bounding box center [180, 79] width 12 height 21
drag, startPoint x: 425, startPoint y: 432, endPoint x: 425, endPoint y: 458, distance: 25.7
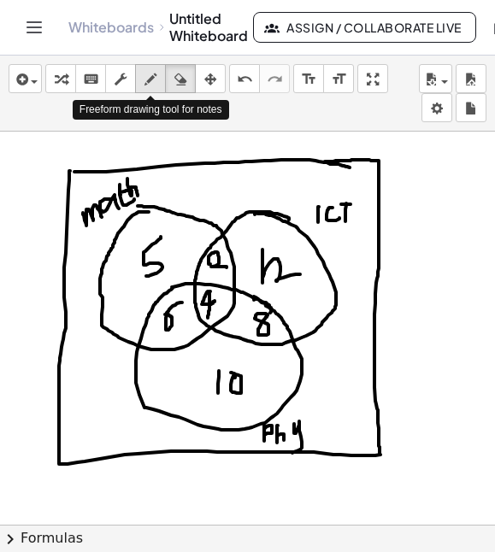
click at [151, 89] on icon "button" at bounding box center [151, 79] width 12 height 21
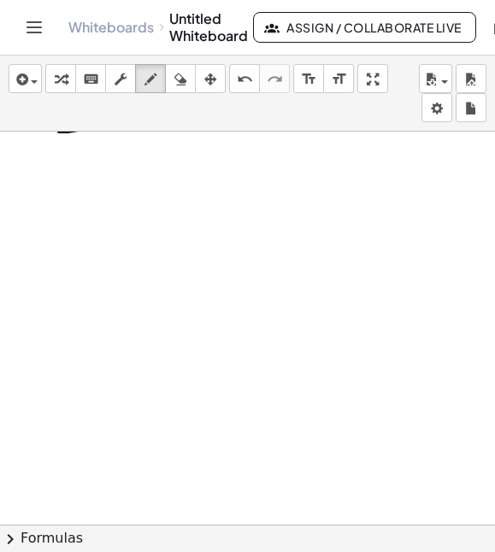
scroll to position [2197, 0]
drag, startPoint x: 80, startPoint y: 167, endPoint x: 92, endPoint y: 176, distance: 14.6
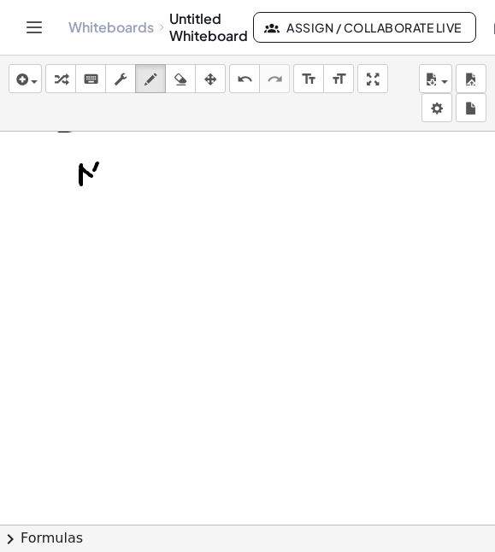
drag, startPoint x: 97, startPoint y: 163, endPoint x: 93, endPoint y: 172, distance: 9.6
drag, startPoint x: 101, startPoint y: 162, endPoint x: 101, endPoint y: 188, distance: 25.7
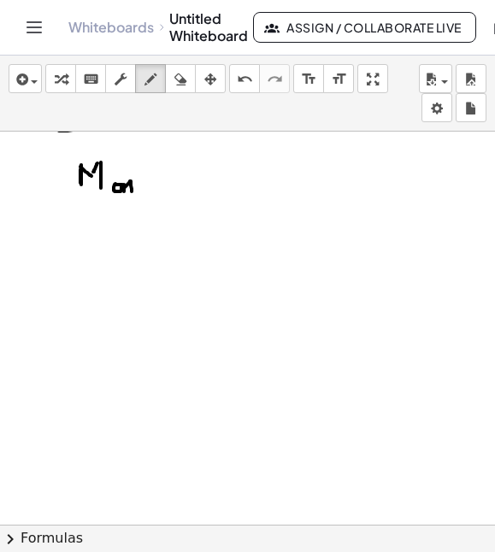
drag, startPoint x: 124, startPoint y: 188, endPoint x: 132, endPoint y: 192, distance: 8.8
drag, startPoint x: 139, startPoint y: 180, endPoint x: 139, endPoint y: 193, distance: 12.8
drag, startPoint x: 144, startPoint y: 187, endPoint x: 145, endPoint y: 200, distance: 12.9
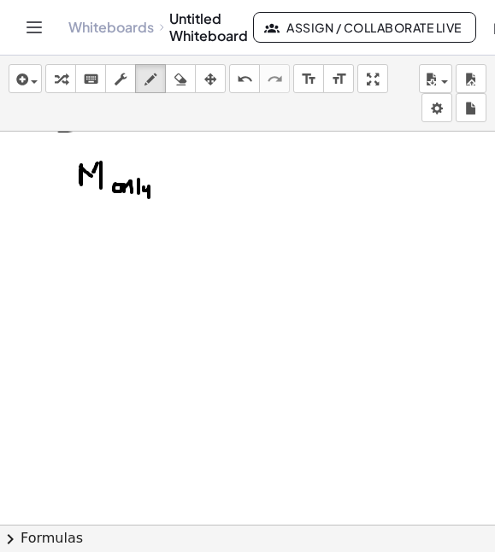
drag, startPoint x: 172, startPoint y: 179, endPoint x: 188, endPoint y: 180, distance: 16.3
drag, startPoint x: 171, startPoint y: 186, endPoint x: 186, endPoint y: 186, distance: 14.5
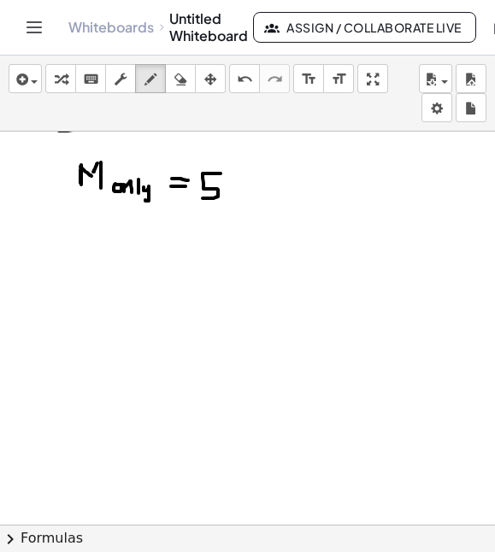
drag, startPoint x: 221, startPoint y: 174, endPoint x: 203, endPoint y: 199, distance: 31.3
drag, startPoint x: 82, startPoint y: 218, endPoint x: 81, endPoint y: 245, distance: 26.5
drag, startPoint x: 88, startPoint y: 219, endPoint x: 103, endPoint y: 219, distance: 15.4
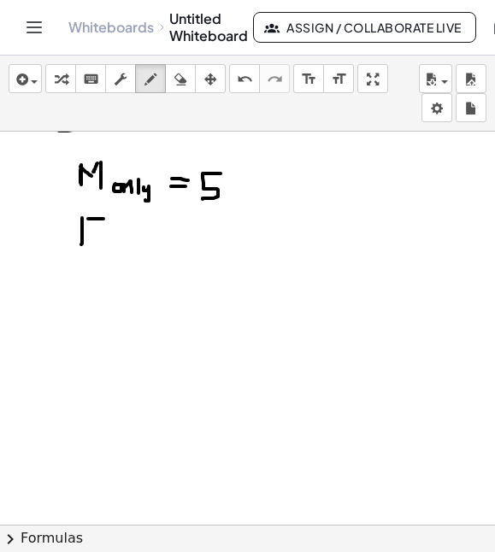
drag, startPoint x: 94, startPoint y: 219, endPoint x: 94, endPoint y: 246, distance: 27.4
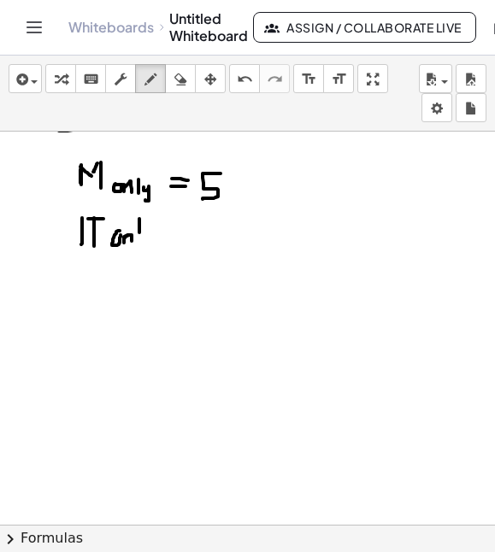
drag, startPoint x: 139, startPoint y: 220, endPoint x: 139, endPoint y: 241, distance: 21.4
drag, startPoint x: 177, startPoint y: 231, endPoint x: 188, endPoint y: 231, distance: 11.1
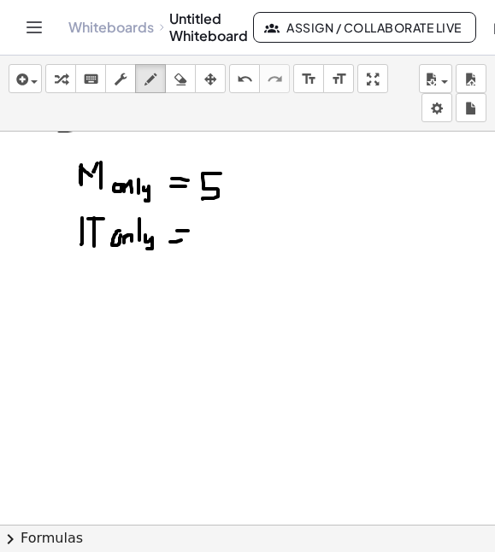
drag, startPoint x: 170, startPoint y: 242, endPoint x: 192, endPoint y: 239, distance: 21.5
drag, startPoint x: 210, startPoint y: 220, endPoint x: 210, endPoint y: 245, distance: 25.7
drag, startPoint x: 217, startPoint y: 228, endPoint x: 233, endPoint y: 245, distance: 23.0
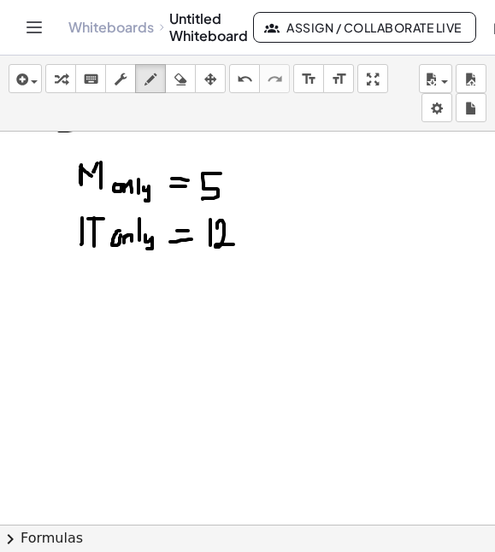
drag, startPoint x: 139, startPoint y: 258, endPoint x: 140, endPoint y: 283, distance: 24.9
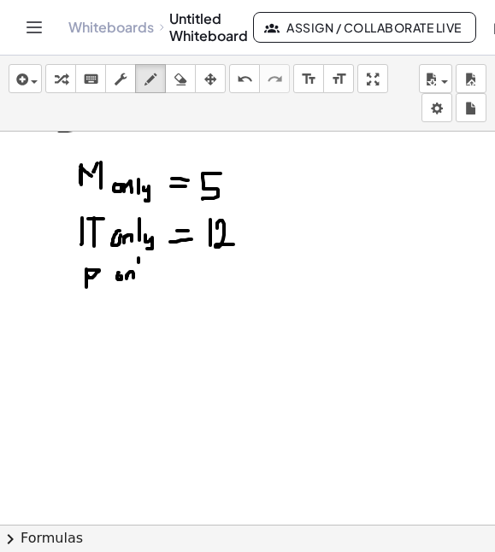
drag, startPoint x: 145, startPoint y: 278, endPoint x: 148, endPoint y: 291, distance: 13.1
drag, startPoint x: 180, startPoint y: 271, endPoint x: 189, endPoint y: 270, distance: 9.4
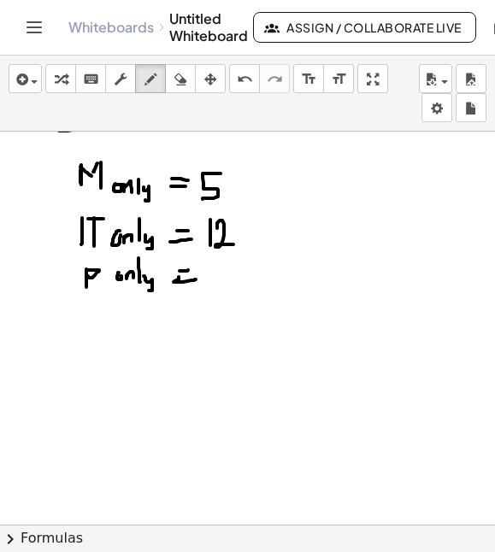
drag, startPoint x: 176, startPoint y: 281, endPoint x: 196, endPoint y: 280, distance: 19.7
drag, startPoint x: 216, startPoint y: 265, endPoint x: 220, endPoint y: 278, distance: 13.5
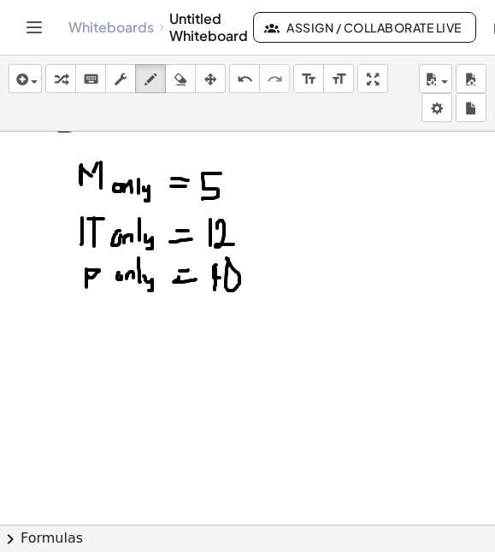
drag, startPoint x: 216, startPoint y: 269, endPoint x: 215, endPoint y: 290, distance: 21.4
drag, startPoint x: 312, startPoint y: 166, endPoint x: 328, endPoint y: 184, distance: 24.2
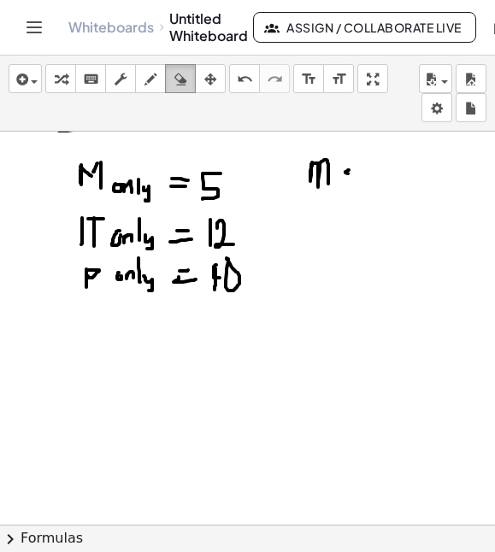
click at [174, 86] on icon "button" at bounding box center [180, 79] width 12 height 21
click at [150, 83] on icon "button" at bounding box center [151, 79] width 12 height 21
drag, startPoint x: 359, startPoint y: 162, endPoint x: 359, endPoint y: 188, distance: 26.5
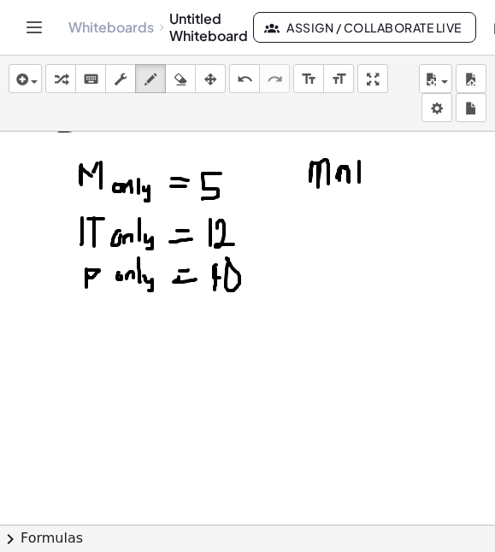
drag, startPoint x: 368, startPoint y: 160, endPoint x: 380, endPoint y: 163, distance: 12.5
drag, startPoint x: 372, startPoint y: 165, endPoint x: 372, endPoint y: 186, distance: 20.5
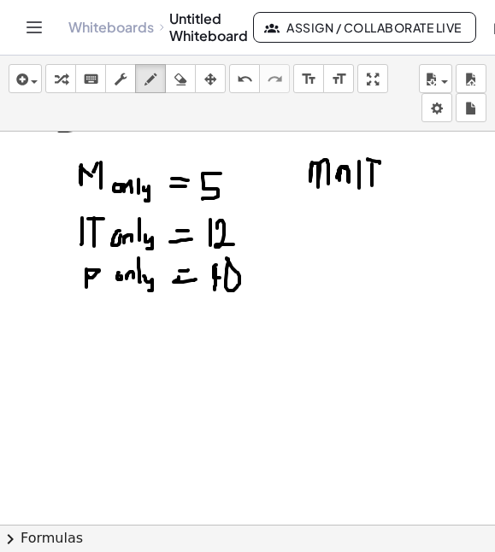
drag, startPoint x: 391, startPoint y: 179, endPoint x: 400, endPoint y: 179, distance: 9.4
drag, startPoint x: 412, startPoint y: 166, endPoint x: 428, endPoint y: 181, distance: 22.4
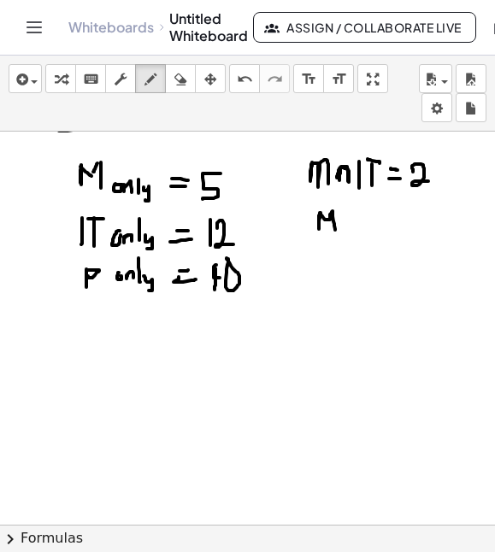
drag, startPoint x: 320, startPoint y: 216, endPoint x: 335, endPoint y: 230, distance: 20.6
drag, startPoint x: 378, startPoint y: 216, endPoint x: 389, endPoint y: 217, distance: 11.2
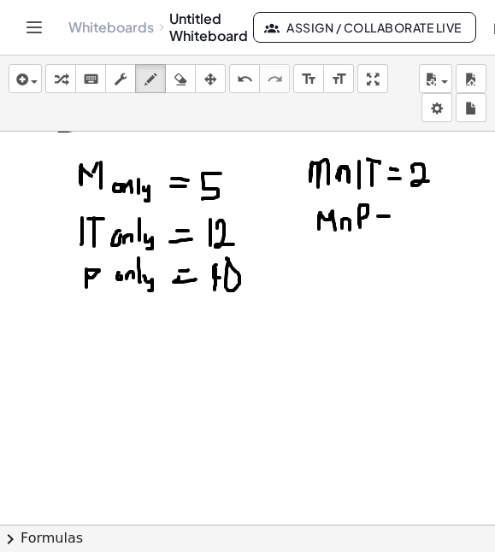
drag, startPoint x: 379, startPoint y: 227, endPoint x: 392, endPoint y: 227, distance: 12.9
drag, startPoint x: 421, startPoint y: 206, endPoint x: 406, endPoint y: 222, distance: 21.8
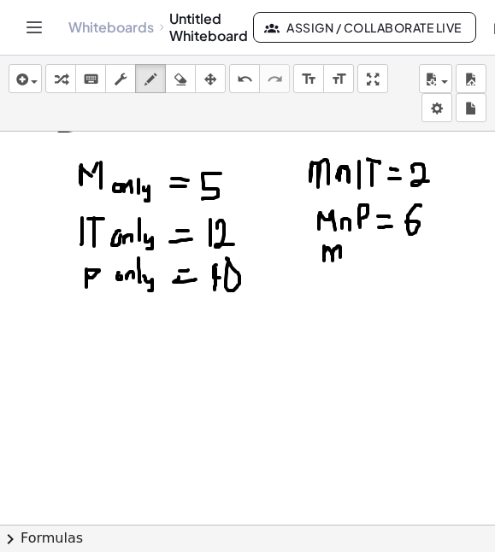
drag, startPoint x: 324, startPoint y: 246, endPoint x: 340, endPoint y: 257, distance: 19.7
click at [249, 86] on icon "undo" at bounding box center [245, 79] width 16 height 21
click at [176, 84] on icon "button" at bounding box center [180, 79] width 12 height 21
click at [156, 83] on icon "button" at bounding box center [151, 79] width 12 height 21
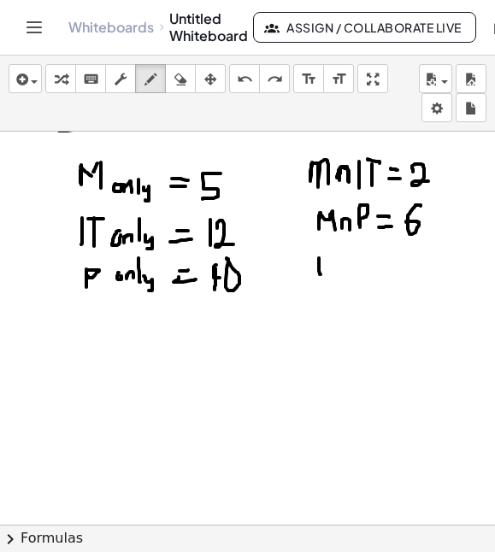
drag, startPoint x: 319, startPoint y: 258, endPoint x: 321, endPoint y: 272, distance: 13.8
drag, startPoint x: 324, startPoint y: 259, endPoint x: 333, endPoint y: 258, distance: 8.6
drag, startPoint x: 328, startPoint y: 258, endPoint x: 328, endPoint y: 270, distance: 12.0
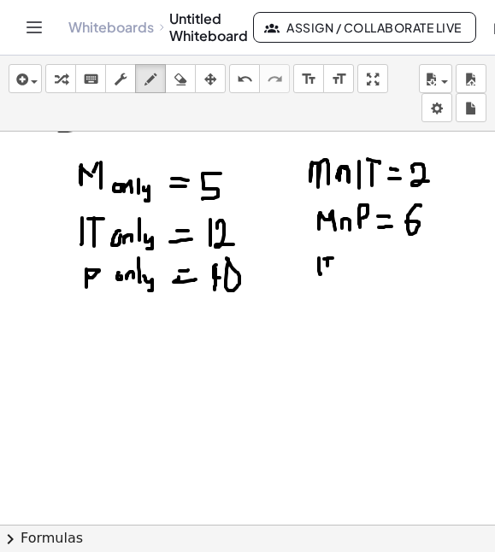
drag, startPoint x: 334, startPoint y: 269, endPoint x: 343, endPoint y: 273, distance: 10.0
drag, startPoint x: 371, startPoint y: 268, endPoint x: 384, endPoint y: 270, distance: 13.1
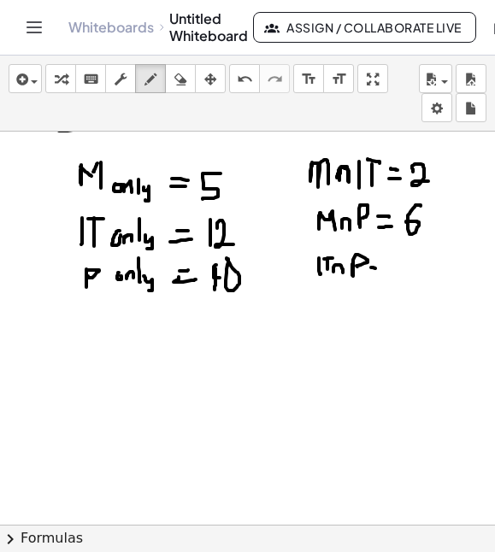
drag, startPoint x: 375, startPoint y: 272, endPoint x: 393, endPoint y: 275, distance: 18.1
click at [189, 82] on div "button" at bounding box center [180, 78] width 22 height 21
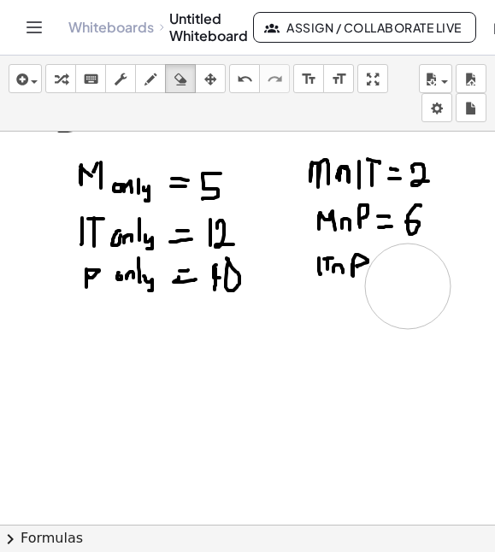
drag, startPoint x: 419, startPoint y: 298, endPoint x: 408, endPoint y: 286, distance: 17.0
click at [154, 88] on icon "button" at bounding box center [151, 79] width 12 height 21
drag, startPoint x: 381, startPoint y: 268, endPoint x: 394, endPoint y: 267, distance: 12.9
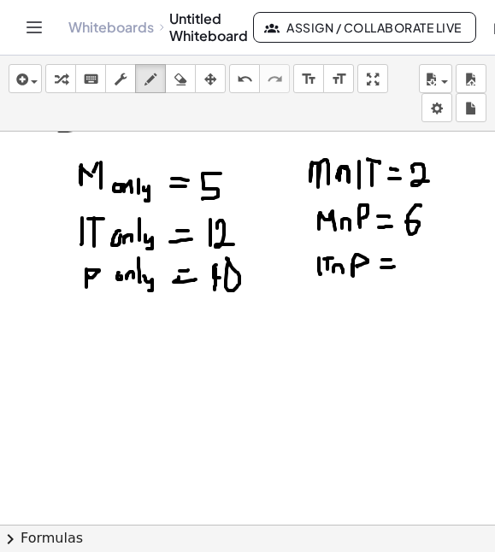
drag, startPoint x: 284, startPoint y: 338, endPoint x: 305, endPoint y: 347, distance: 23.4
drag, startPoint x: 314, startPoint y: 345, endPoint x: 326, endPoint y: 347, distance: 12.2
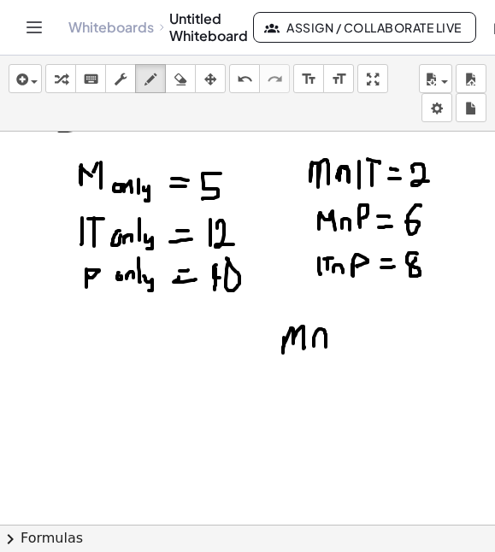
drag, startPoint x: 339, startPoint y: 330, endPoint x: 340, endPoint y: 348, distance: 18.0
drag, startPoint x: 346, startPoint y: 333, endPoint x: 346, endPoint y: 348, distance: 15.4
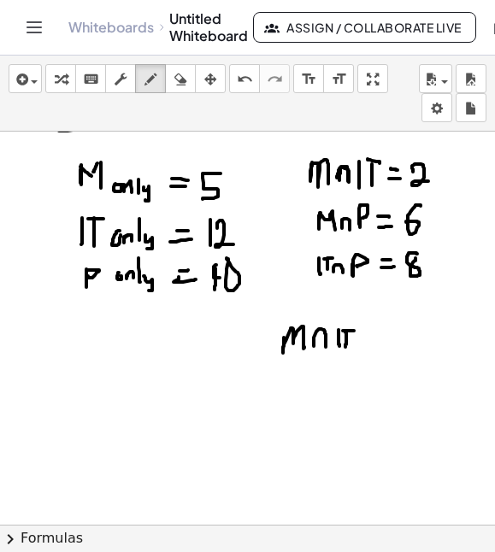
drag, startPoint x: 360, startPoint y: 340, endPoint x: 371, endPoint y: 353, distance: 17.6
drag, startPoint x: 379, startPoint y: 332, endPoint x: 381, endPoint y: 344, distance: 12.1
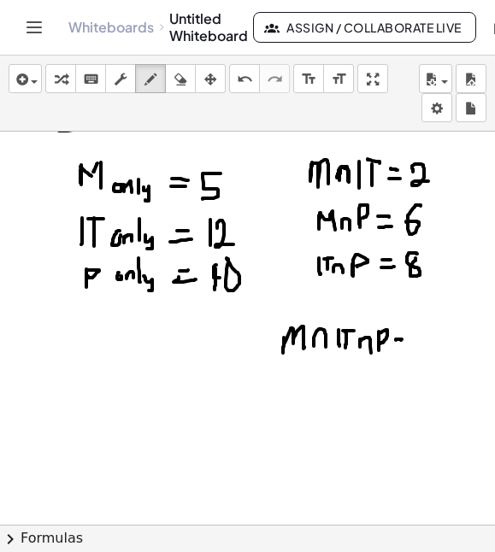
drag, startPoint x: 429, startPoint y: 324, endPoint x: 443, endPoint y: 340, distance: 21.2
drag, startPoint x: 435, startPoint y: 328, endPoint x: 439, endPoint y: 357, distance: 30.1
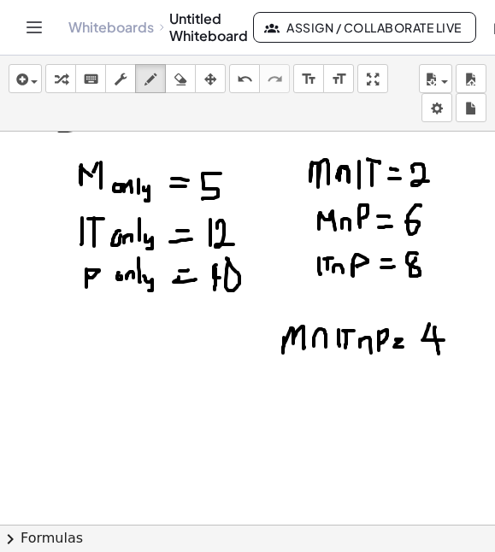
drag, startPoint x: 80, startPoint y: 363, endPoint x: 101, endPoint y: 380, distance: 26.9
drag, startPoint x: 91, startPoint y: 371, endPoint x: 89, endPoint y: 398, distance: 26.6
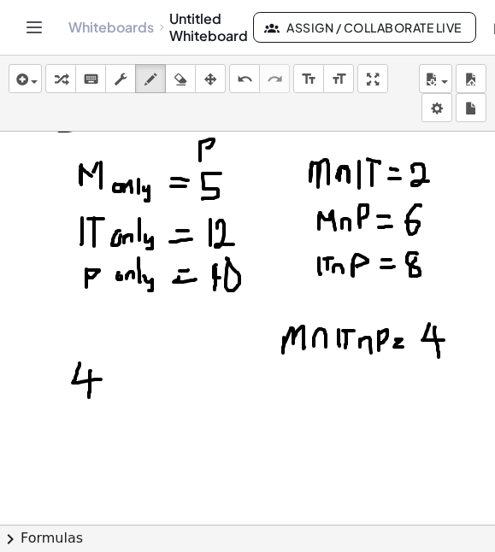
drag, startPoint x: 220, startPoint y: 149, endPoint x: 228, endPoint y: 157, distance: 12.1
drag, startPoint x: 231, startPoint y: 153, endPoint x: 240, endPoint y: 150, distance: 10.0
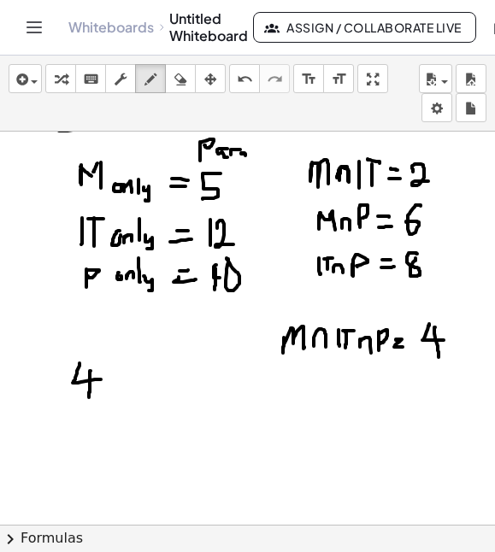
drag, startPoint x: 127, startPoint y: 374, endPoint x: 127, endPoint y: 399, distance: 25.7
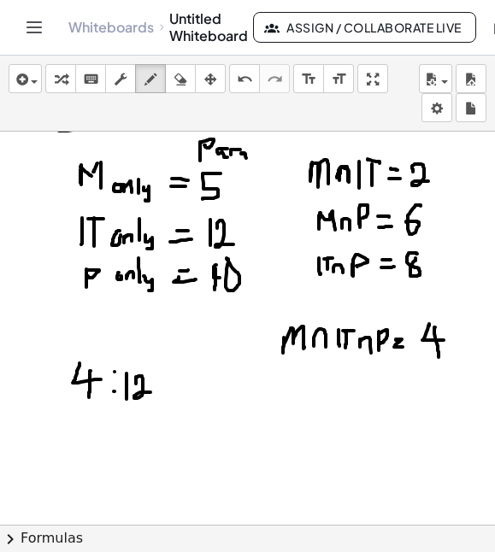
drag, startPoint x: 136, startPoint y: 381, endPoint x: 155, endPoint y: 394, distance: 22.8
drag, startPoint x: 211, startPoint y: 393, endPoint x: 220, endPoint y: 394, distance: 8.6
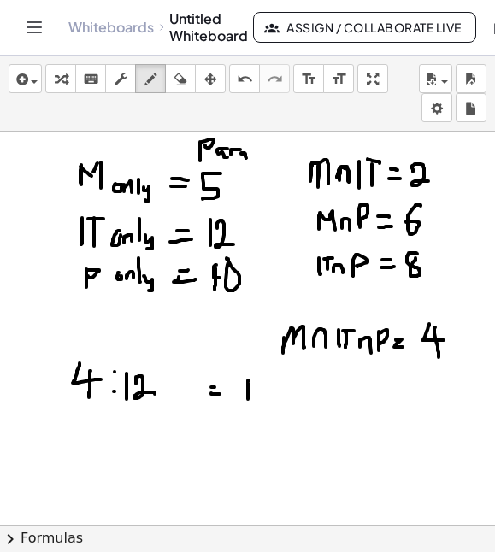
drag, startPoint x: 249, startPoint y: 381, endPoint x: 248, endPoint y: 399, distance: 18.0
drag, startPoint x: 272, startPoint y: 385, endPoint x: 275, endPoint y: 399, distance: 14.1
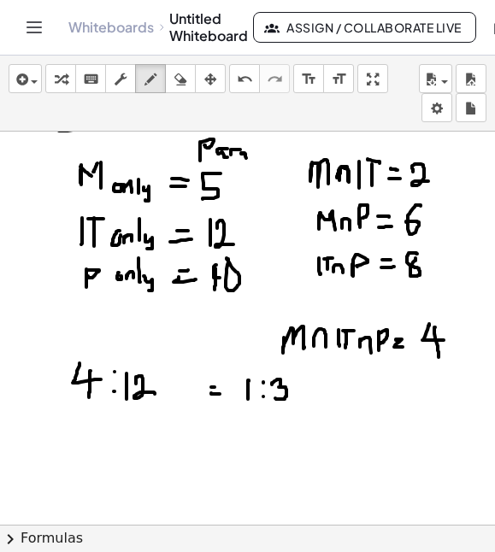
drag, startPoint x: 27, startPoint y: 377, endPoint x: 27, endPoint y: 405, distance: 27.4
drag, startPoint x: 41, startPoint y: 369, endPoint x: 16, endPoint y: 428, distance: 64.8
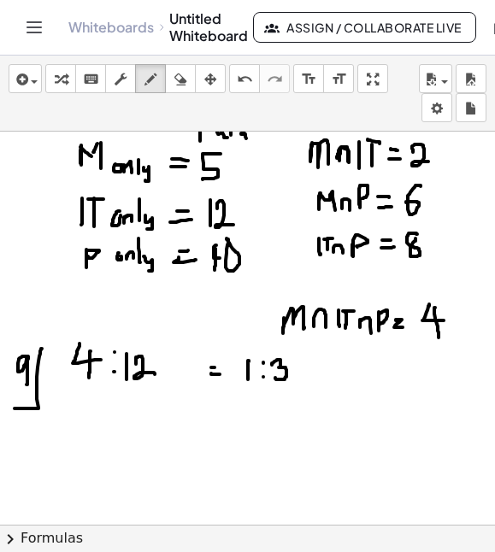
scroll to position [2221, 0]
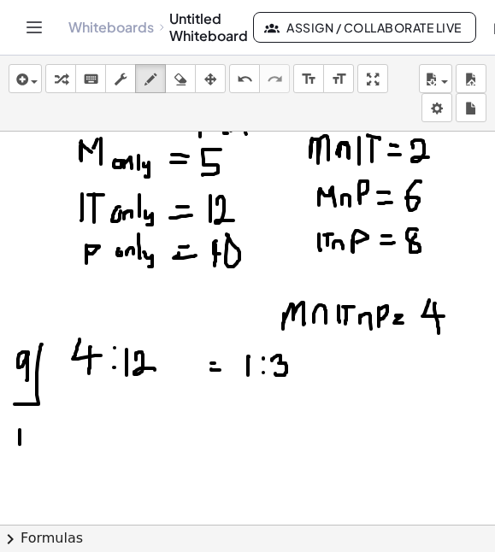
drag, startPoint x: 20, startPoint y: 430, endPoint x: 20, endPoint y: 449, distance: 18.8
drag, startPoint x: 45, startPoint y: 422, endPoint x: 16, endPoint y: 457, distance: 45.6
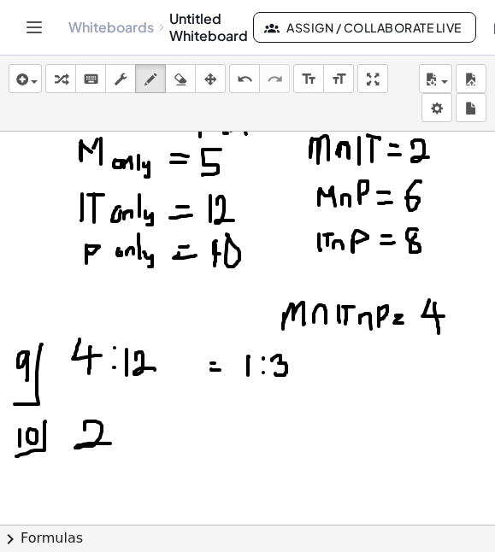
drag, startPoint x: 85, startPoint y: 429, endPoint x: 110, endPoint y: 445, distance: 29.9
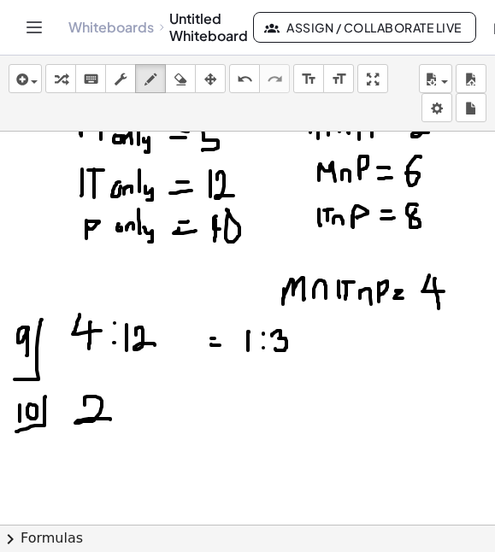
scroll to position [2247, 0]
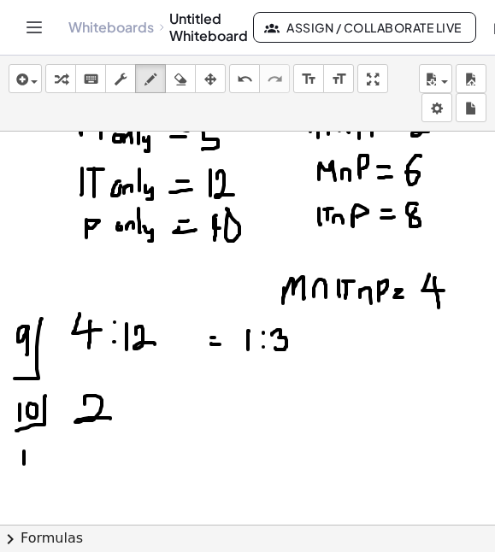
drag, startPoint x: 24, startPoint y: 452, endPoint x: 24, endPoint y: 464, distance: 12.8
drag, startPoint x: 32, startPoint y: 455, endPoint x: 31, endPoint y: 464, distance: 9.6
drag, startPoint x: 43, startPoint y: 444, endPoint x: 22, endPoint y: 481, distance: 42.9
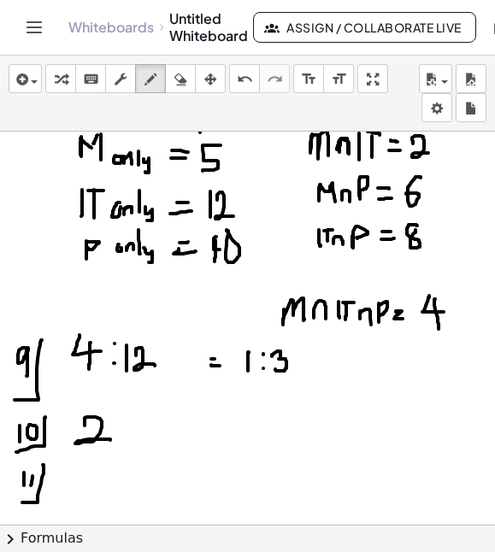
scroll to position [2227, 0]
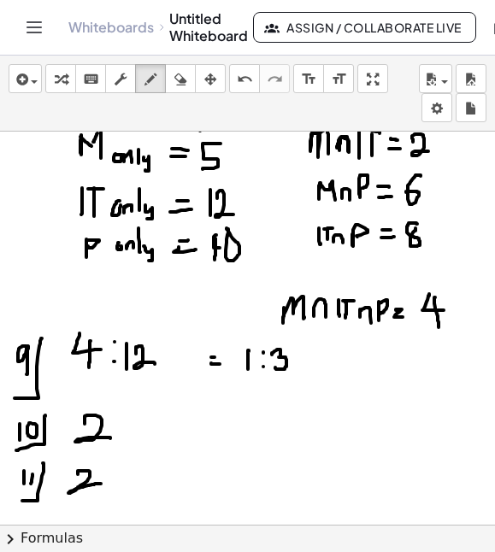
drag, startPoint x: 78, startPoint y: 471, endPoint x: 101, endPoint y: 484, distance: 26.4
drag, startPoint x: 99, startPoint y: 472, endPoint x: 109, endPoint y: 487, distance: 17.8
